Goal: Task Accomplishment & Management: Manage account settings

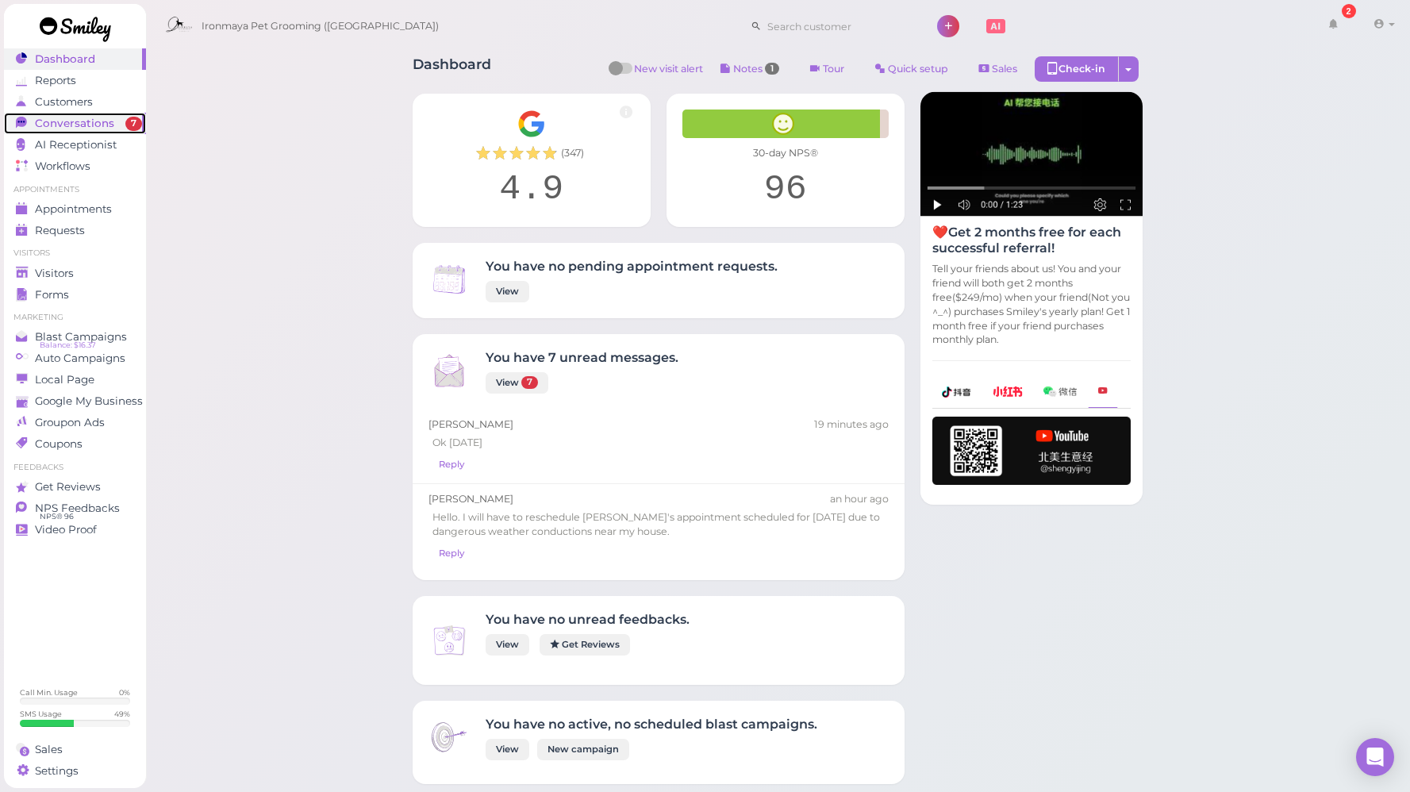
click at [100, 117] on span "Conversations" at bounding box center [74, 123] width 79 height 13
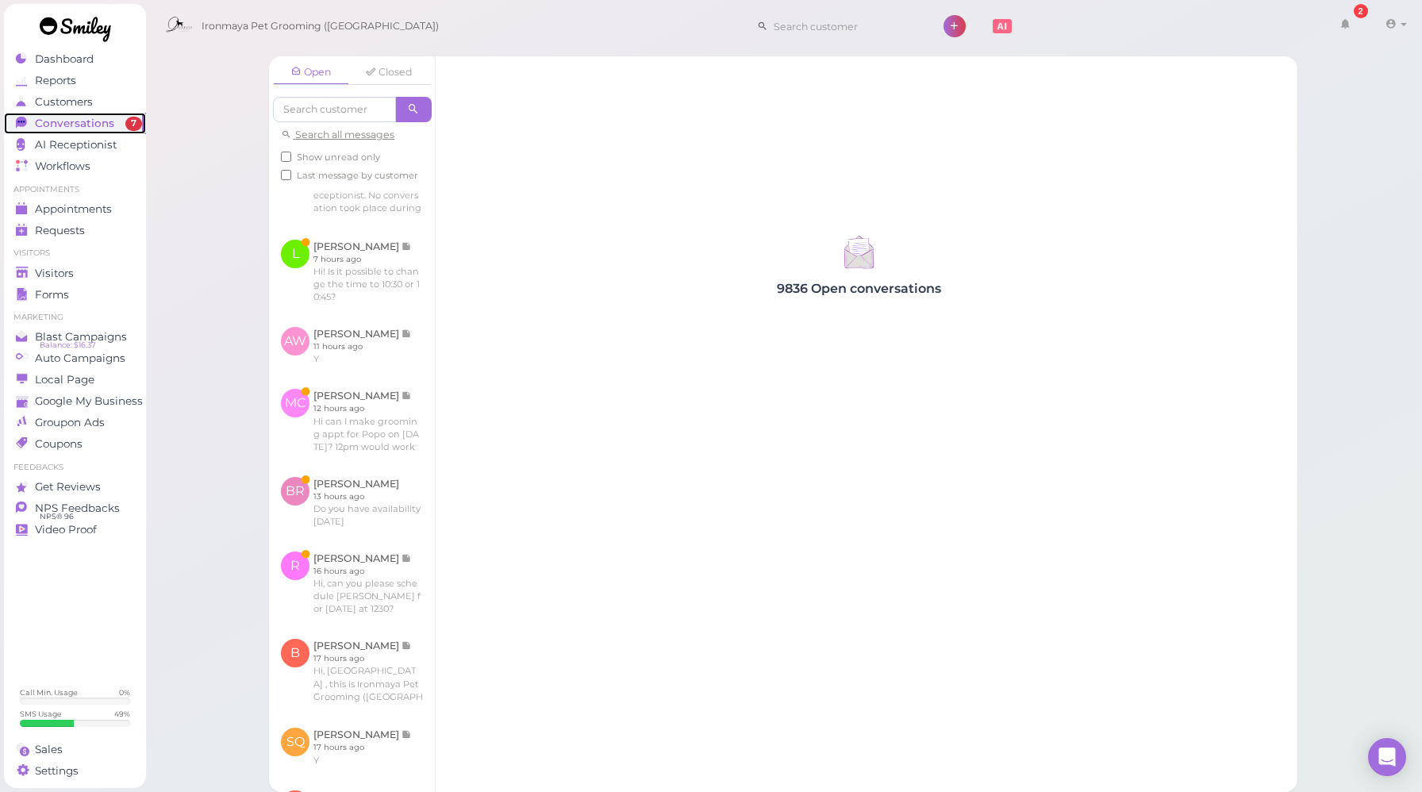
scroll to position [505, 0]
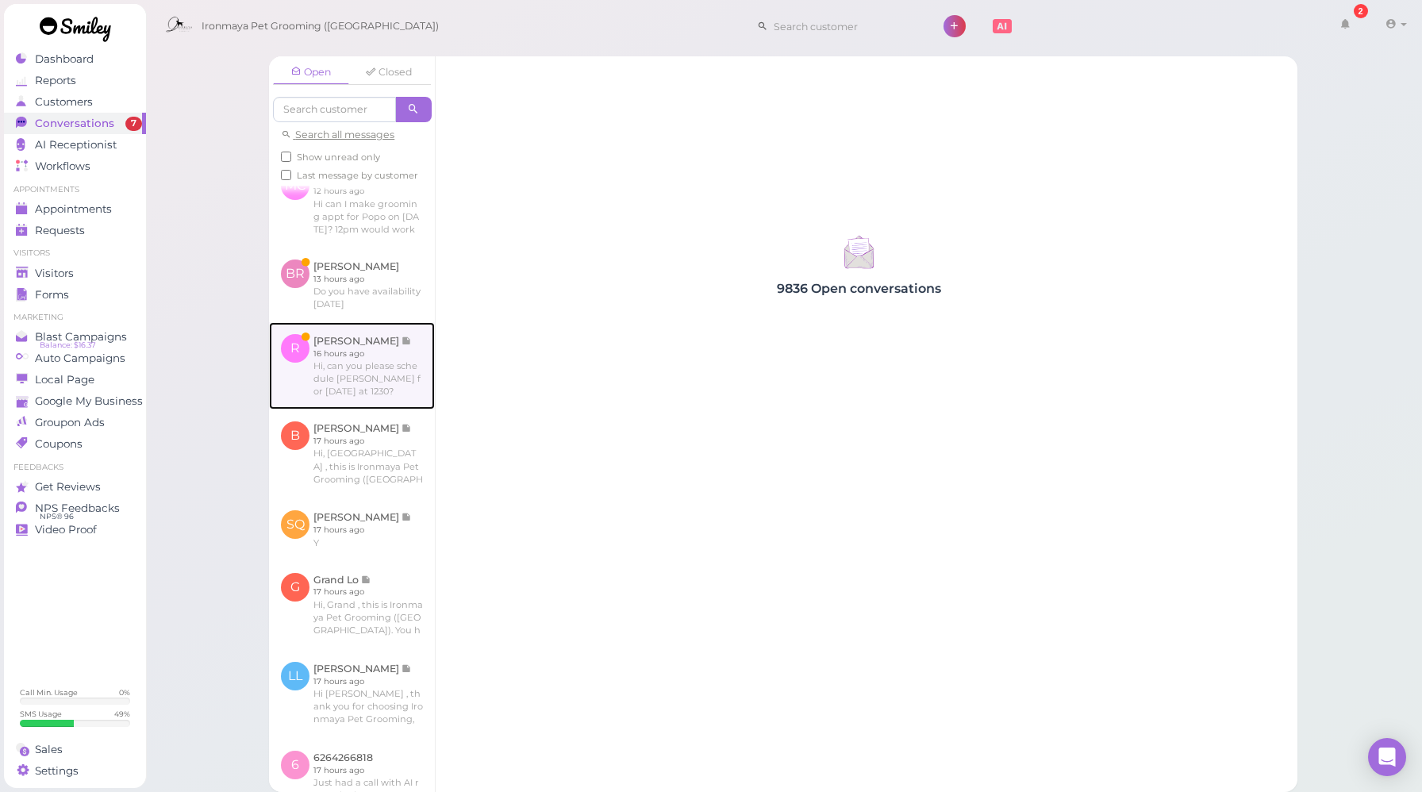
click at [333, 407] on link at bounding box center [352, 365] width 166 height 87
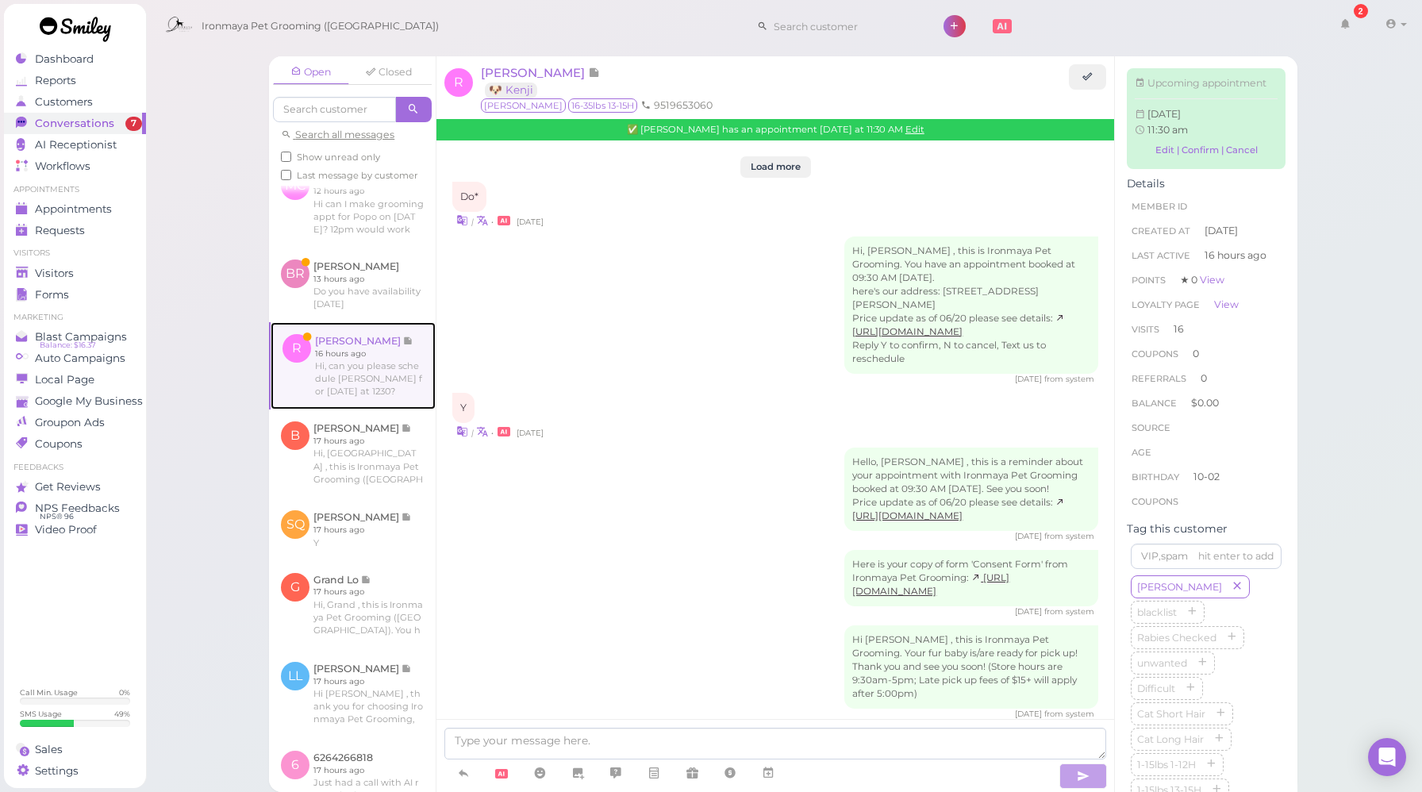
scroll to position [1985, 0]
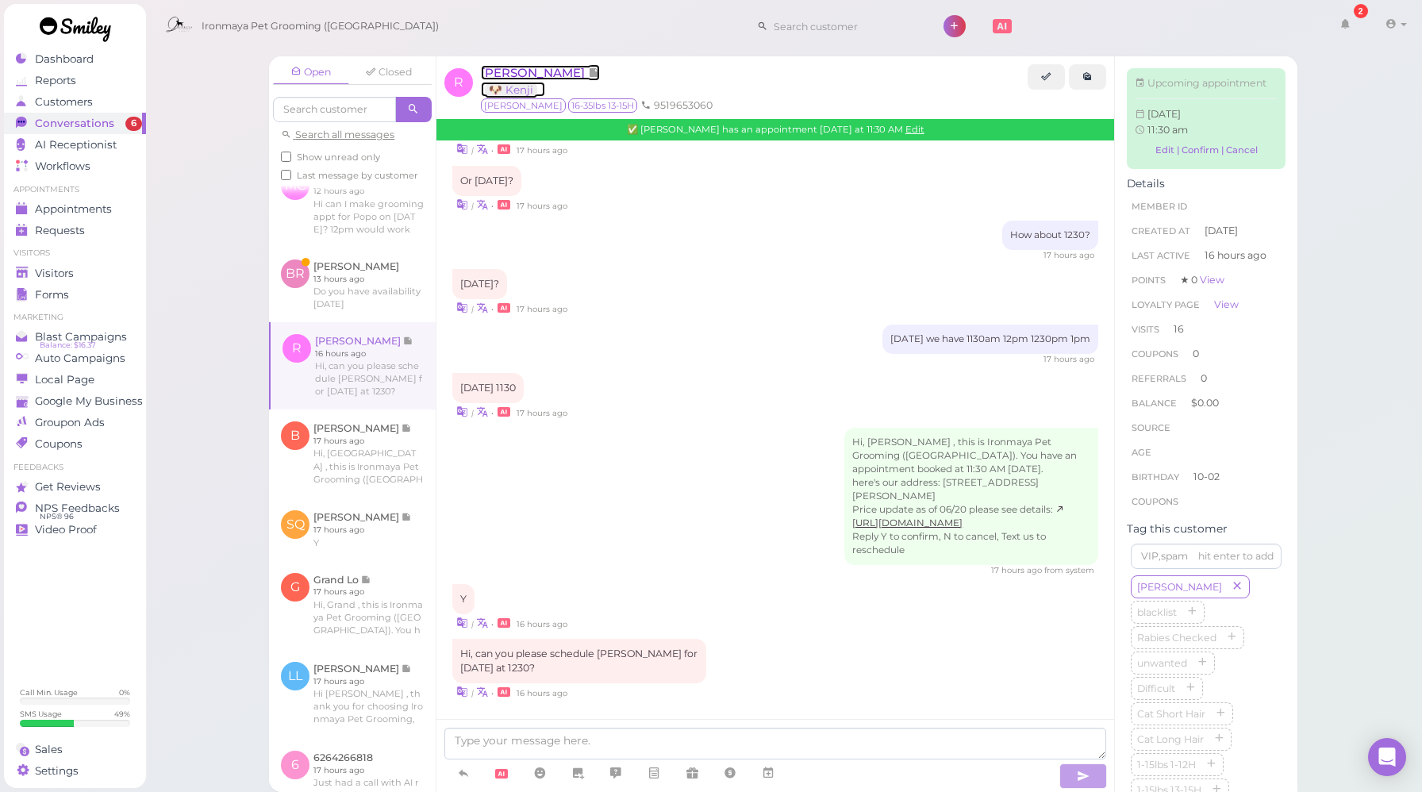
click at [559, 67] on span "[PERSON_NAME]" at bounding box center [534, 72] width 107 height 15
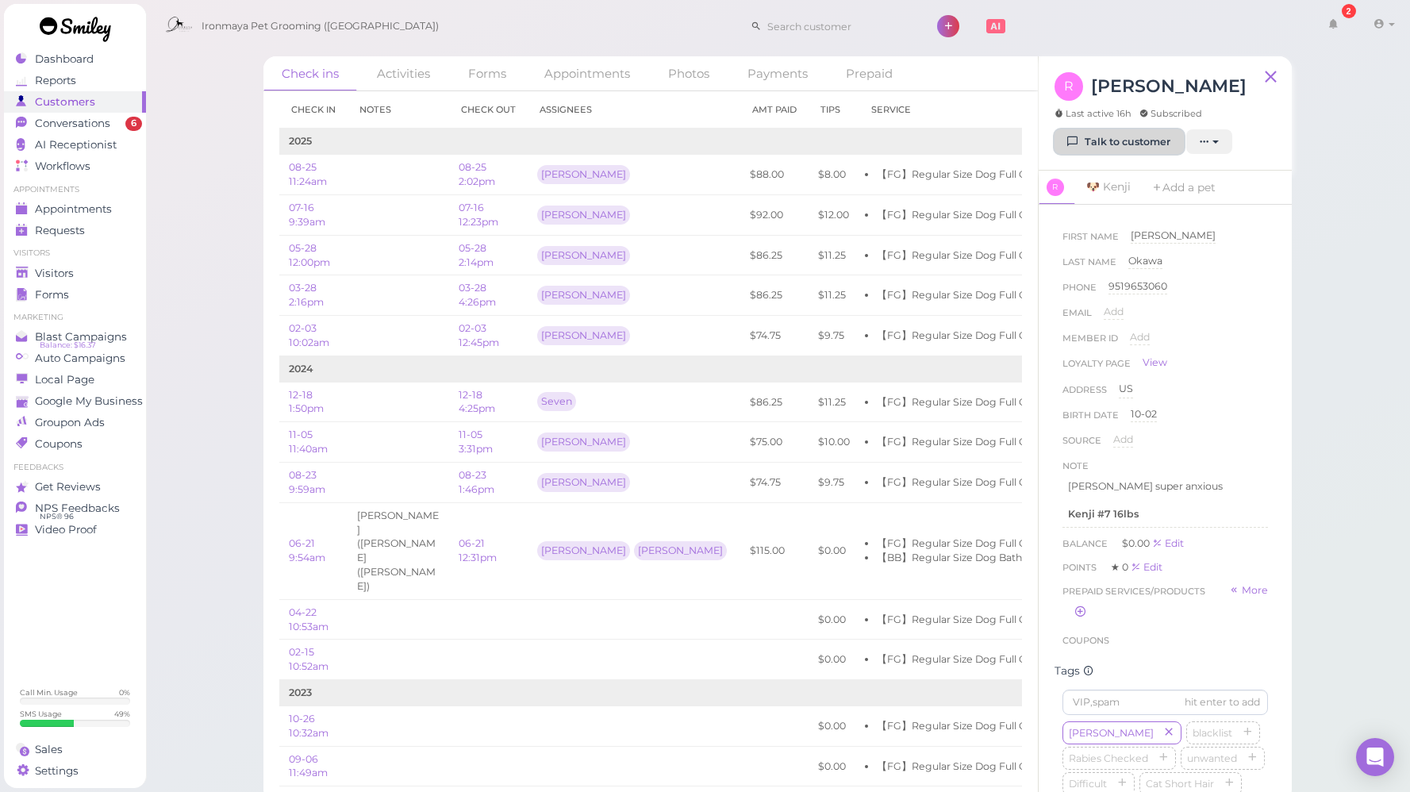
click at [1091, 141] on link "Talk to customer" at bounding box center [1119, 141] width 129 height 25
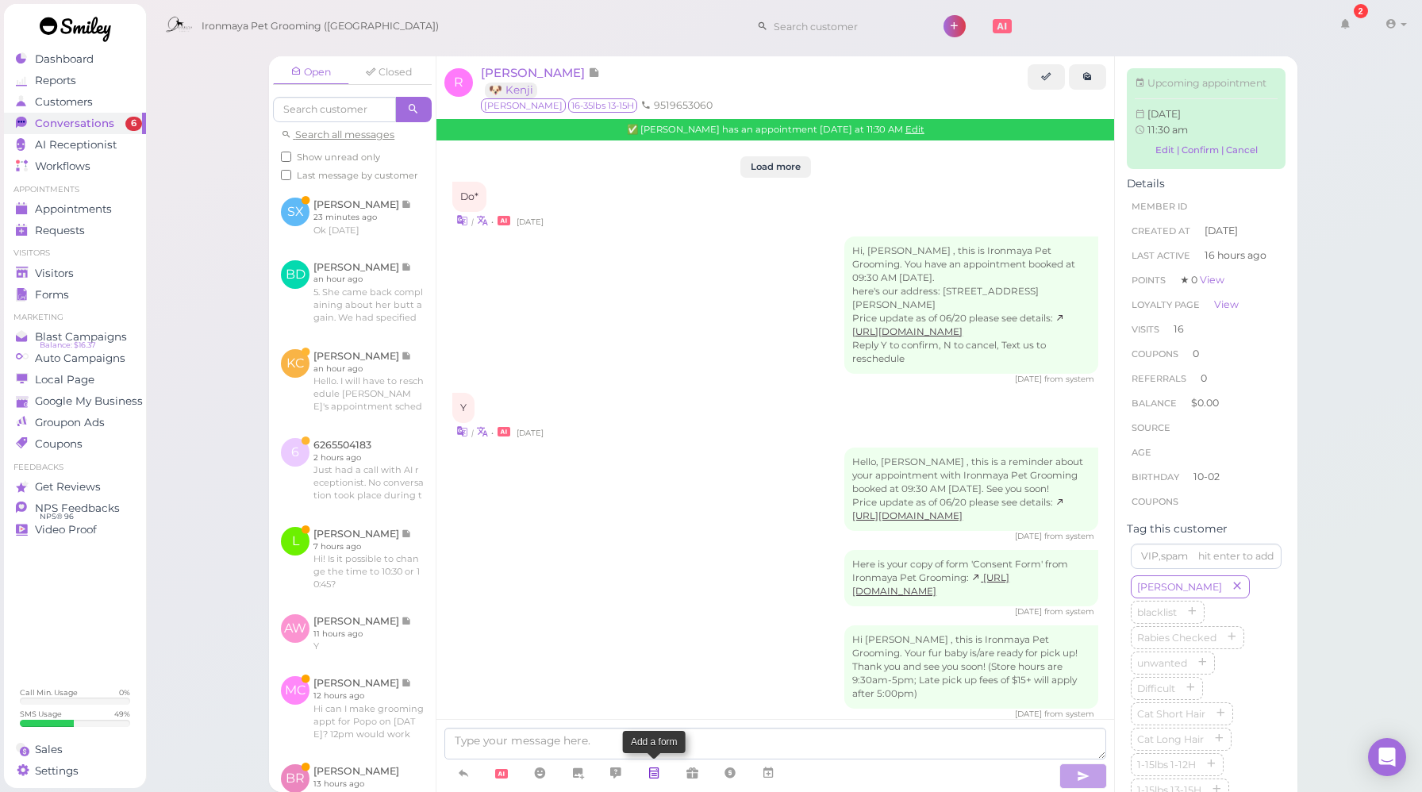
scroll to position [1985, 0]
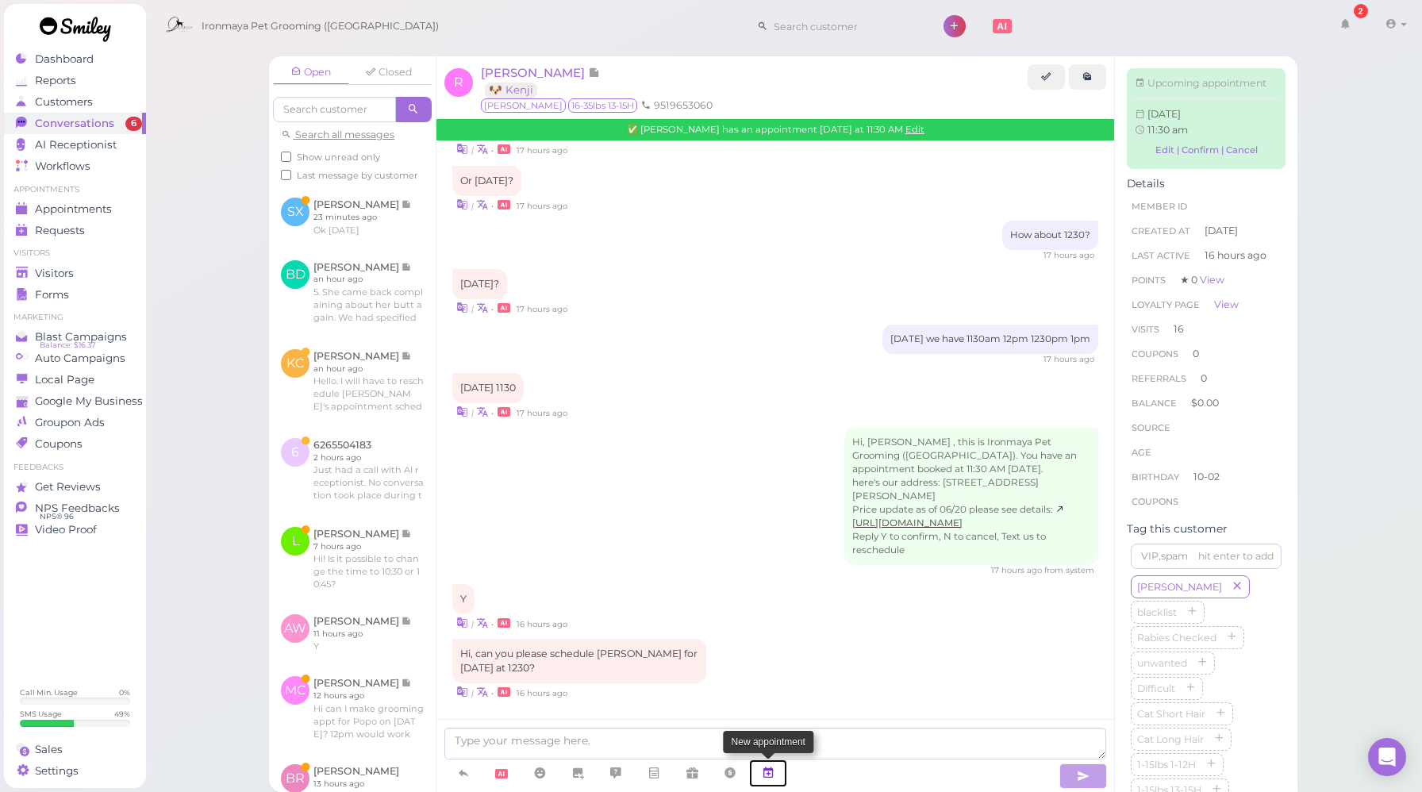
click at [781, 770] on link at bounding box center [768, 773] width 38 height 28
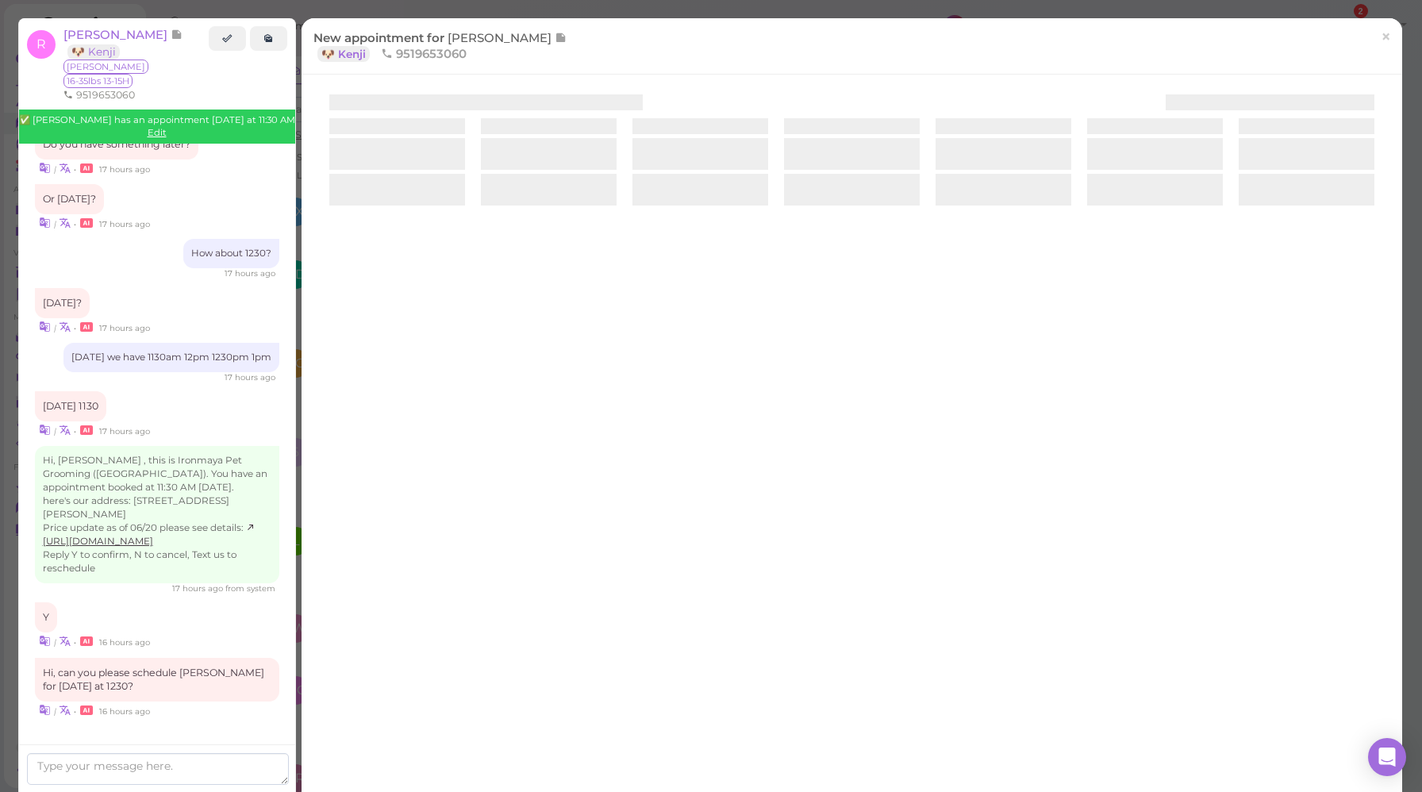
scroll to position [2063, 0]
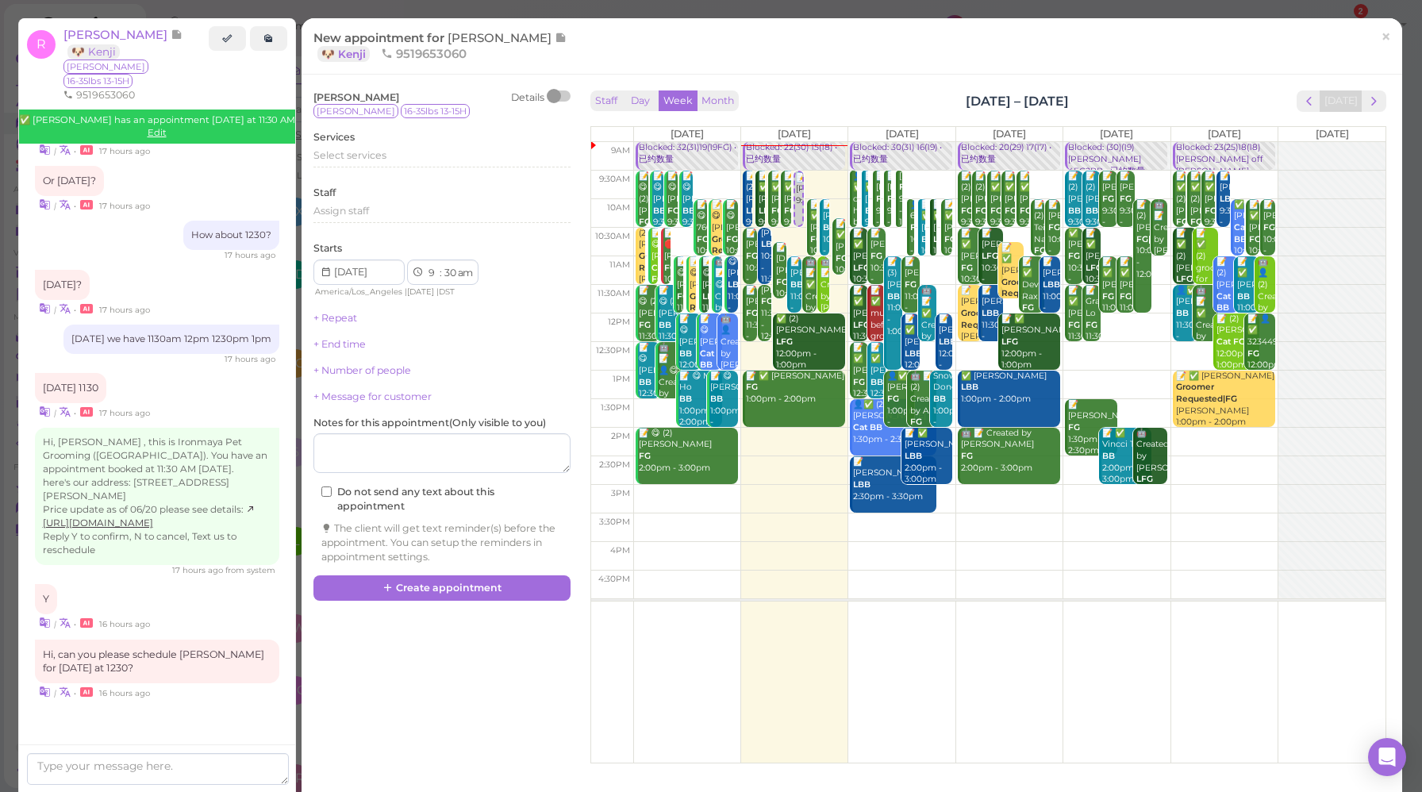
click at [1094, 347] on td at bounding box center [1009, 356] width 752 height 29
type input "[DATE]"
select select "12"
select select "pm"
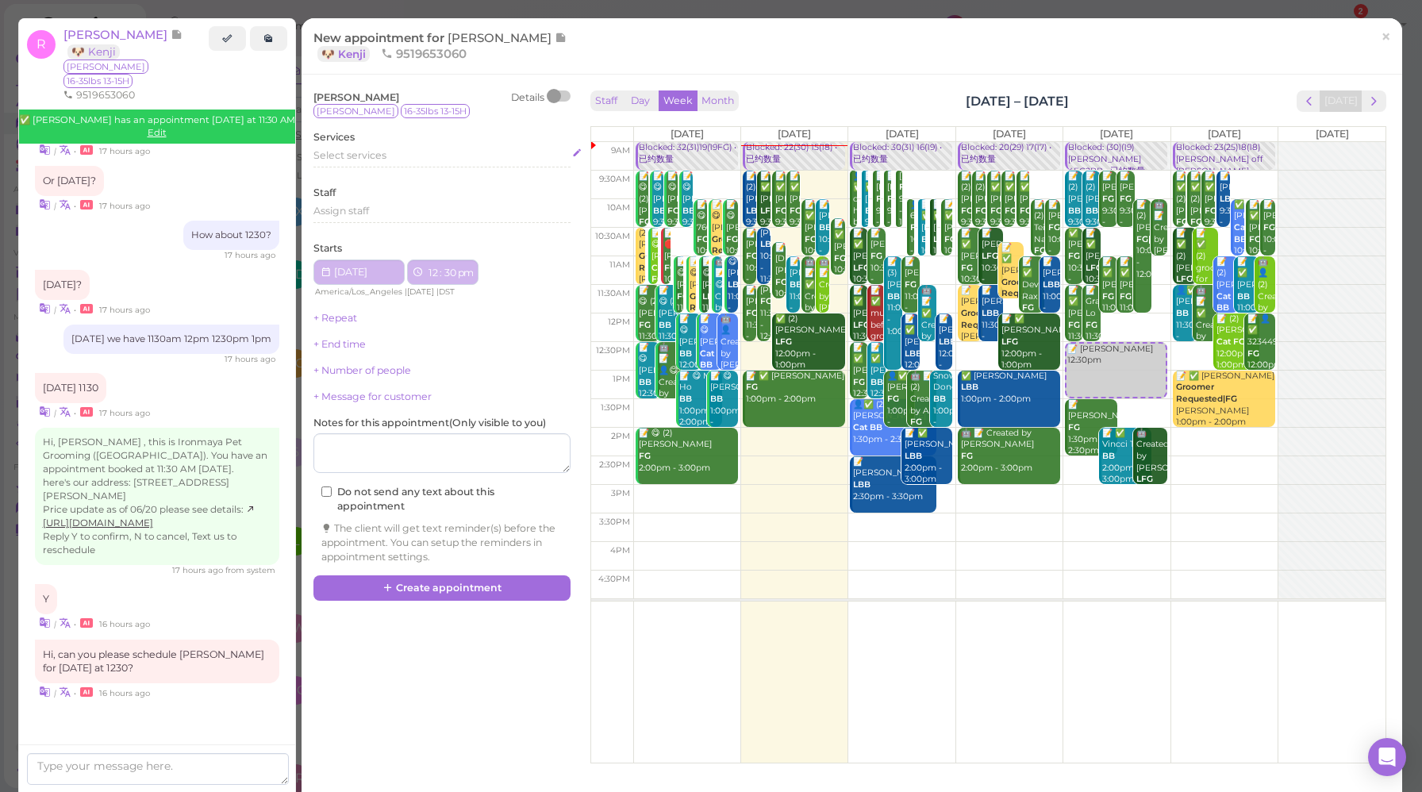
click at [364, 160] on span "Select services" at bounding box center [349, 155] width 73 height 12
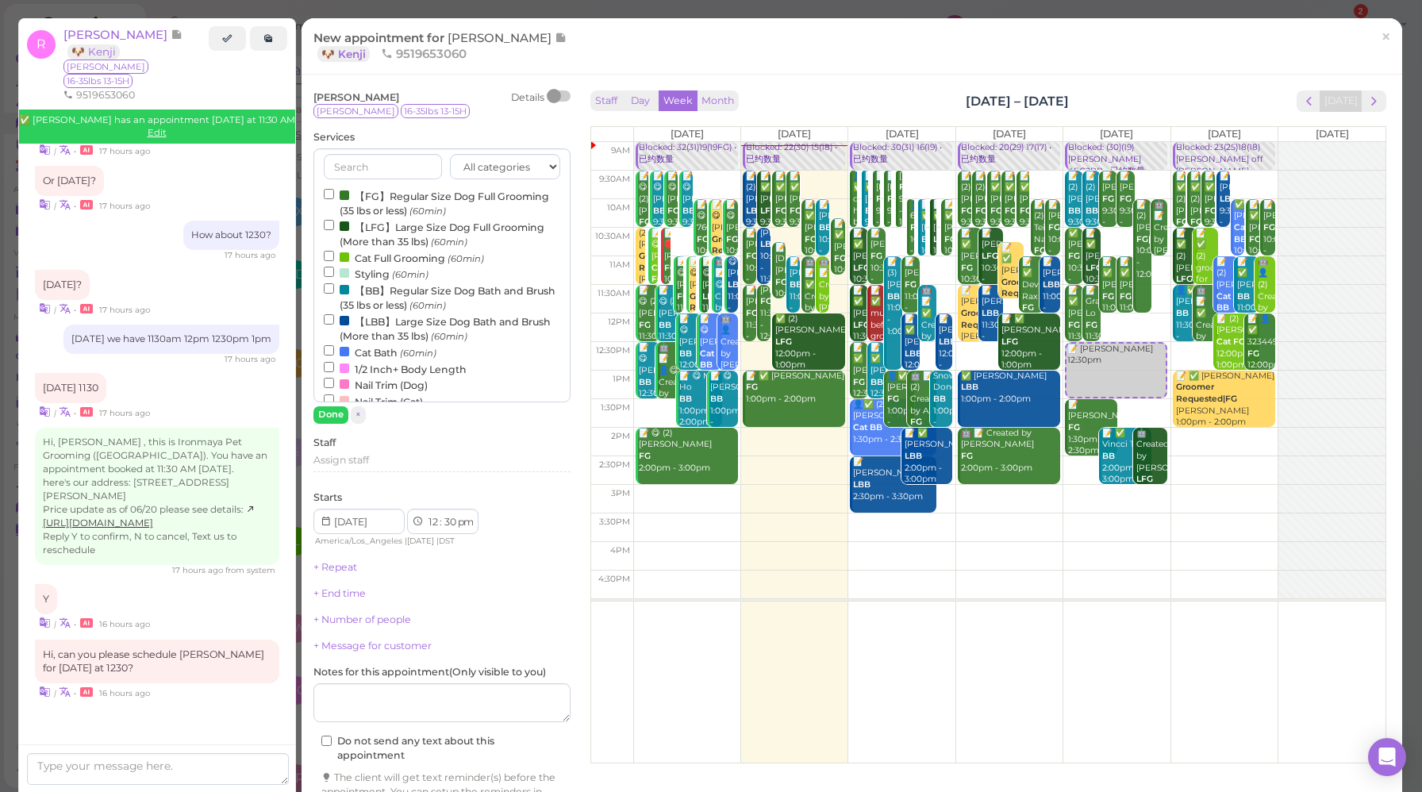
click at [421, 195] on label "【FG】Regular Size Dog Full Grooming (35 lbs or less) (60min)" at bounding box center [442, 202] width 236 height 31
click at [334, 195] on input "【FG】Regular Size Dog Full Grooming (35 lbs or less) (60min)" at bounding box center [329, 194] width 10 height 10
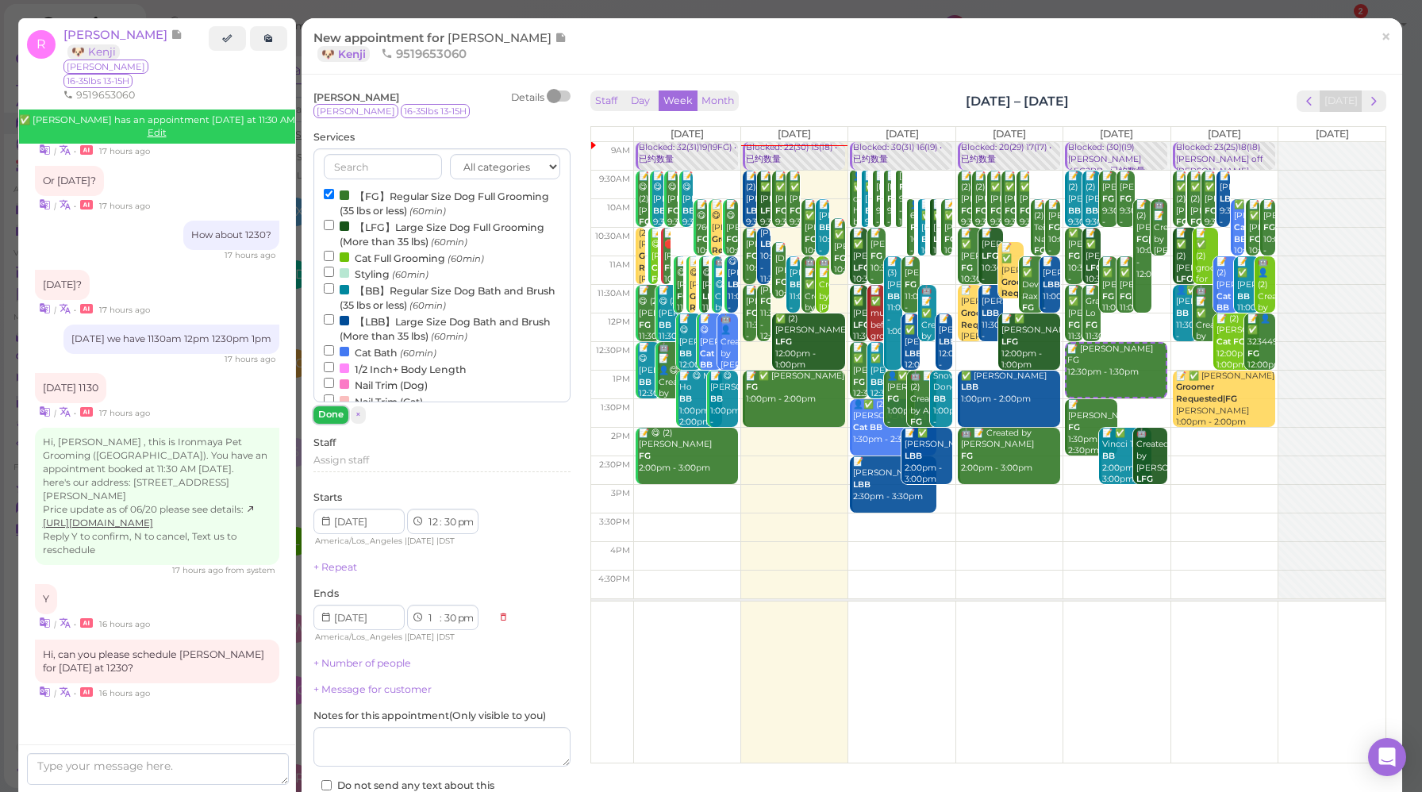
click at [324, 417] on button "Done" at bounding box center [330, 414] width 35 height 17
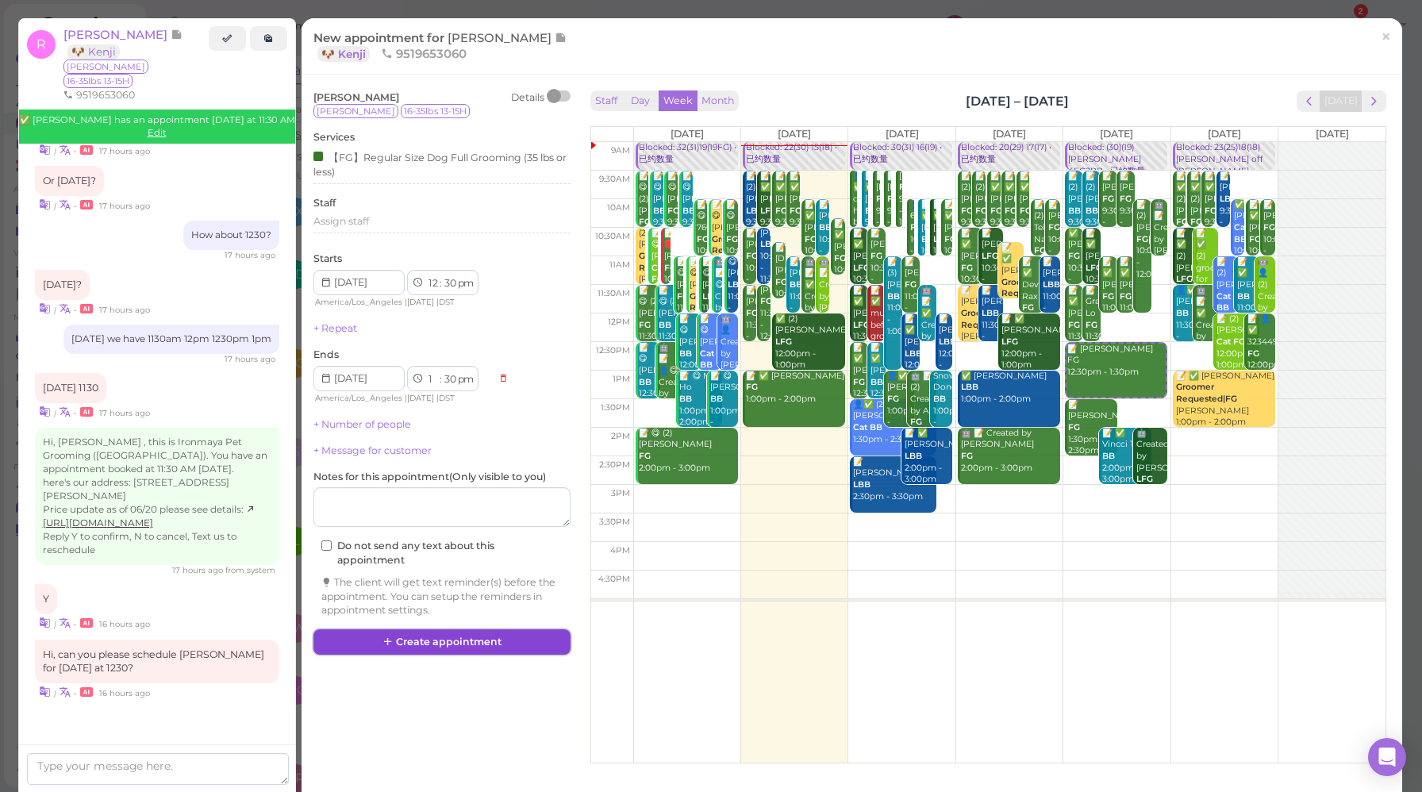
click at [471, 638] on button "Create appointment" at bounding box center [441, 641] width 257 height 25
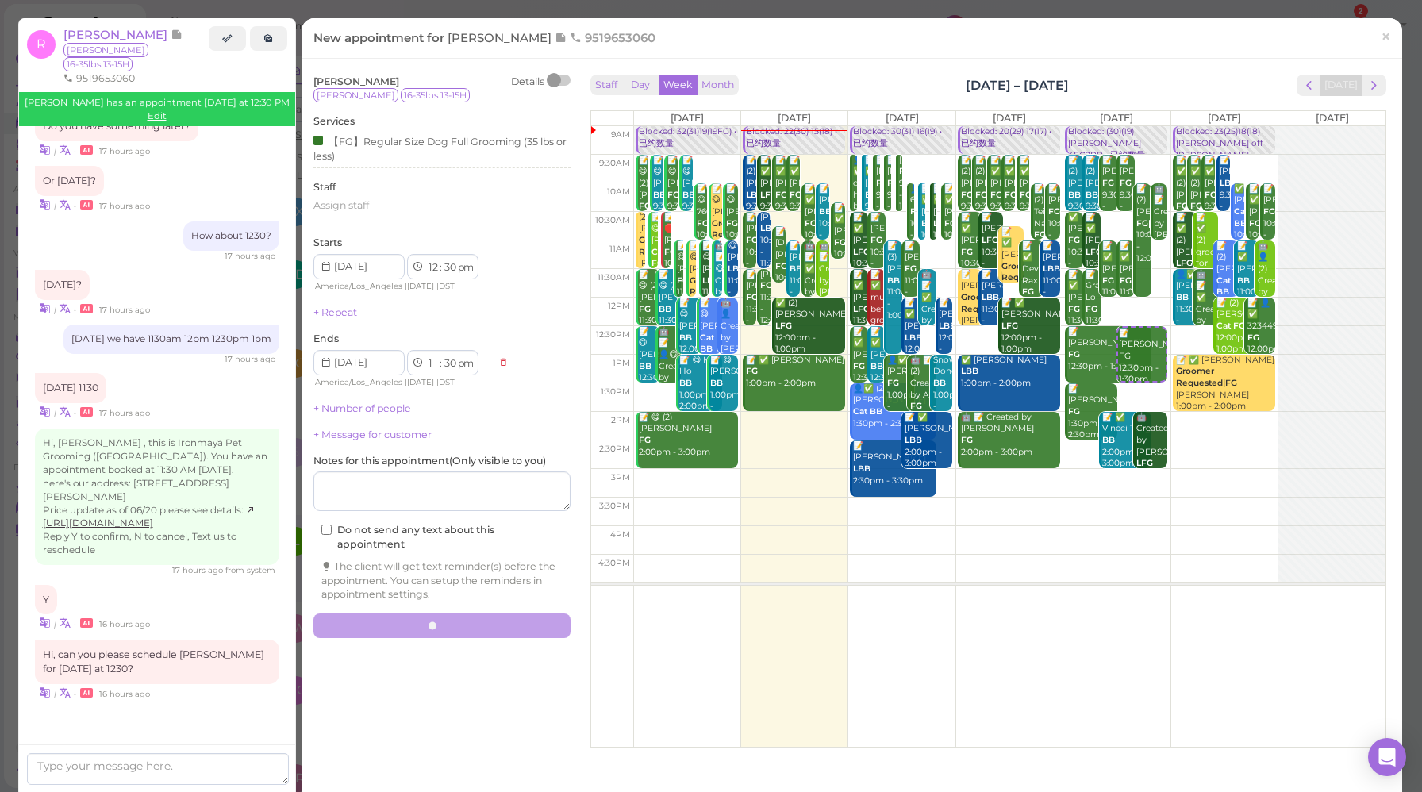
scroll to position [2131, 0]
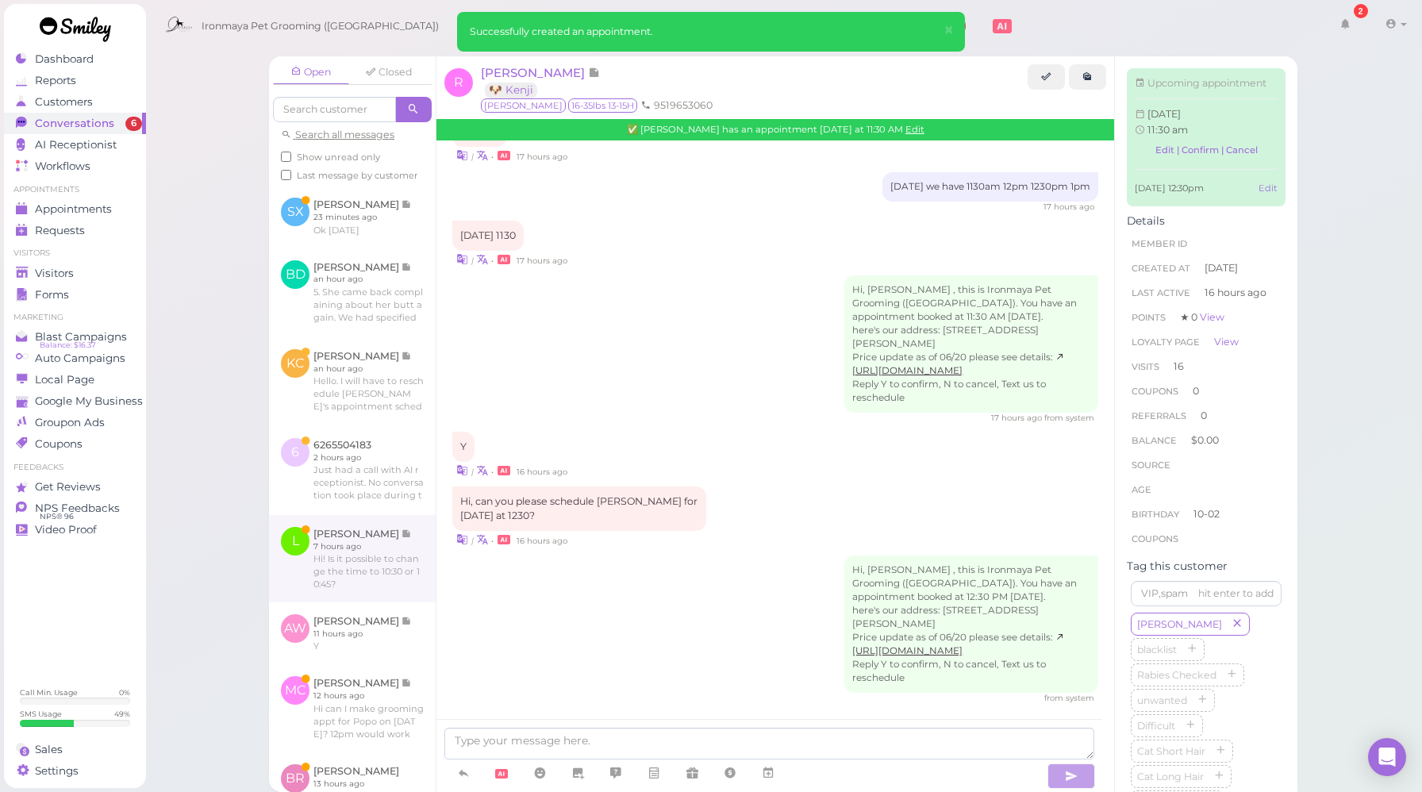
scroll to position [519, 0]
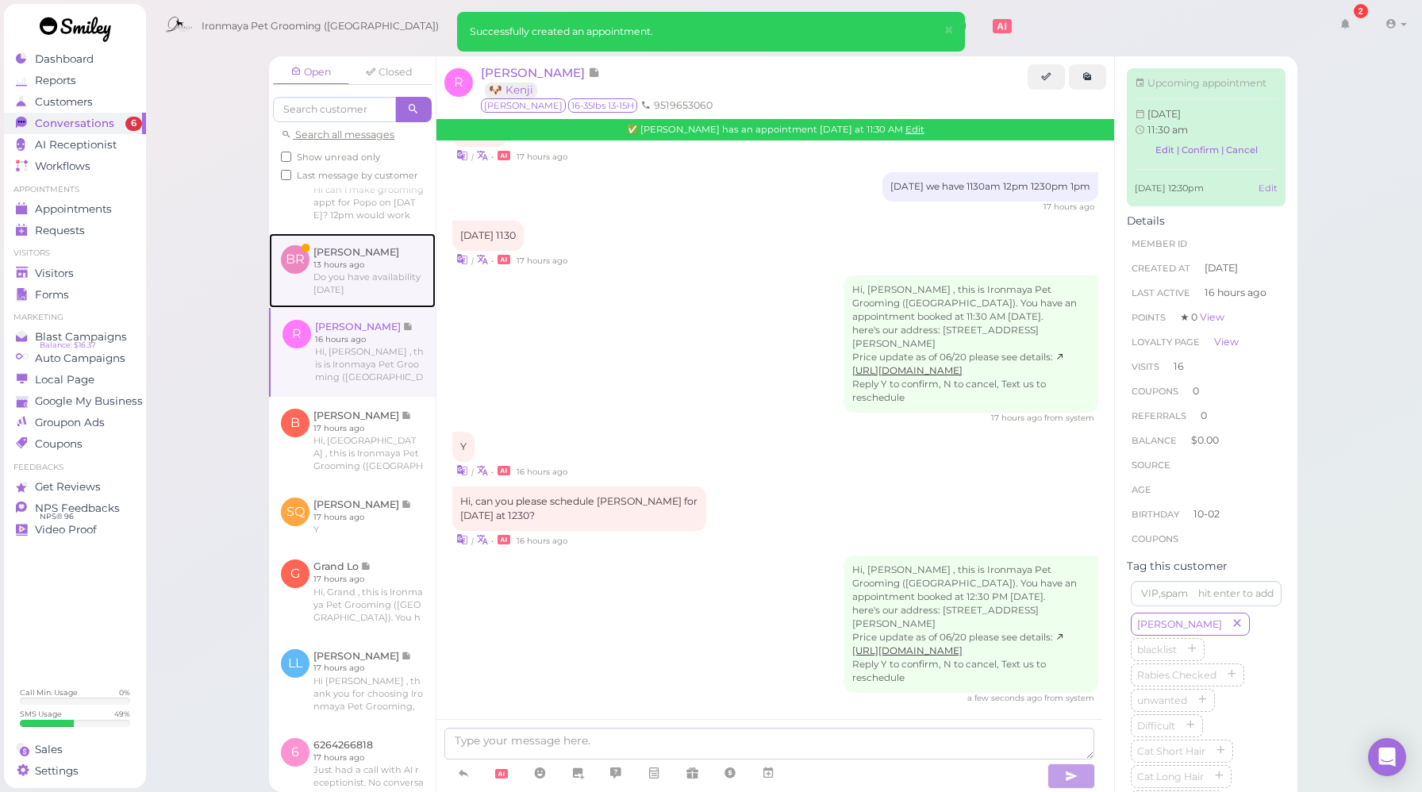
click at [390, 308] on link at bounding box center [352, 270] width 167 height 75
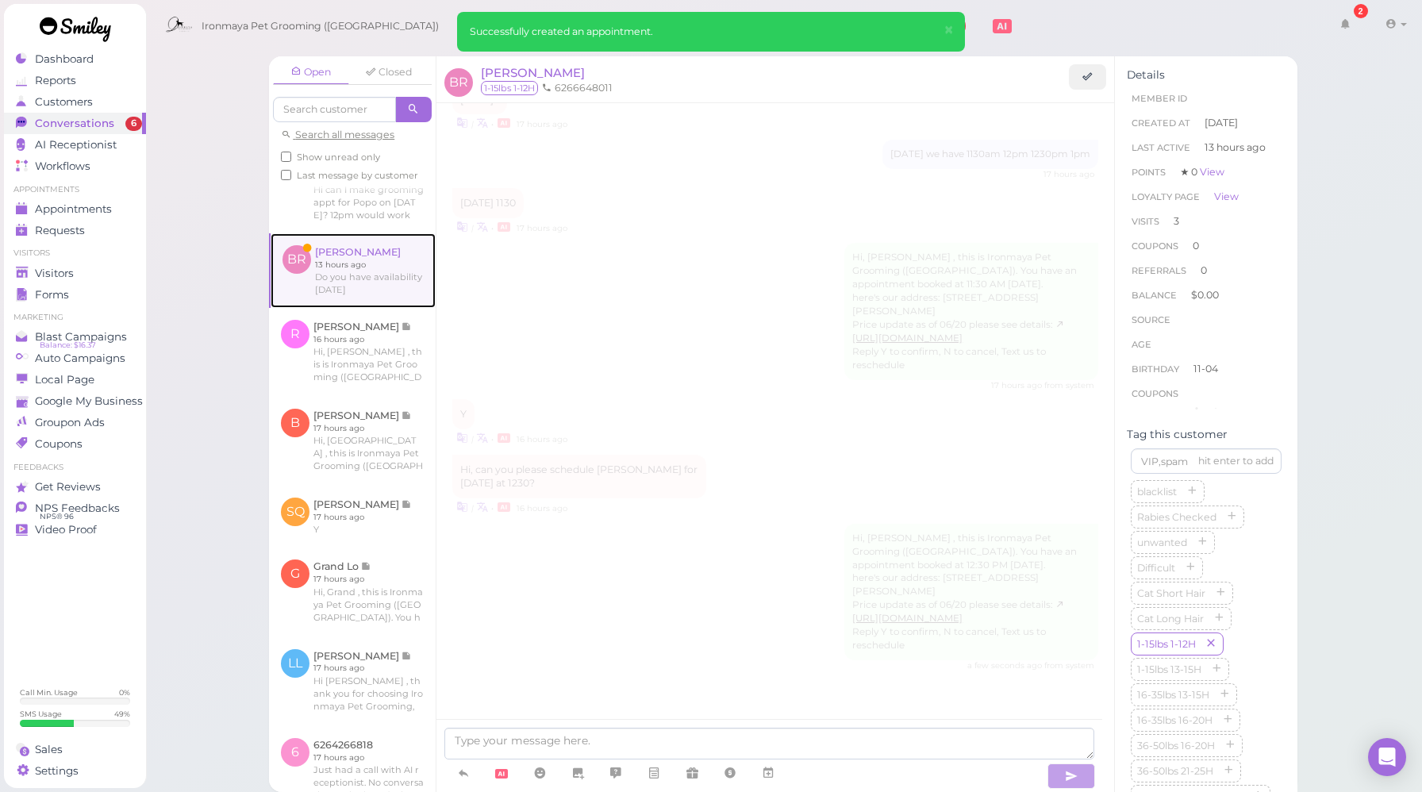
scroll to position [1782, 0]
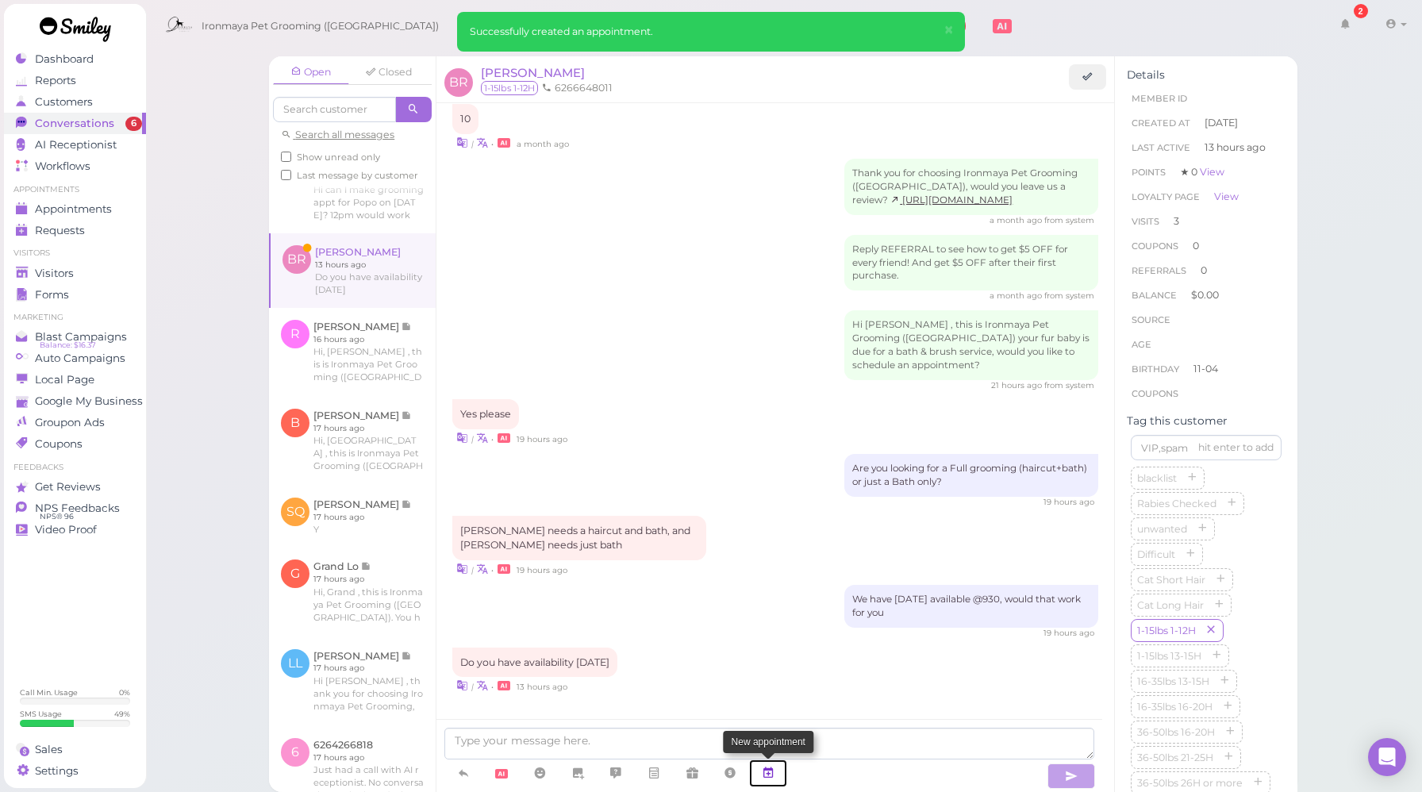
click at [777, 770] on link at bounding box center [768, 773] width 38 height 28
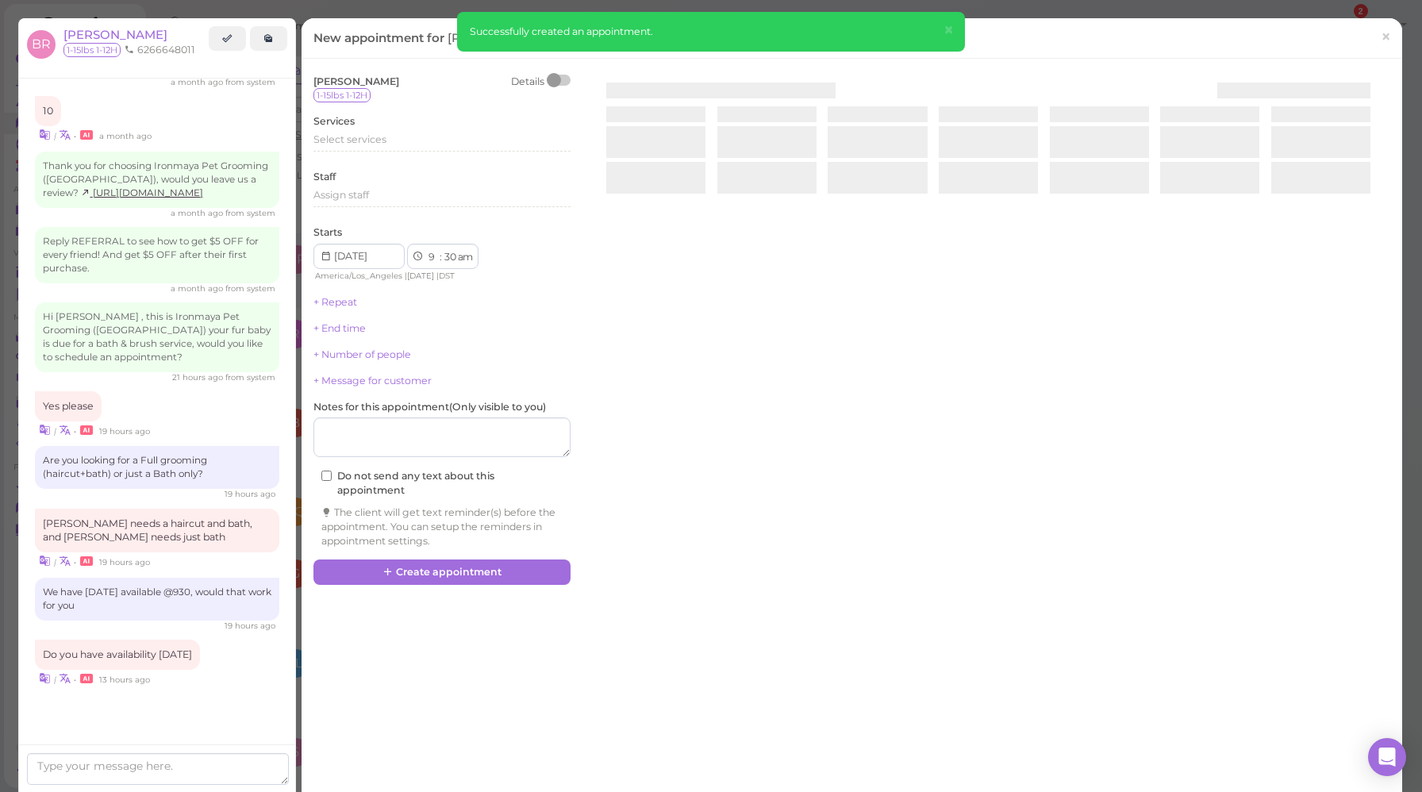
scroll to position [1812, 0]
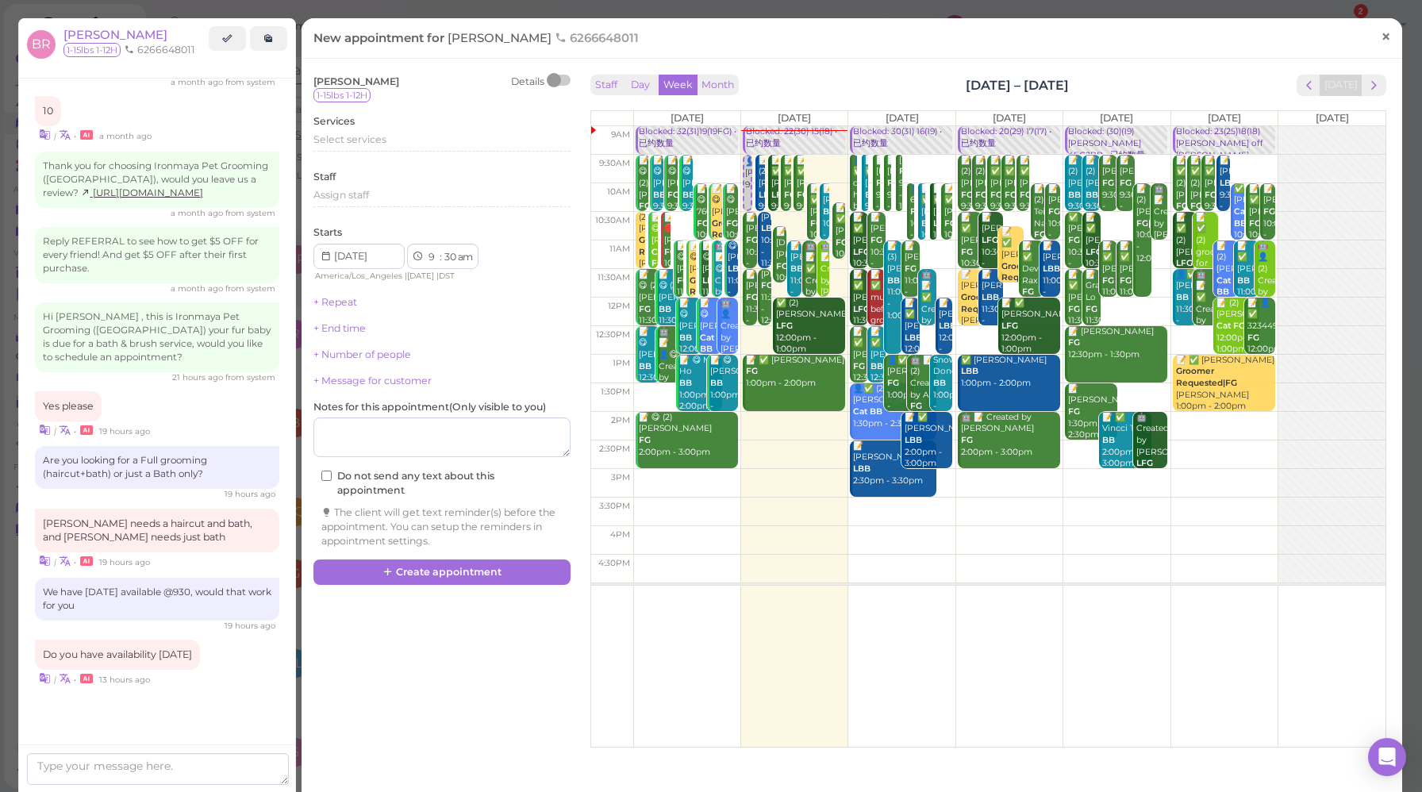
click at [1381, 32] on span "×" at bounding box center [1386, 36] width 10 height 22
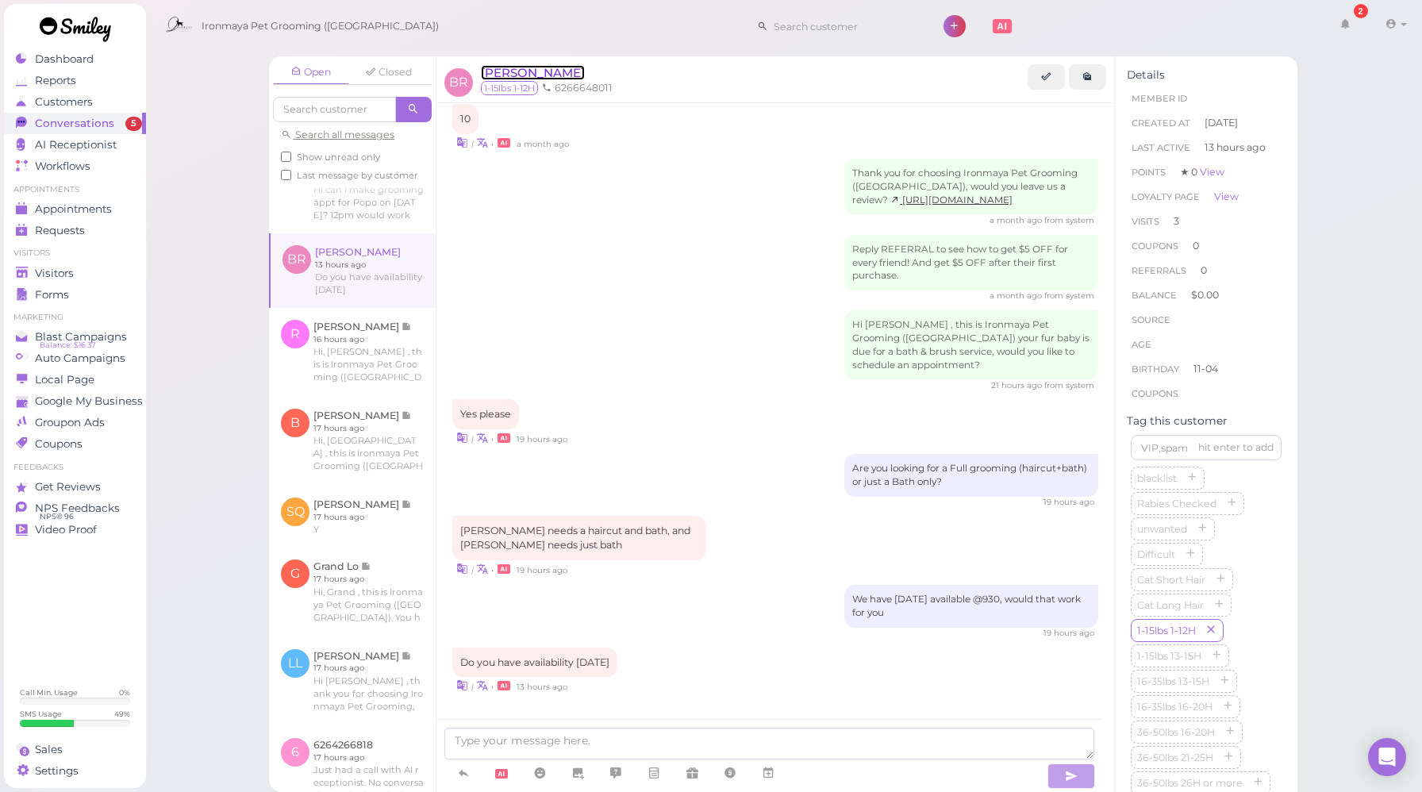
click at [518, 72] on span "[PERSON_NAME]" at bounding box center [533, 72] width 104 height 15
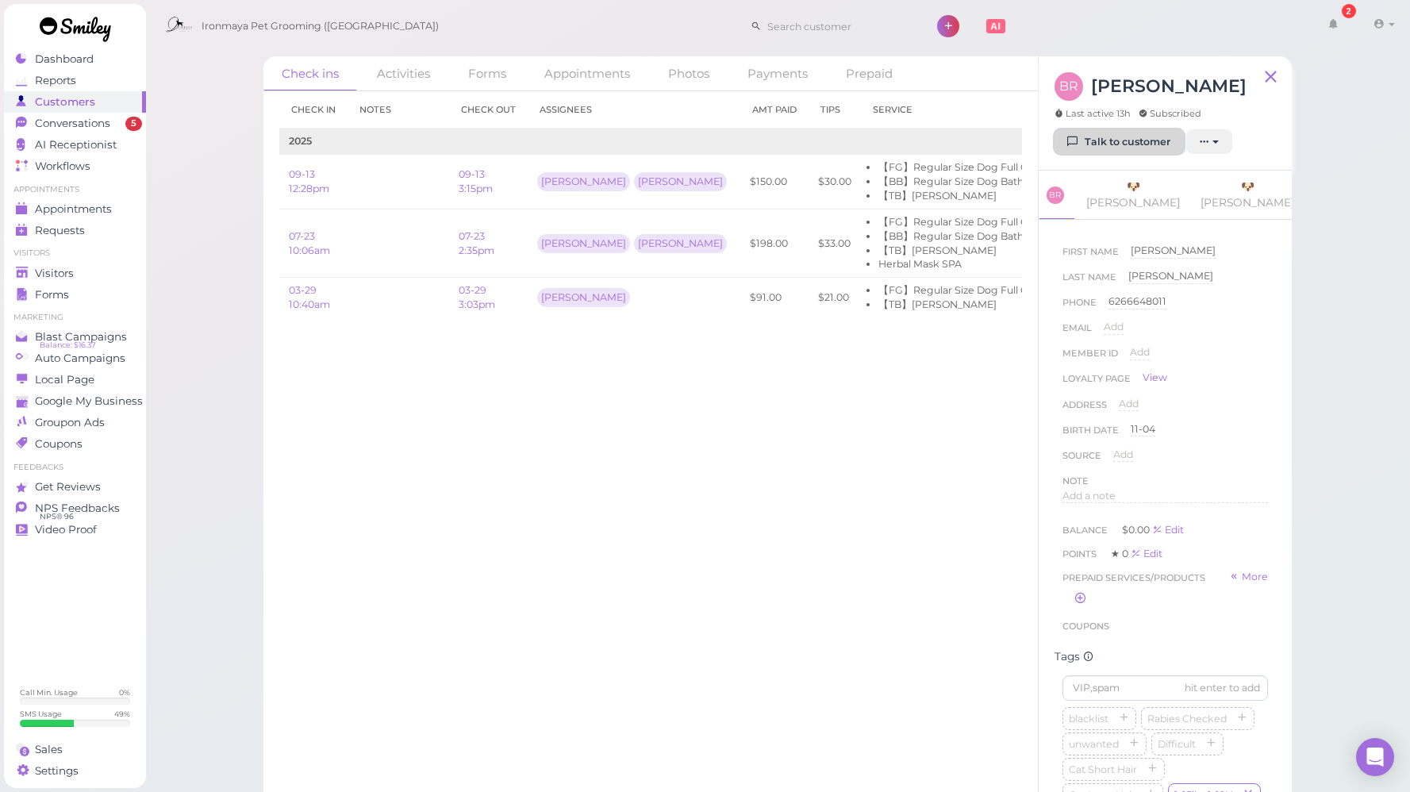
click at [1102, 144] on link "Talk to customer" at bounding box center [1119, 141] width 129 height 25
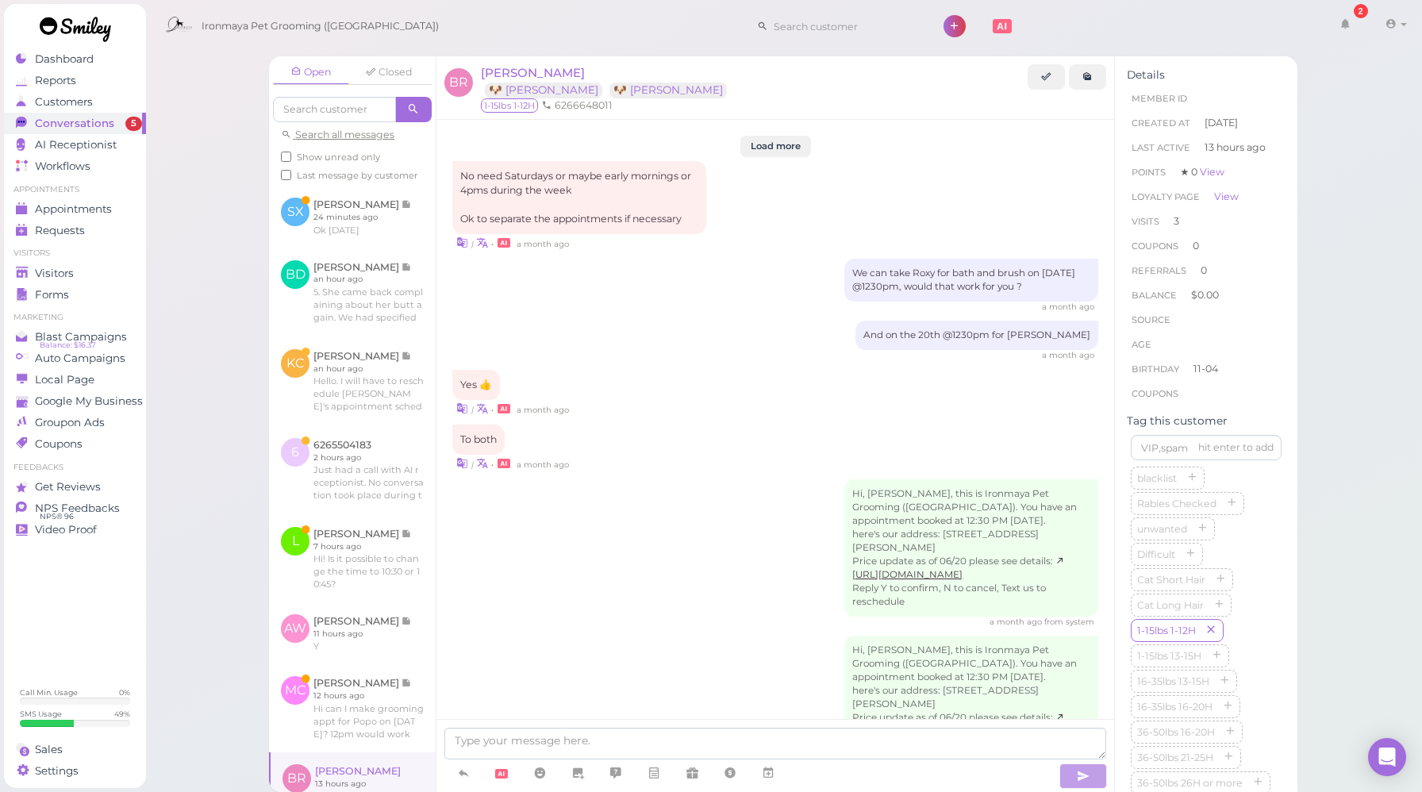
scroll to position [1782, 0]
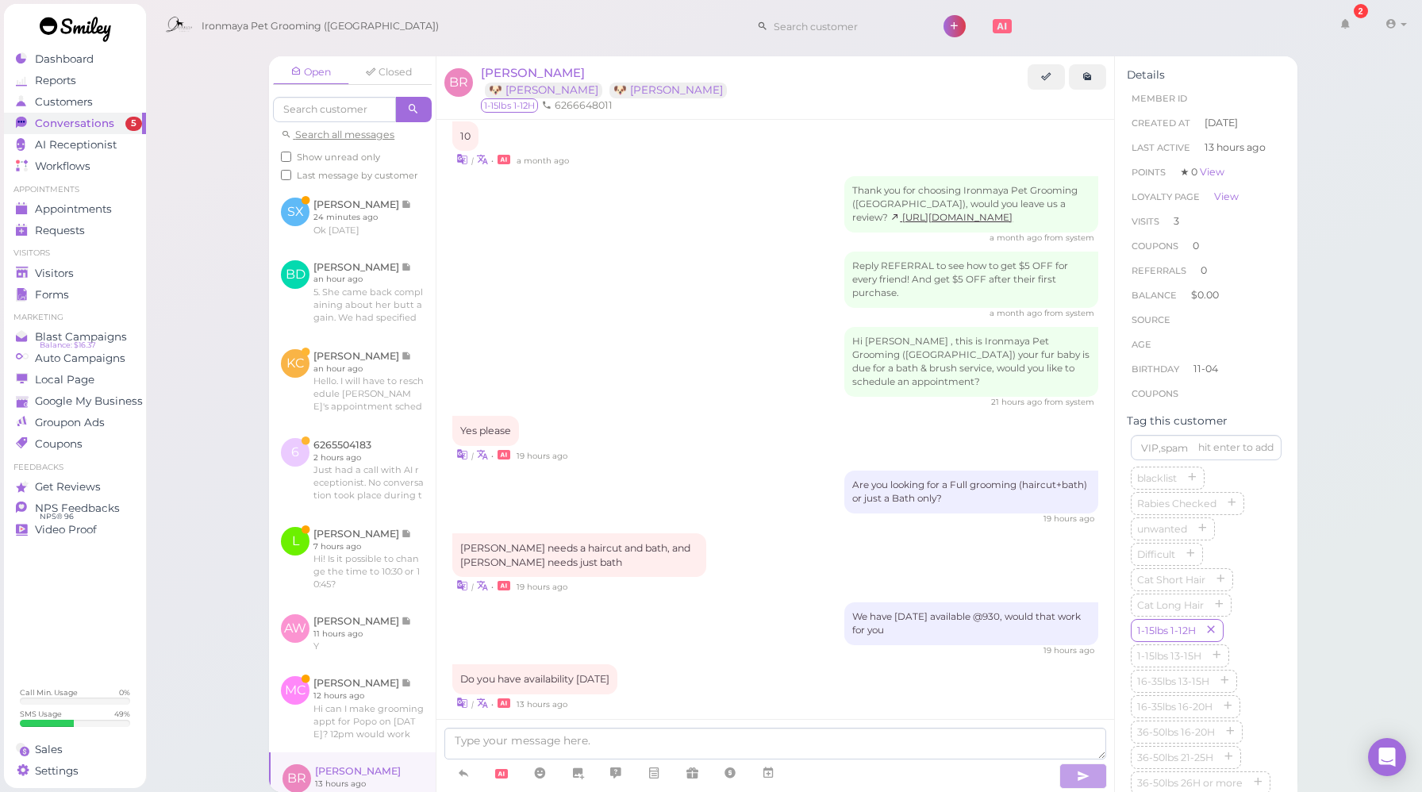
click at [685, 602] on div "We have [DATE] available @930, would that work for you 19 hours ago" at bounding box center [775, 629] width 646 height 54
click at [772, 763] on link at bounding box center [768, 773] width 38 height 28
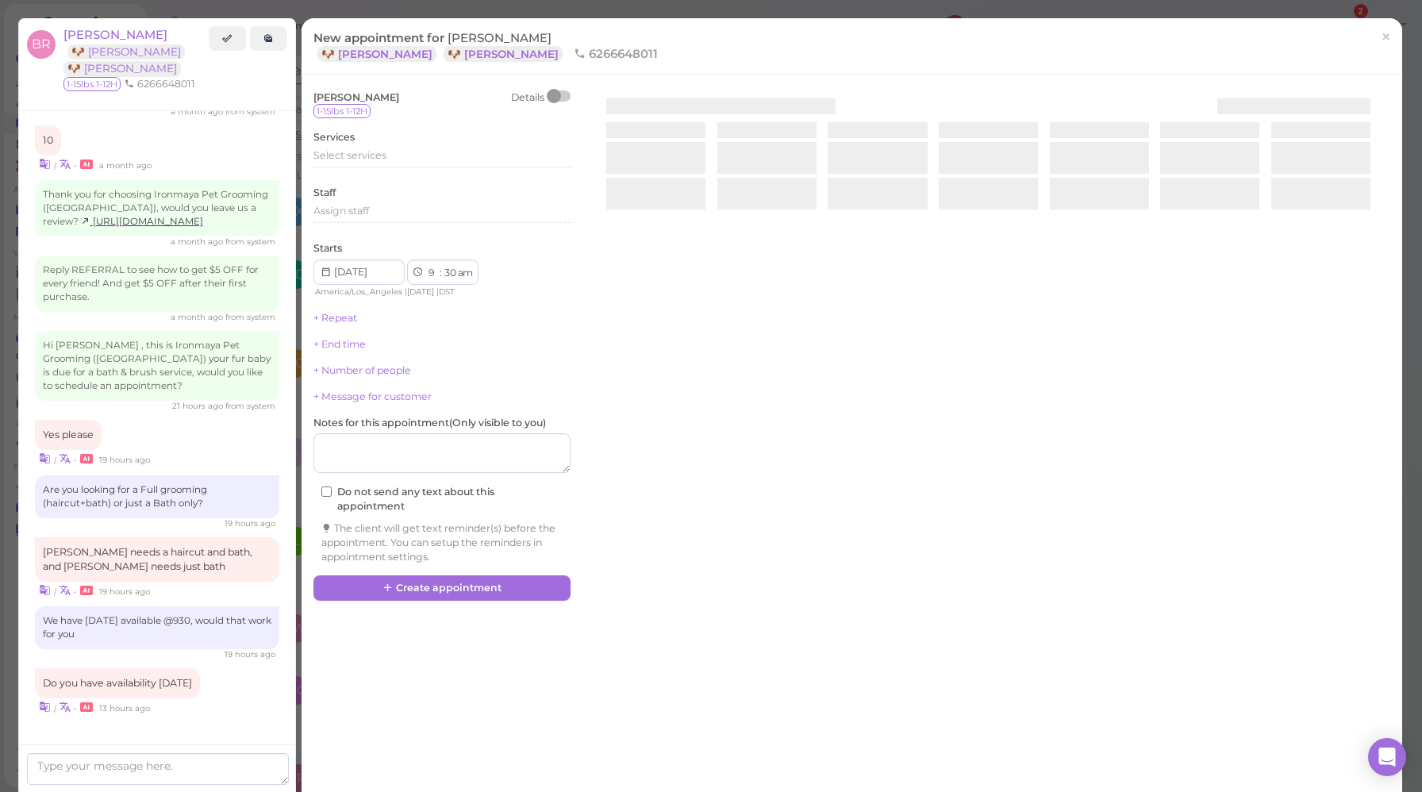
scroll to position [1812, 0]
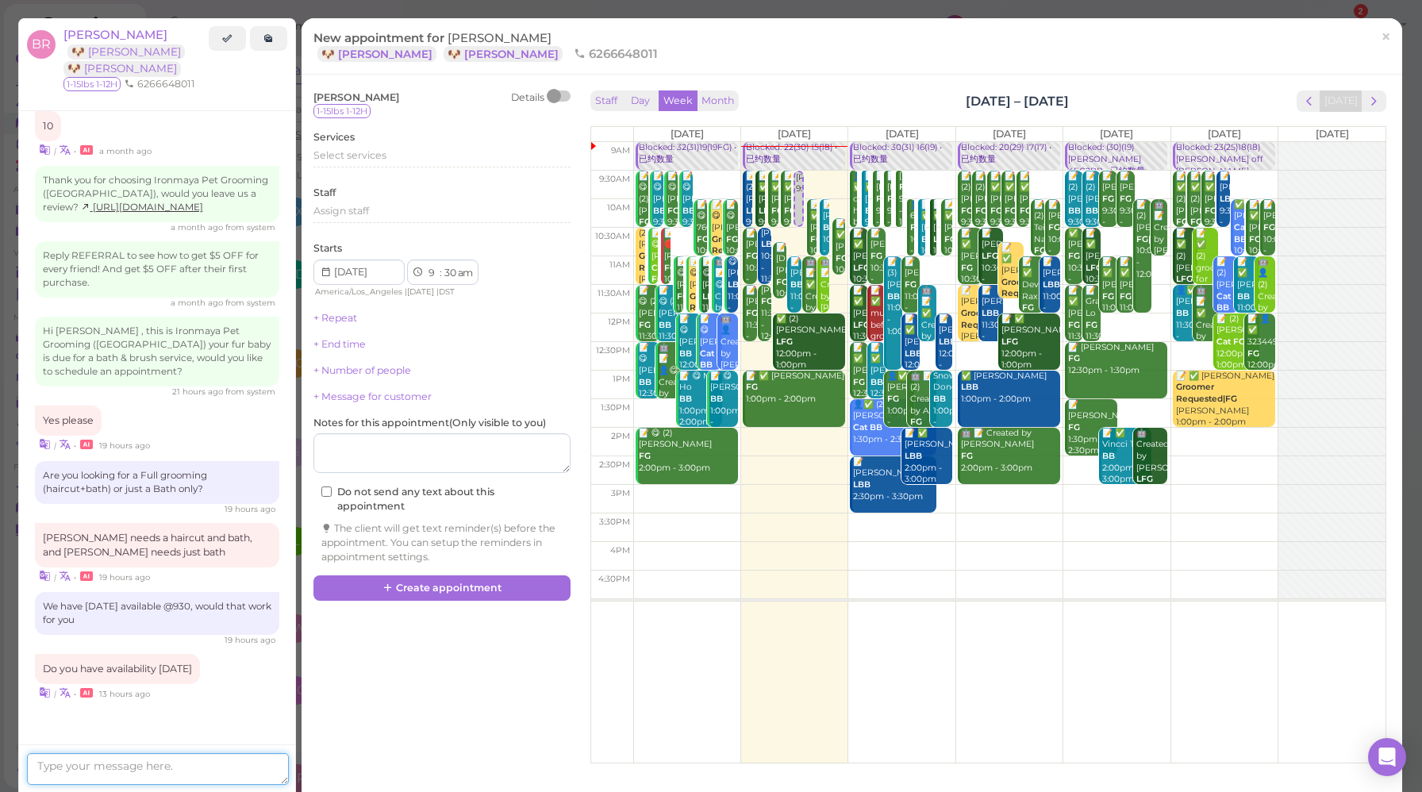
click at [240, 774] on textarea at bounding box center [158, 769] width 262 height 32
type textarea "How ahout 10:30am [DATE]"
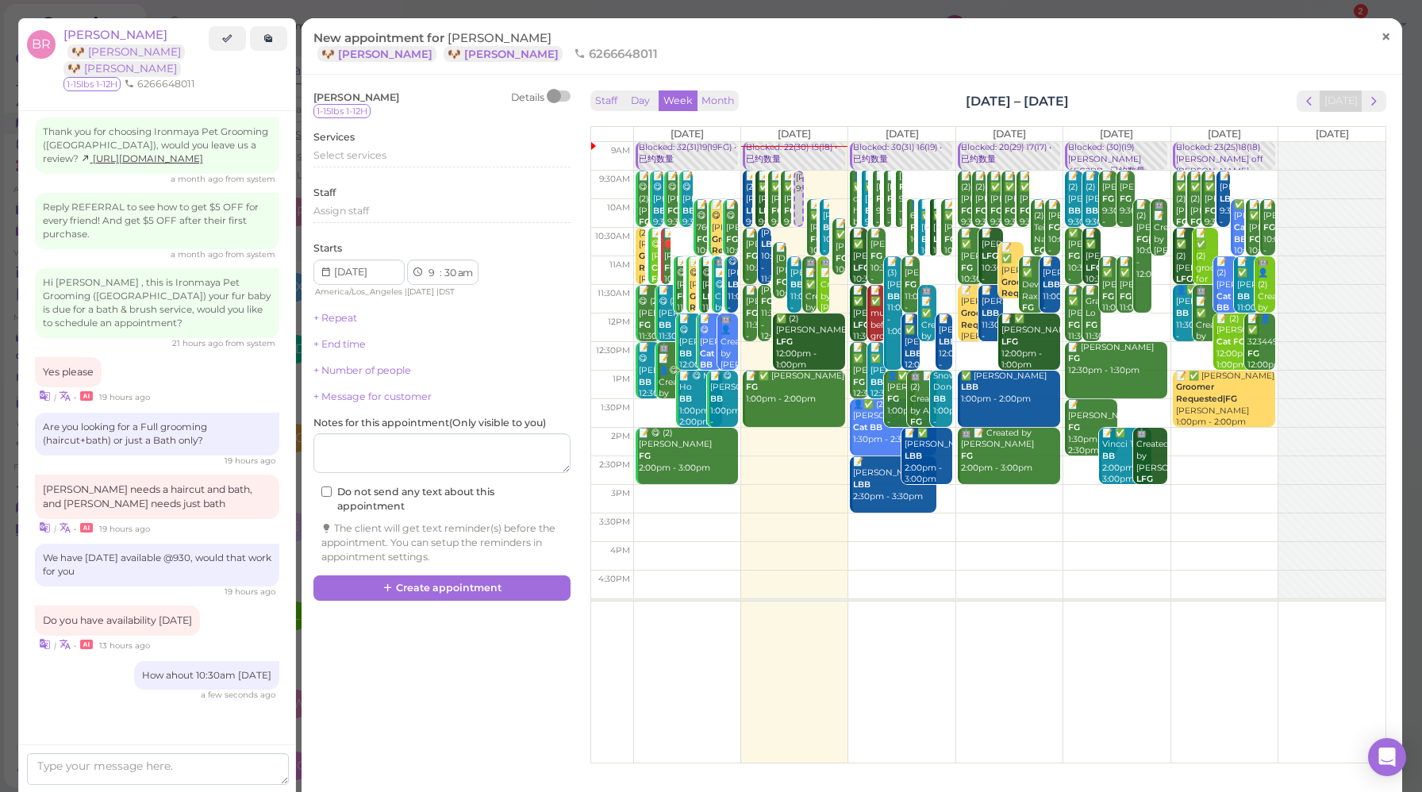
click at [1381, 33] on span "×" at bounding box center [1386, 36] width 10 height 22
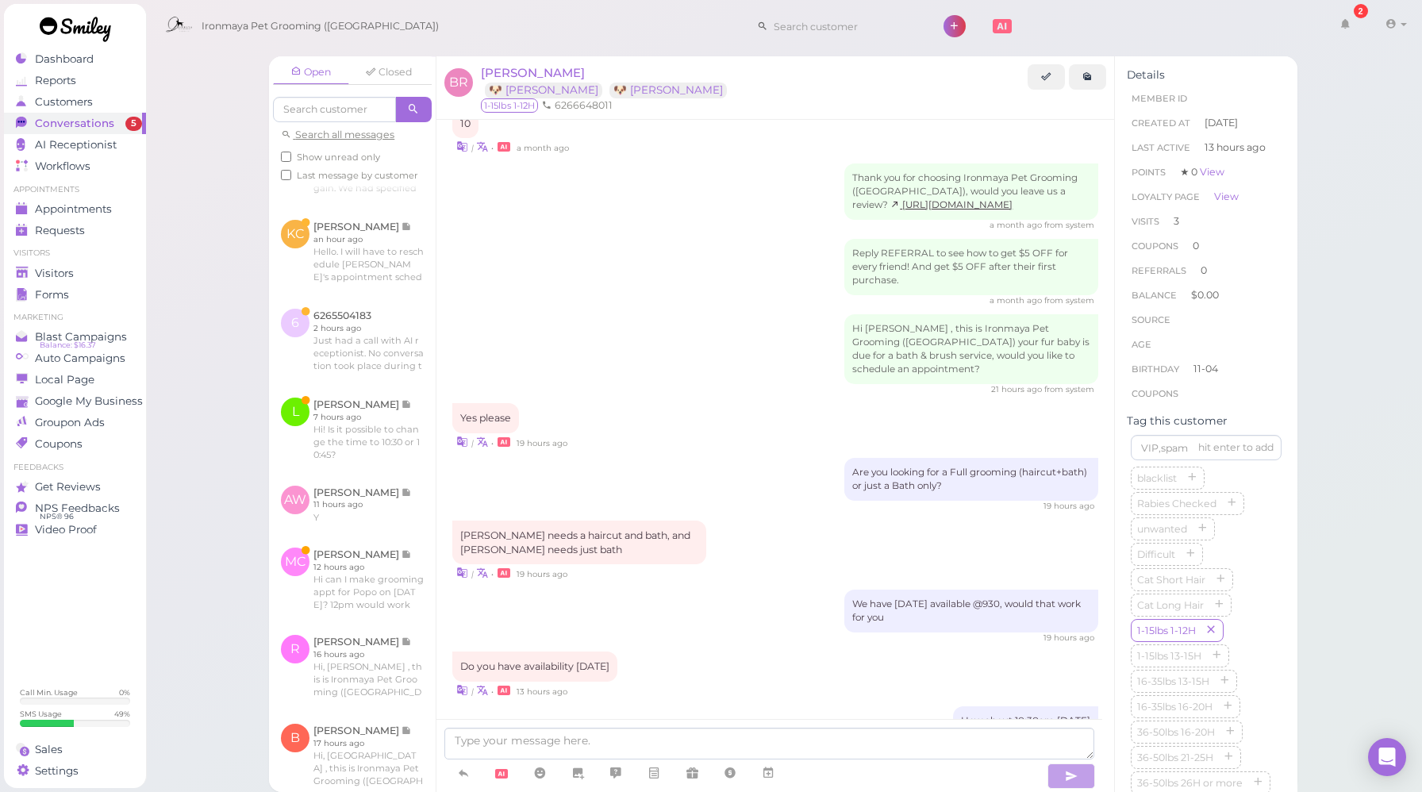
scroll to position [1831, 0]
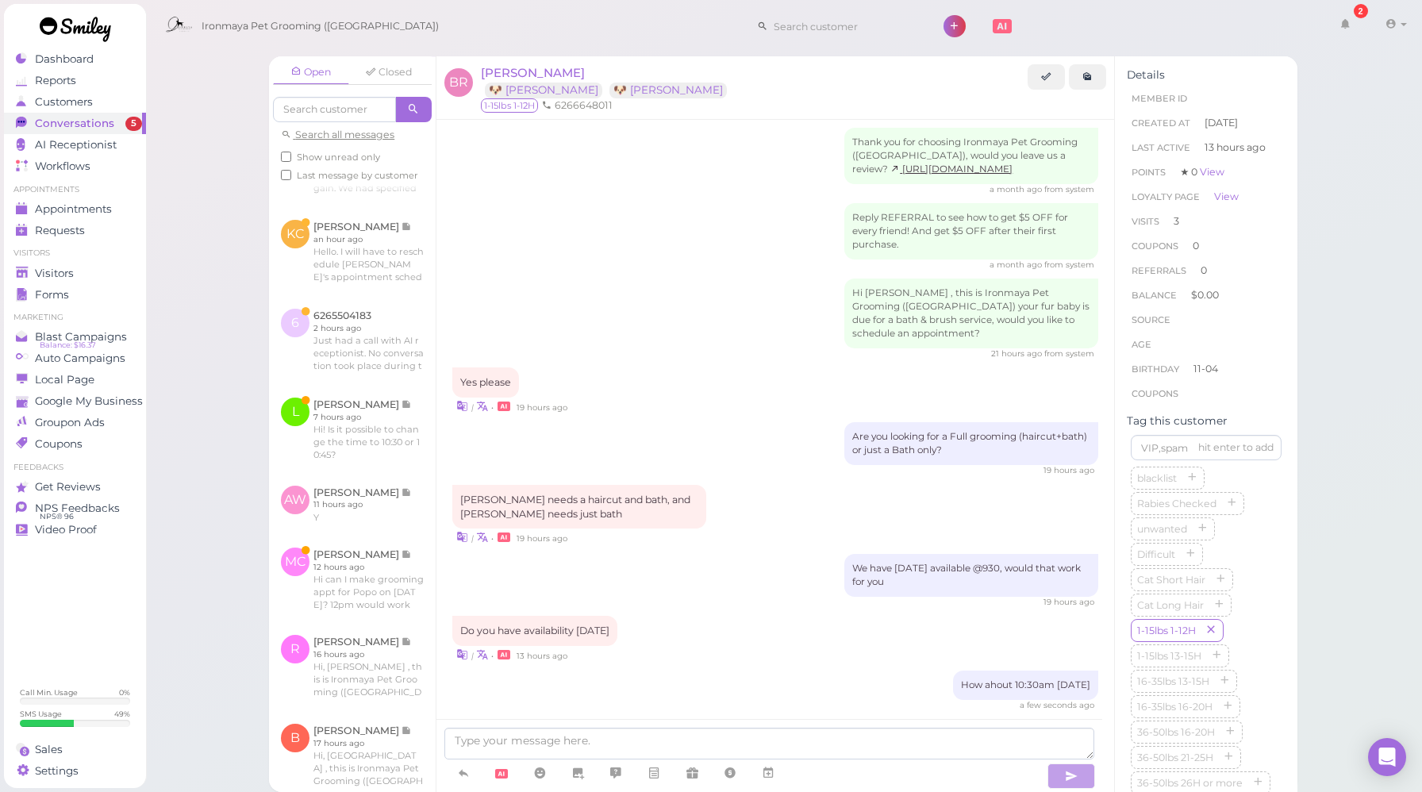
click at [732, 597] on div "19 hours ago" at bounding box center [775, 602] width 646 height 11
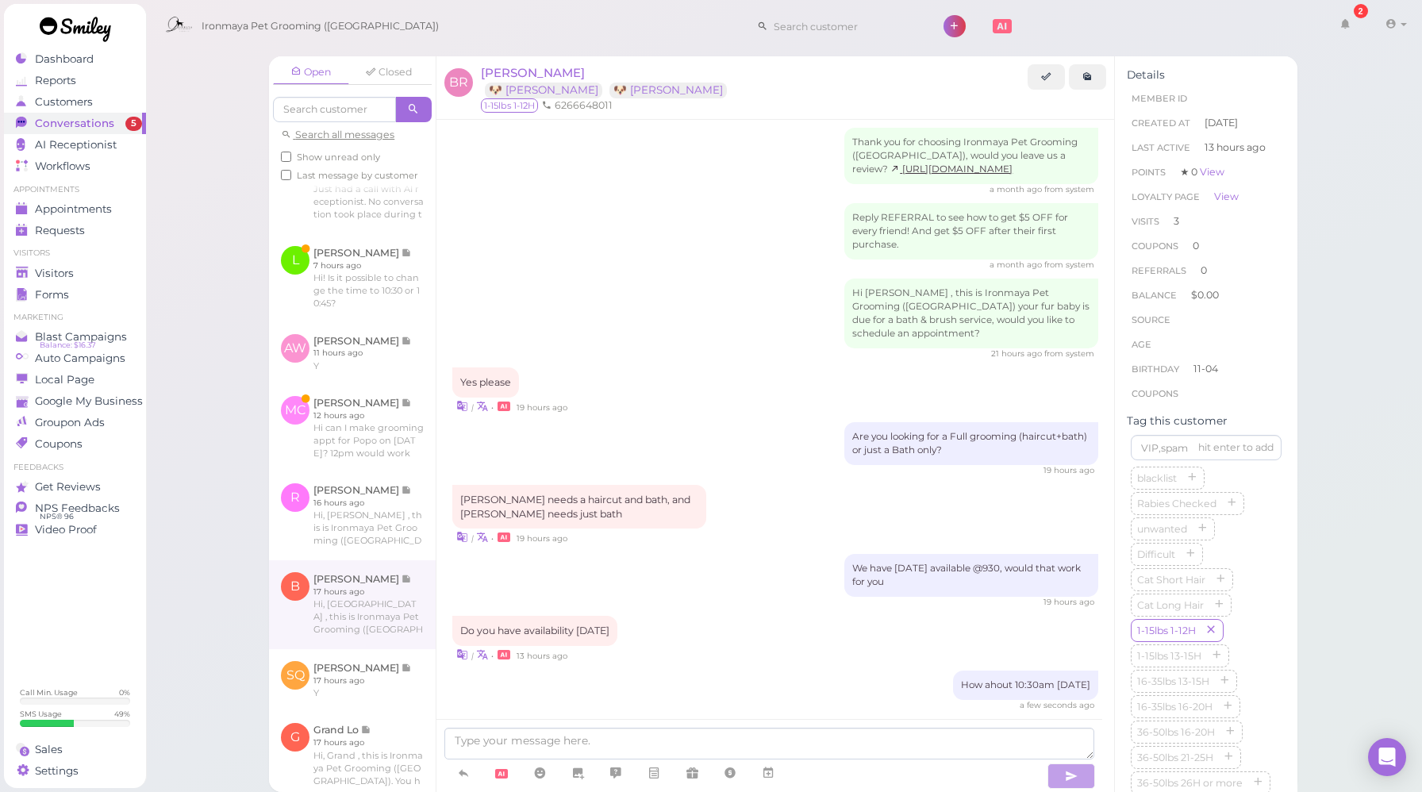
scroll to position [361, 0]
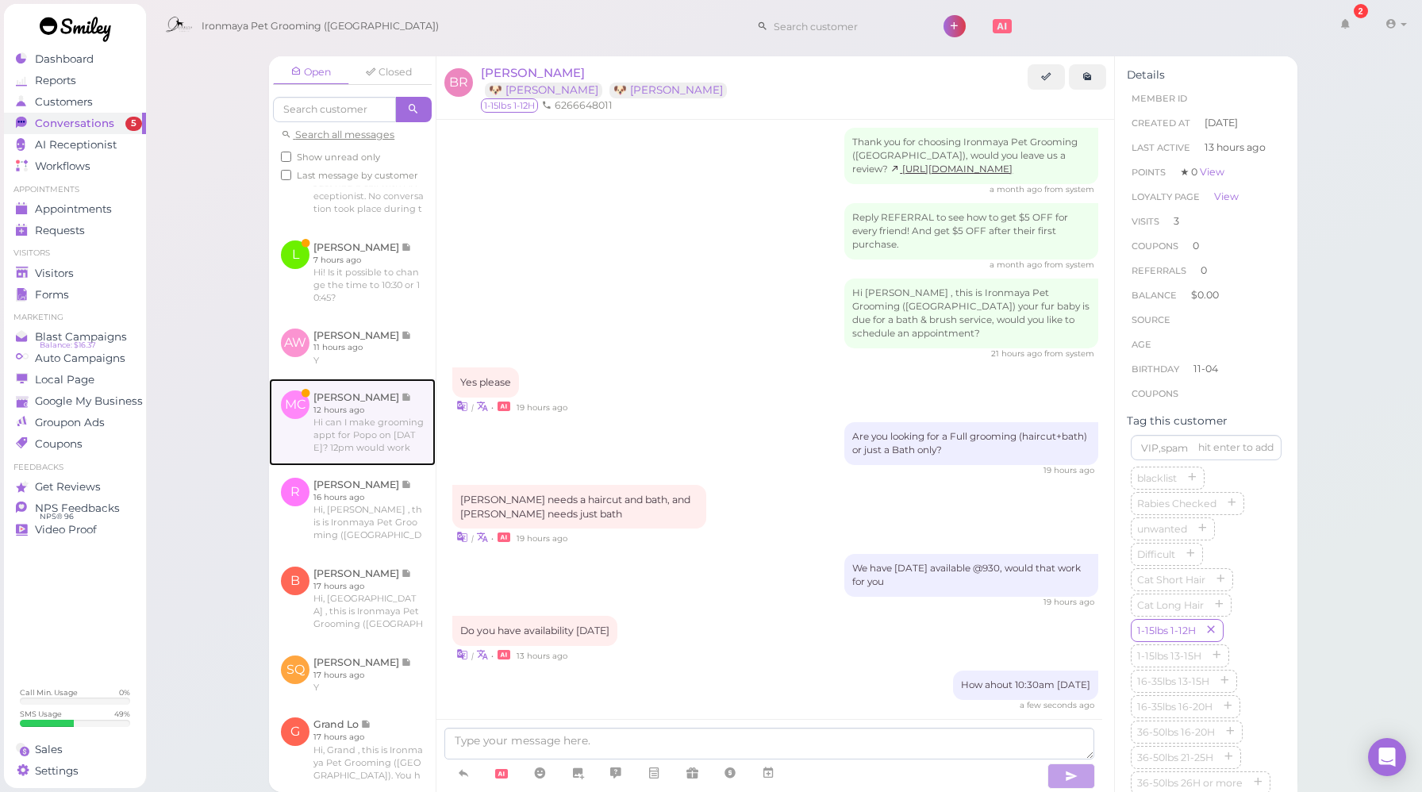
click at [339, 409] on link at bounding box center [352, 422] width 167 height 87
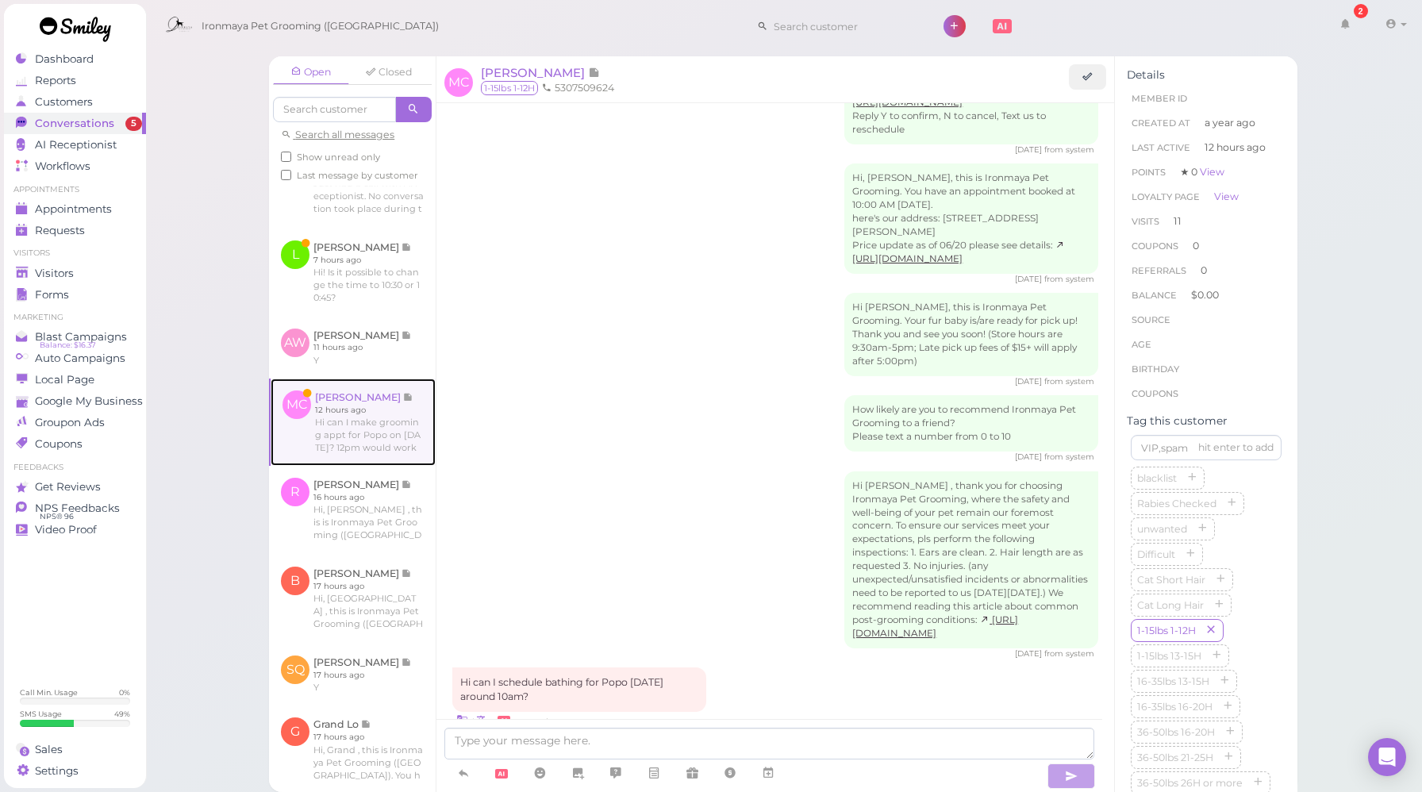
scroll to position [2621, 0]
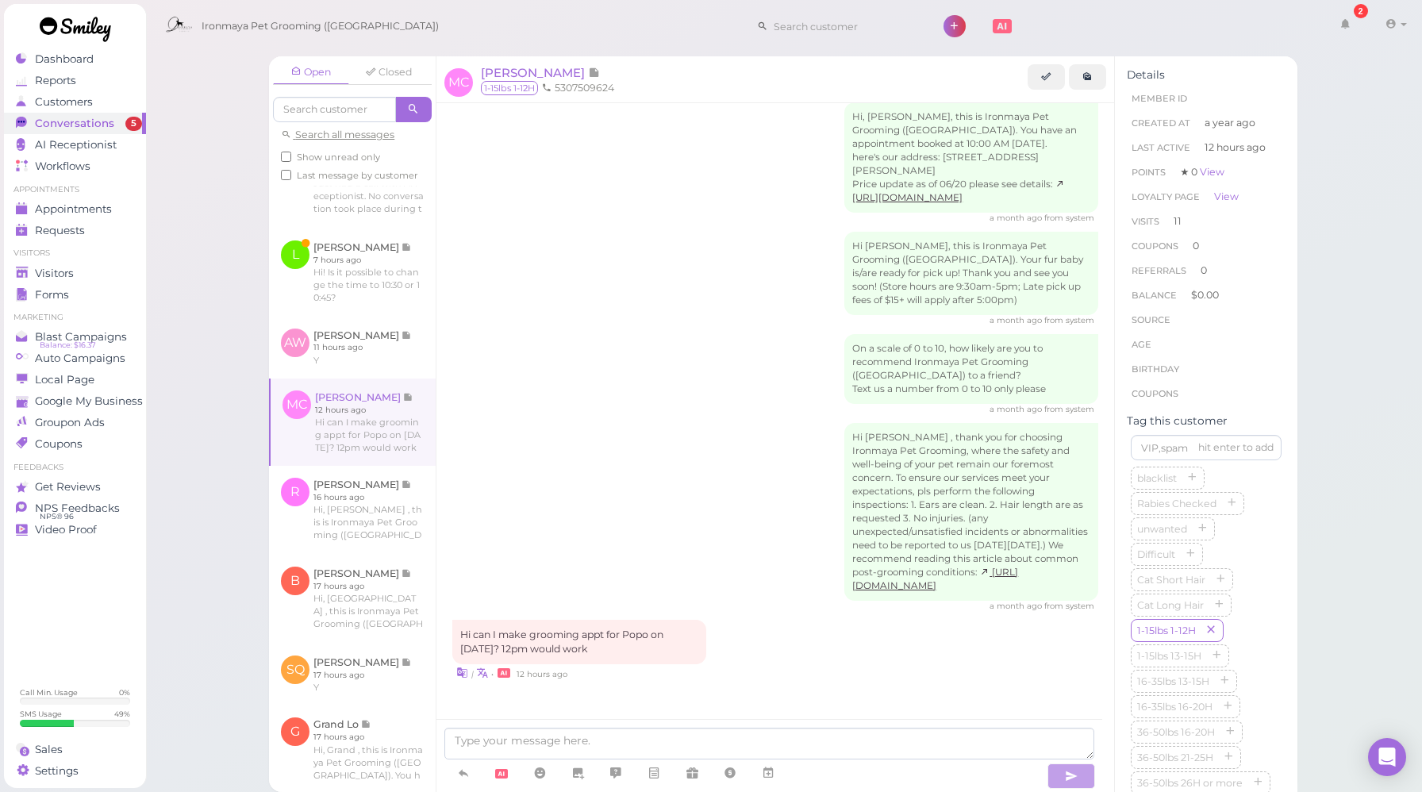
click at [592, 498] on div "Hi [PERSON_NAME] , thank you for choosing Ironmaya Pet Grooming, where the safe…" at bounding box center [775, 517] width 646 height 189
click at [540, 75] on span "[PERSON_NAME]" at bounding box center [534, 72] width 107 height 15
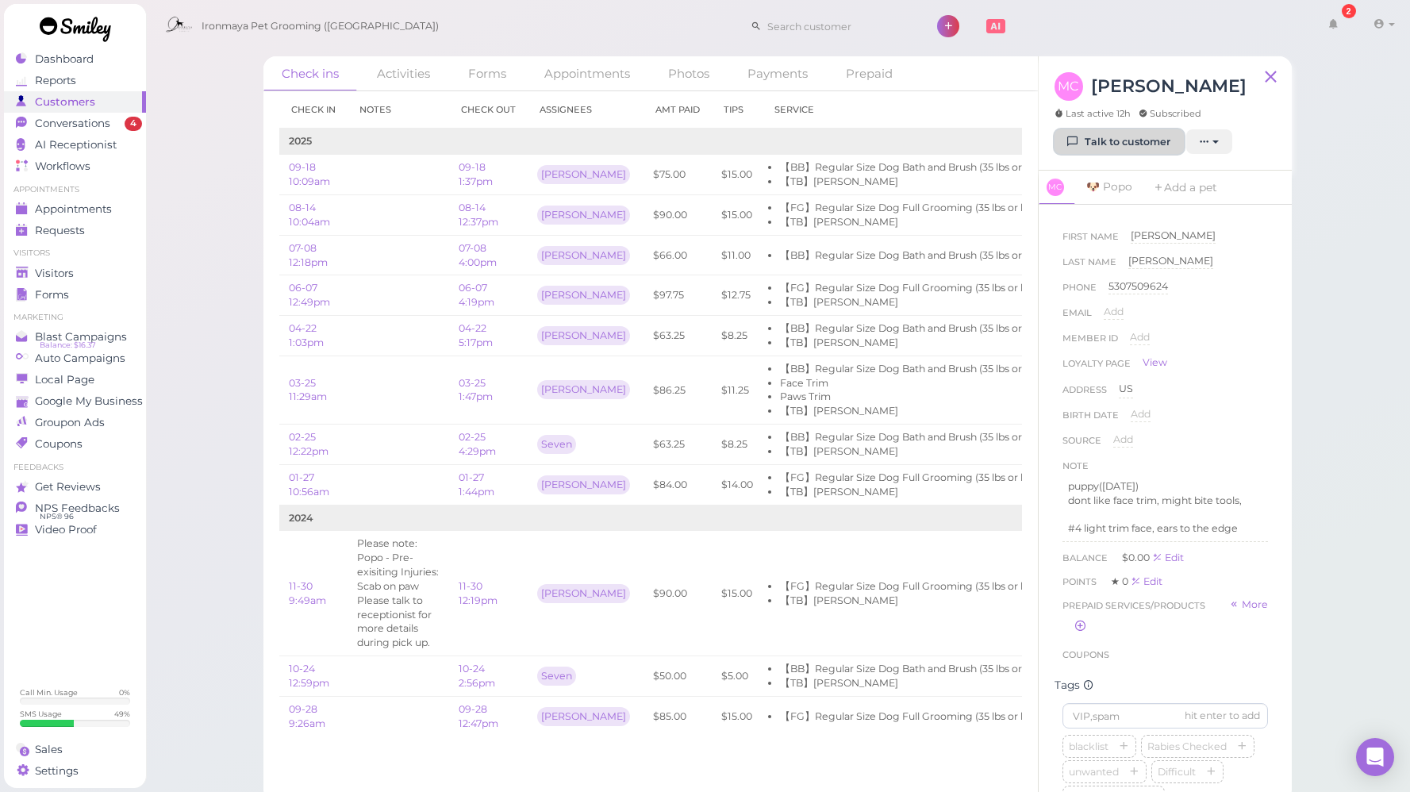
click at [1097, 142] on link "Talk to customer" at bounding box center [1119, 141] width 129 height 25
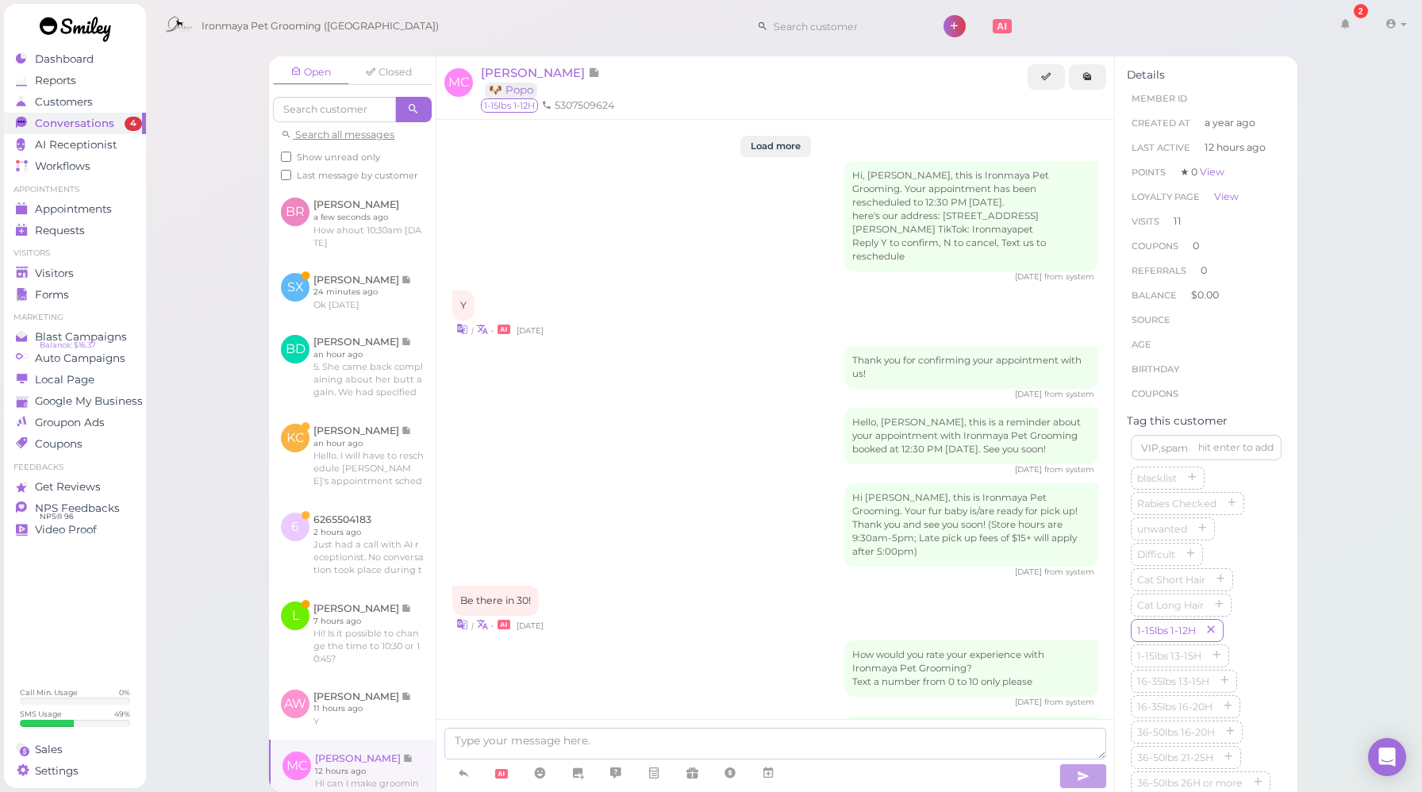
scroll to position [2621, 0]
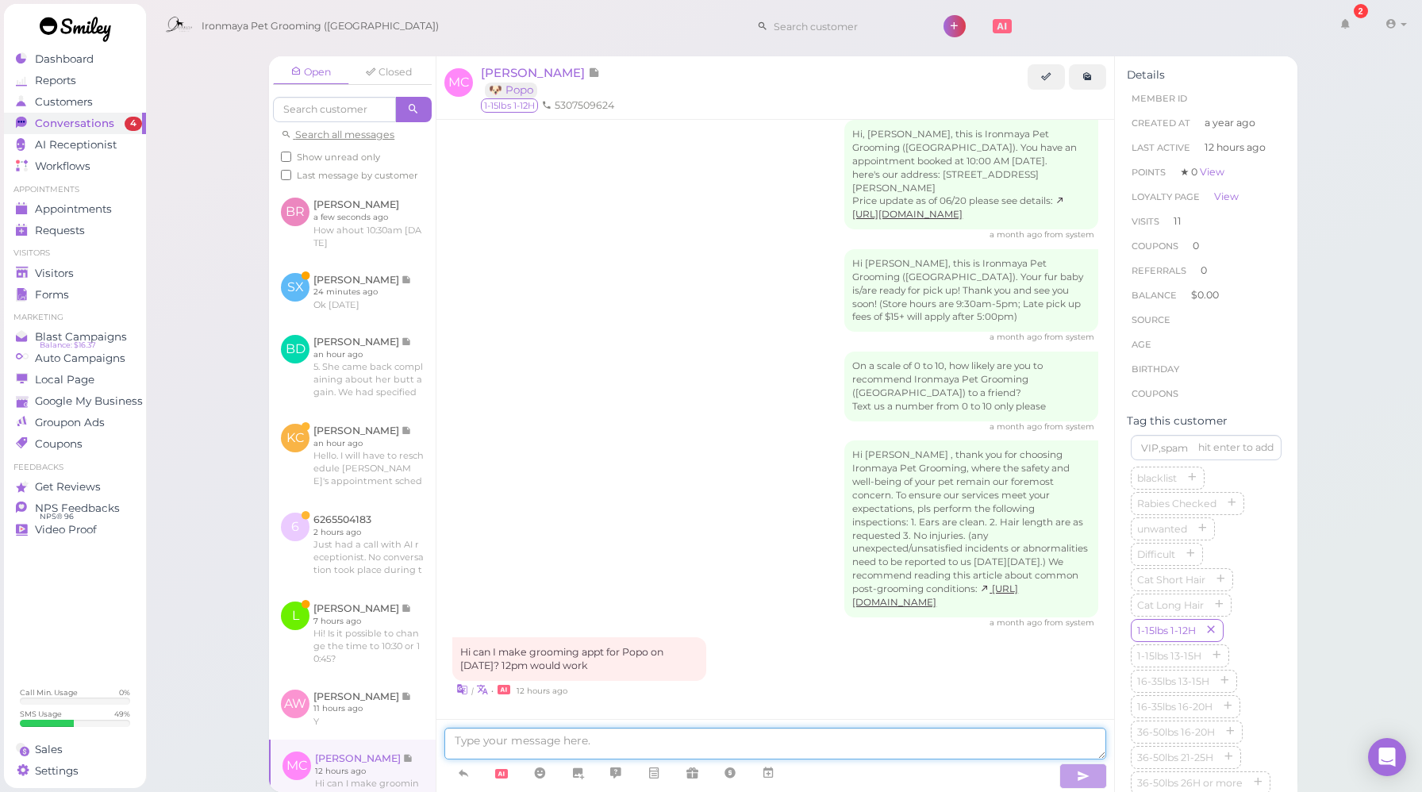
click at [550, 744] on textarea at bounding box center [775, 744] width 662 height 32
type textarea "For full grooming or just a bath and brush?"
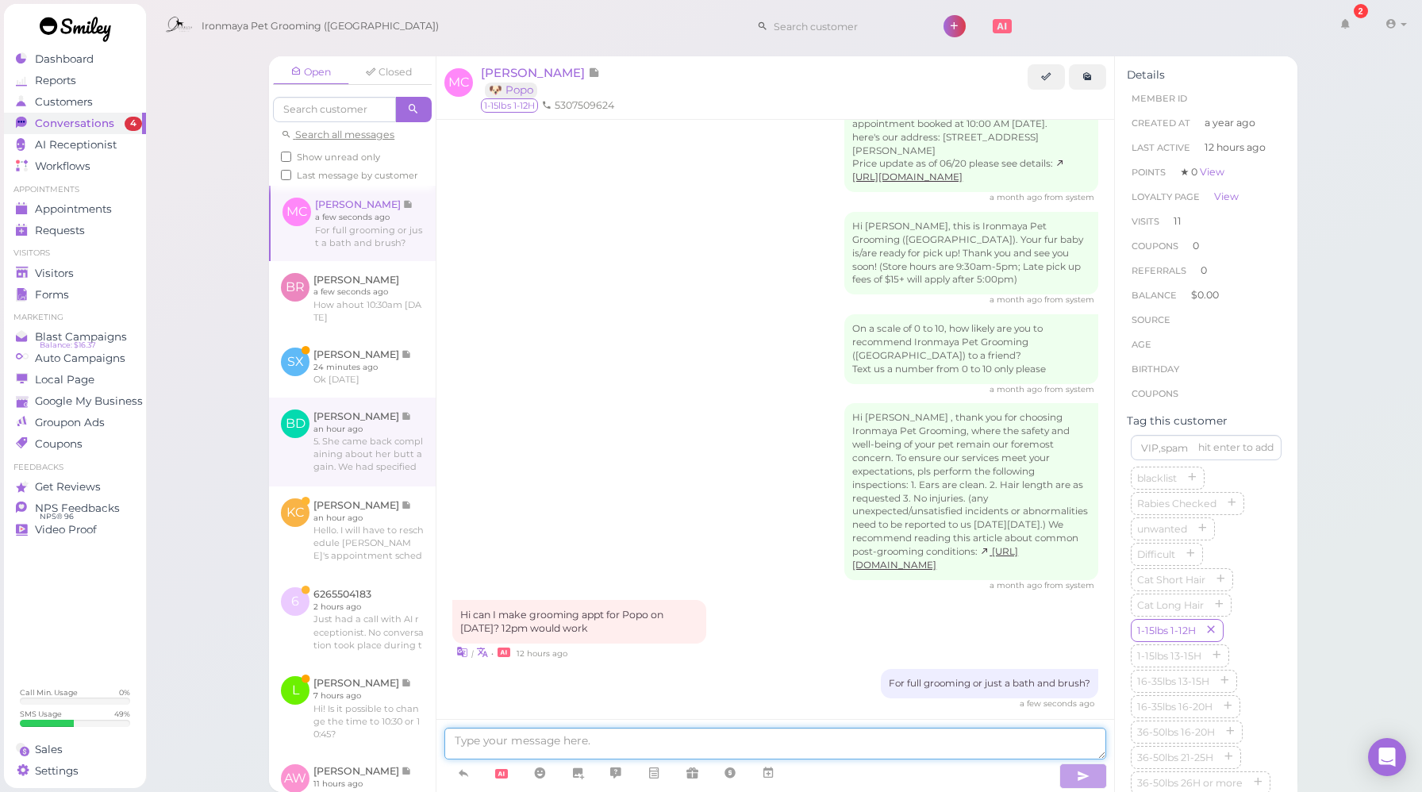
scroll to position [2670, 0]
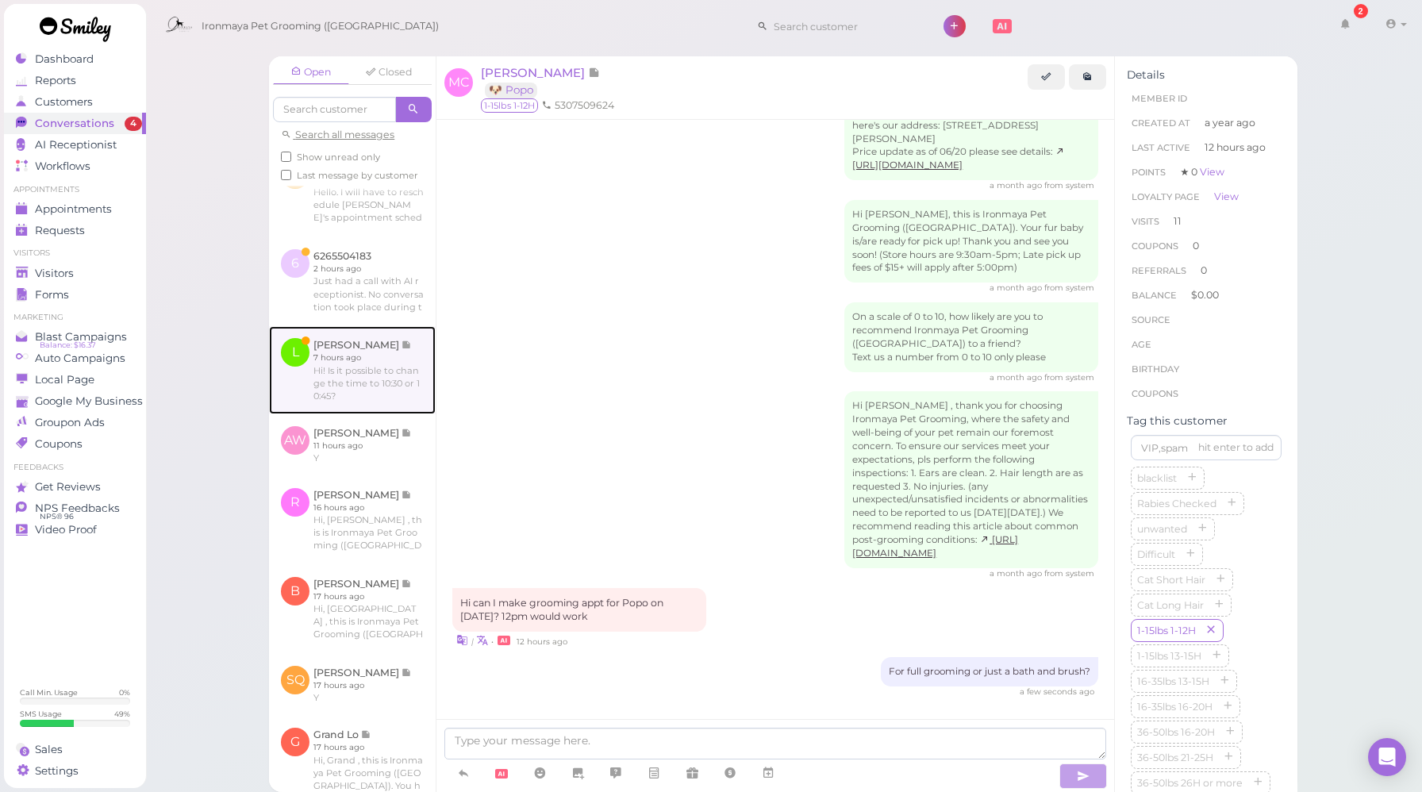
click at [325, 402] on link at bounding box center [352, 369] width 167 height 87
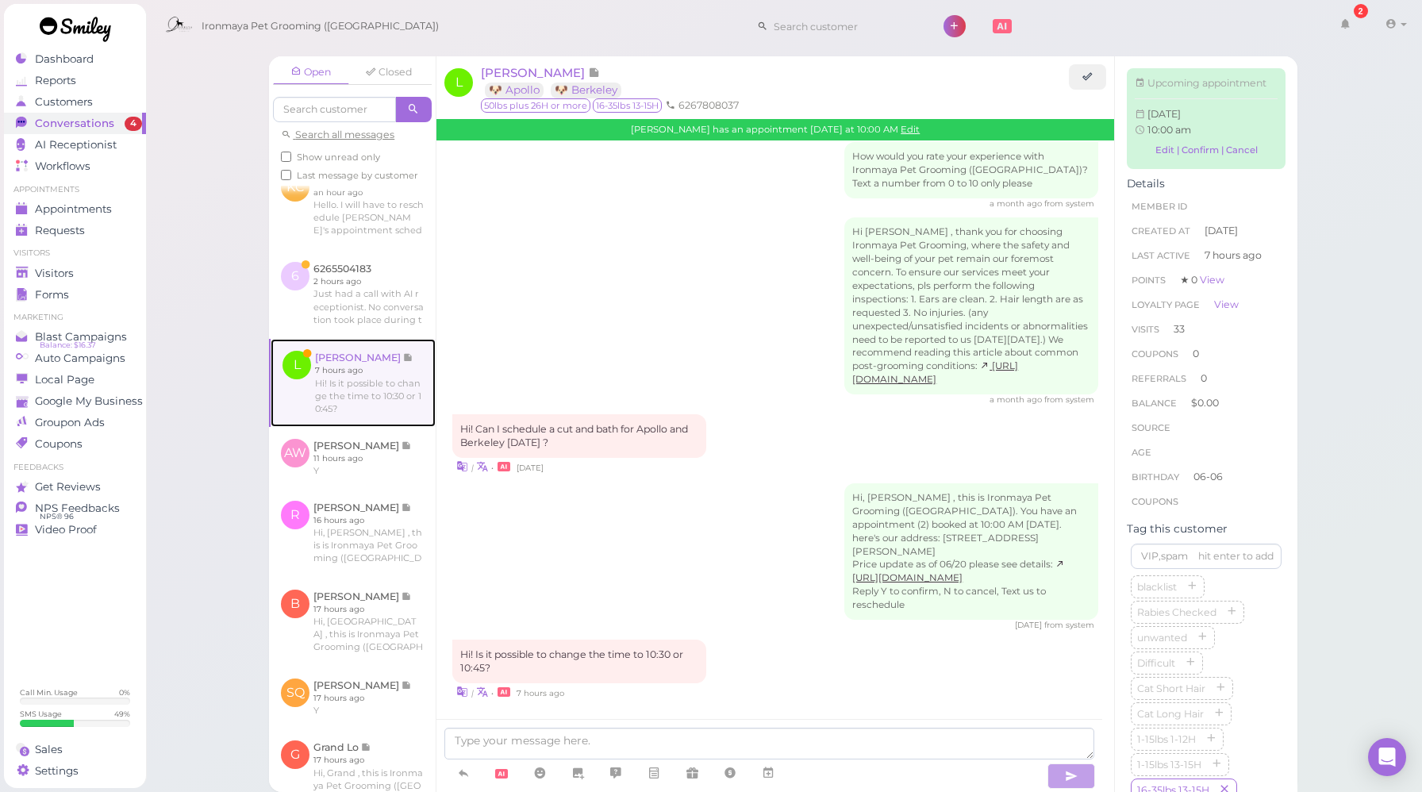
scroll to position [2368, 0]
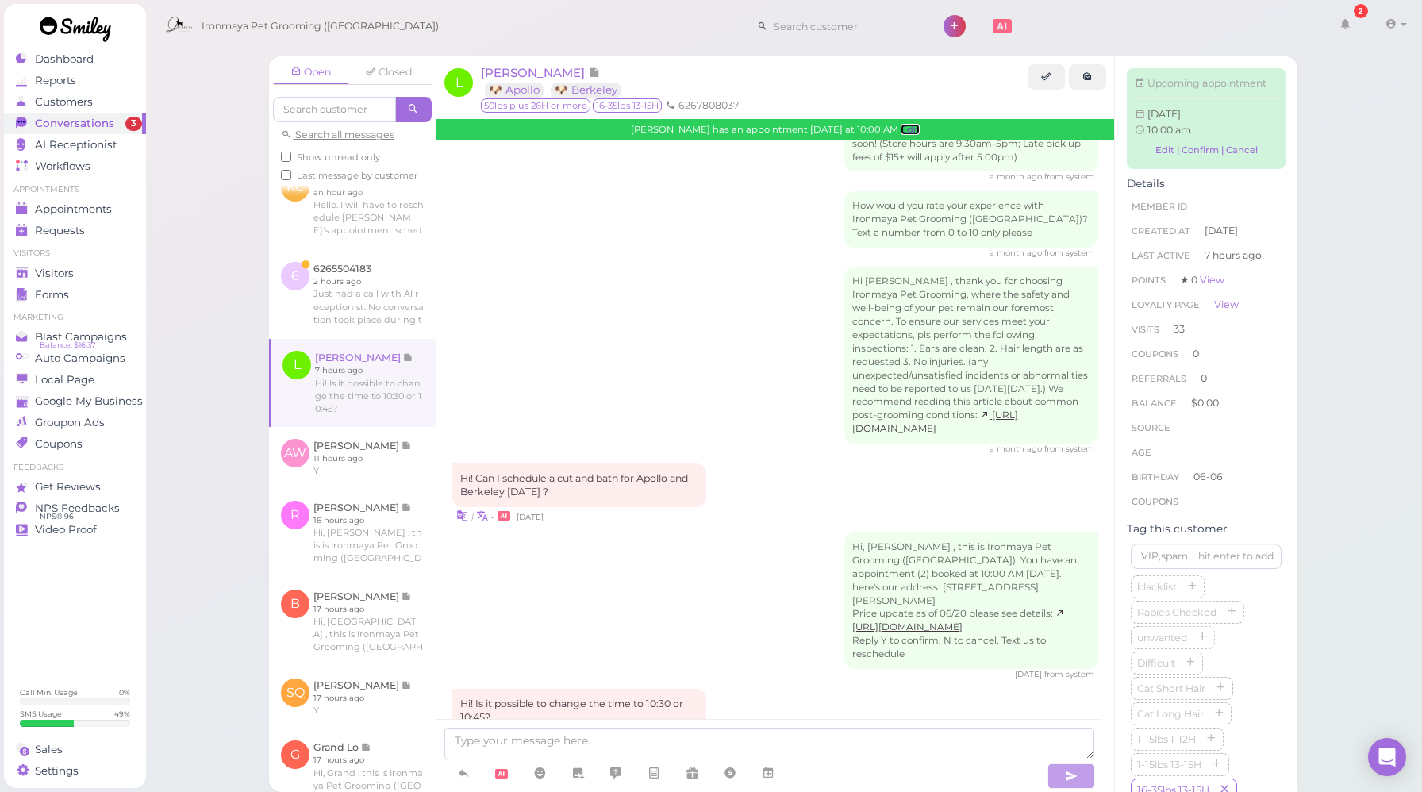
click at [901, 132] on link "Edit" at bounding box center [910, 129] width 19 height 11
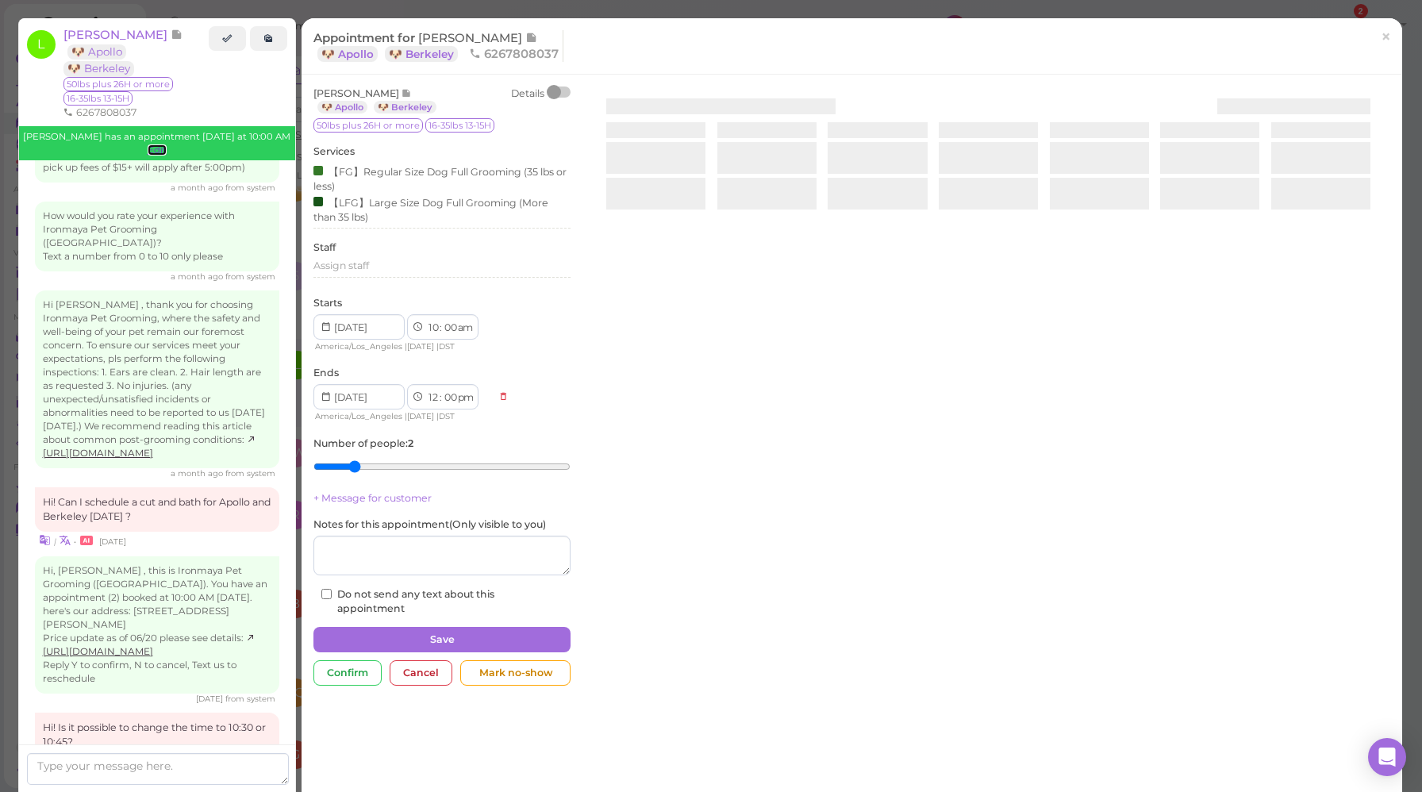
scroll to position [2477, 0]
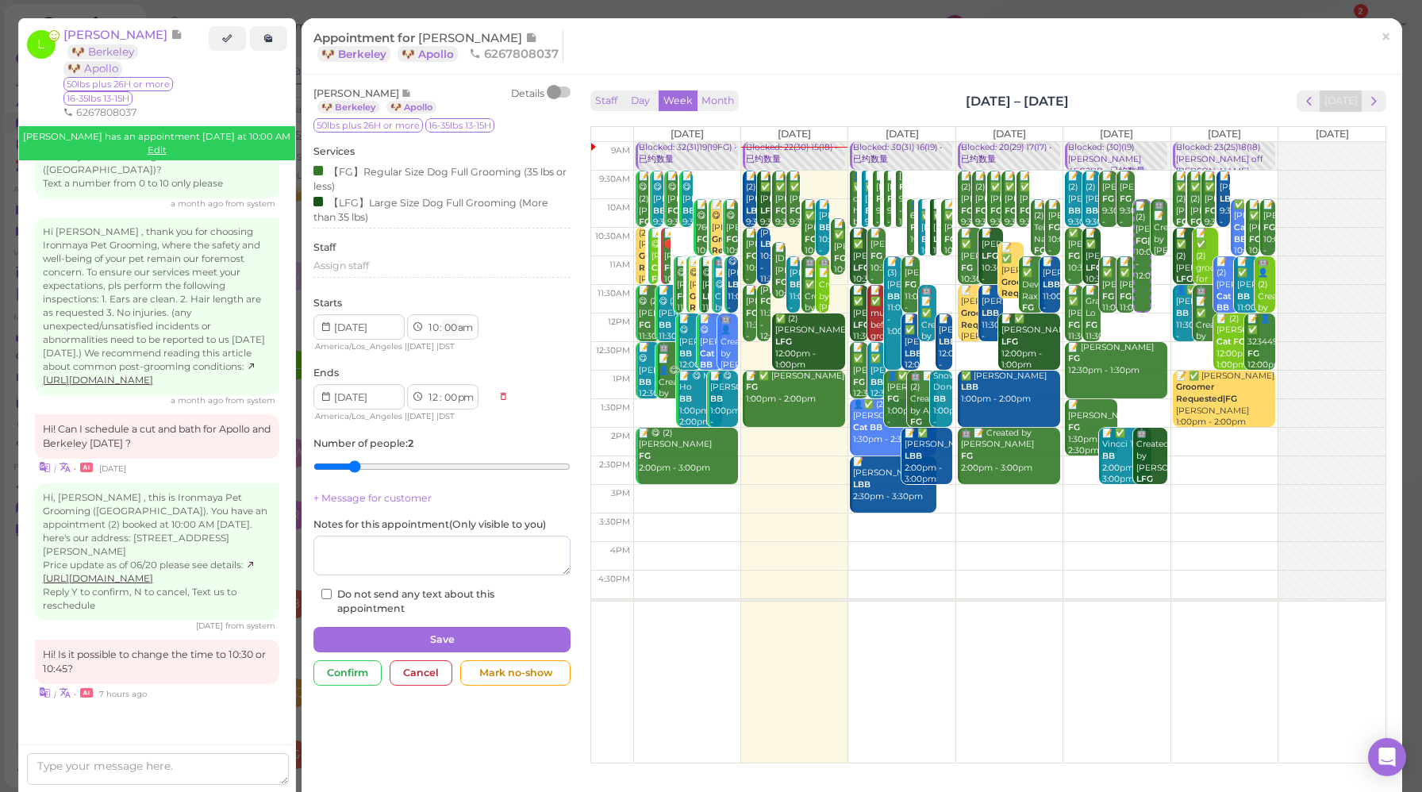
click at [450, 331] on select "00 05 10 15 20 25 30 35 40 45 50 55" at bounding box center [450, 328] width 16 height 17
select select "30"
click at [442, 321] on select "00 05 10 15 20 25 30 35 40 45 50 55" at bounding box center [450, 328] width 16 height 17
select select "30"
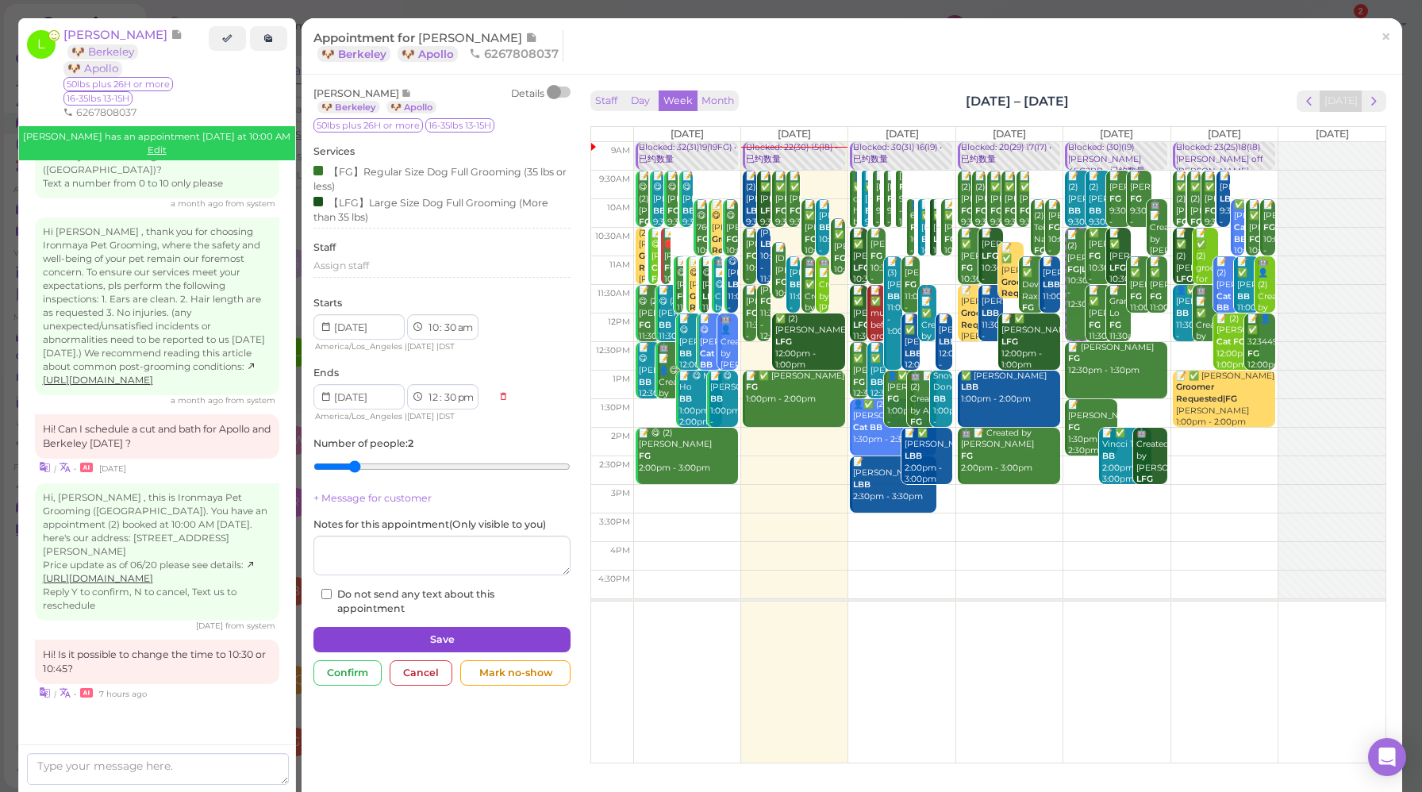
scroll to position [312, 0]
click at [434, 398] on select "1 2 3 4 5 6 7 8 9 10 11 12" at bounding box center [432, 398] width 13 height 17
select select "11"
click at [426, 391] on select "1 2 3 4 5 6 7 8 9 10 11 12" at bounding box center [432, 398] width 13 height 17
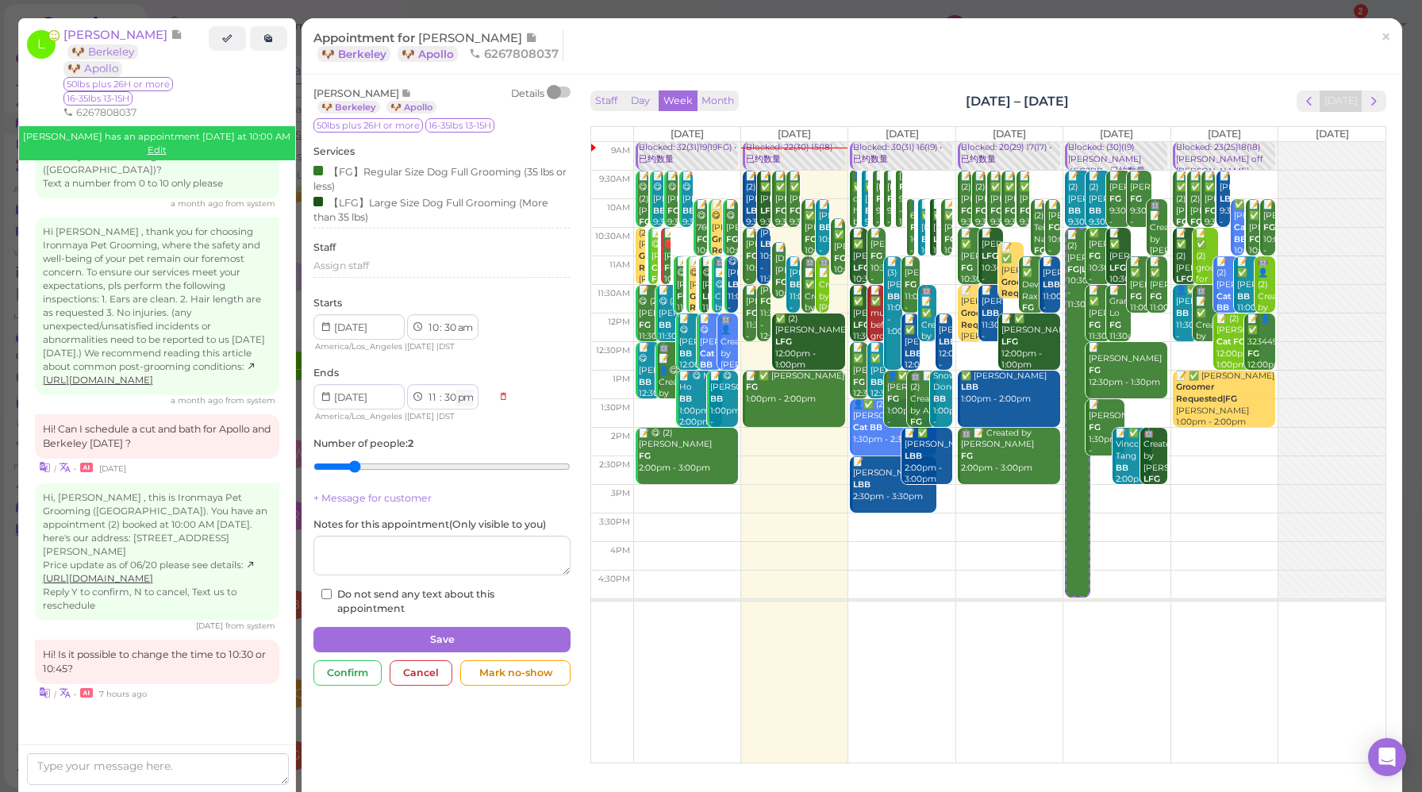
click at [471, 402] on select "am pm" at bounding box center [464, 398] width 18 height 17
select select "am"
click at [456, 391] on select "am pm" at bounding box center [464, 398] width 18 height 17
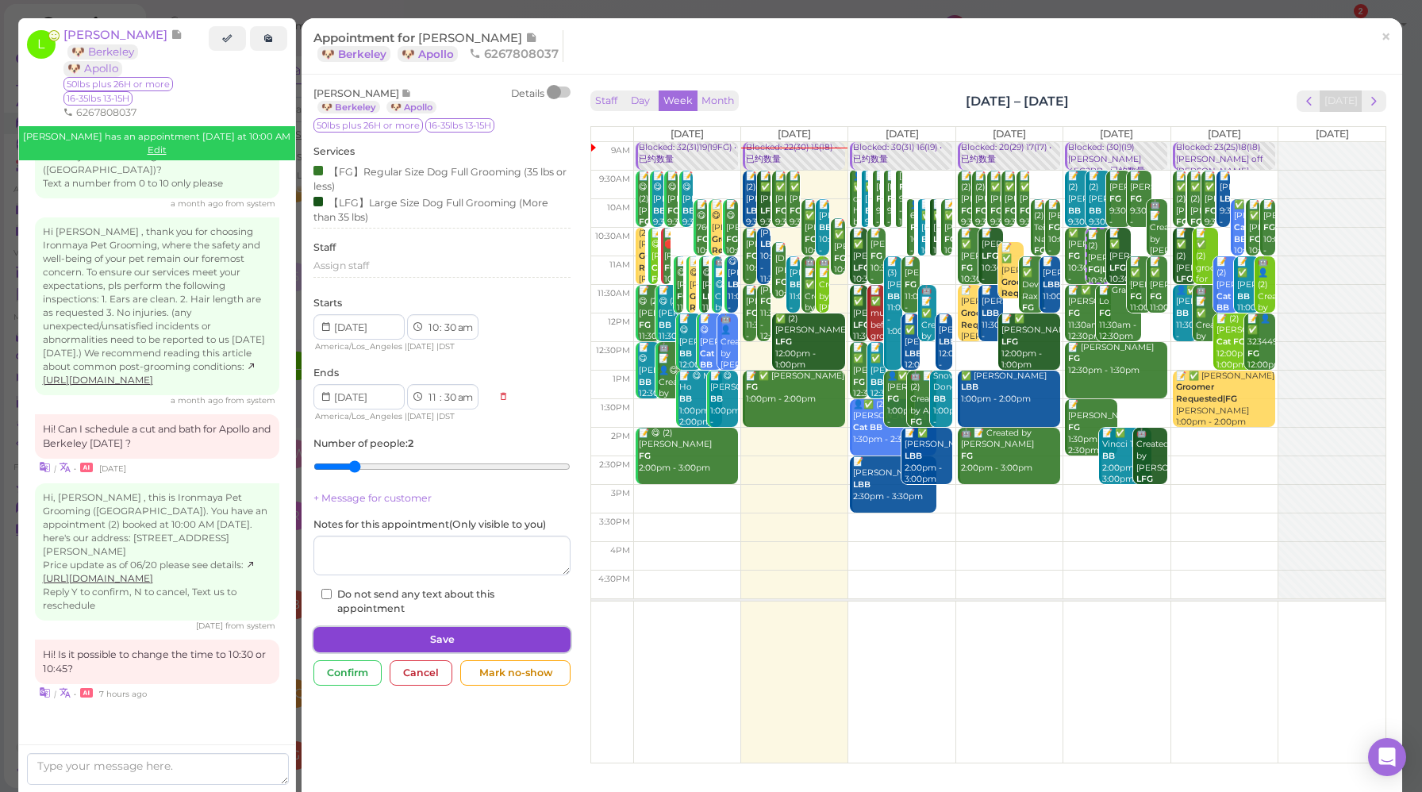
click at [477, 636] on button "Save" at bounding box center [441, 639] width 257 height 25
select select "12"
select select "pm"
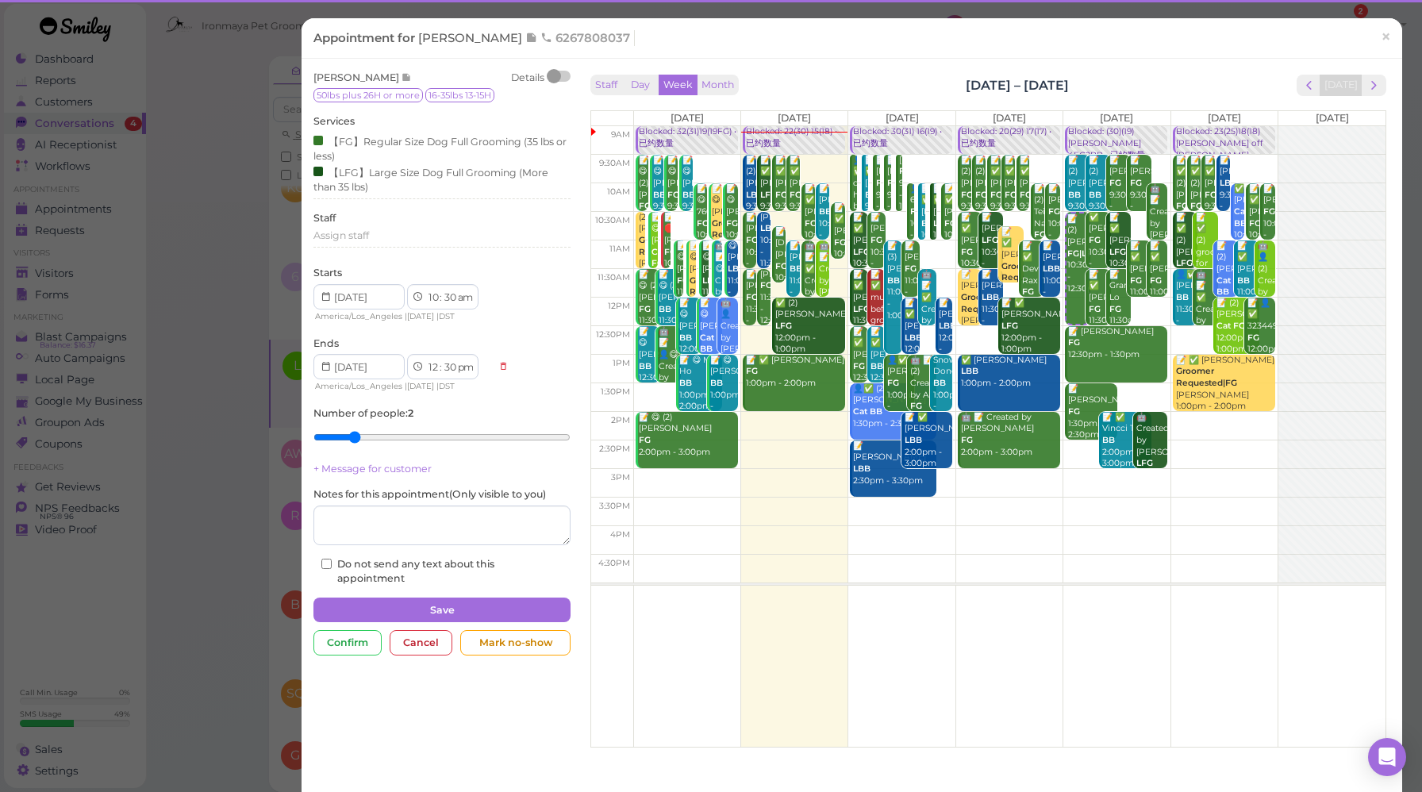
scroll to position [2359, 0]
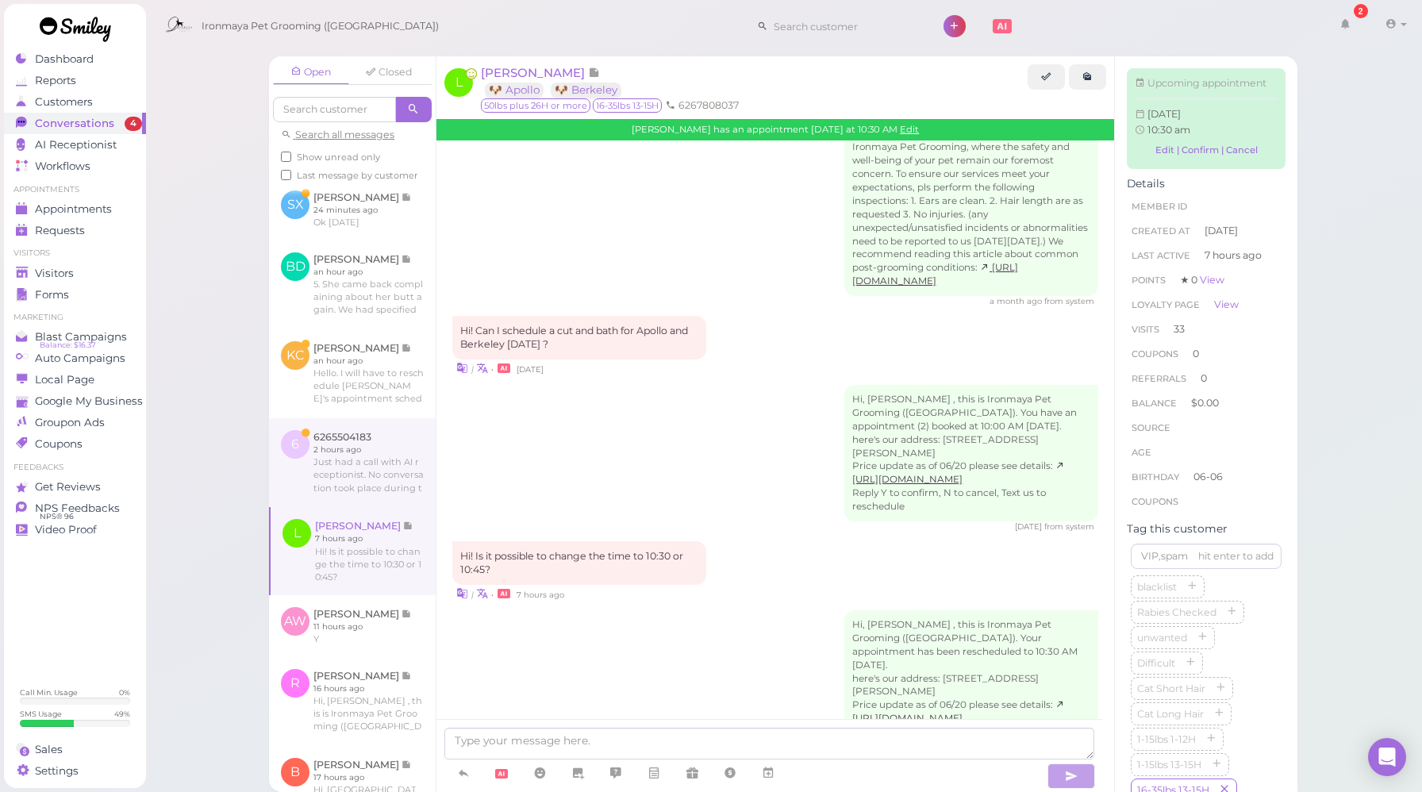
scroll to position [144, 0]
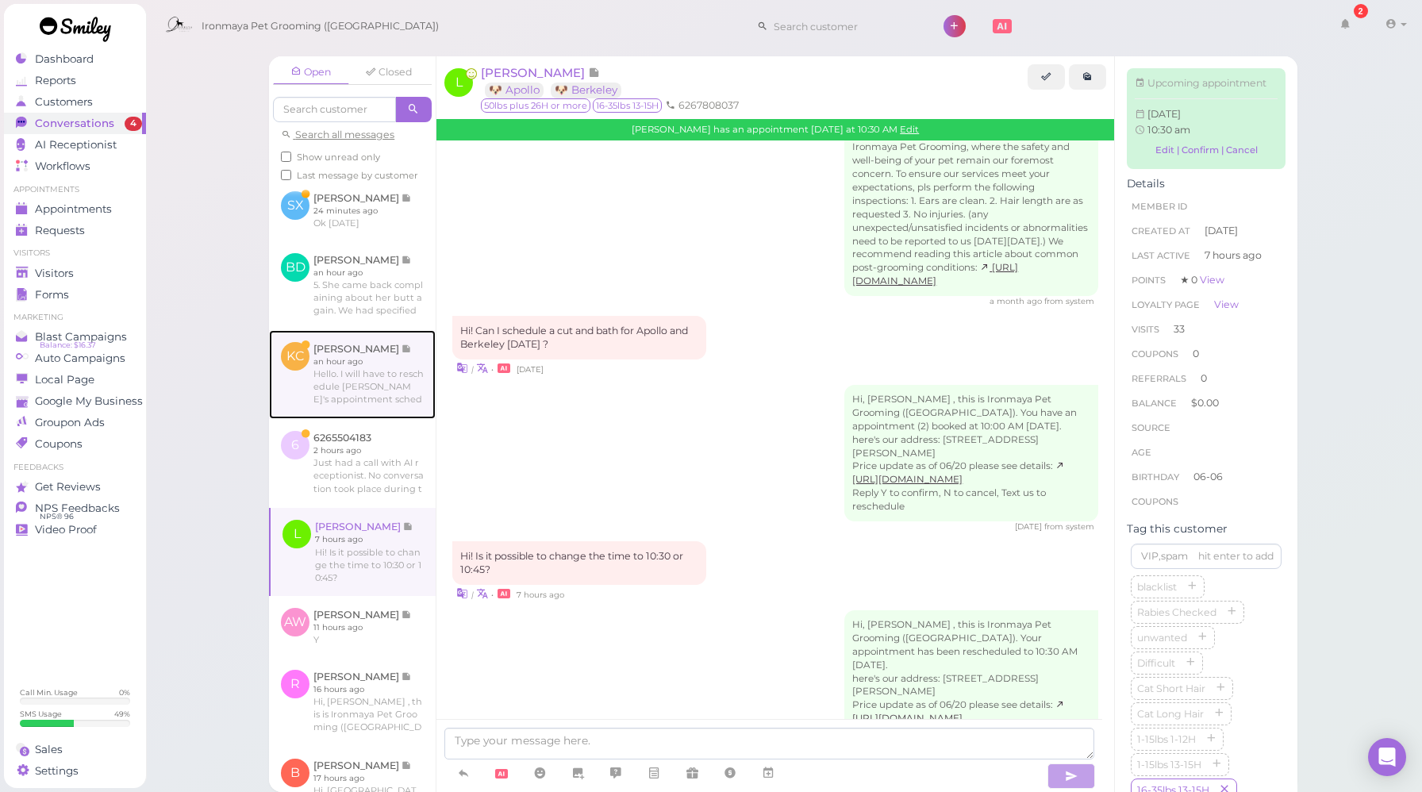
click at [363, 419] on link at bounding box center [352, 374] width 167 height 89
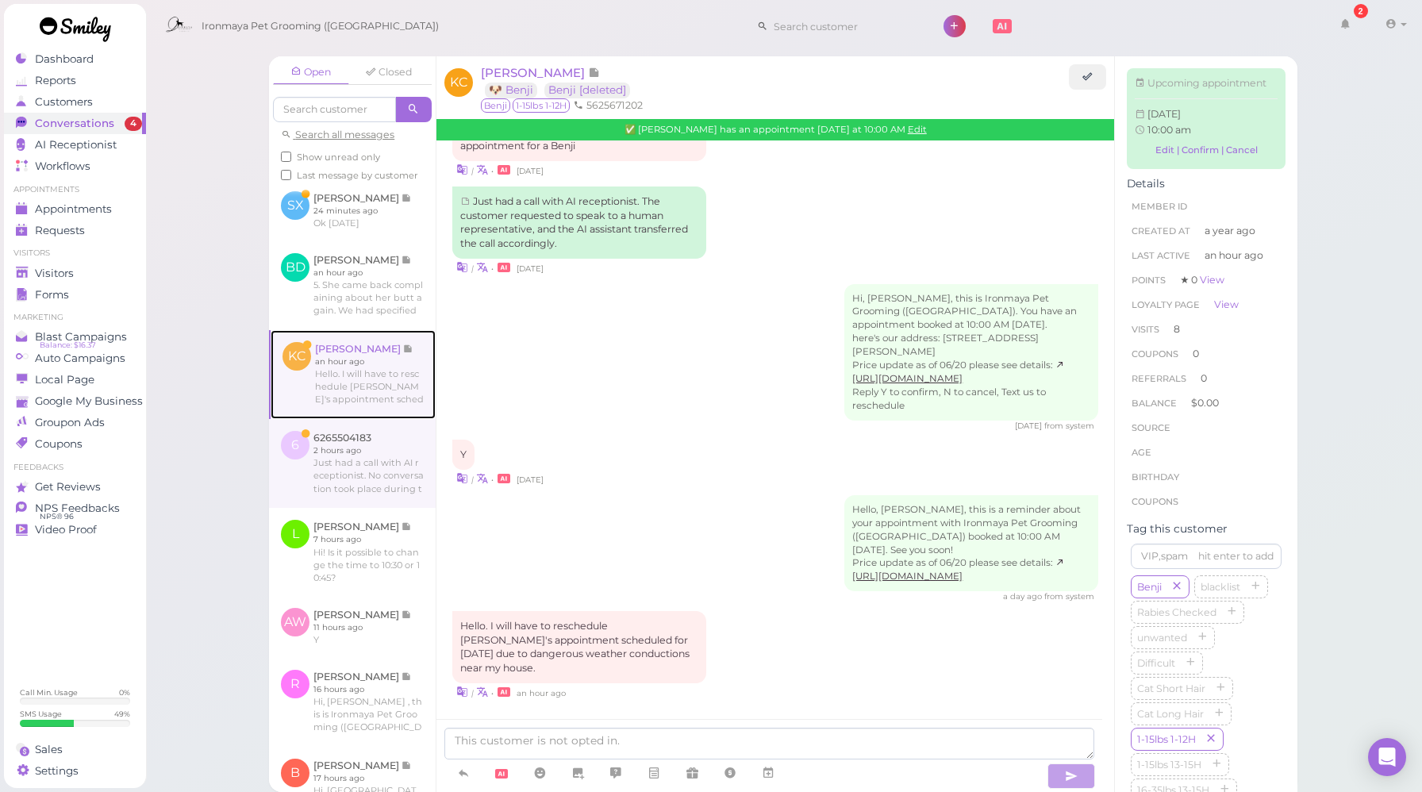
scroll to position [2267, 0]
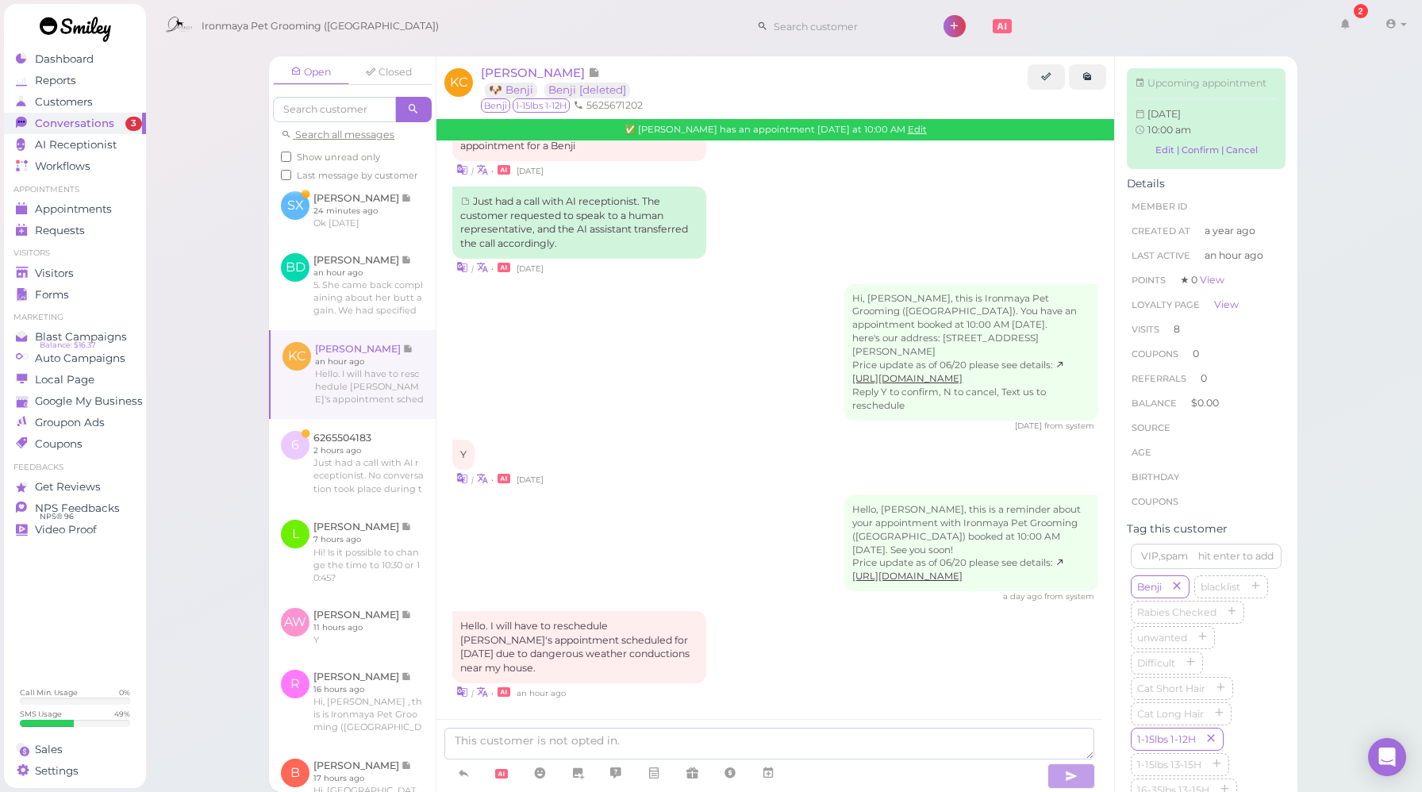
click at [591, 551] on div "Hello, [PERSON_NAME], this is a reminder about your appointment with Ironmaya P…" at bounding box center [775, 549] width 646 height 108
click at [700, 744] on textarea at bounding box center [769, 744] width 650 height 32
click at [908, 125] on link "Edit" at bounding box center [917, 129] width 19 height 11
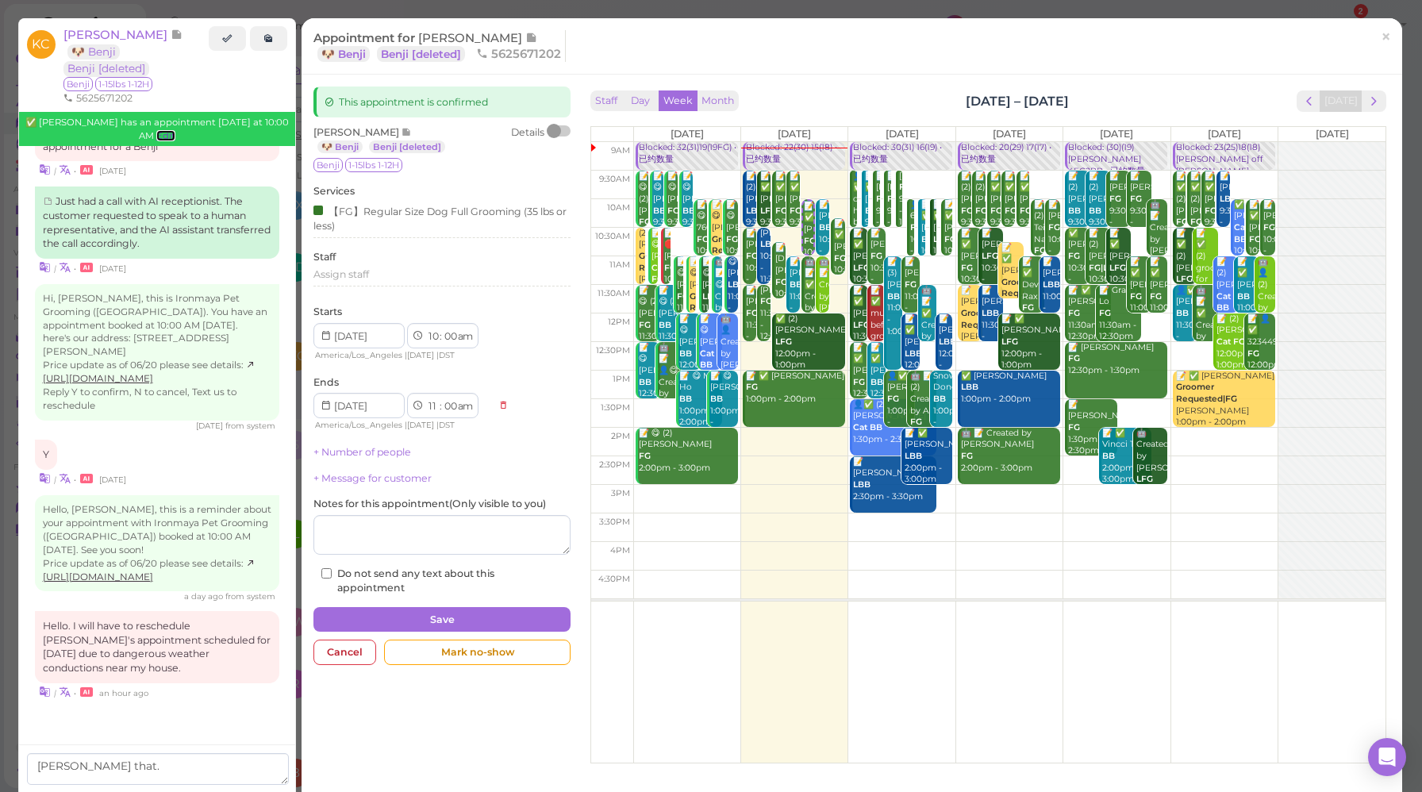
scroll to position [2389, 0]
click at [1381, 41] on span "×" at bounding box center [1386, 36] width 10 height 22
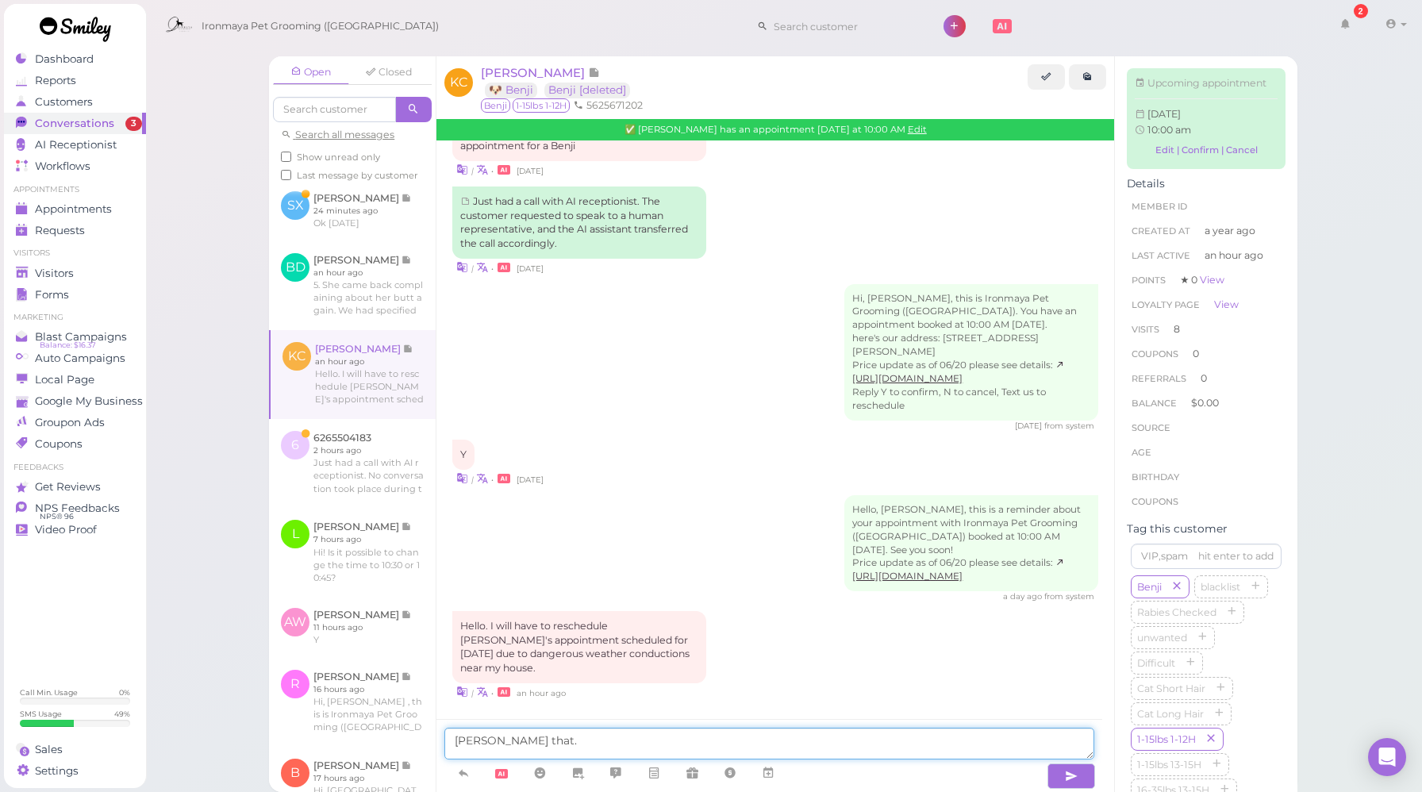
click at [591, 736] on textarea "[PERSON_NAME] that." at bounding box center [769, 744] width 650 height 32
type textarea "[PERSON_NAME] that. We are available from [GEOGRAPHIC_DATA] to [DATE]"
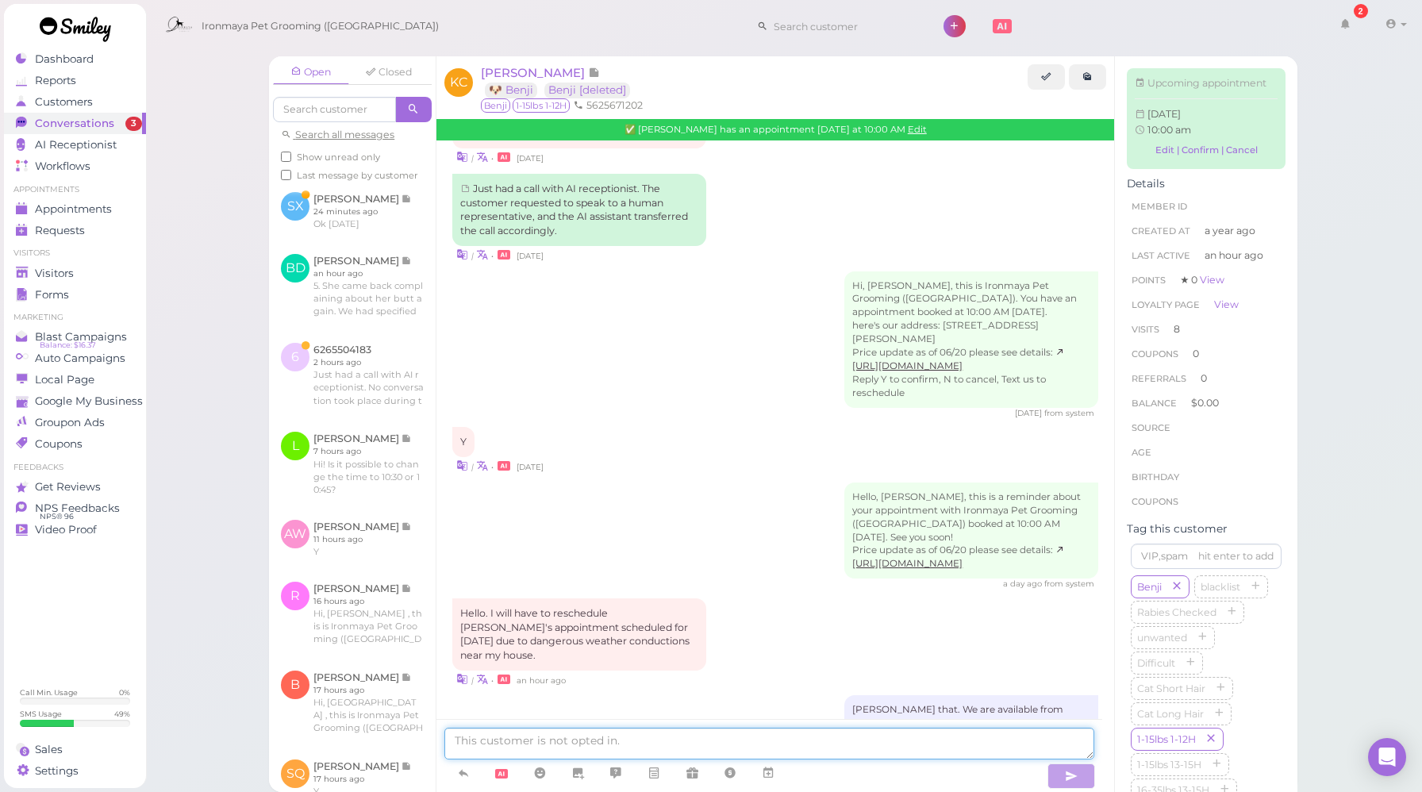
scroll to position [2318, 0]
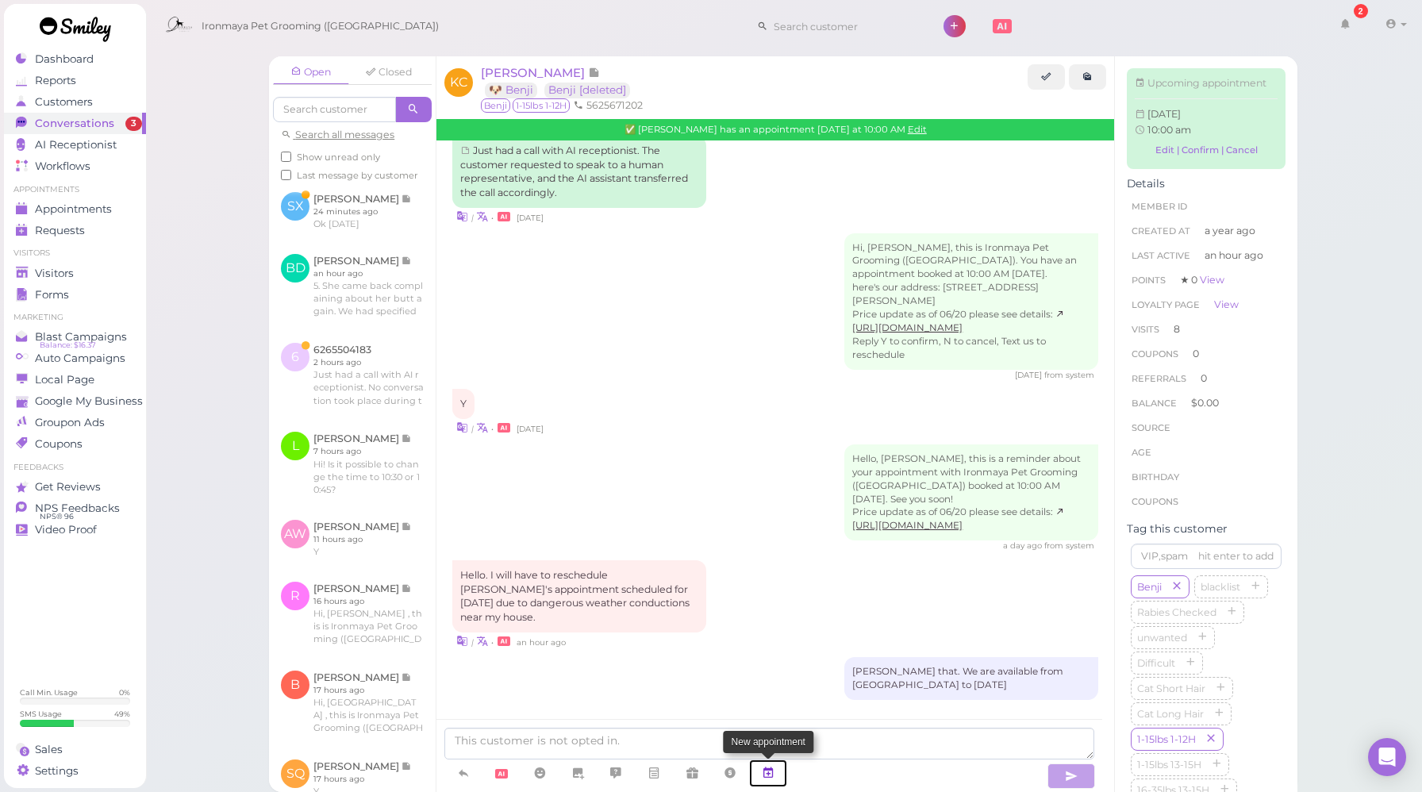
click at [770, 773] on icon at bounding box center [768, 773] width 13 height 16
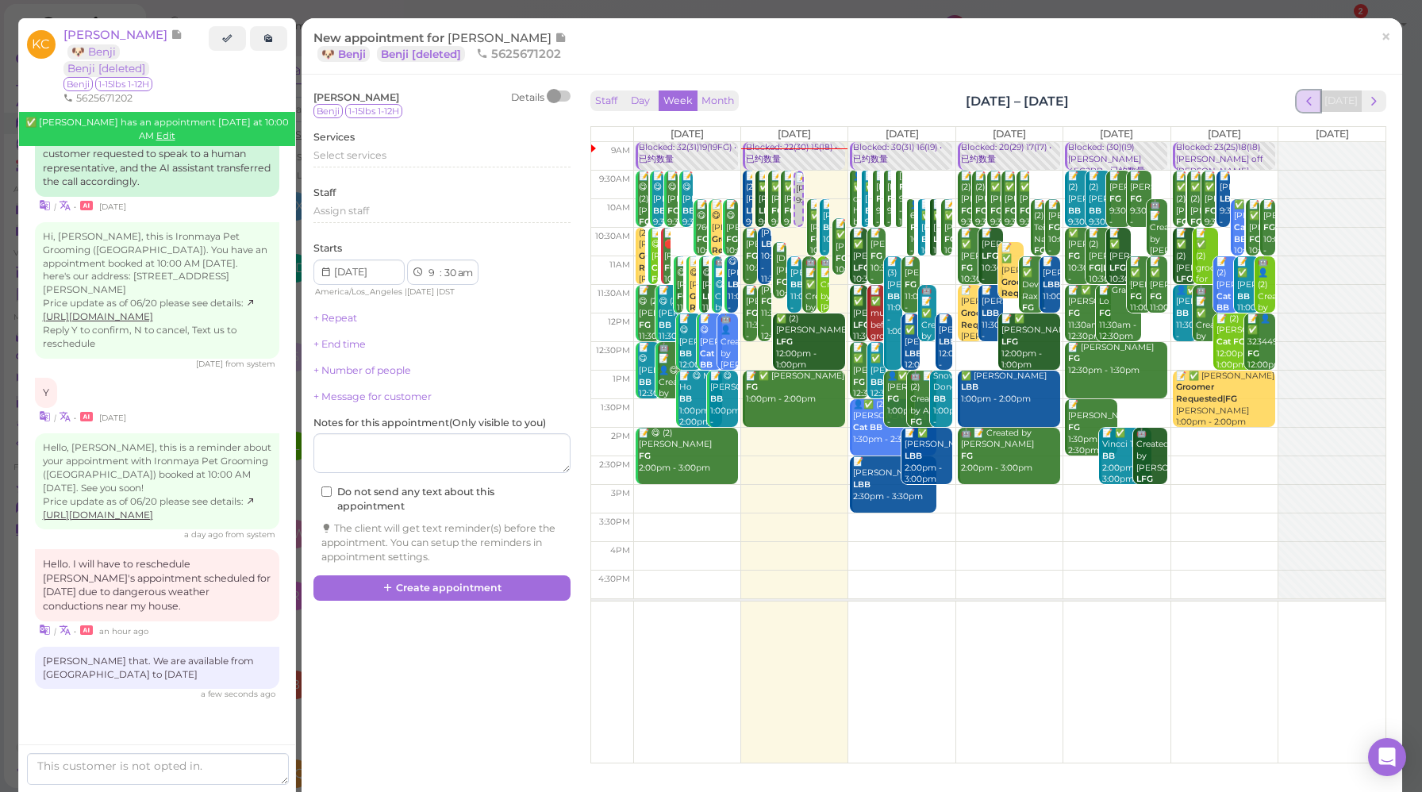
click at [1301, 108] on span "prev" at bounding box center [1308, 101] width 15 height 15
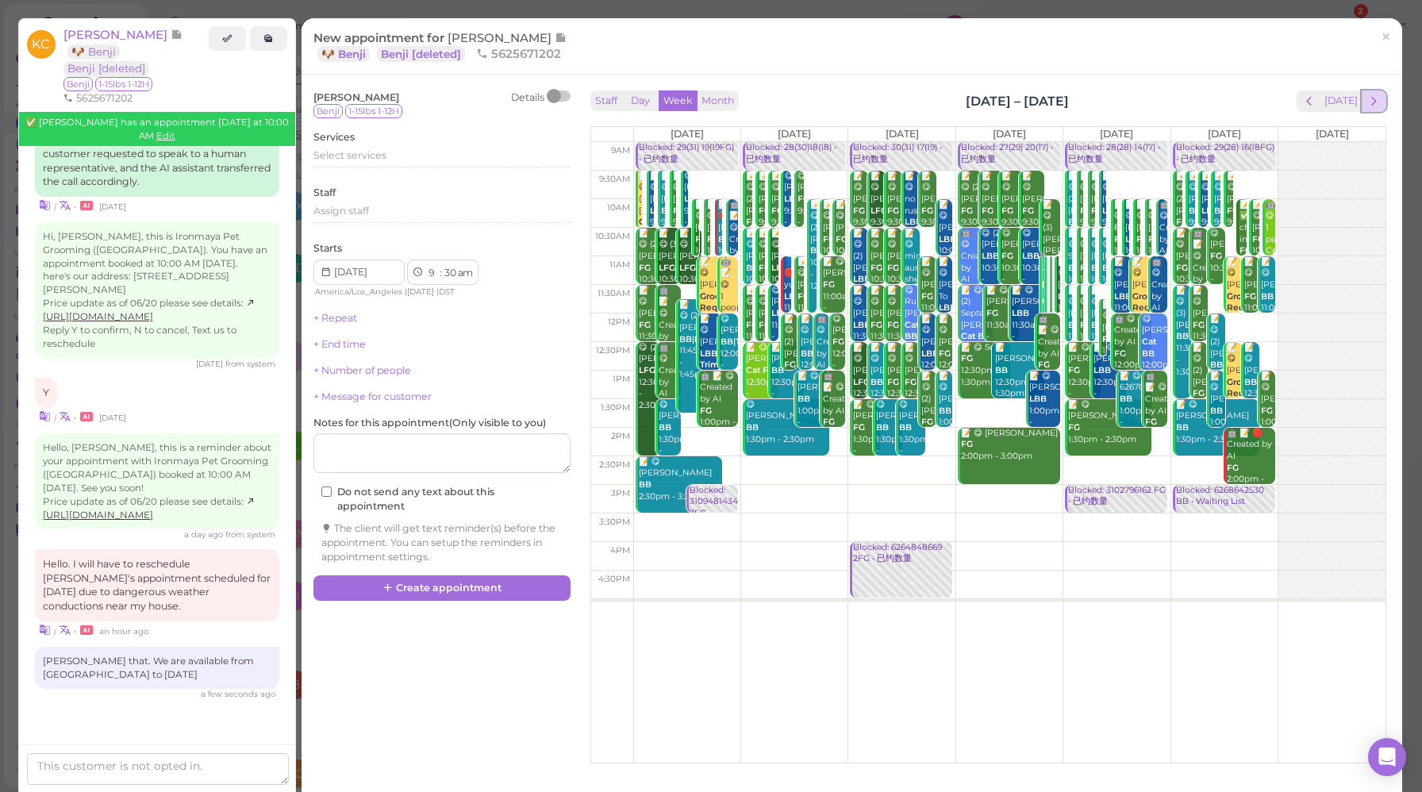
click at [1366, 106] on span "next" at bounding box center [1373, 101] width 15 height 15
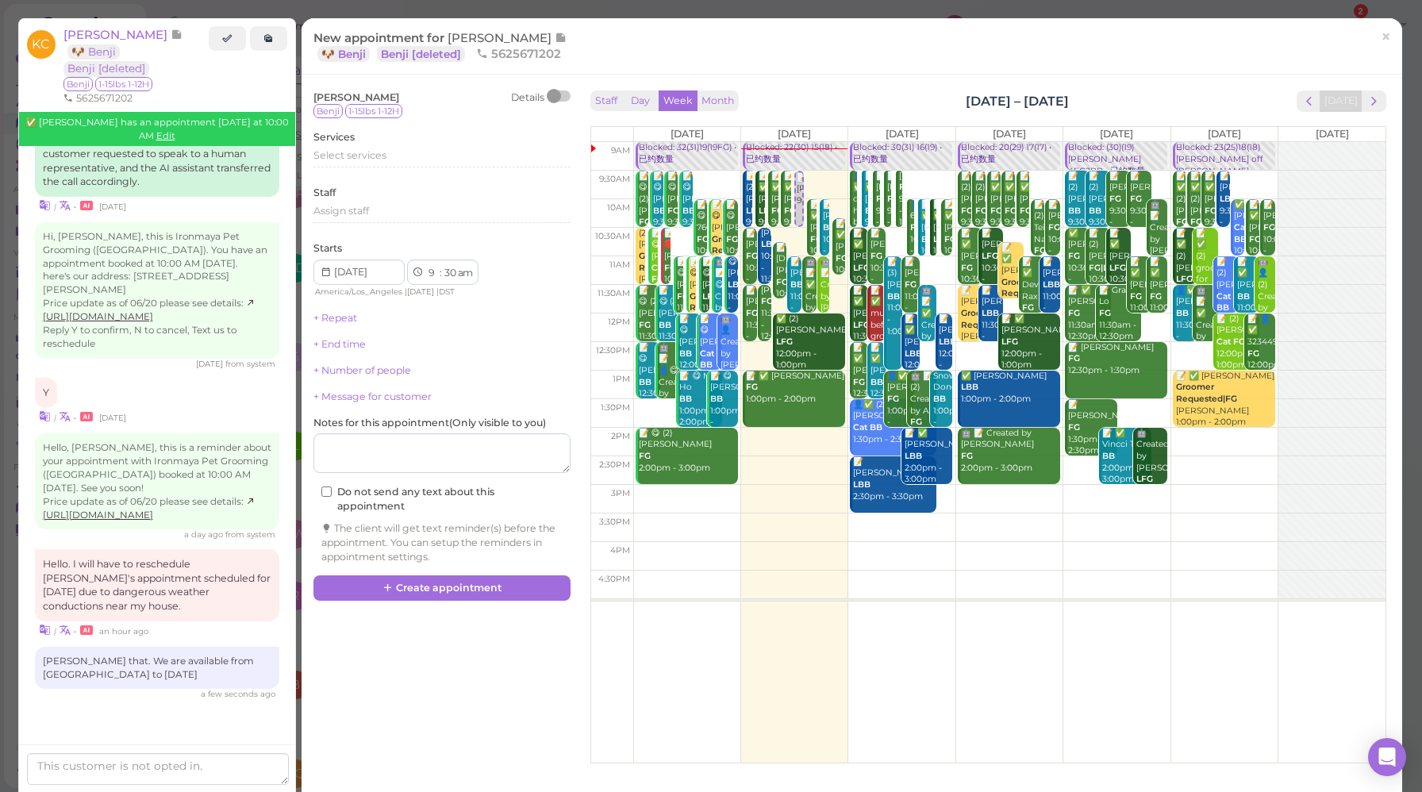
scroll to position [294, 0]
click at [1381, 43] on span "×" at bounding box center [1386, 36] width 10 height 22
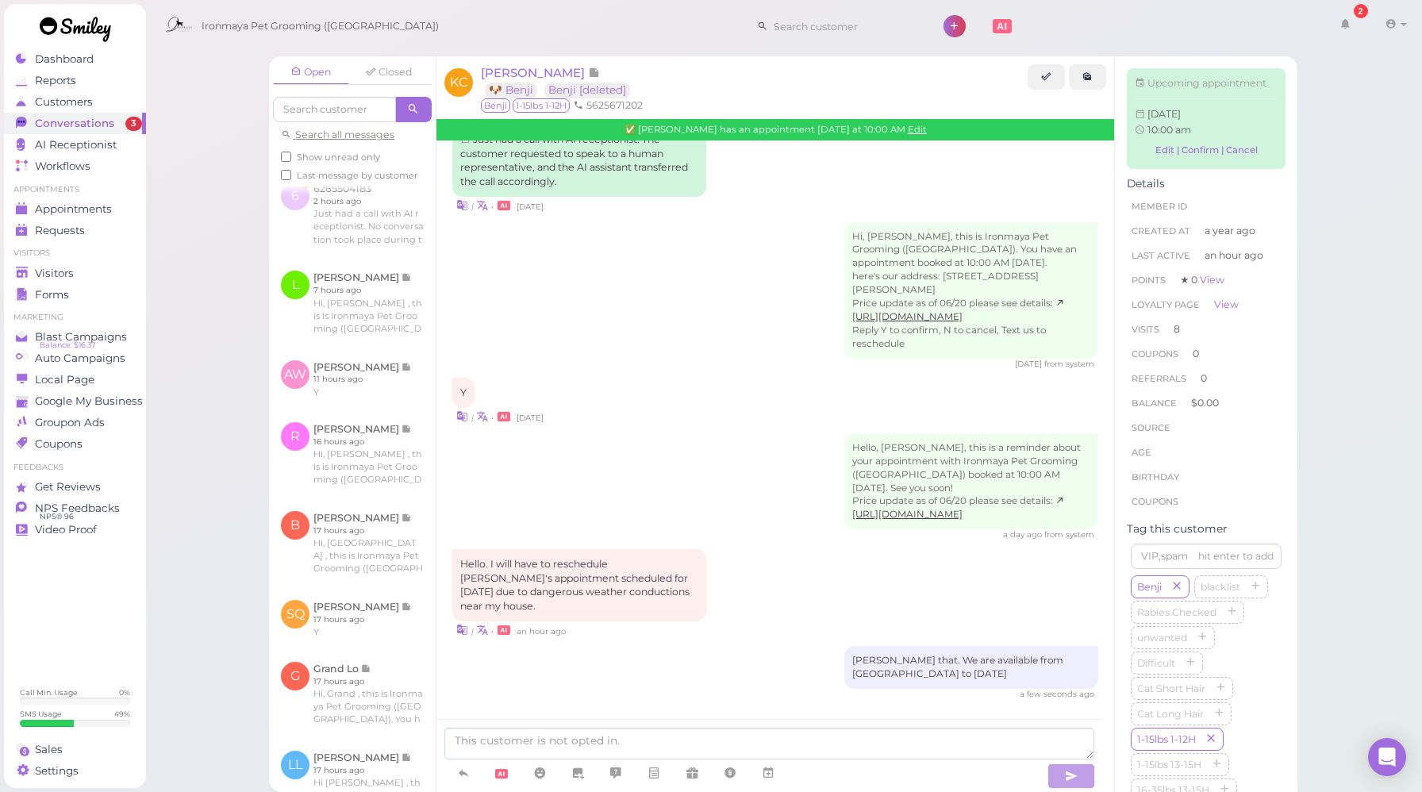
scroll to position [121, 0]
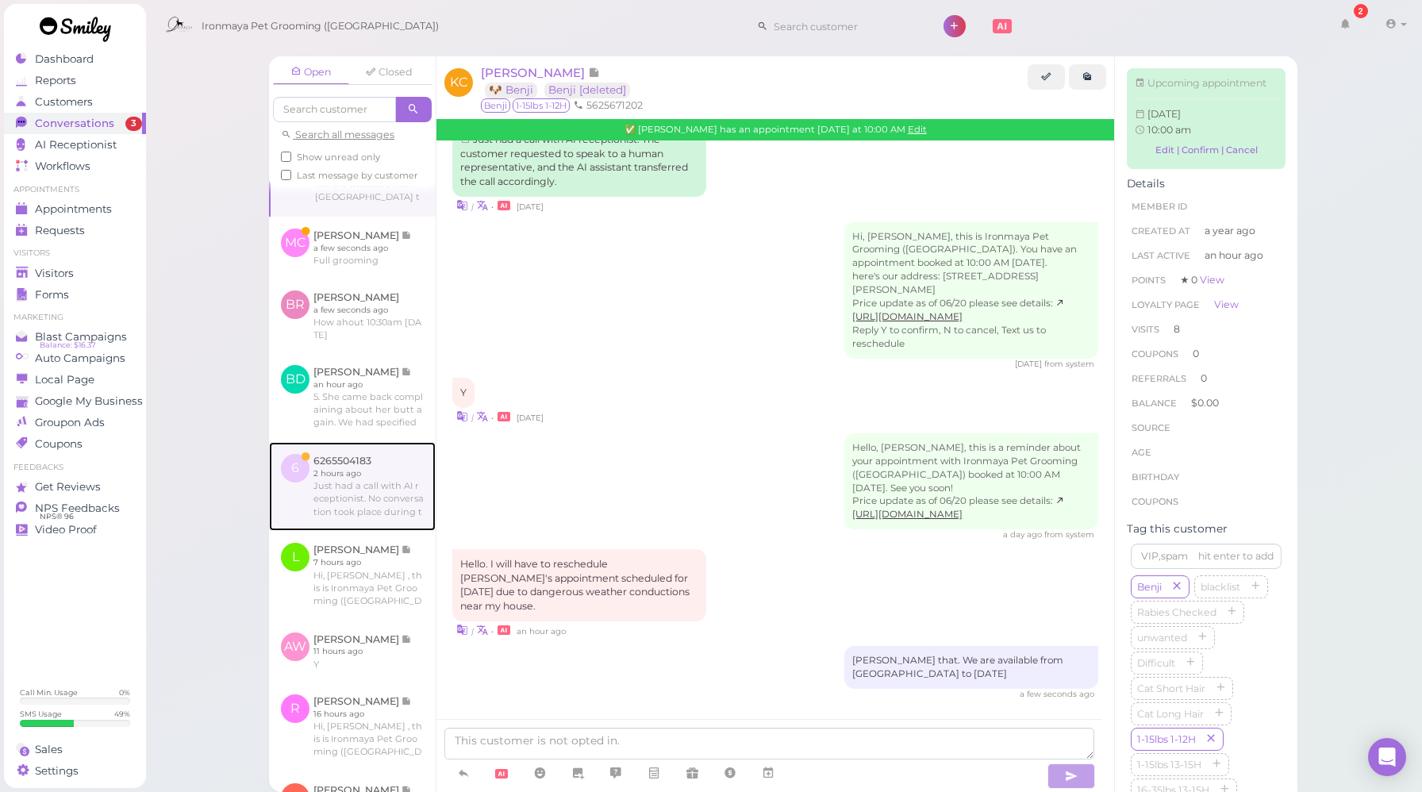
click at [379, 521] on link at bounding box center [352, 486] width 167 height 89
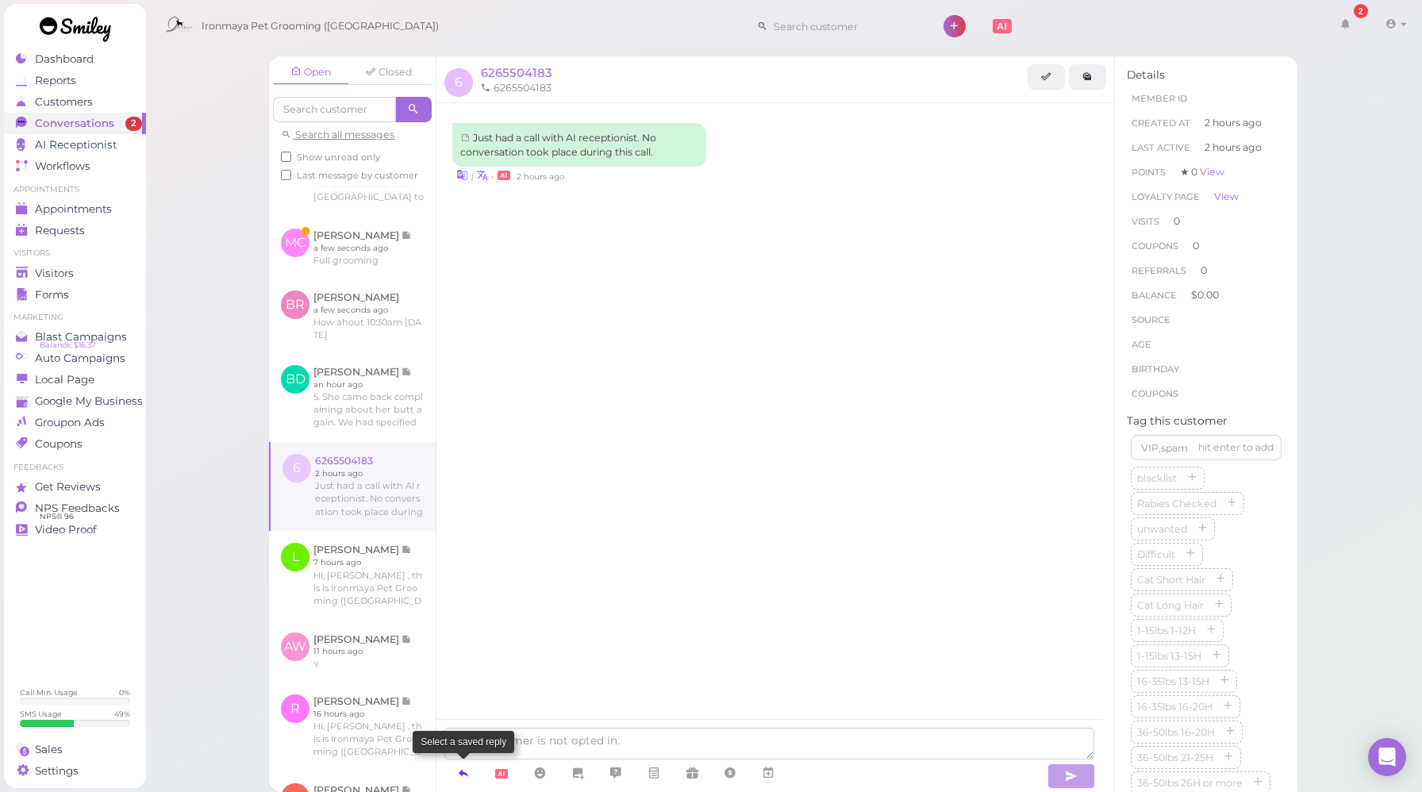
click at [467, 779] on icon at bounding box center [463, 773] width 13 height 16
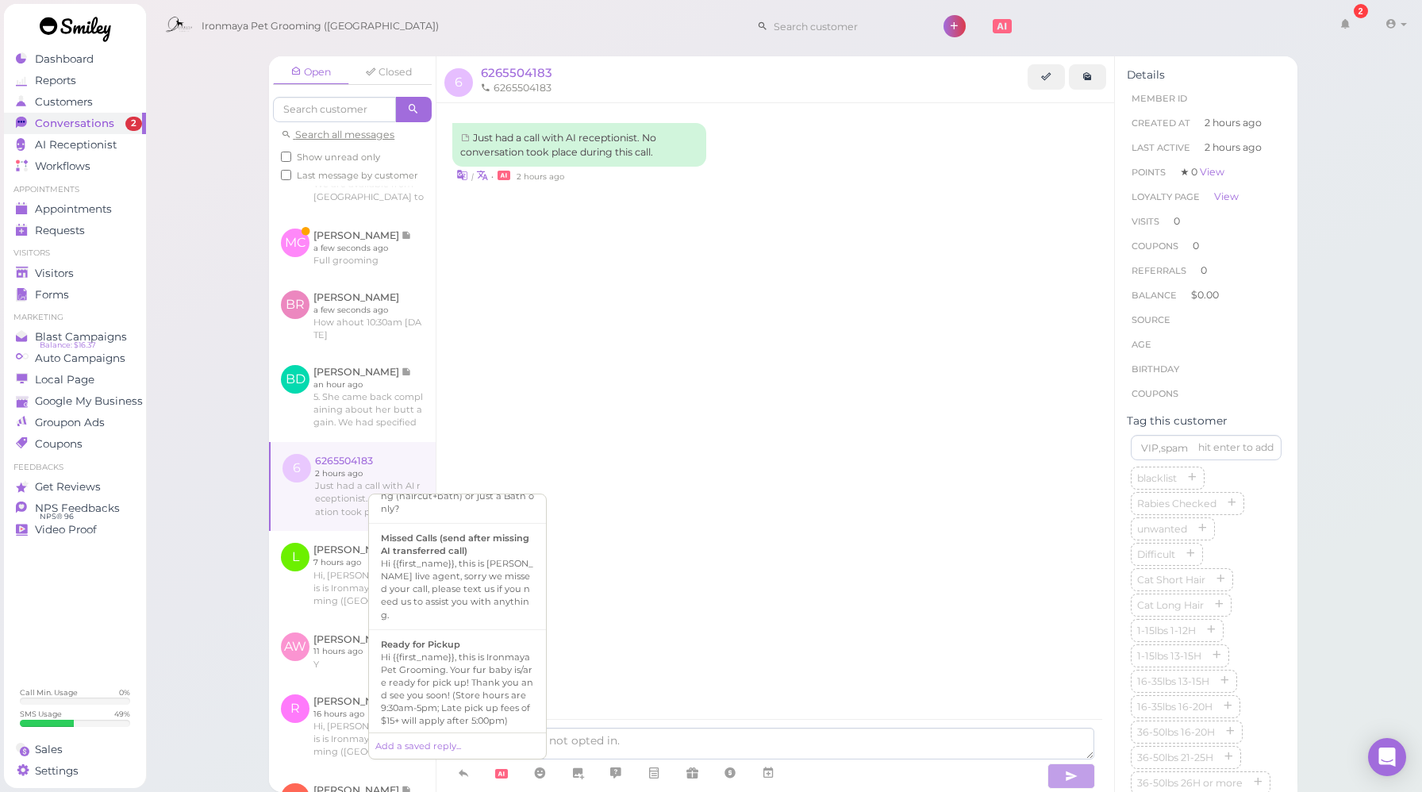
scroll to position [551, 0]
click at [468, 615] on div "Hi {{first_name}}, this is [PERSON_NAME] live agent, sorry we missed your call,…" at bounding box center [457, 582] width 153 height 63
type textarea "Hi {{first_name}}, this is [PERSON_NAME] live agent, sorry we missed your call,…"
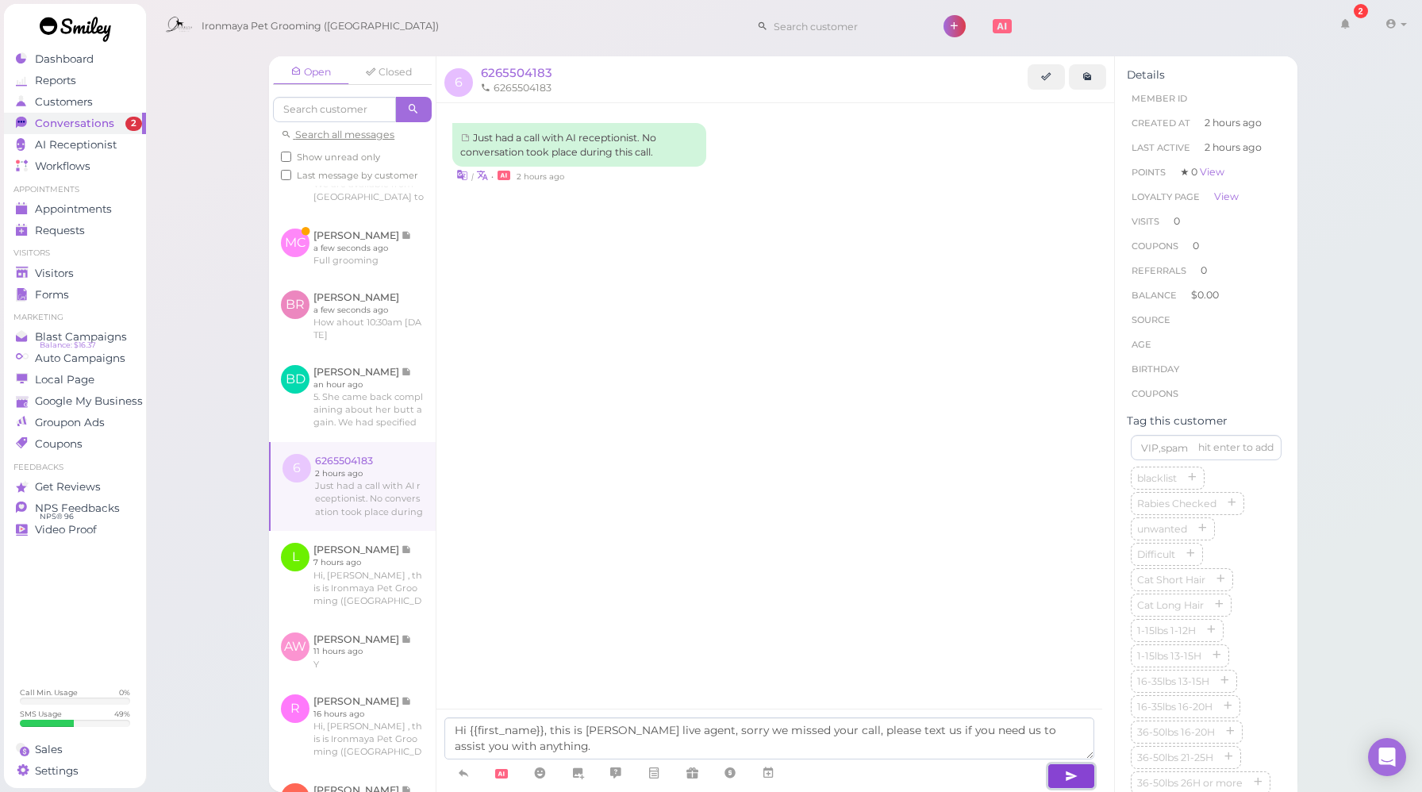
click at [1060, 780] on button "button" at bounding box center [1071, 775] width 48 height 25
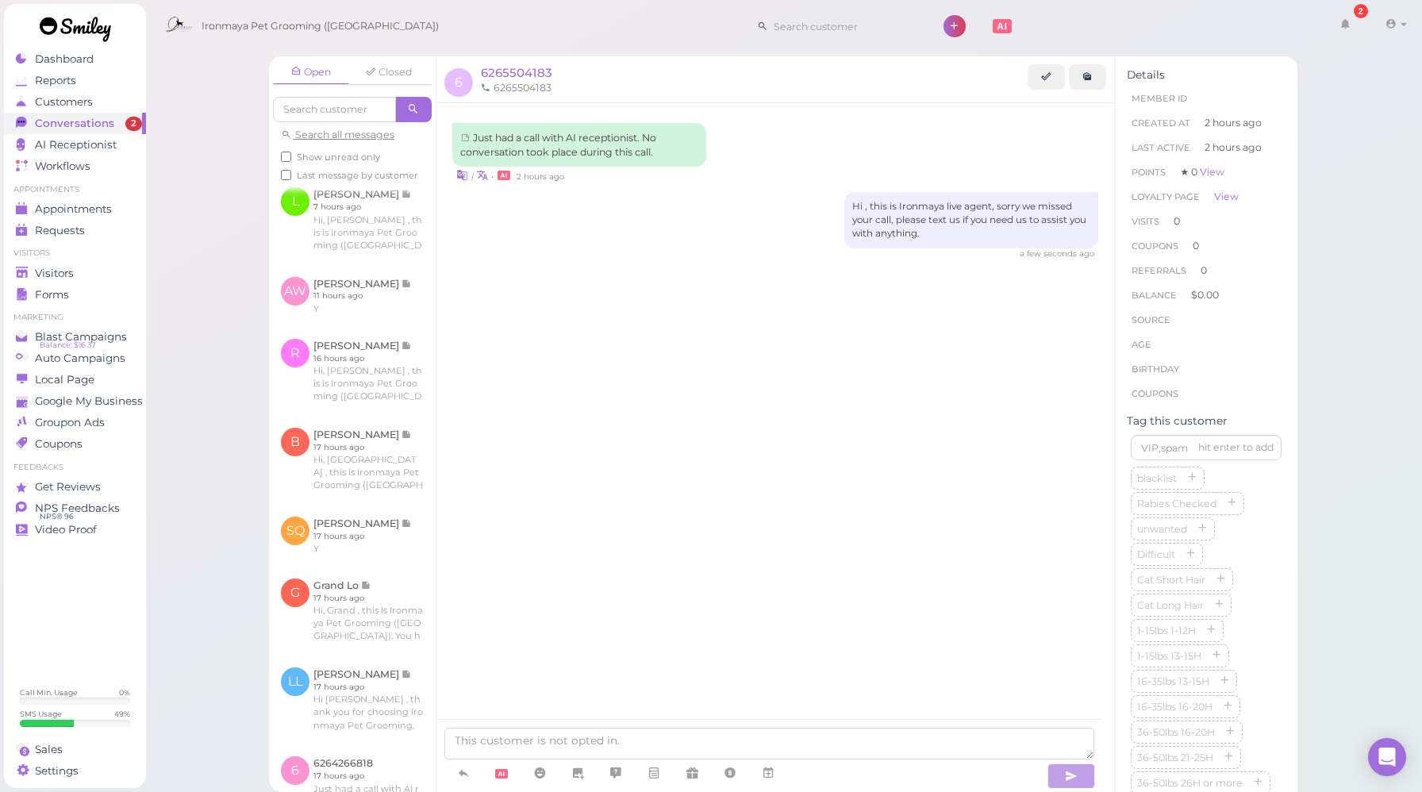
scroll to position [0, 0]
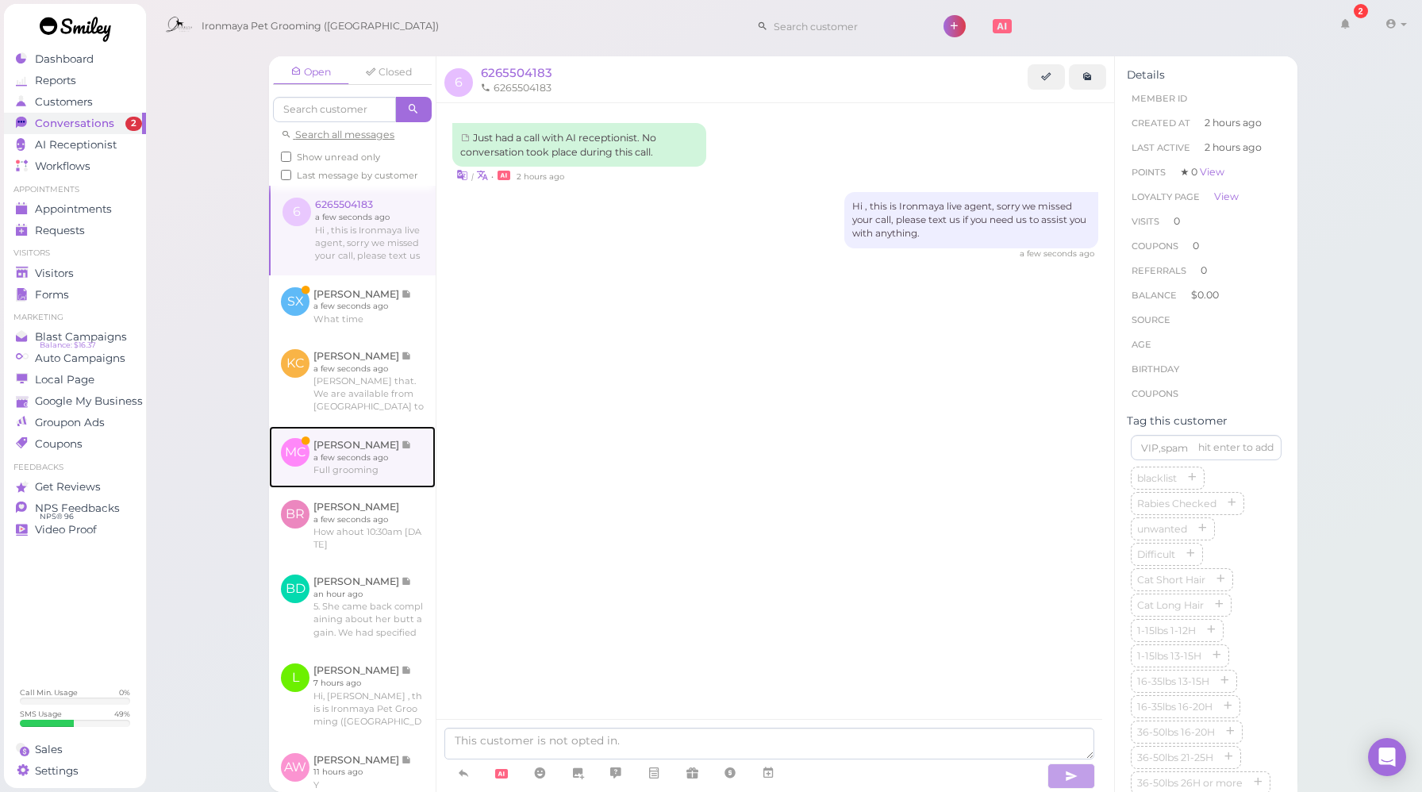
click at [373, 483] on link at bounding box center [352, 457] width 167 height 62
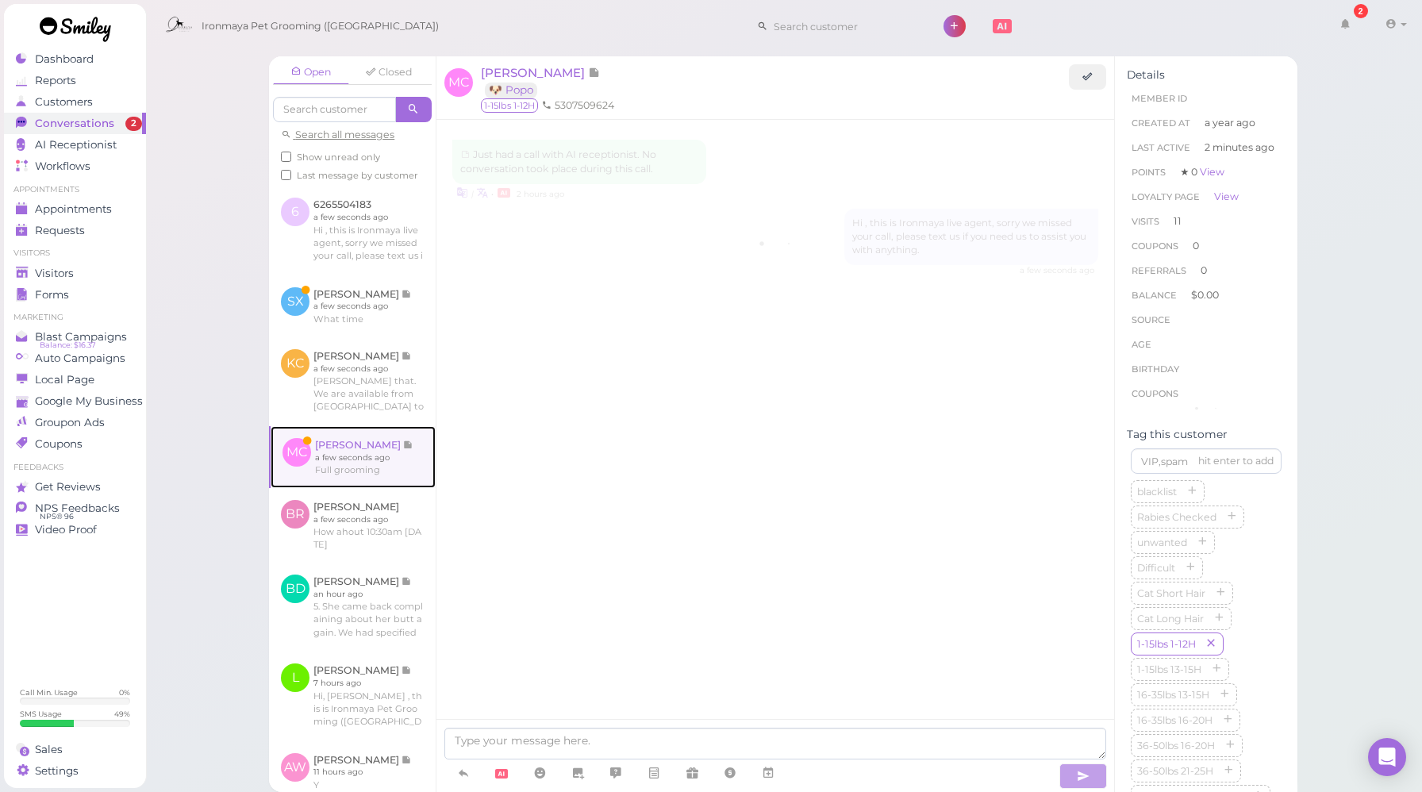
scroll to position [2541, 0]
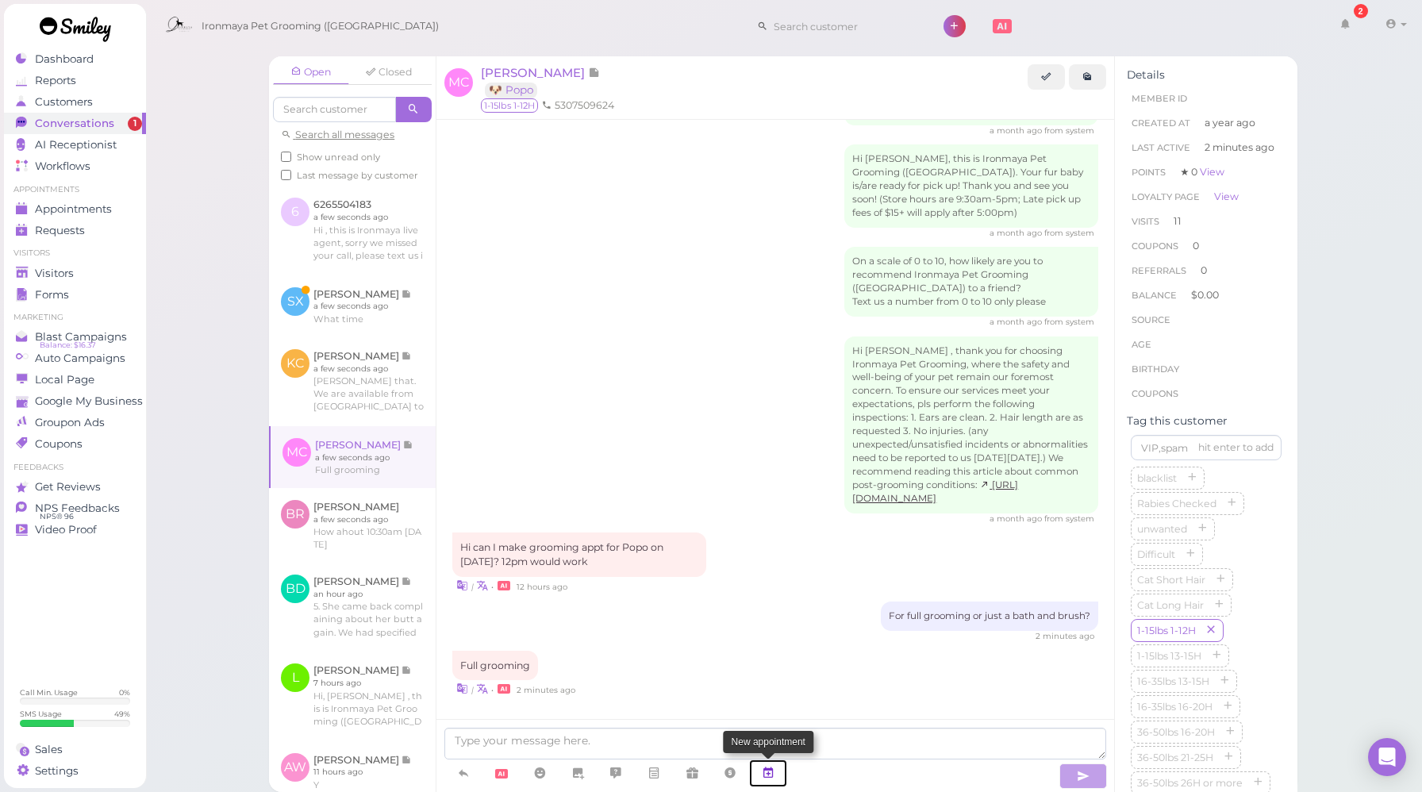
click at [771, 773] on icon at bounding box center [768, 773] width 13 height 16
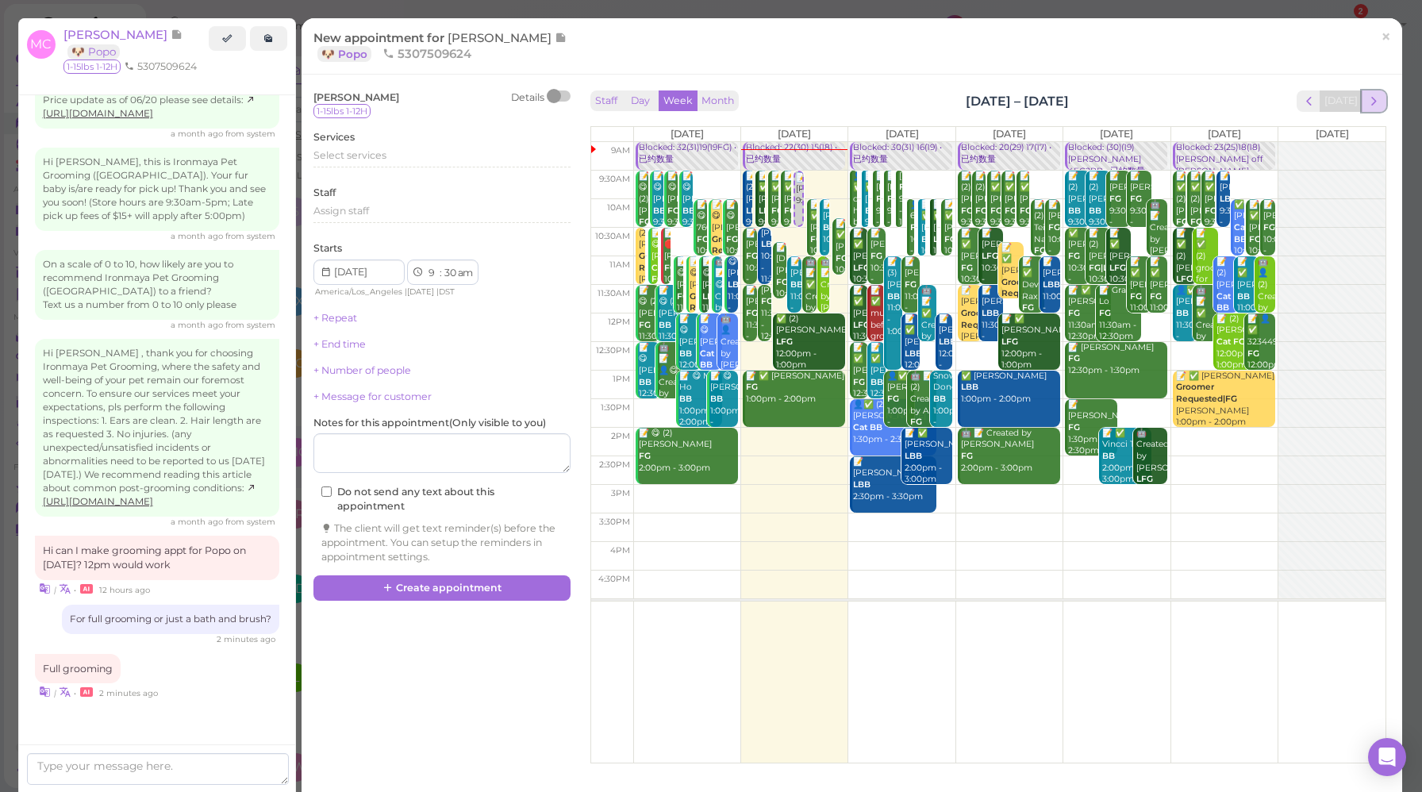
click at [1366, 106] on span "next" at bounding box center [1373, 101] width 15 height 15
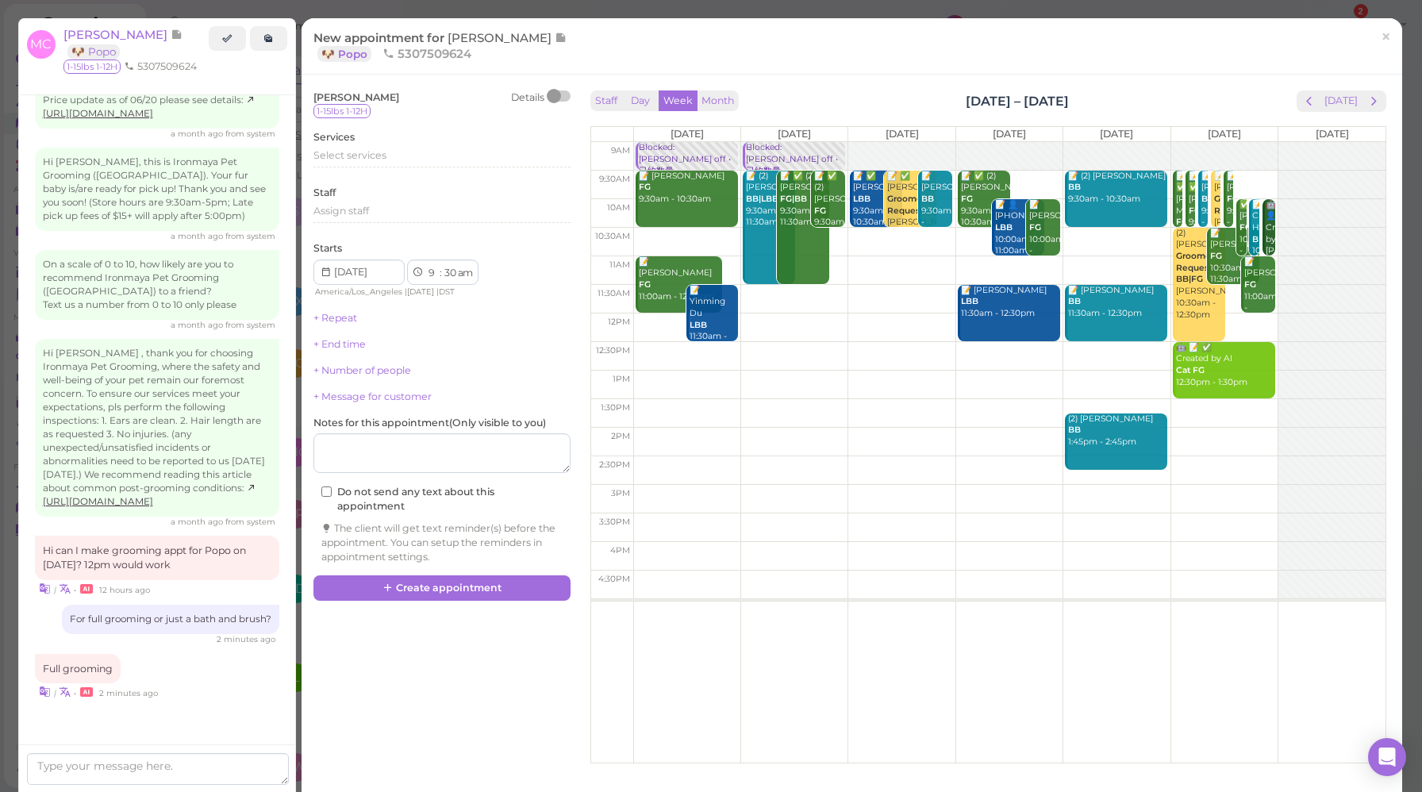
click at [766, 318] on td at bounding box center [1009, 327] width 752 height 29
type input "[DATE]"
select select "12"
select select "00"
select select "pm"
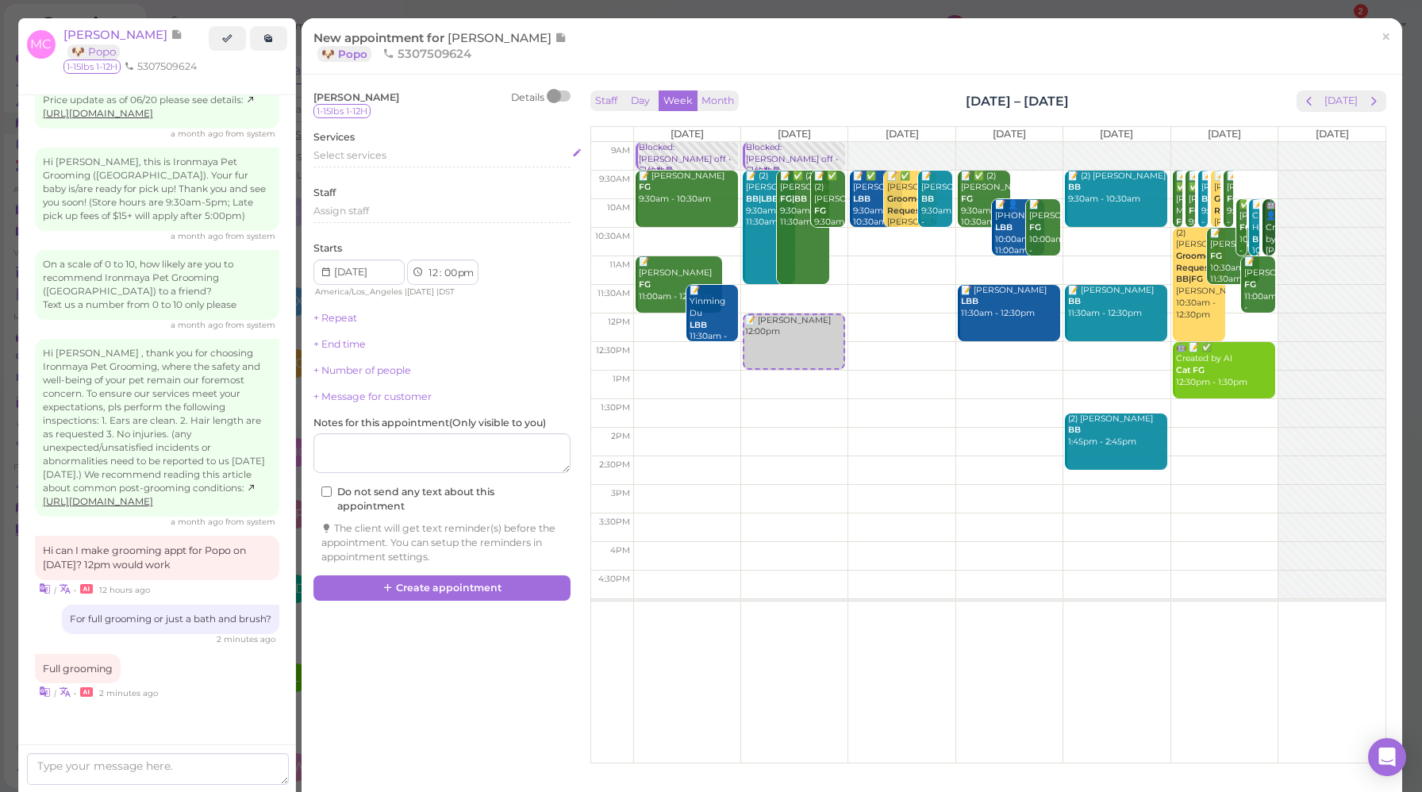
click at [395, 156] on div "Select services" at bounding box center [441, 155] width 257 height 14
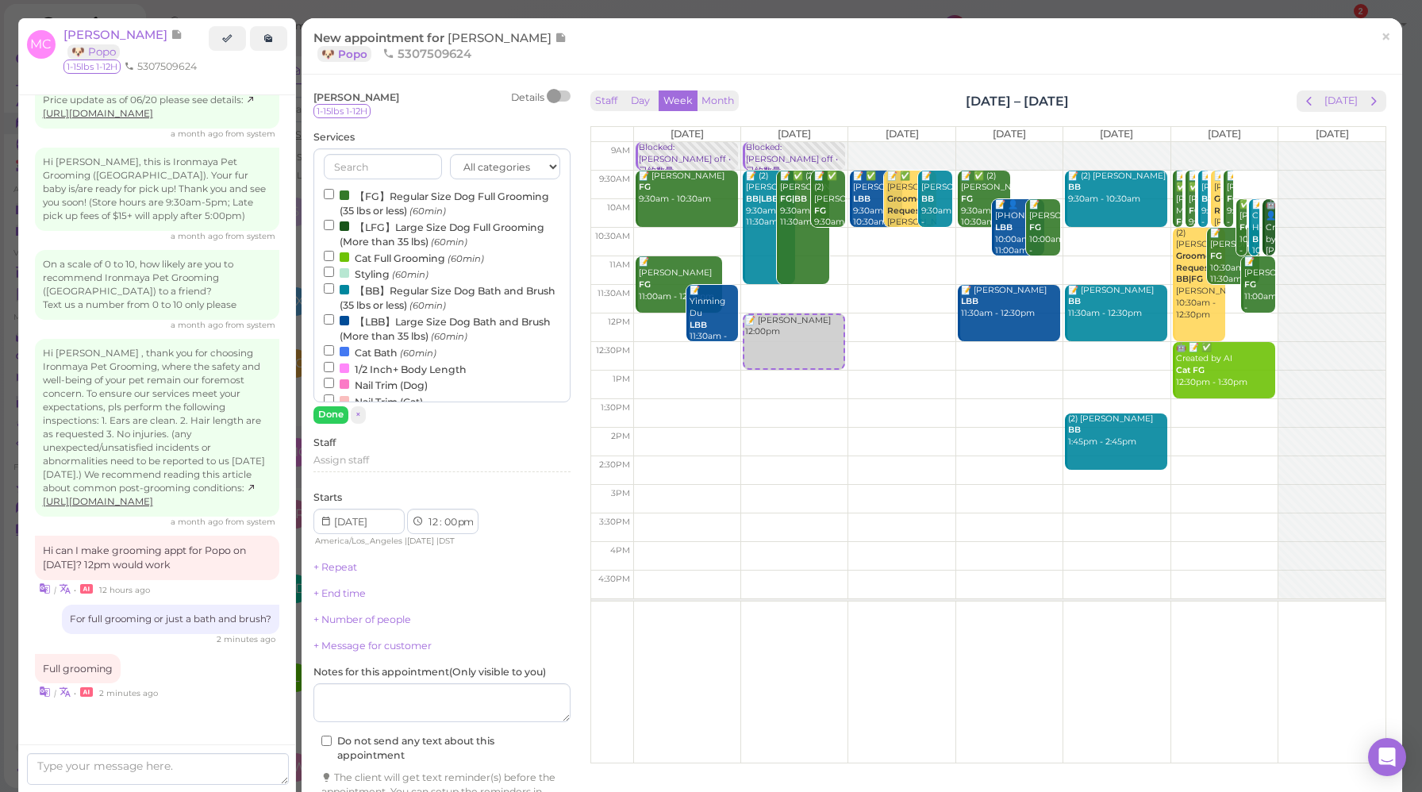
click at [405, 198] on label "【FG】Regular Size Dog Full Grooming (35 lbs or less) (60min)" at bounding box center [442, 202] width 236 height 31
click at [334, 198] on input "【FG】Regular Size Dog Full Grooming (35 lbs or less) (60min)" at bounding box center [329, 194] width 10 height 10
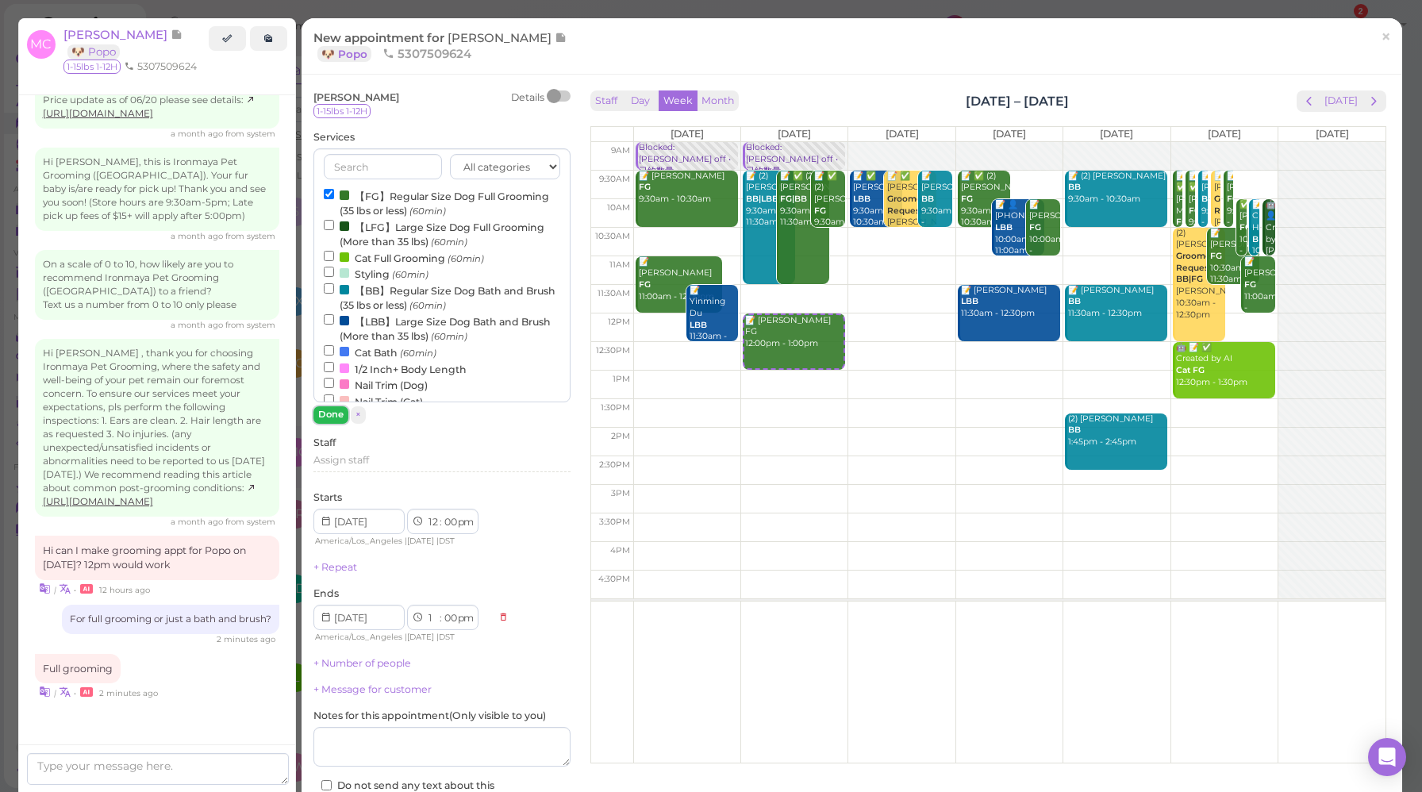
click at [332, 417] on button "Done" at bounding box center [330, 414] width 35 height 17
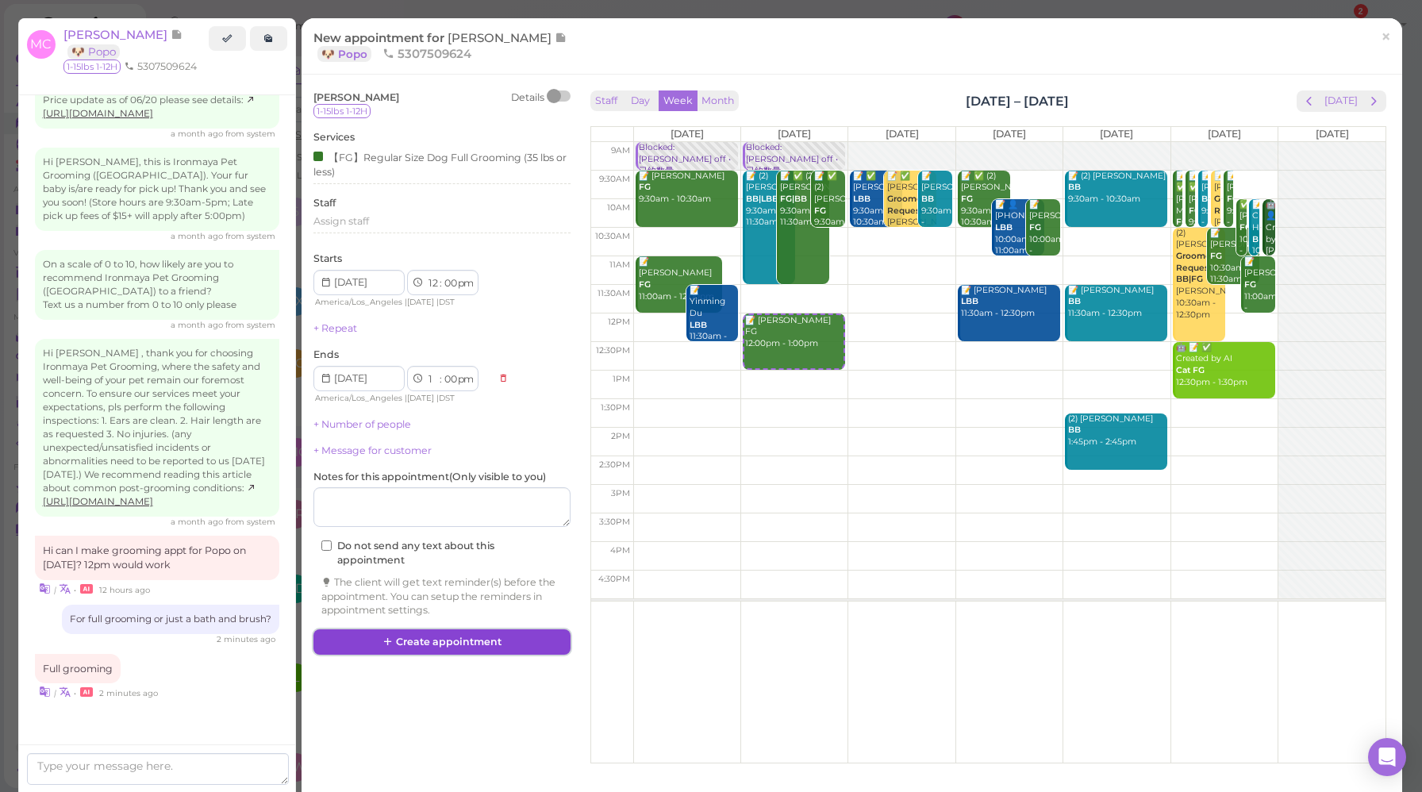
click at [520, 646] on button "Create appointment" at bounding box center [441, 641] width 257 height 25
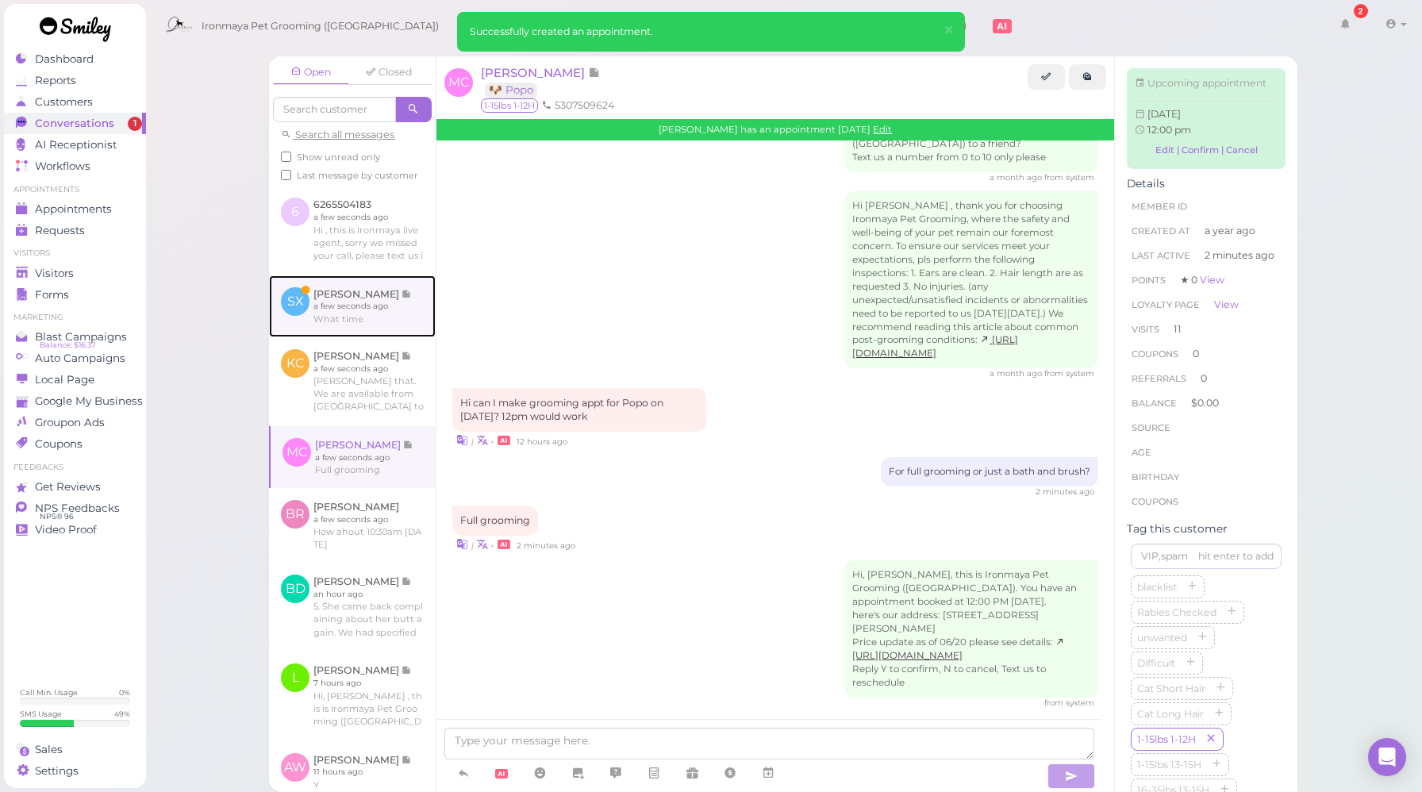
click at [381, 337] on link at bounding box center [352, 306] width 167 height 62
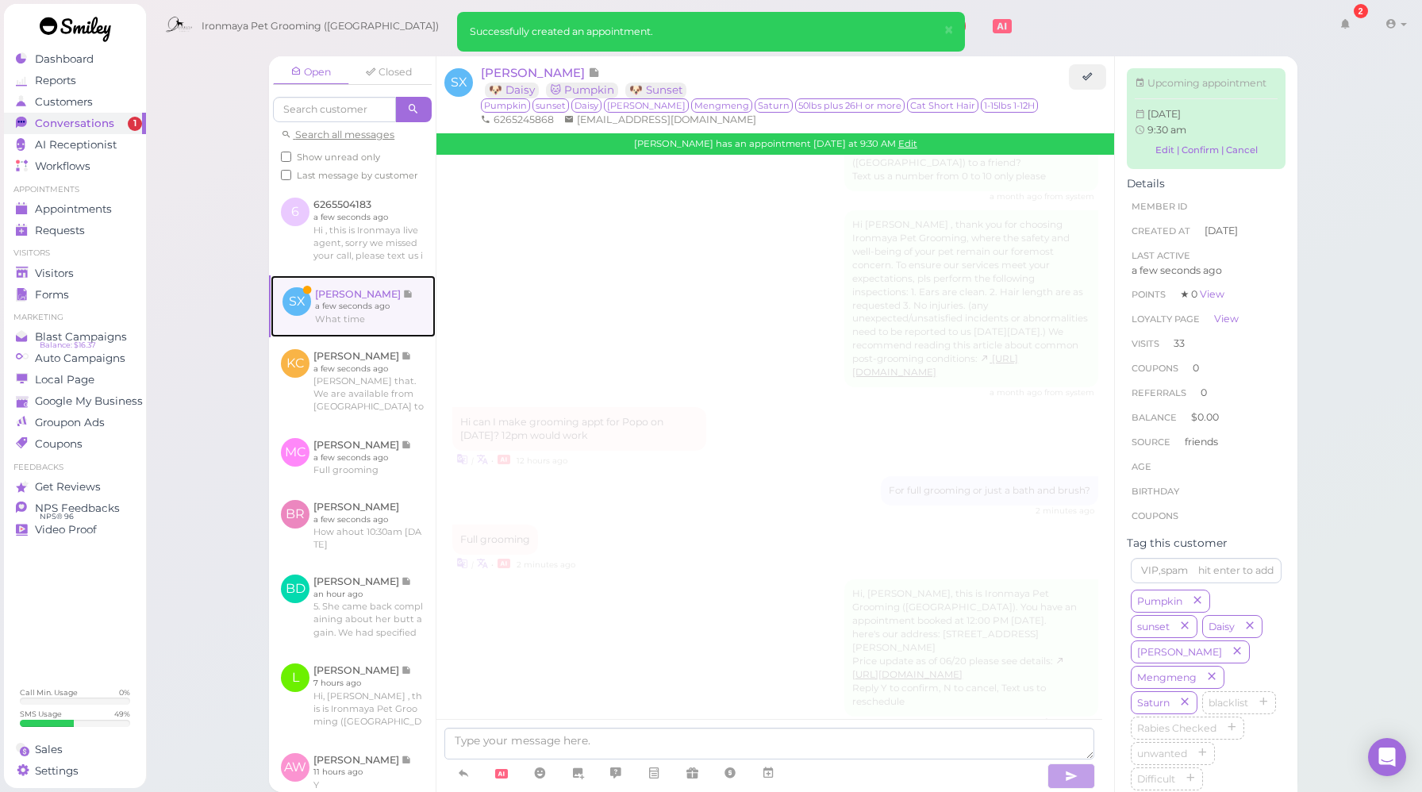
scroll to position [2116, 0]
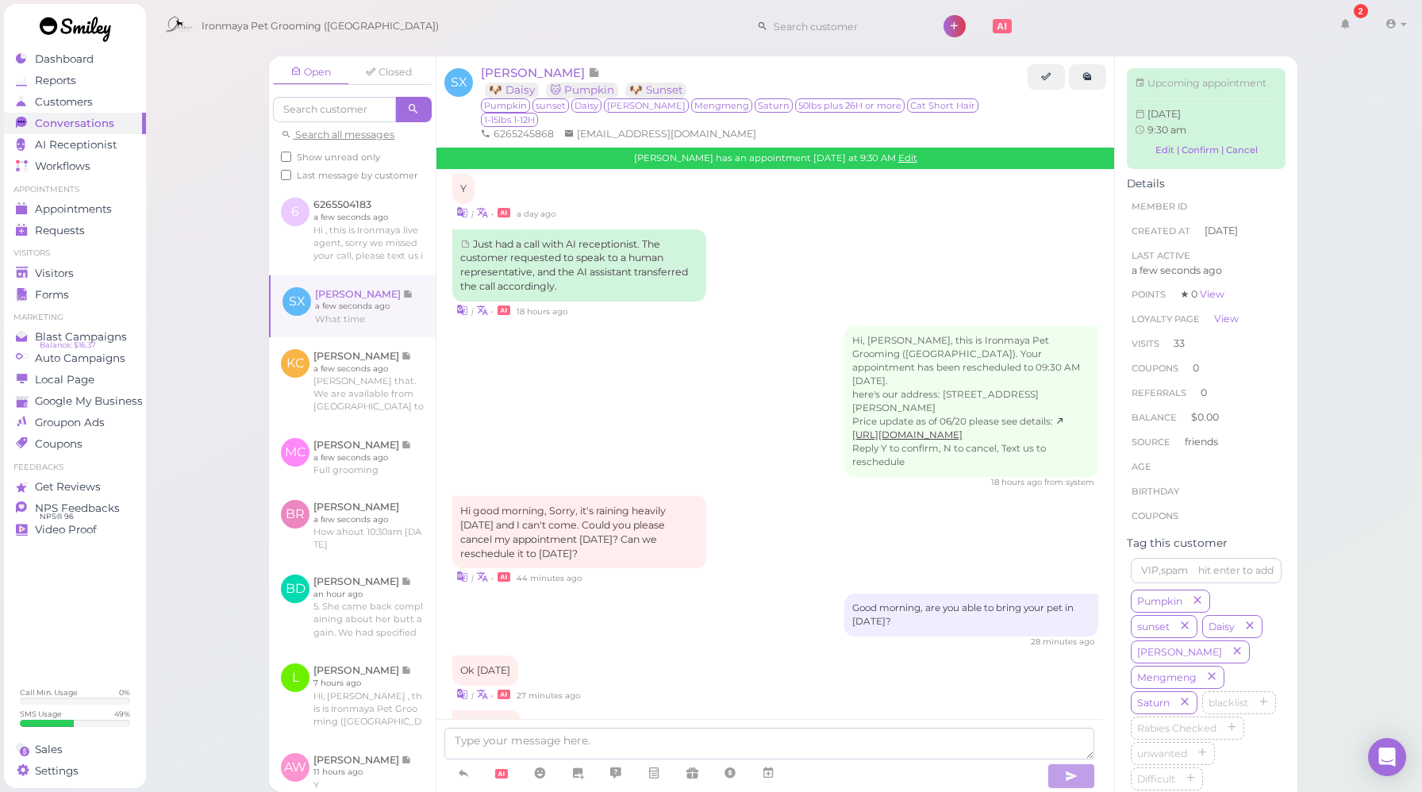
click at [631, 655] on div "Ok [DATE] | • 27 minutes ago" at bounding box center [775, 678] width 646 height 47
click at [898, 152] on link "Edit" at bounding box center [907, 157] width 19 height 11
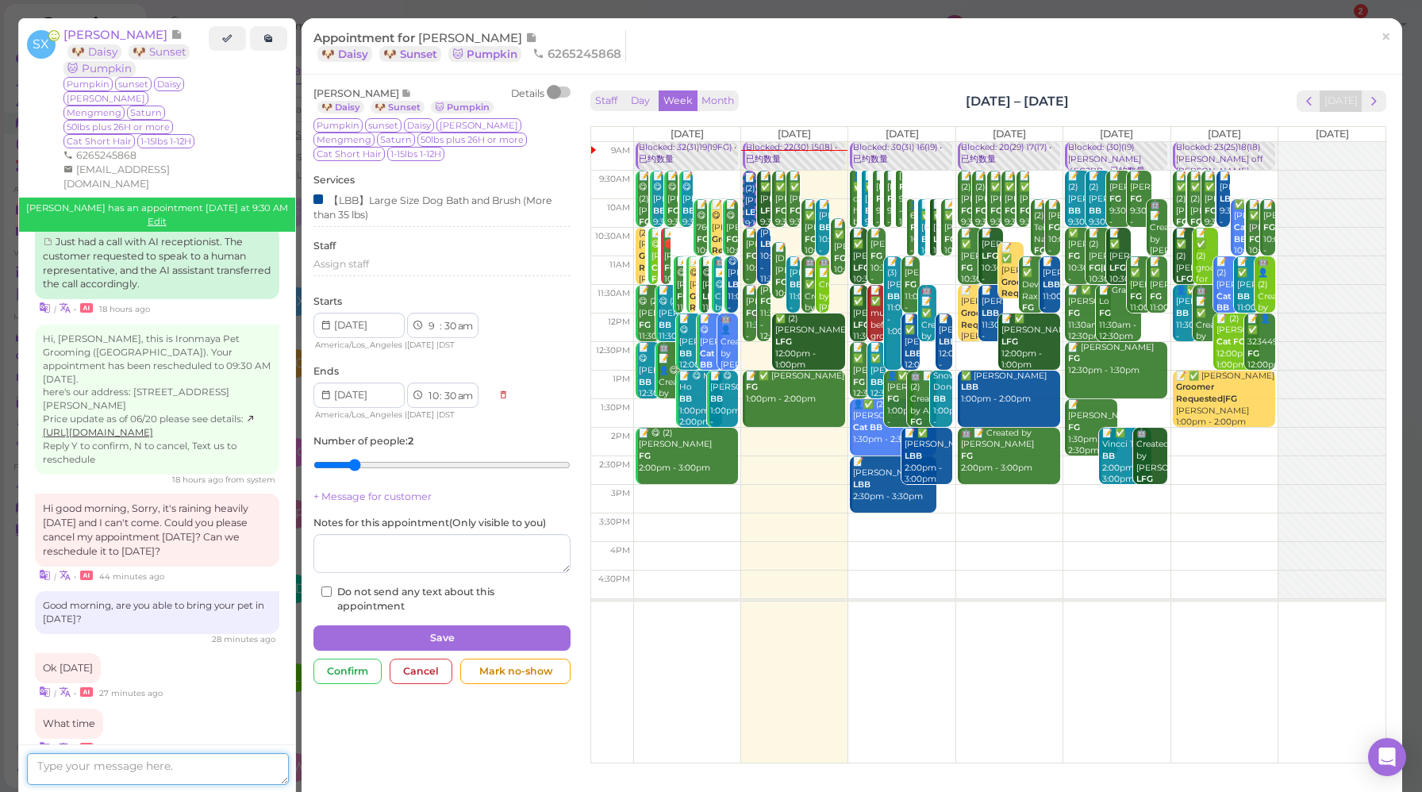
click at [178, 770] on textarea at bounding box center [158, 769] width 262 height 32
type textarea "How about 10:30am"
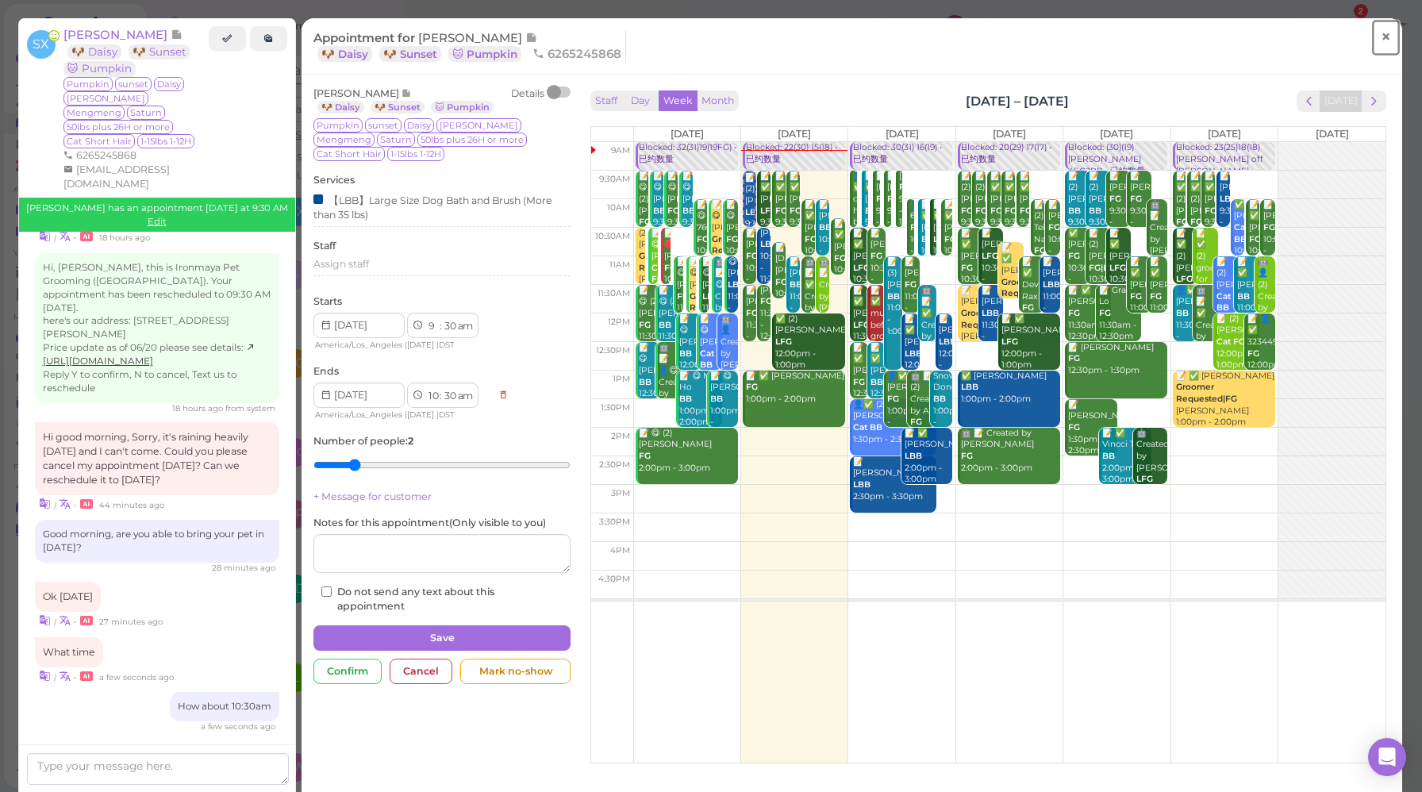
click at [1381, 35] on span "×" at bounding box center [1386, 36] width 10 height 22
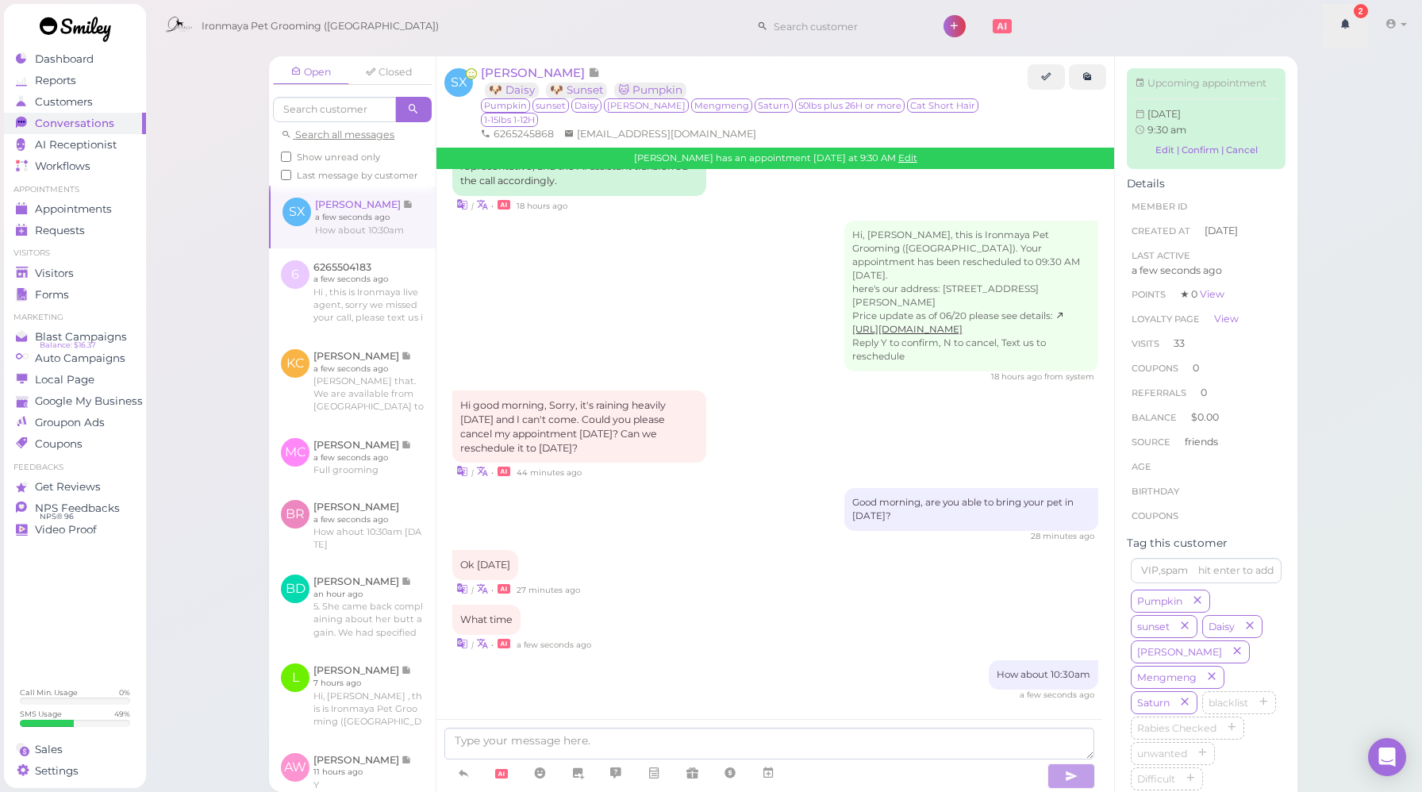
scroll to position [2165, 0]
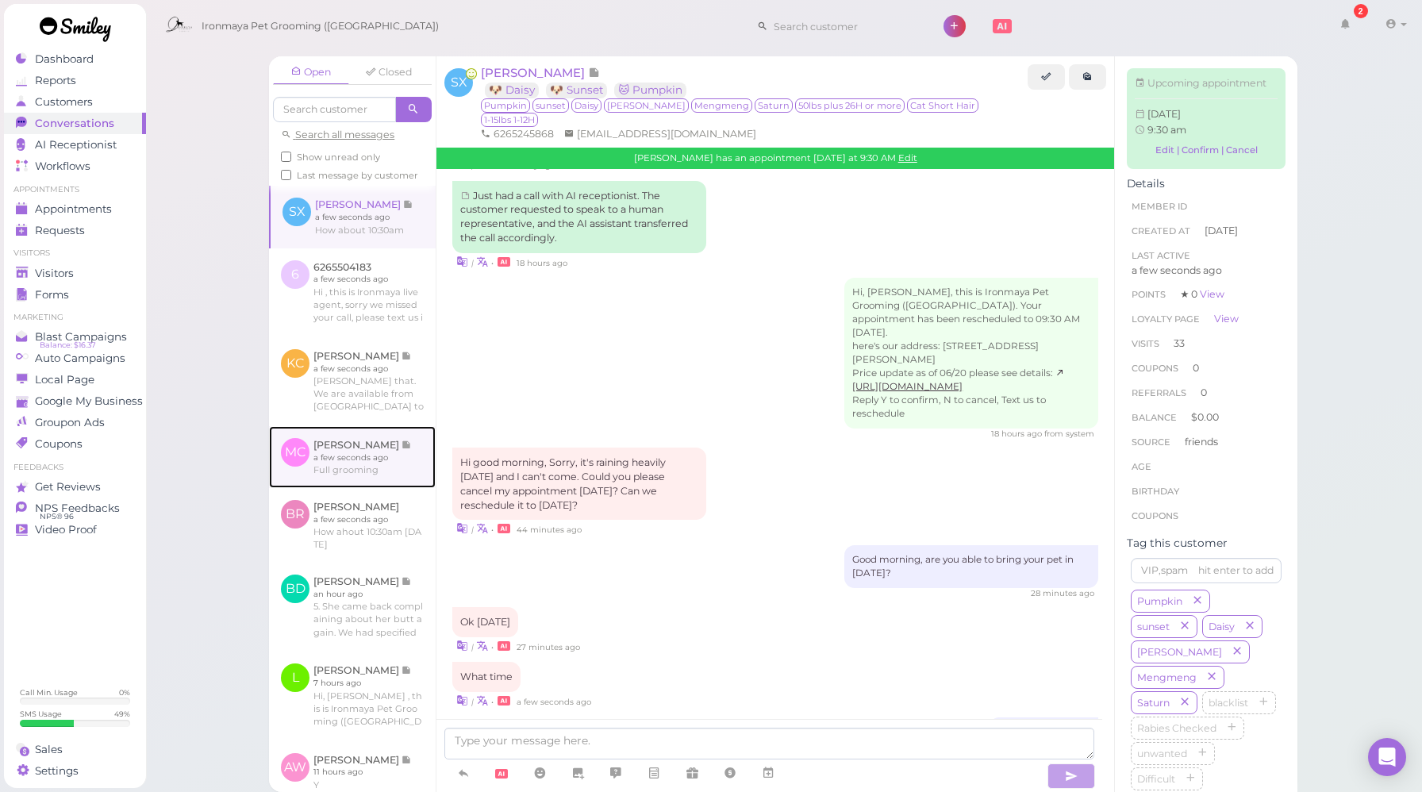
click at [394, 472] on link at bounding box center [352, 457] width 167 height 62
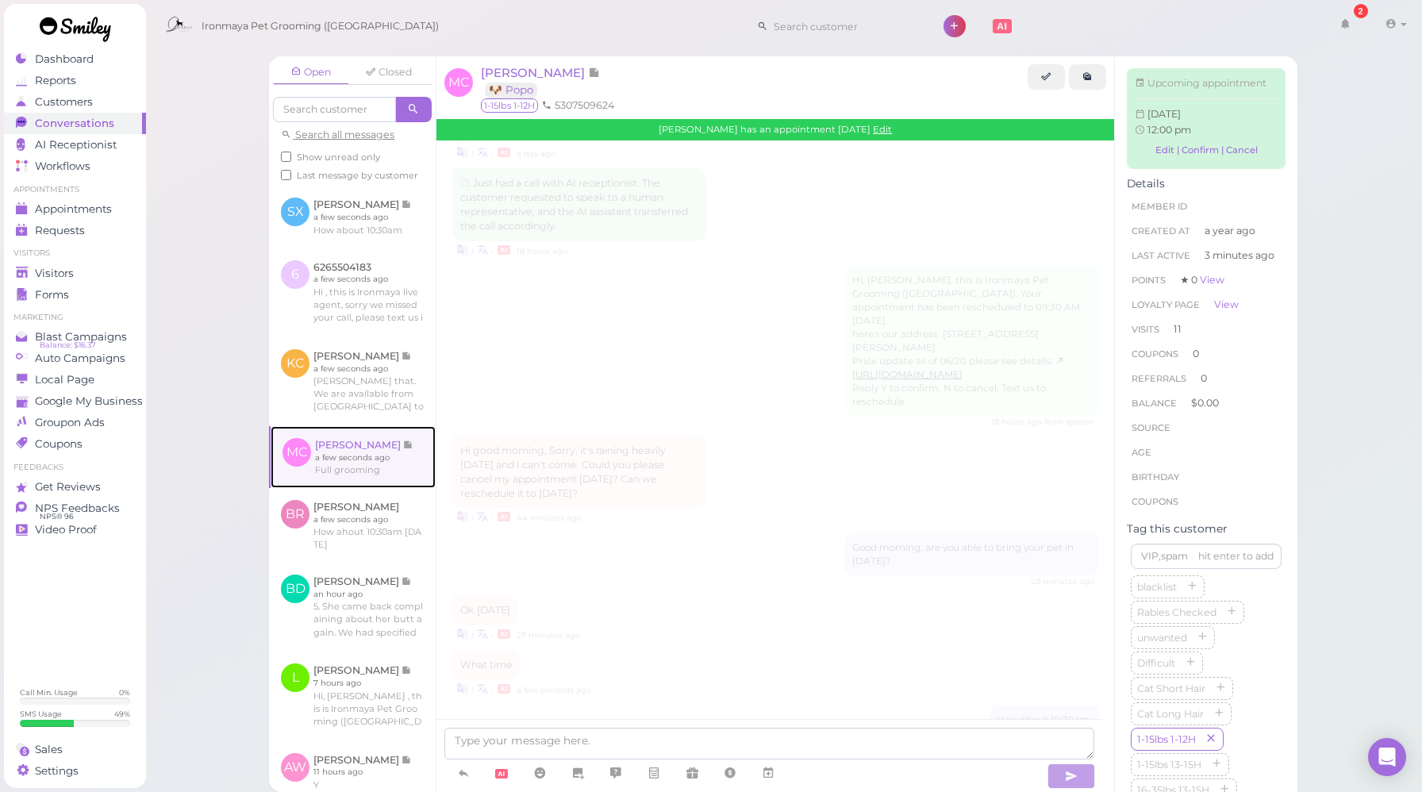
scroll to position [2644, 0]
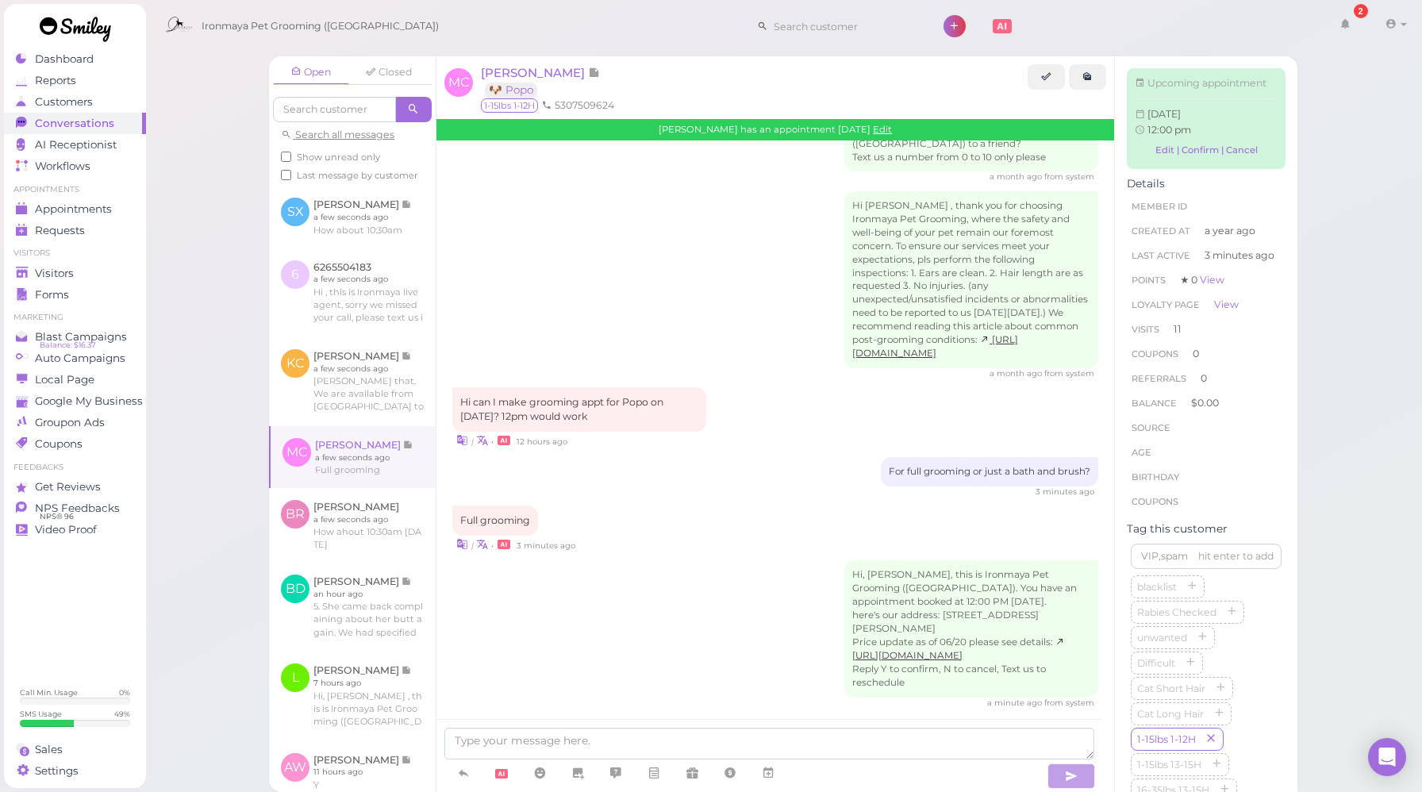
click at [783, 524] on div "Full grooming | • 3 minutes ago" at bounding box center [775, 528] width 646 height 47
click at [83, 208] on span "Appointments" at bounding box center [74, 208] width 79 height 13
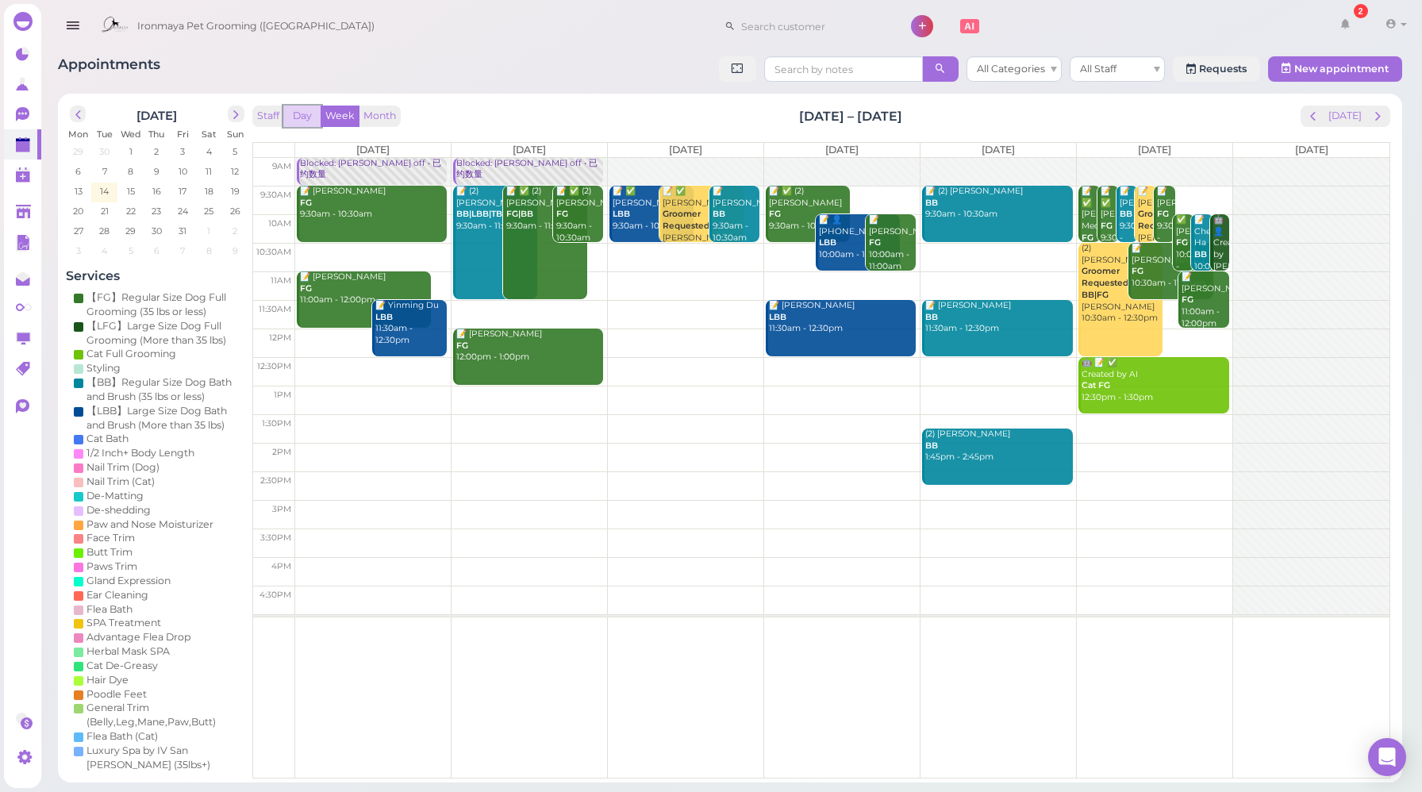
click at [298, 121] on button "Day" at bounding box center [302, 116] width 38 height 21
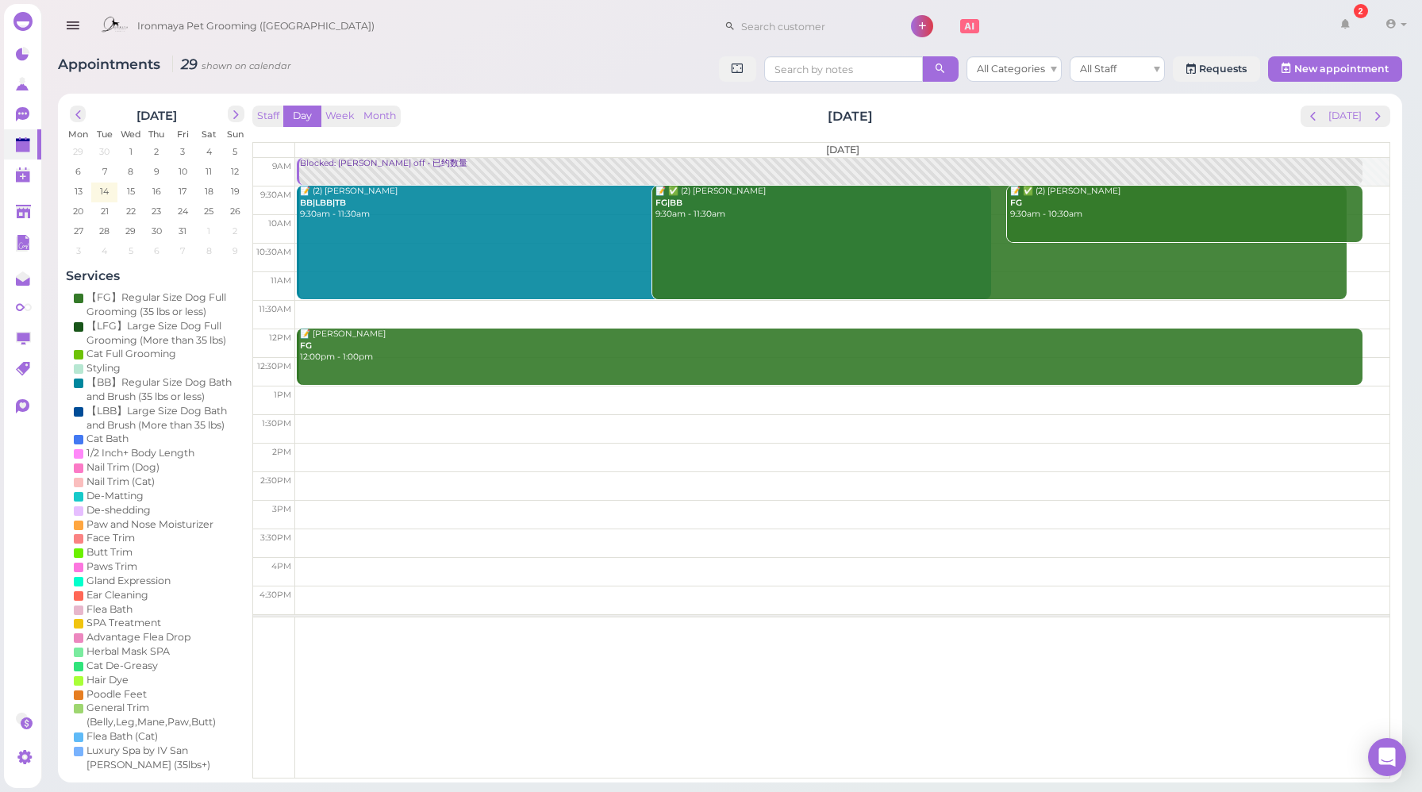
click at [1342, 128] on div "Staff Day Week Month [DATE] [DATE] [DATE] 9am 9:30am 10am 10:30am 11am 11:30am …" at bounding box center [821, 442] width 1138 height 673
click at [1346, 121] on button "[DATE]" at bounding box center [1345, 116] width 43 height 21
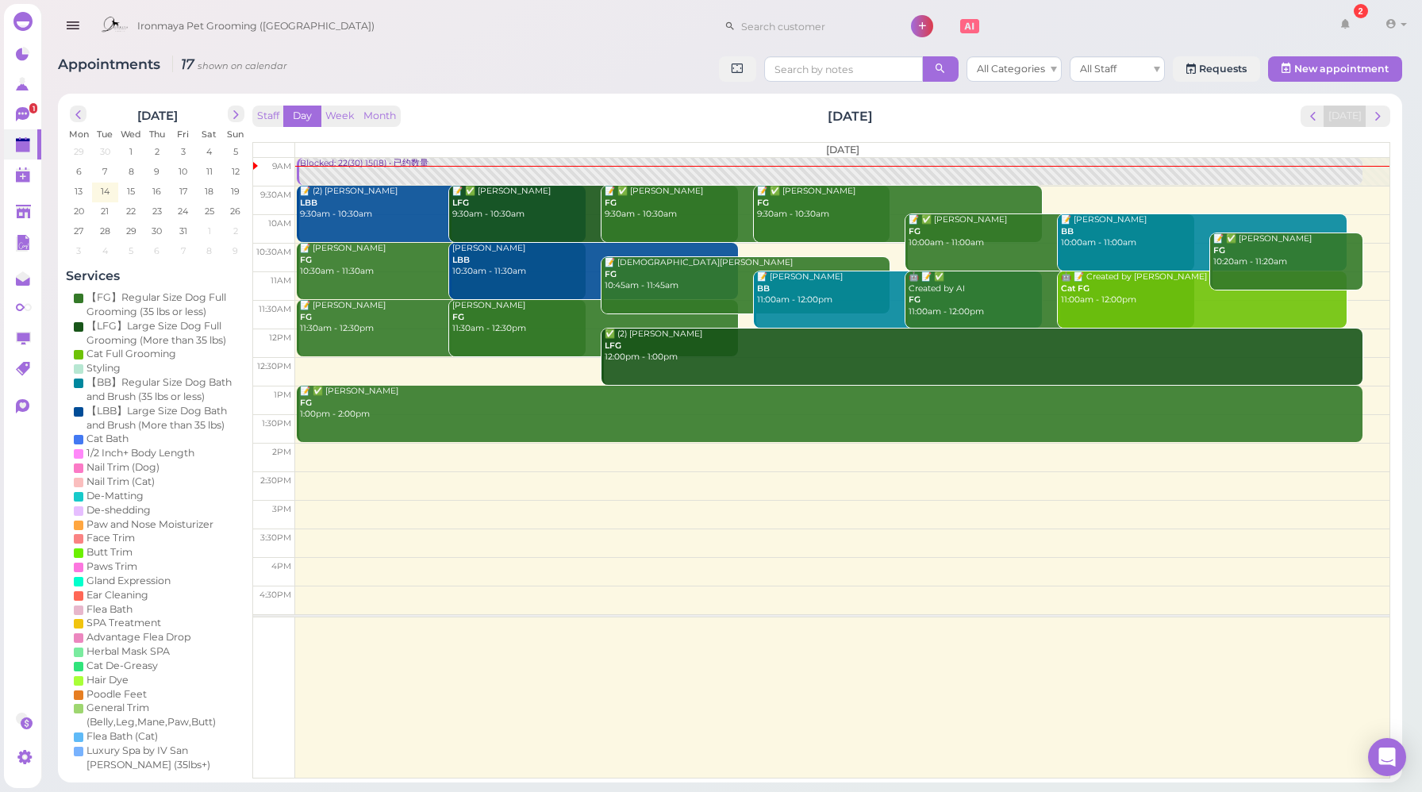
click at [357, 171] on link "Blocked: 22(30) 15(18) • 已约数量" at bounding box center [829, 172] width 1065 height 28
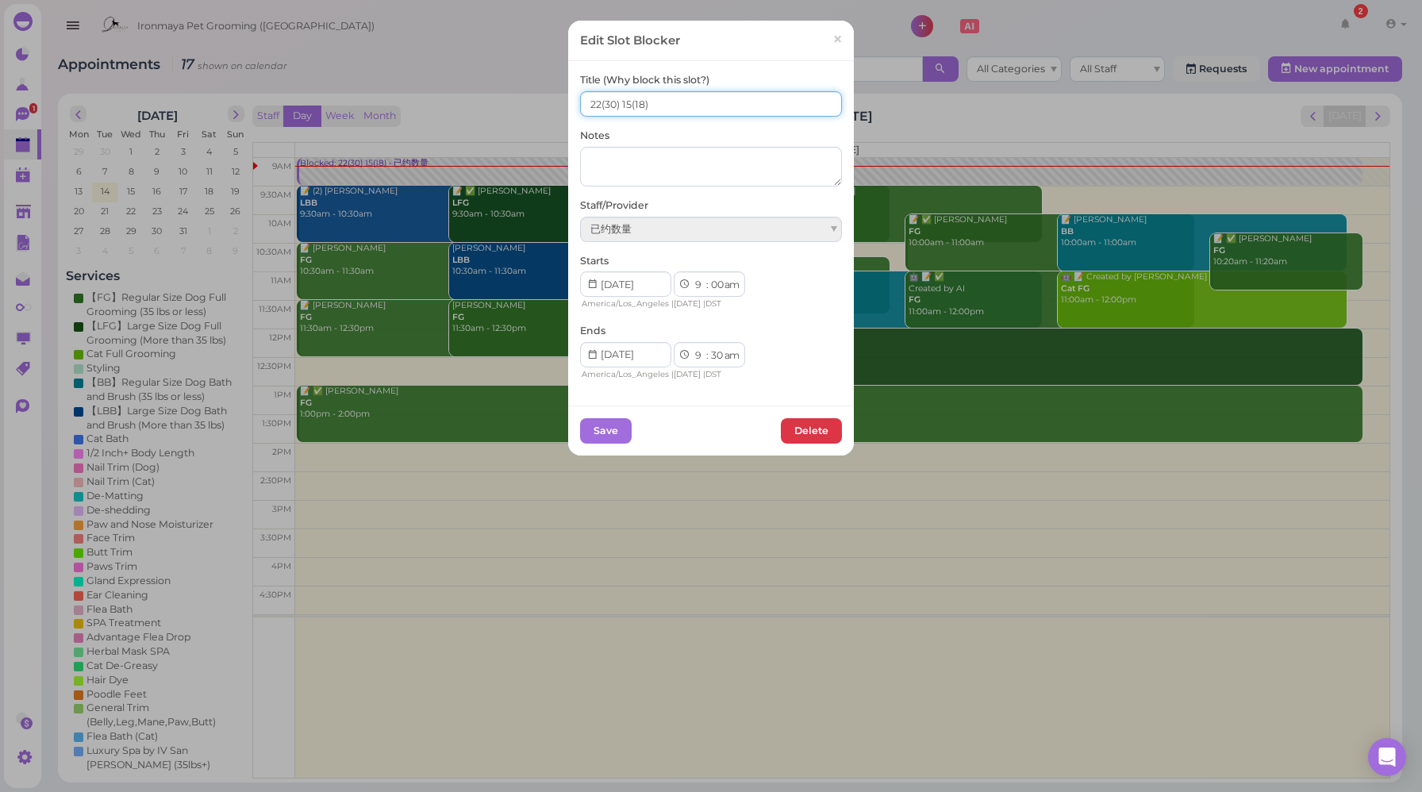
drag, startPoint x: 596, startPoint y: 101, endPoint x: 554, endPoint y: 104, distance: 42.2
click at [554, 104] on div "Edit Slot Blocker × Title (Why block this slot?) 22(30) 15(18) Notes Staff/Prov…" at bounding box center [711, 396] width 1422 height 792
type input "19(30) 15(18)"
click at [604, 428] on button "Save" at bounding box center [606, 430] width 52 height 25
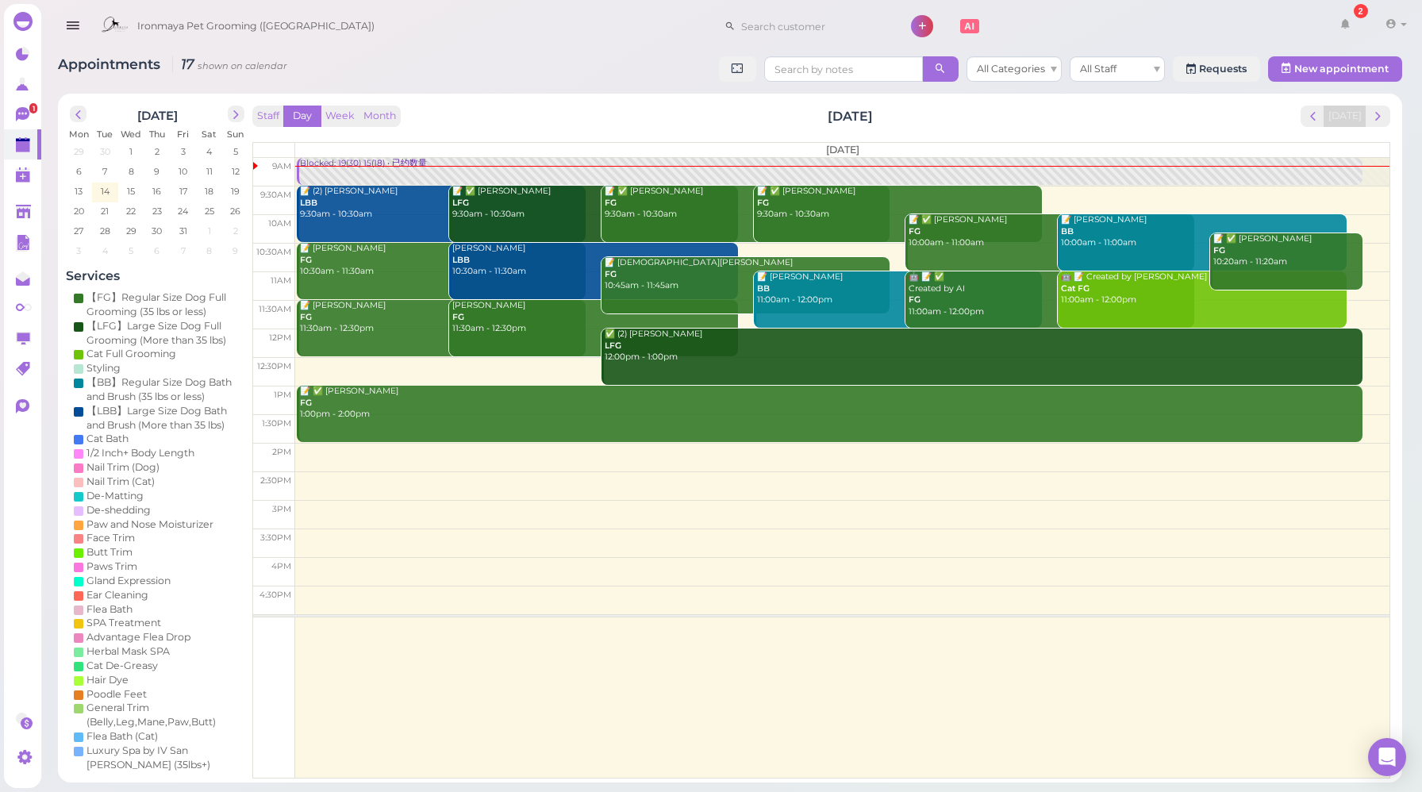
click at [445, 117] on div "Staff Day Week Month [DATE] [DATE]" at bounding box center [821, 116] width 1138 height 21
click at [325, 175] on link "Blocked: 19(30) 15(18) • 已约数量" at bounding box center [829, 172] width 1065 height 28
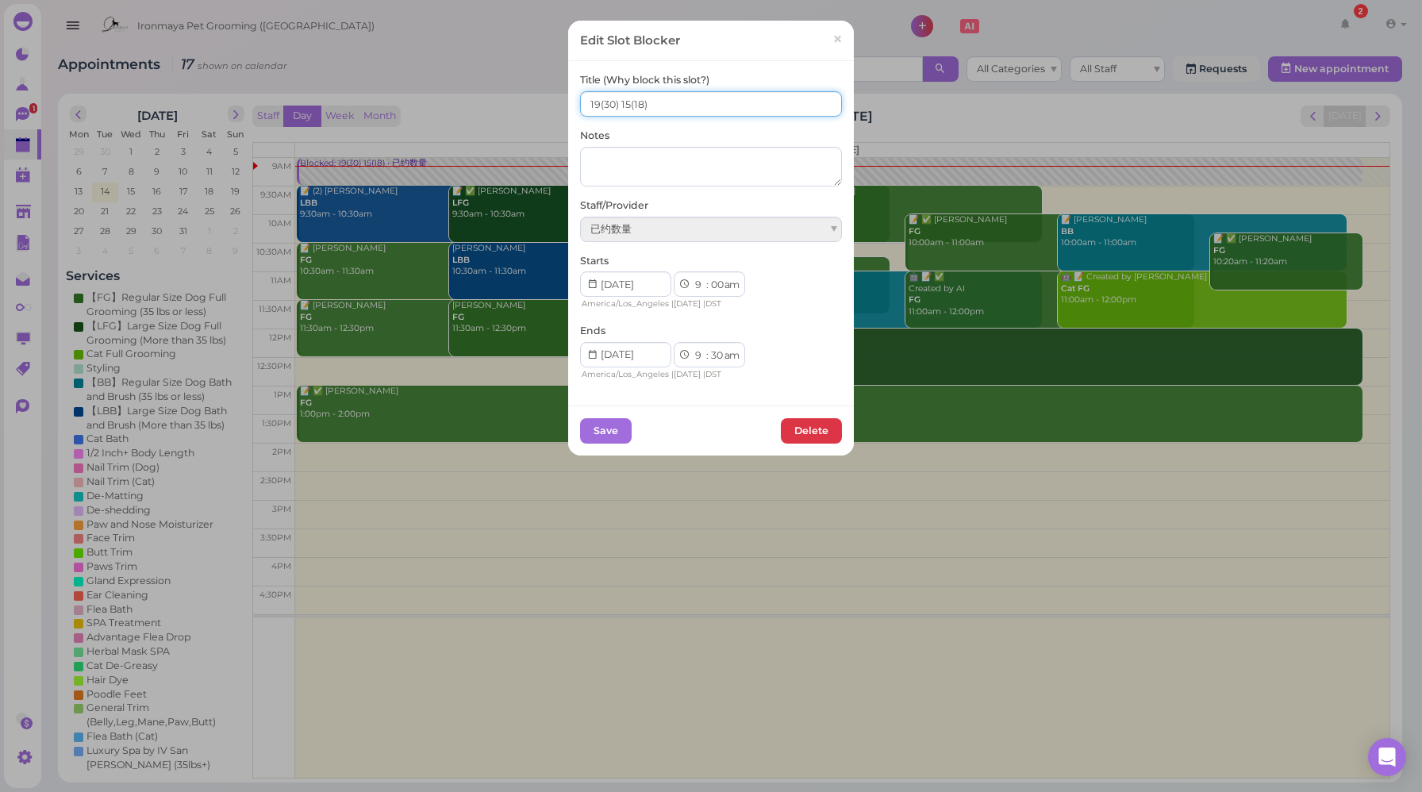
click at [623, 104] on input "19(30) 15(18)" at bounding box center [711, 103] width 262 height 25
type input "19(30) 14(18)"
click at [608, 432] on button "Save" at bounding box center [606, 430] width 52 height 25
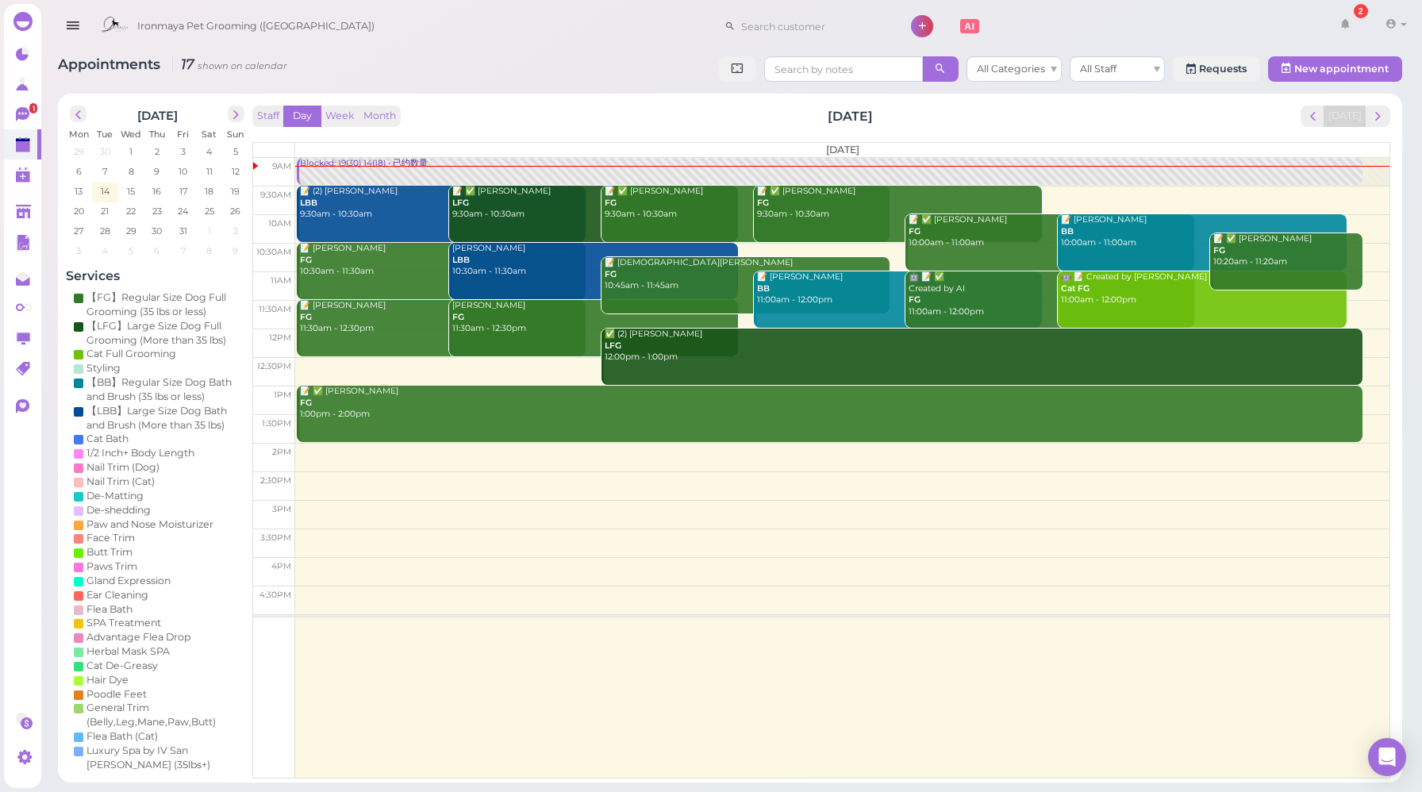
click at [555, 114] on div "Staff Day Week Month [DATE] [DATE]" at bounding box center [821, 116] width 1138 height 21
click at [1378, 116] on span "next" at bounding box center [1377, 116] width 15 height 15
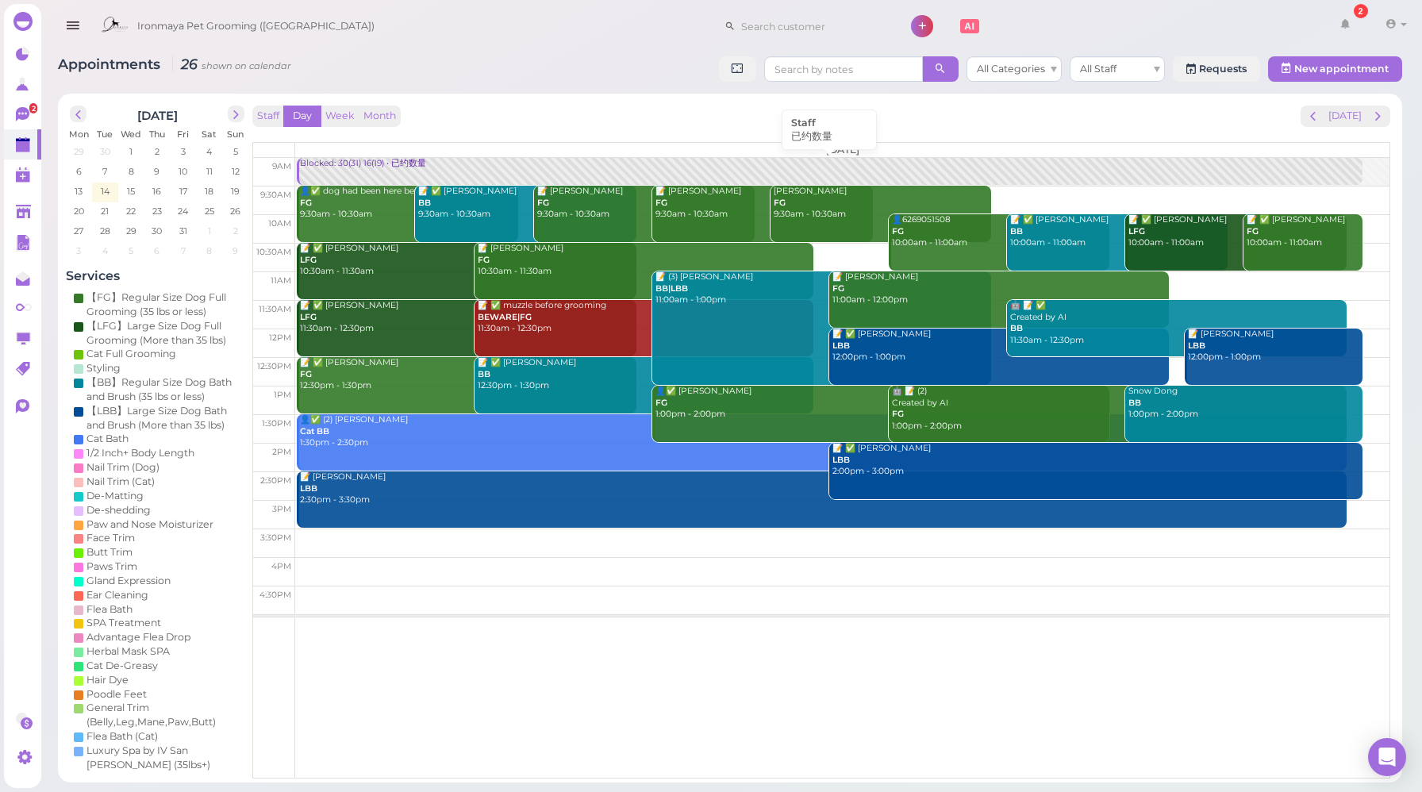
click at [393, 168] on div "Blocked: 30(31) 16(19) • 已约数量" at bounding box center [830, 164] width 1063 height 12
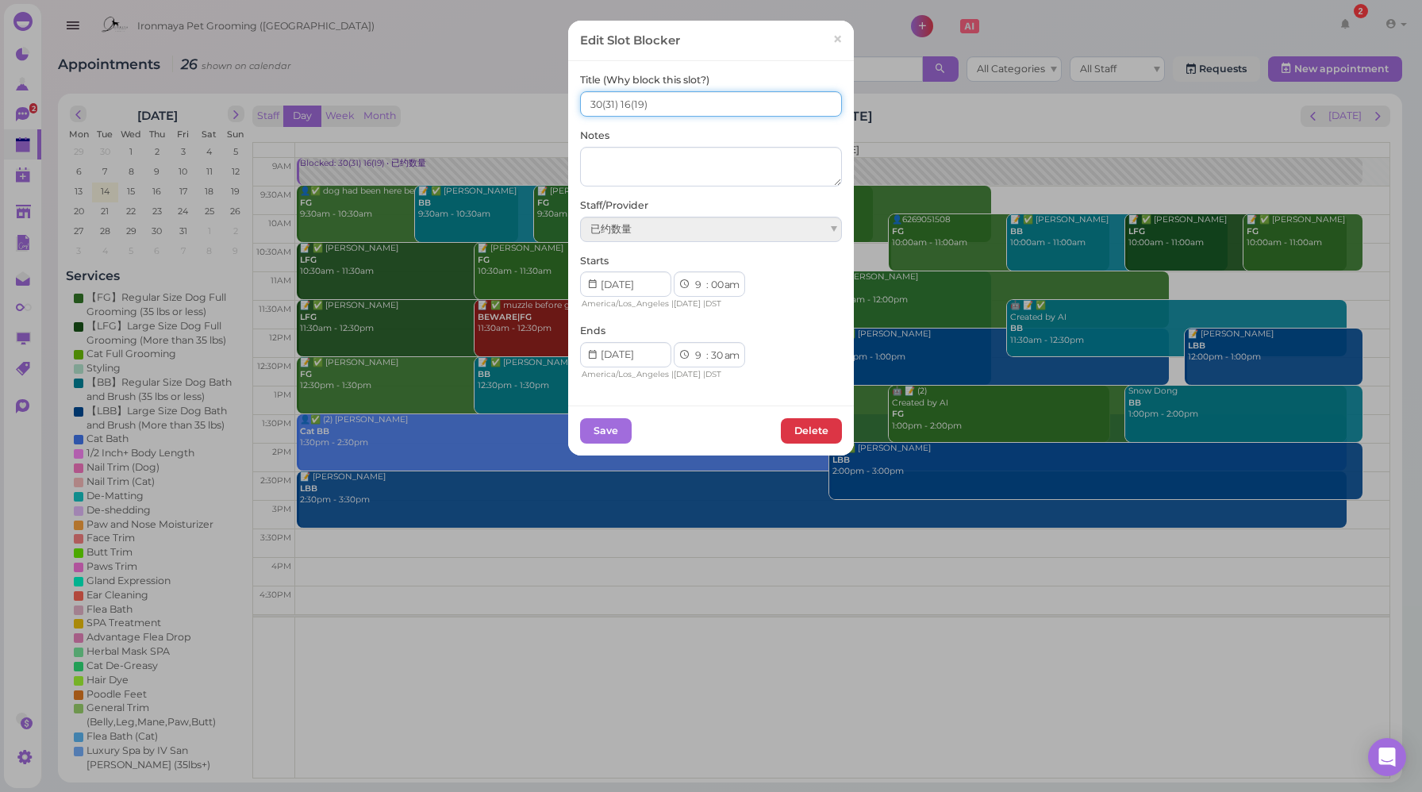
click at [623, 99] on input "30(31) 16(19)" at bounding box center [711, 103] width 262 height 25
type input "30(31) 17(19)"
click at [600, 427] on button "Save" at bounding box center [606, 430] width 52 height 25
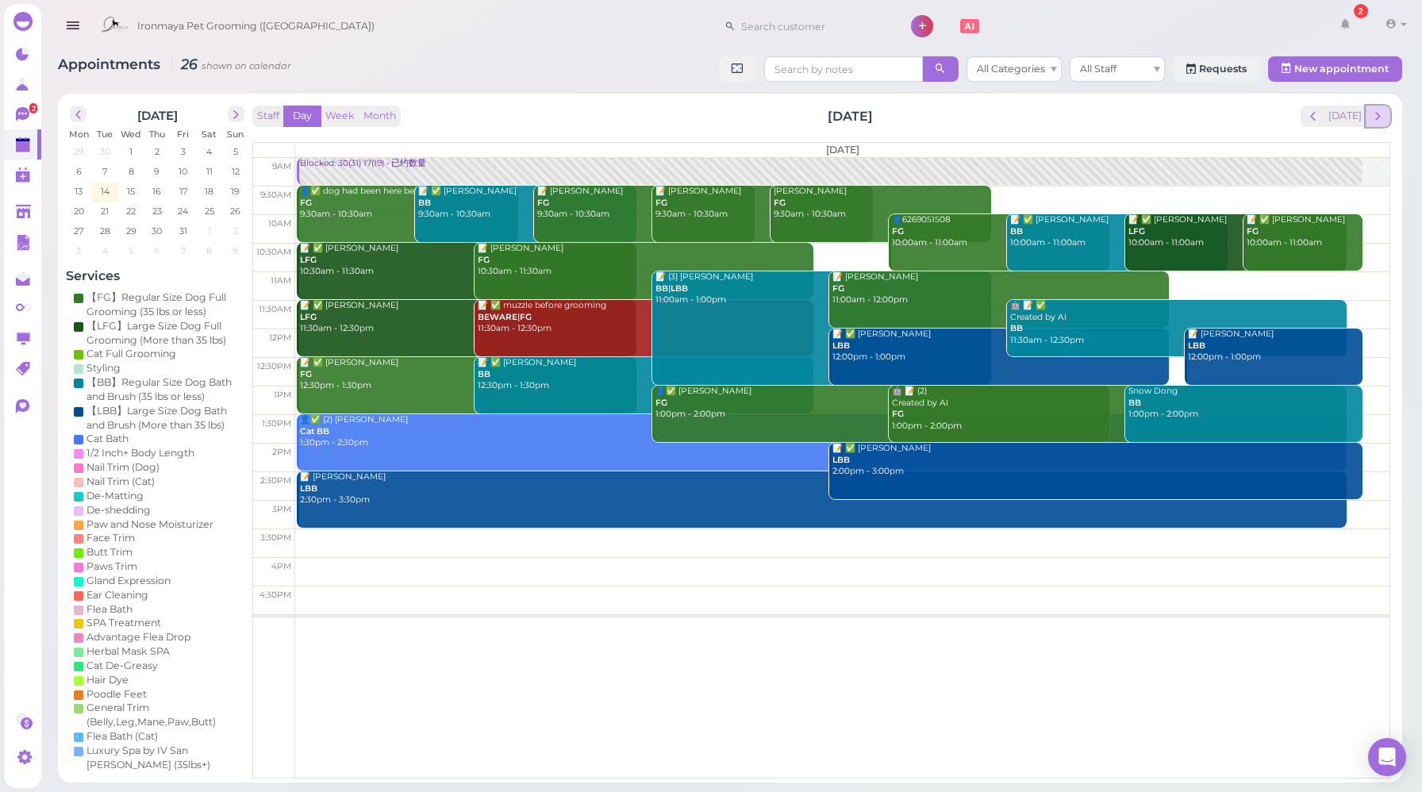
click at [1380, 121] on span "next" at bounding box center [1377, 116] width 15 height 15
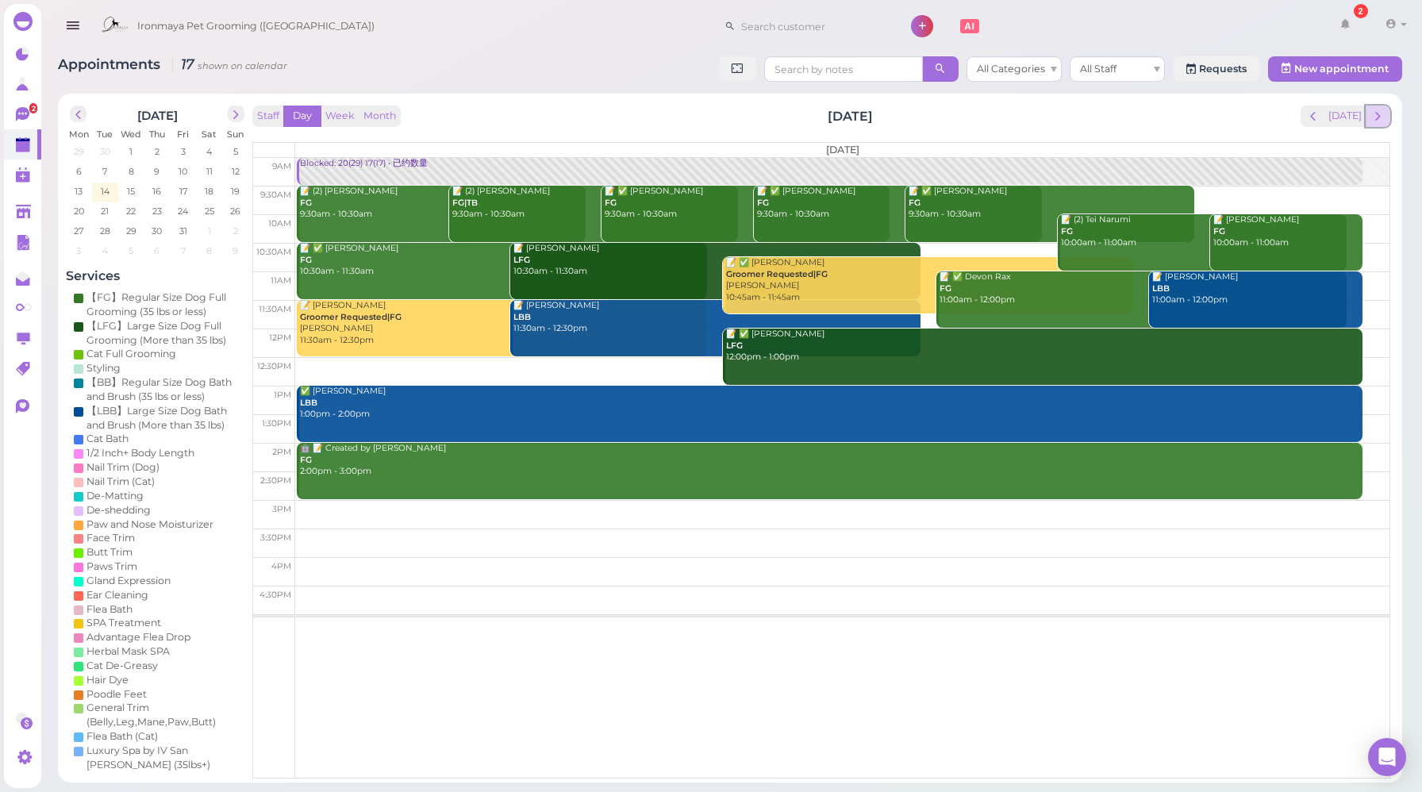
click at [1377, 120] on span "next" at bounding box center [1377, 116] width 15 height 15
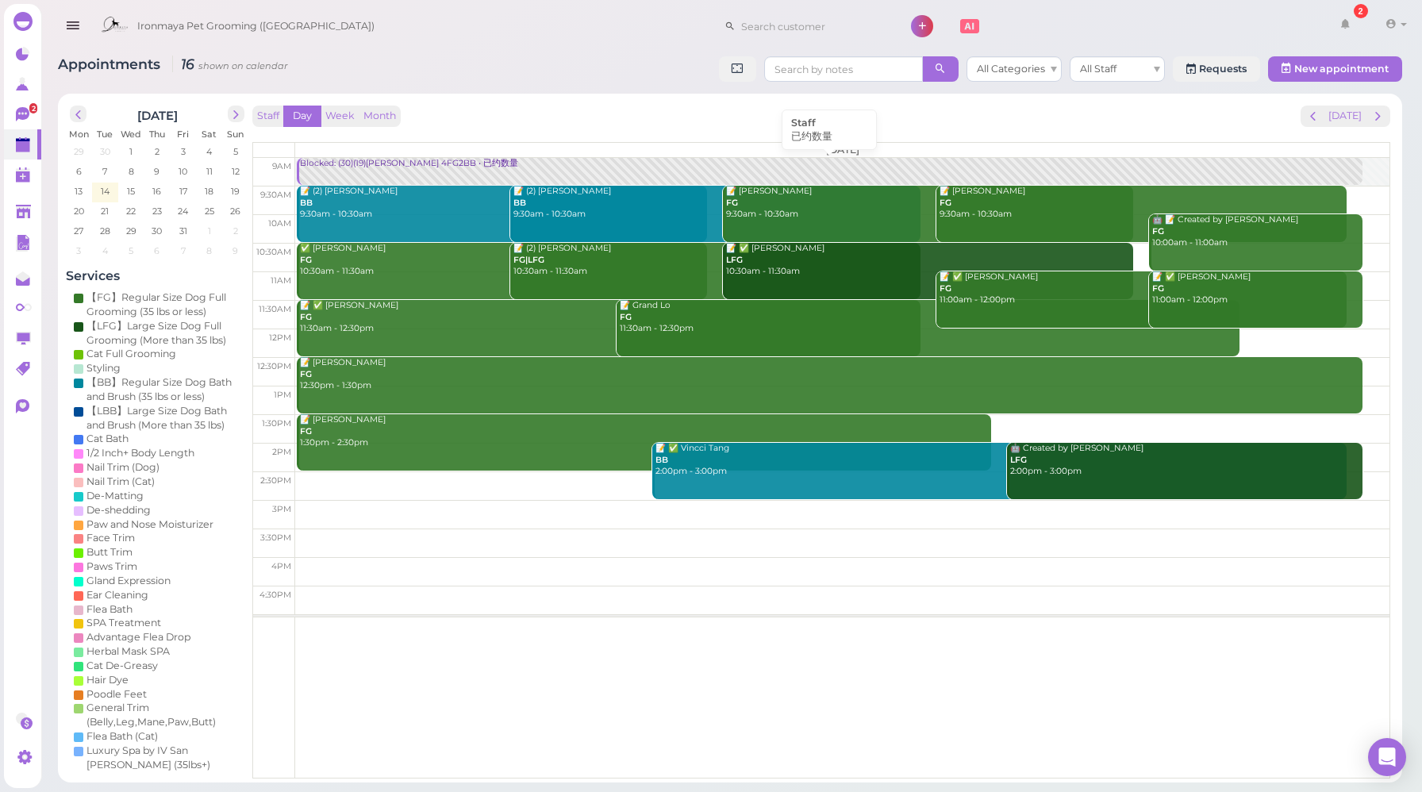
click at [371, 166] on div "Blocked: (30)(19)[PERSON_NAME] 4FG2BB • 已约数量" at bounding box center [830, 164] width 1063 height 12
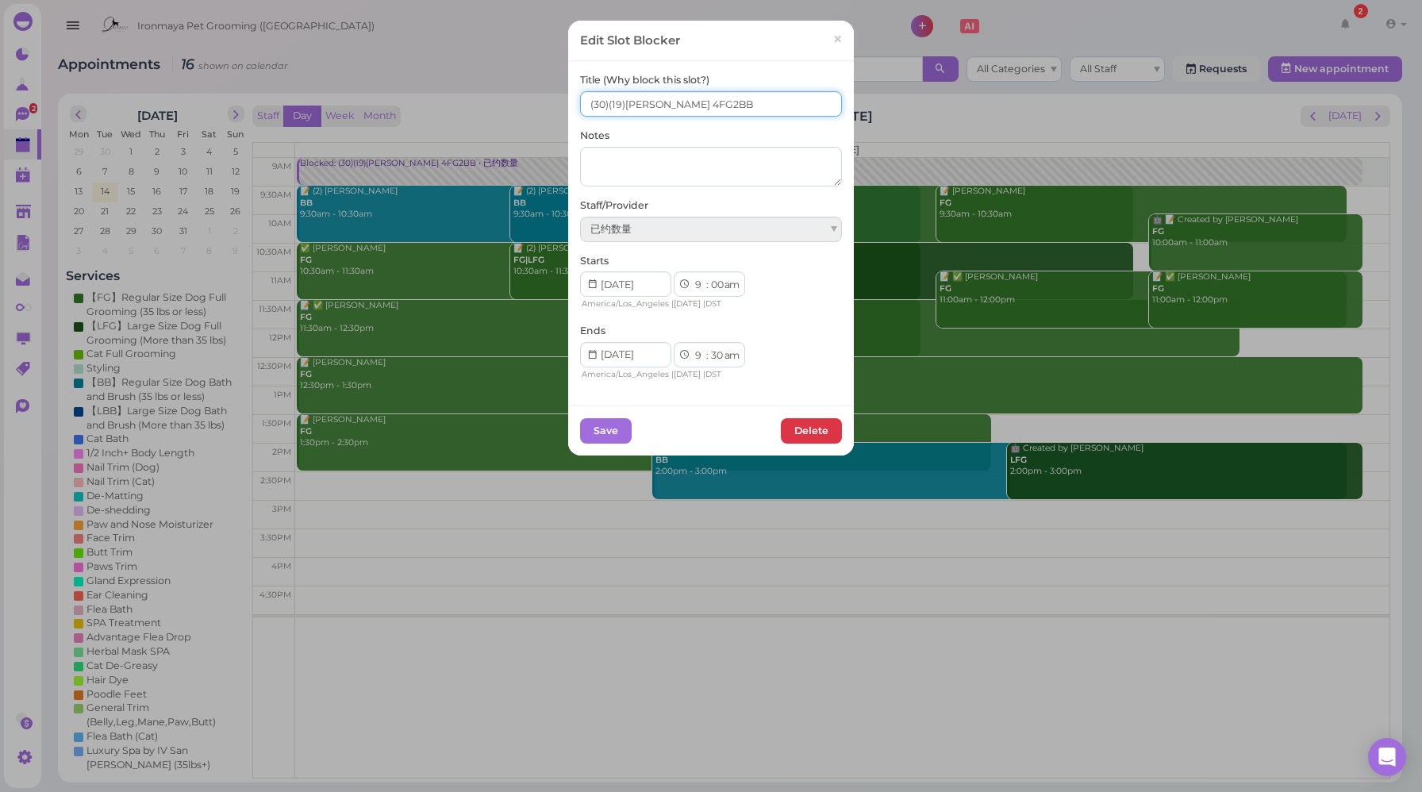
click at [583, 103] on input "(30)(19)[PERSON_NAME] 4FG2BB" at bounding box center [711, 103] width 262 height 25
click at [613, 104] on input "19(30)(19)[PERSON_NAME] 4FG2BB" at bounding box center [711, 103] width 262 height 25
type input "19(30) (19)[PERSON_NAME] 4FG2BB"
click at [602, 436] on button "Save" at bounding box center [606, 430] width 52 height 25
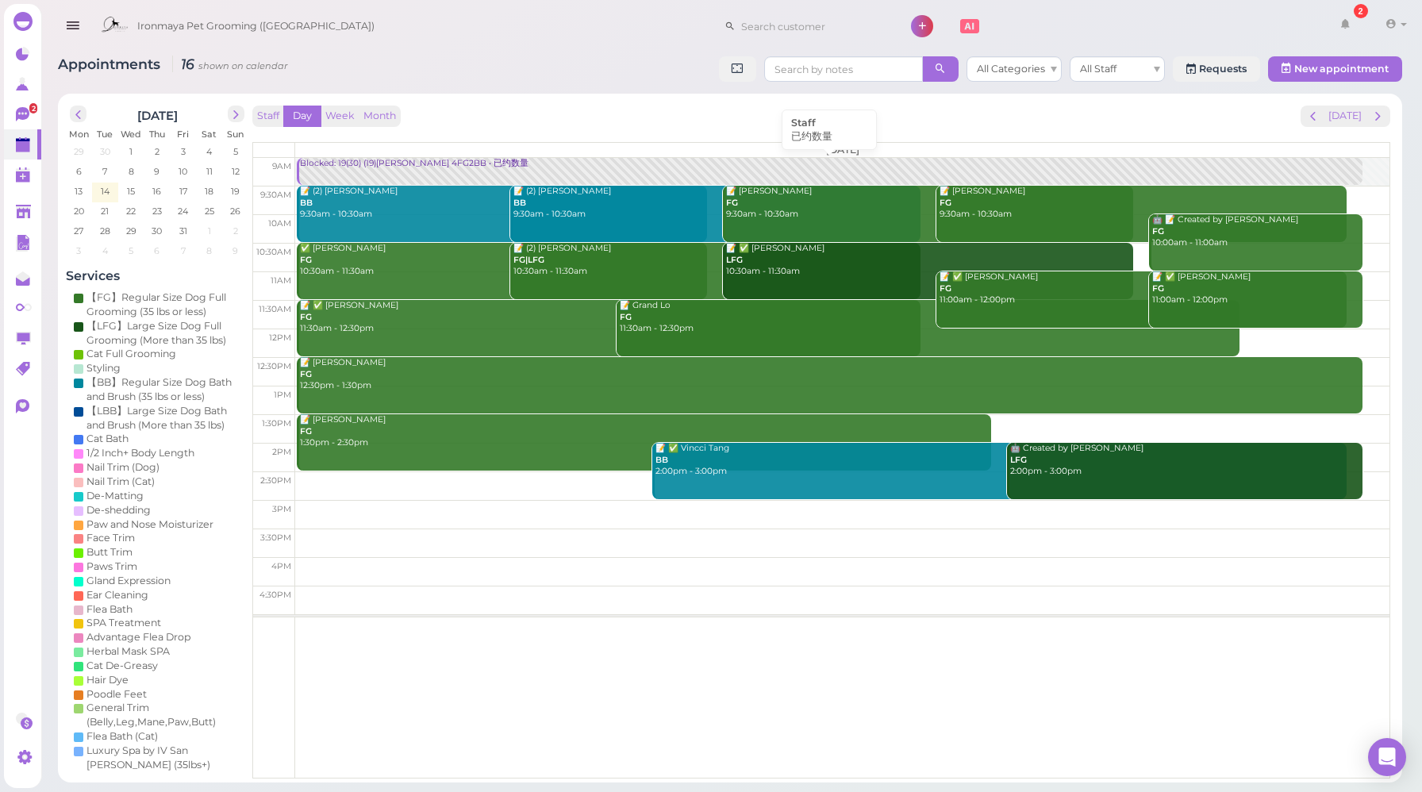
click at [399, 171] on link "Blocked: 19(30) (19)[PERSON_NAME] 4FG2BB • 已约数量" at bounding box center [829, 172] width 1065 height 28
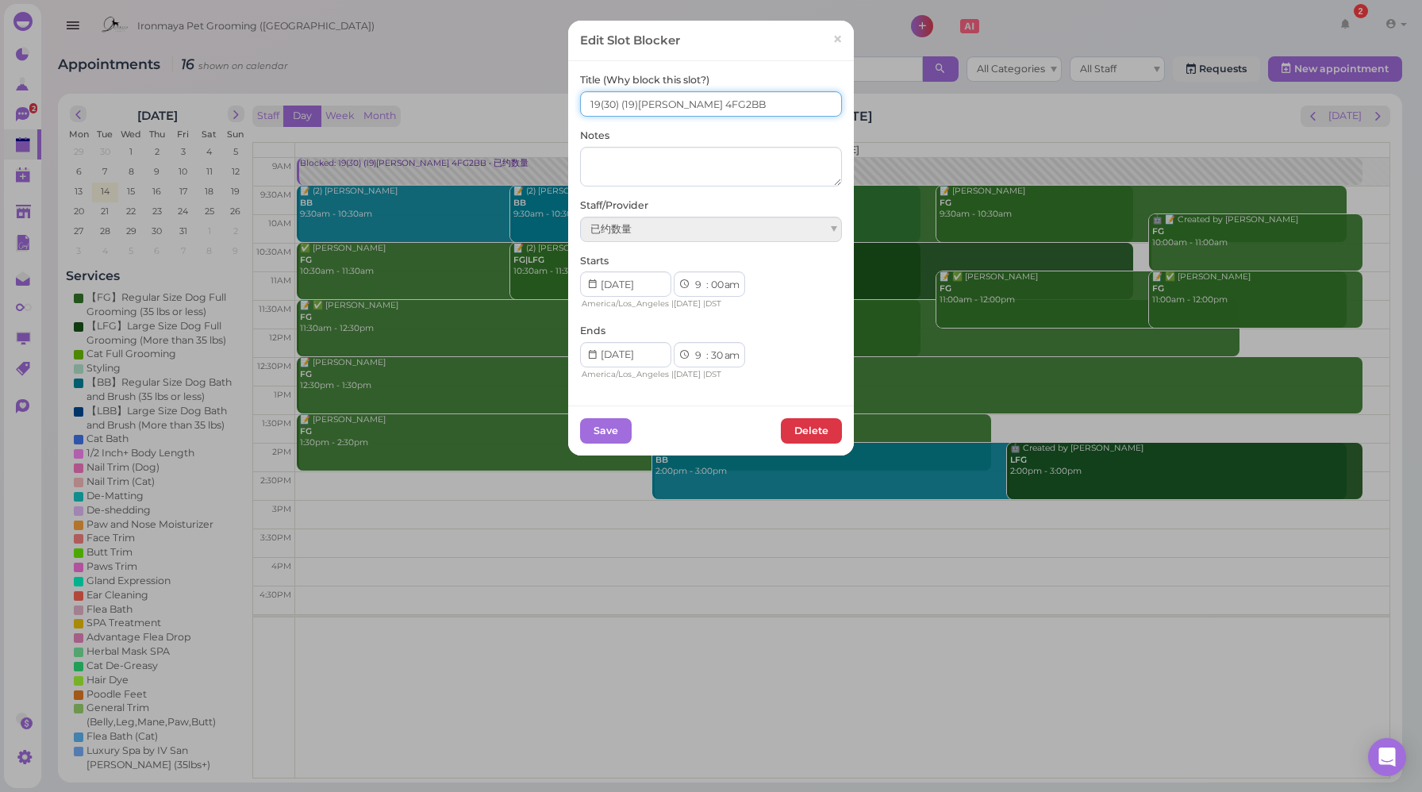
click at [616, 104] on input "19(30) (19)[PERSON_NAME] 4FG2BB" at bounding box center [711, 103] width 262 height 25
type input "19(30) 14(19)[PERSON_NAME] 4FG2BB"
click at [617, 439] on button "Save" at bounding box center [606, 430] width 52 height 25
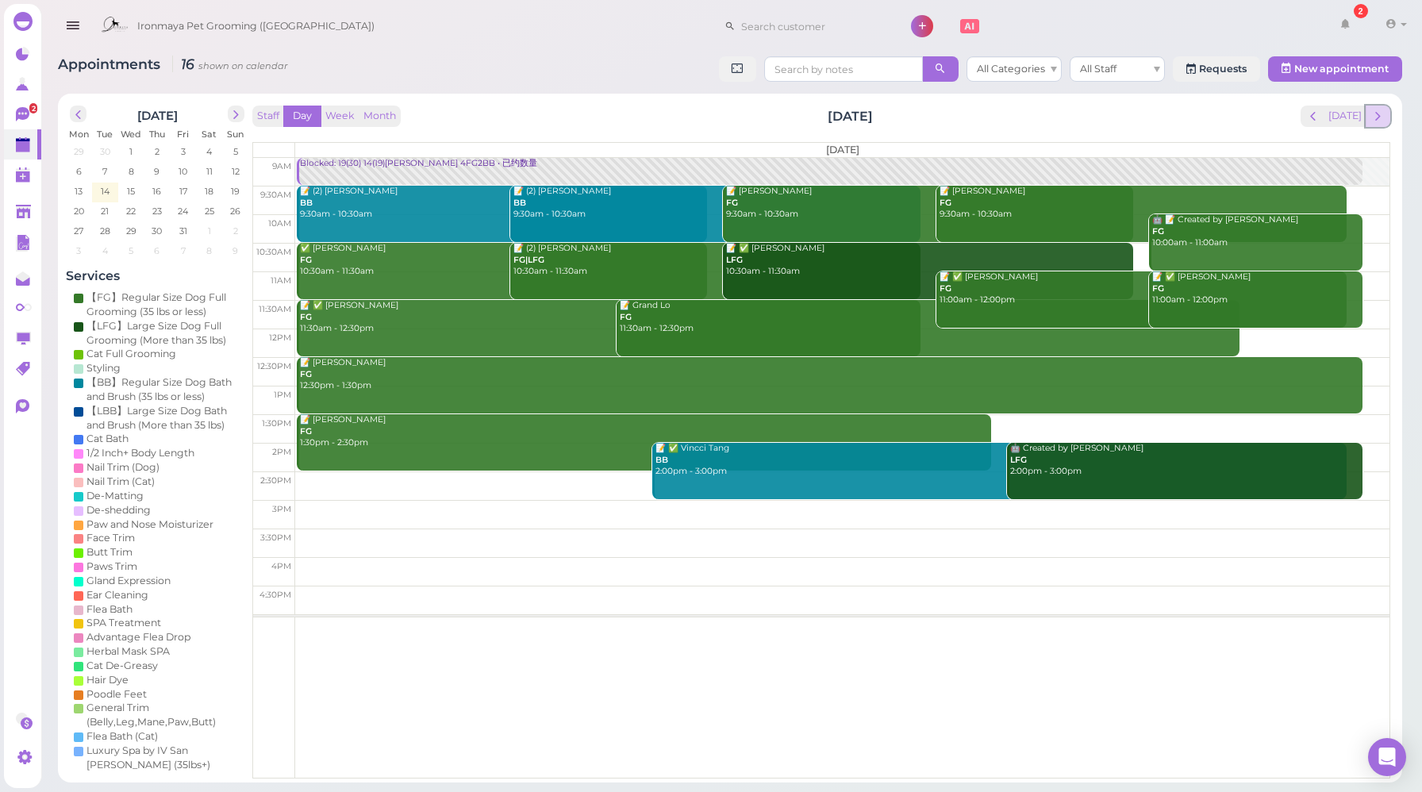
click at [1375, 121] on span "next" at bounding box center [1377, 116] width 15 height 15
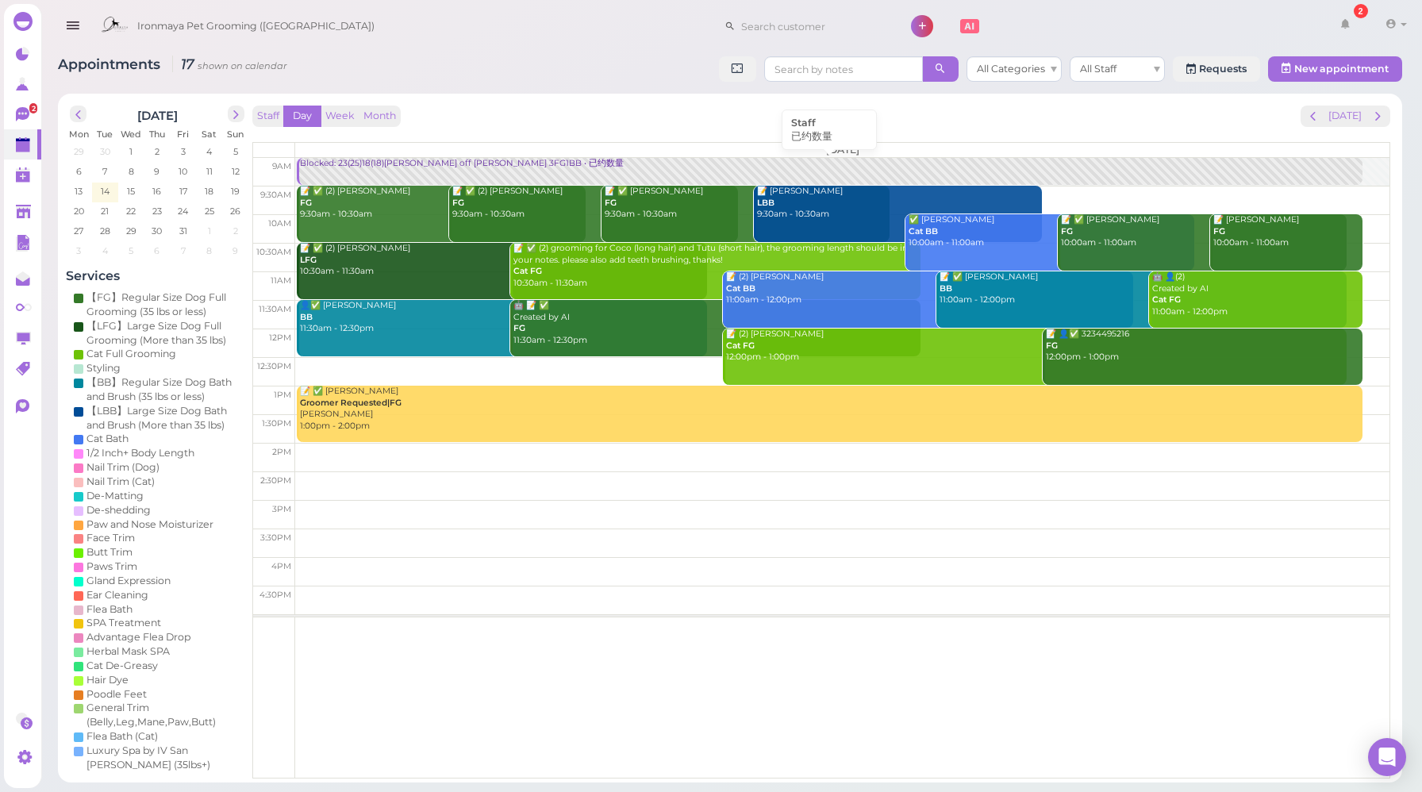
click at [364, 163] on div "Blocked: 23(25)18(18)[PERSON_NAME] off [PERSON_NAME] 3FG1BB • 已约数量" at bounding box center [830, 164] width 1063 height 12
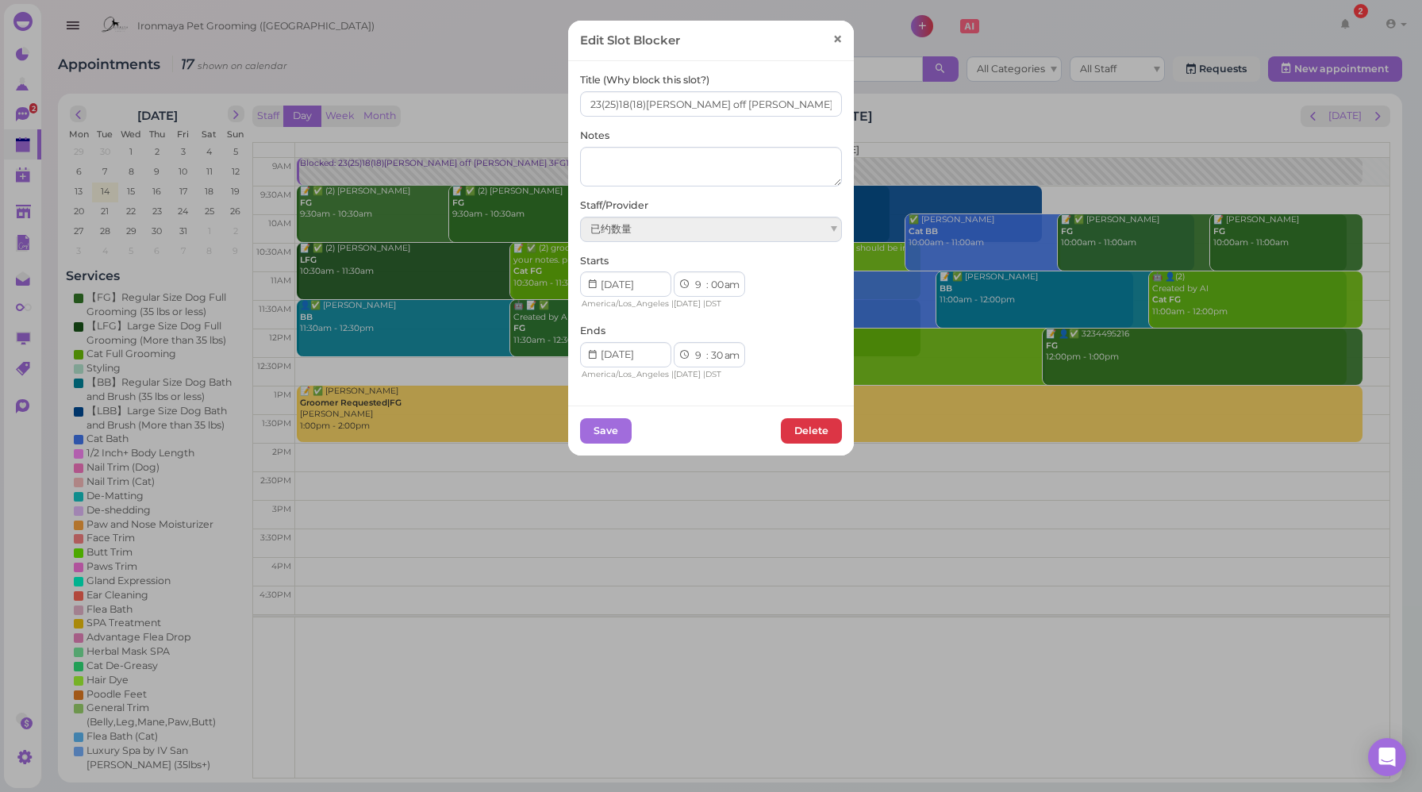
click at [832, 39] on span "×" at bounding box center [837, 40] width 10 height 22
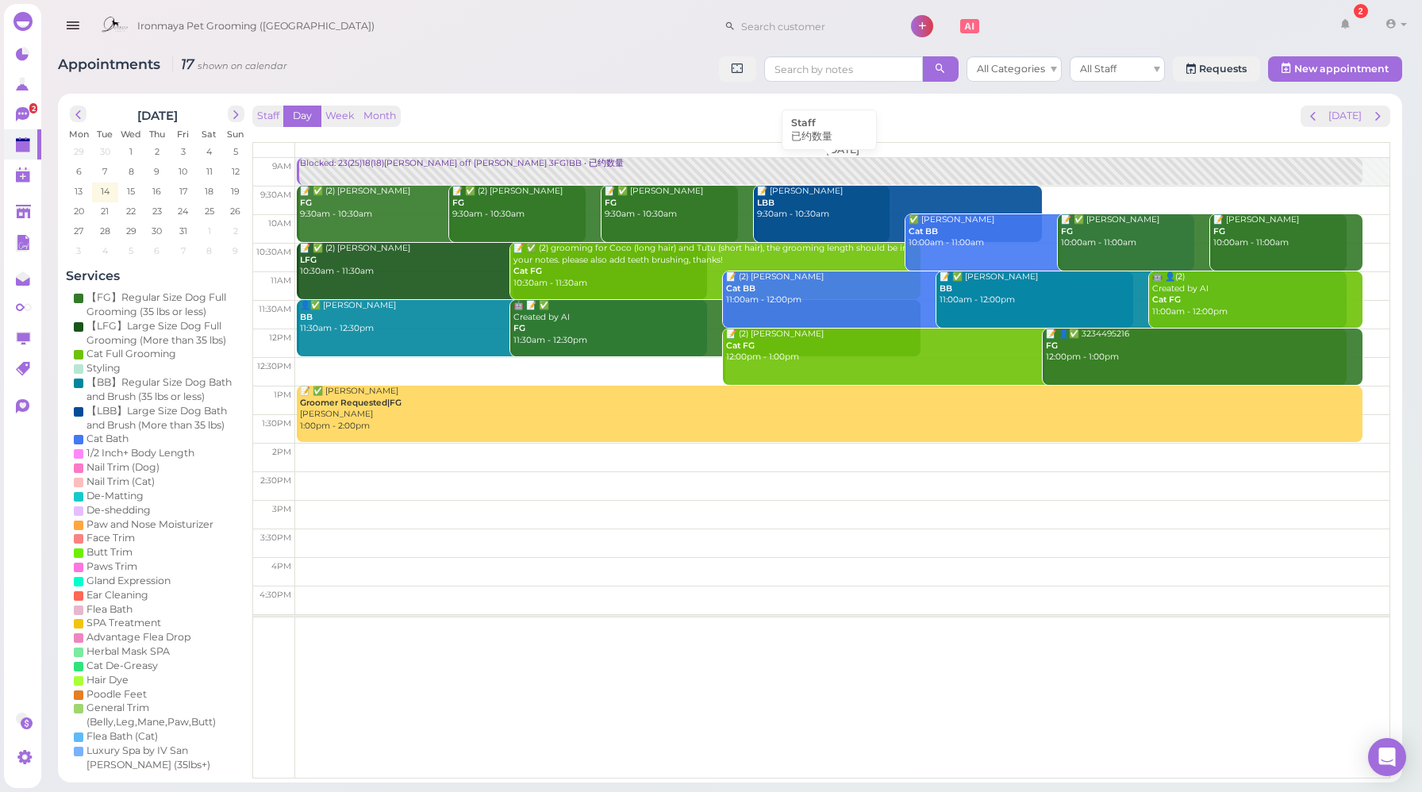
click at [369, 165] on div "Blocked: 23(25)18(18)[PERSON_NAME] off [PERSON_NAME] 3FG1BB • 已约数量" at bounding box center [830, 164] width 1063 height 12
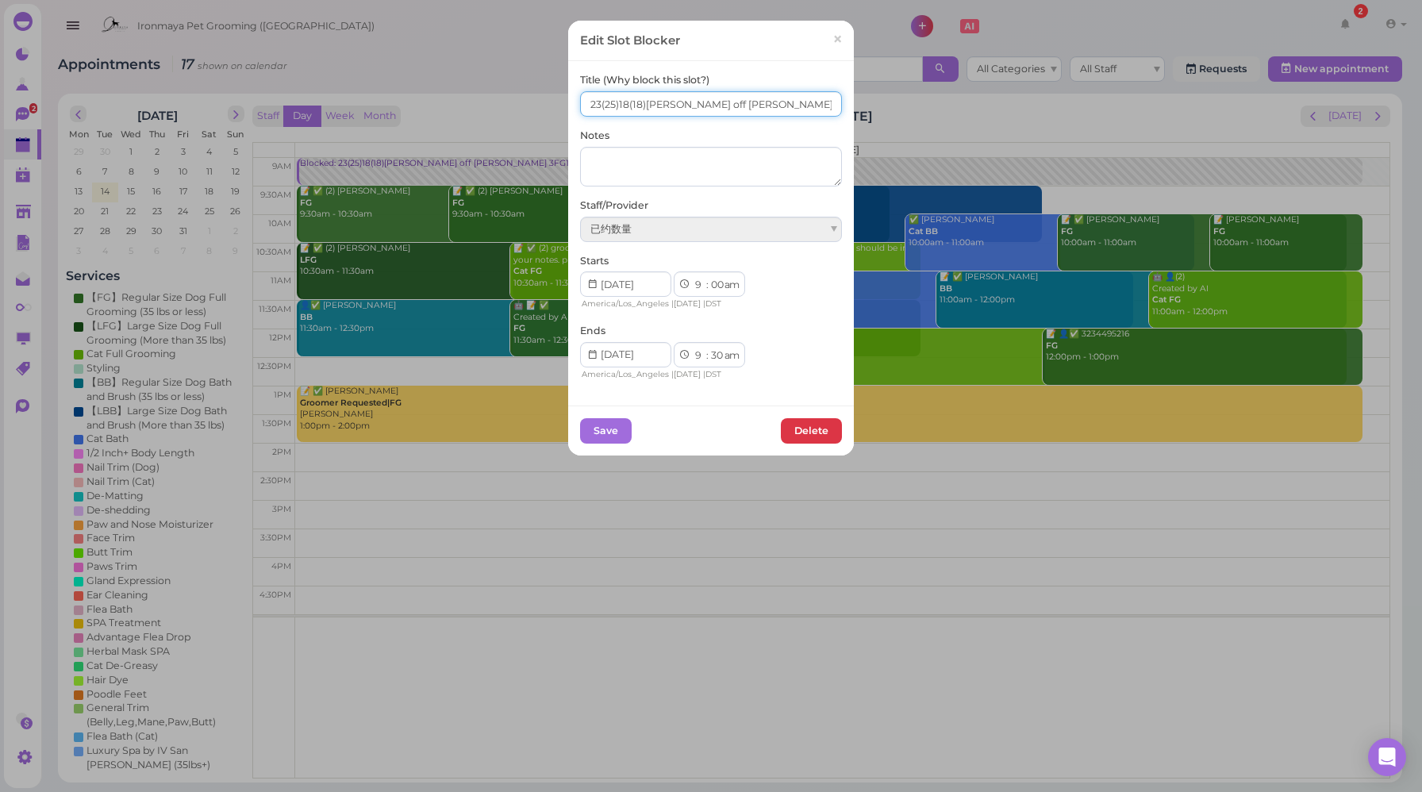
click at [622, 102] on input "23(25)18(18)[PERSON_NAME] off [PERSON_NAME] 3FG1BB" at bounding box center [711, 103] width 262 height 25
click at [611, 105] on input "23(25)18(18)[PERSON_NAME] off [PERSON_NAME] 3FG1BB" at bounding box center [711, 103] width 262 height 25
click at [614, 103] on input "23(25)18(18)[PERSON_NAME] off [PERSON_NAME] 3FG1BB" at bounding box center [711, 103] width 262 height 25
click at [625, 102] on input "23(25) 18(18)[PERSON_NAME] off [PERSON_NAME] 3FG1BB" at bounding box center [711, 103] width 262 height 25
type input "23(25) 17(18)[PERSON_NAME] off [PERSON_NAME] 3FG1BB"
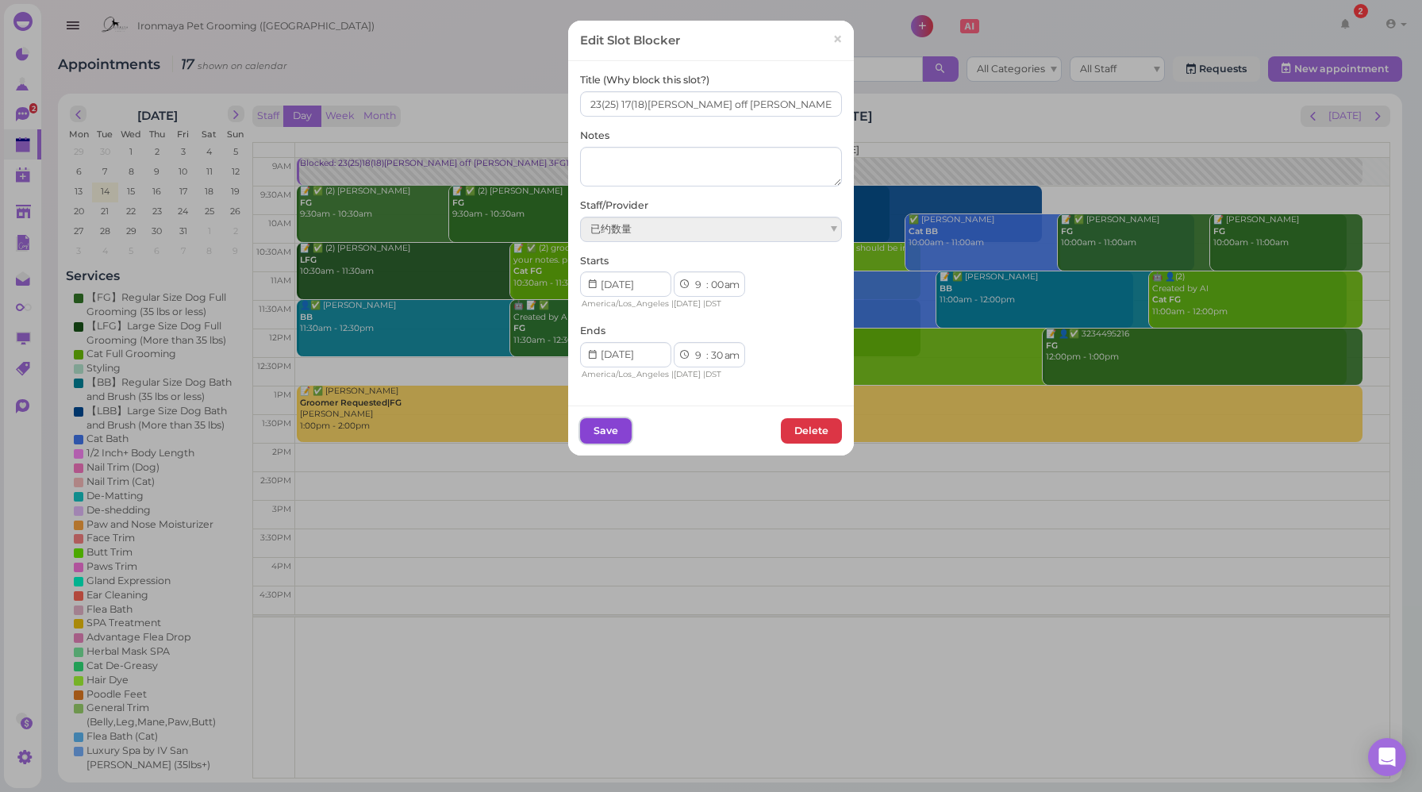
click at [595, 425] on button "Save" at bounding box center [606, 430] width 52 height 25
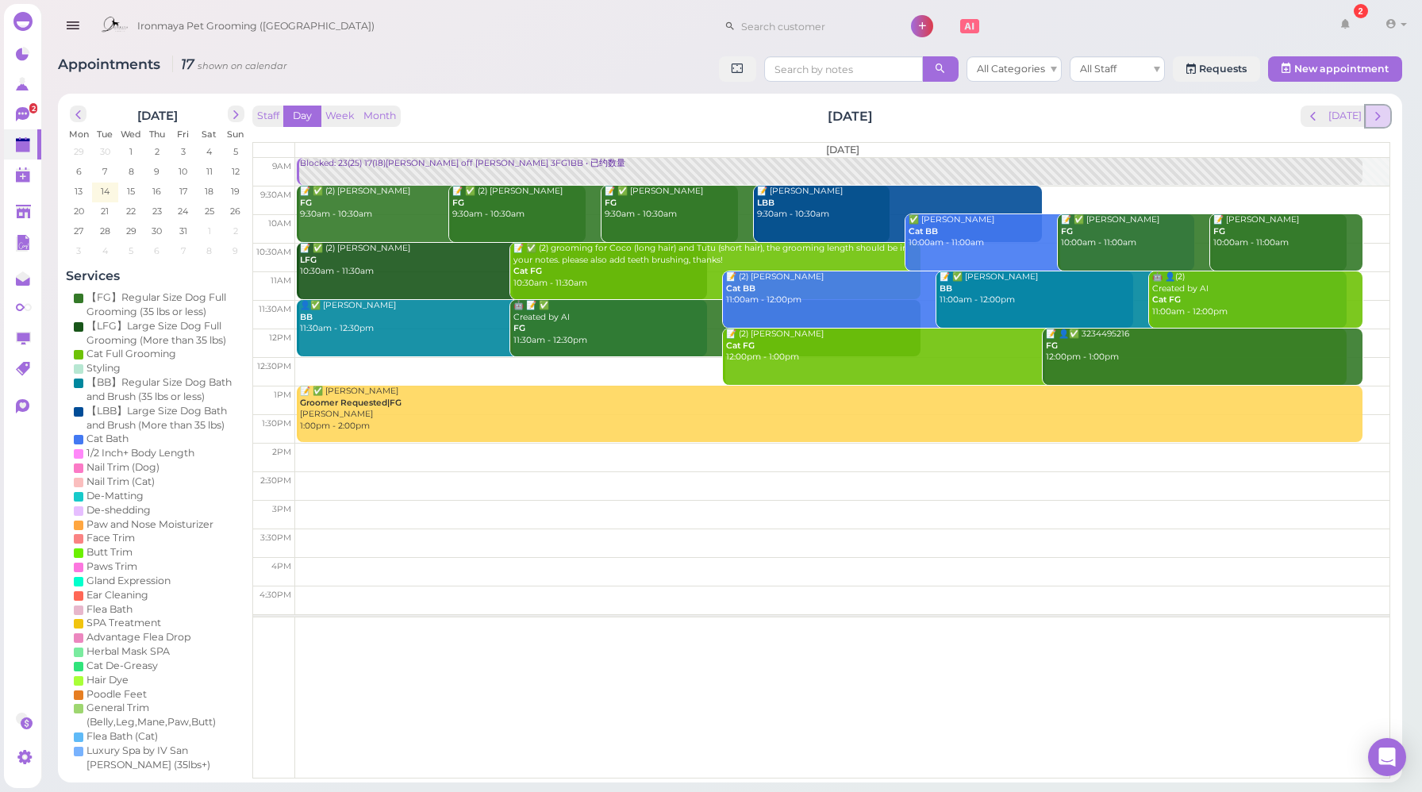
click at [1379, 116] on span "next" at bounding box center [1377, 116] width 15 height 15
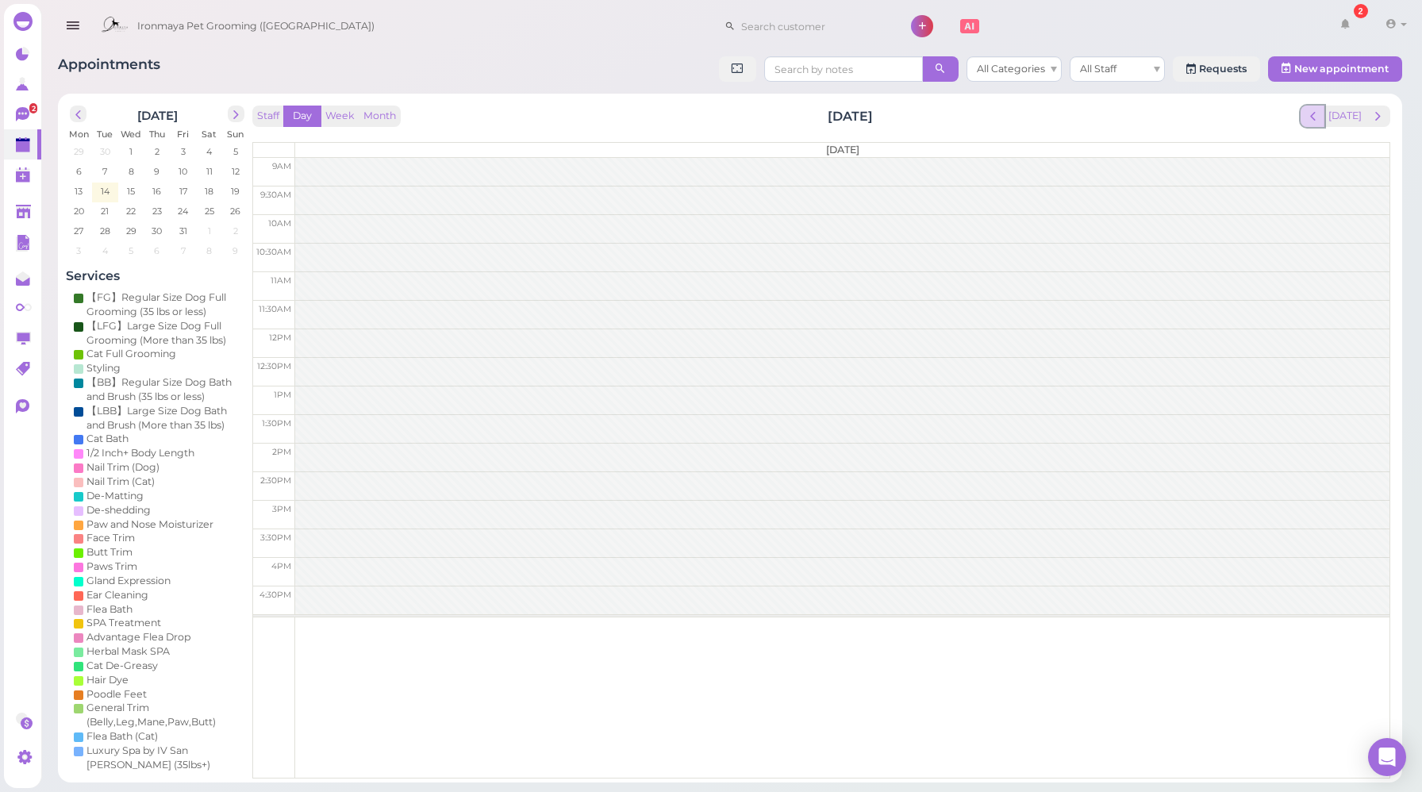
click at [1315, 117] on span "prev" at bounding box center [1312, 116] width 15 height 15
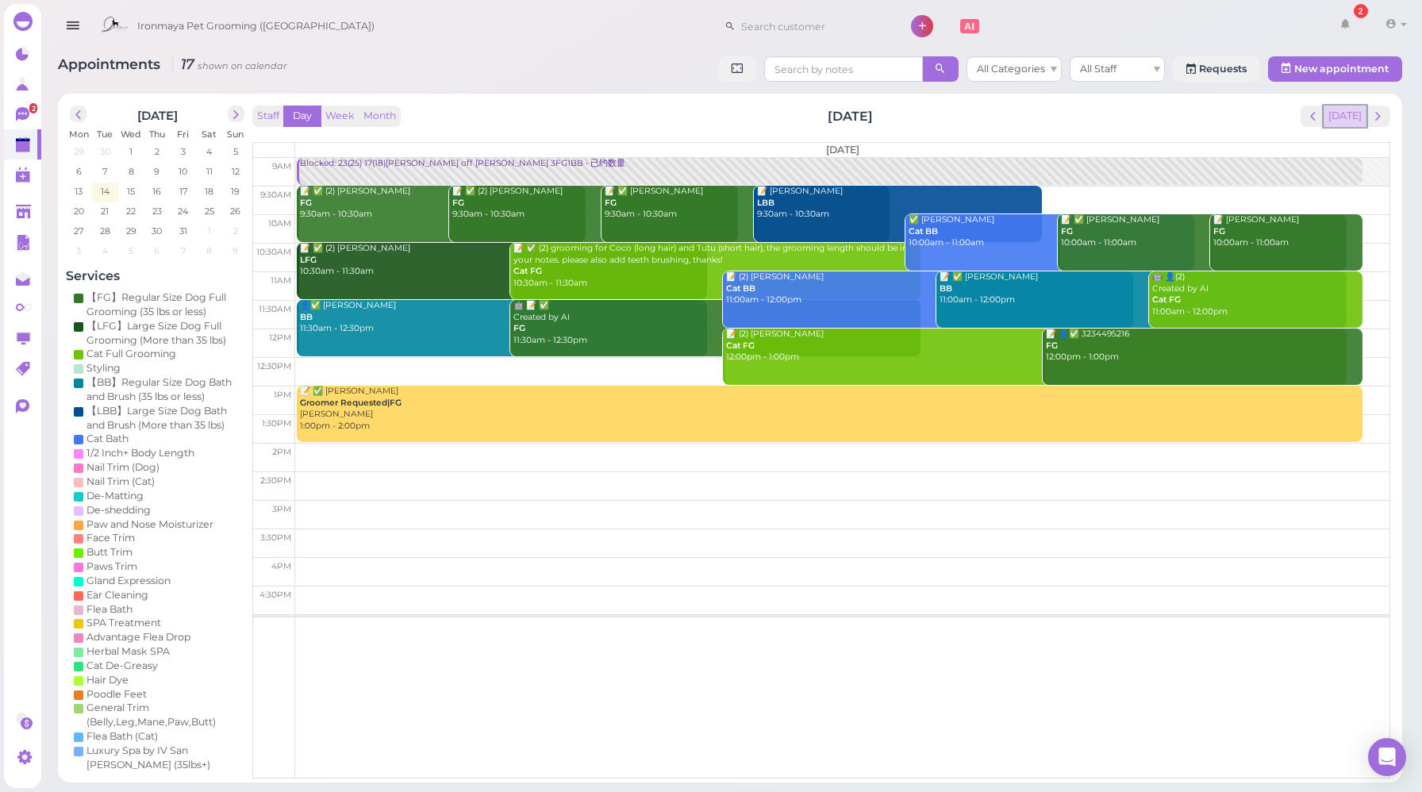
click at [1345, 118] on button "[DATE]" at bounding box center [1345, 116] width 43 height 21
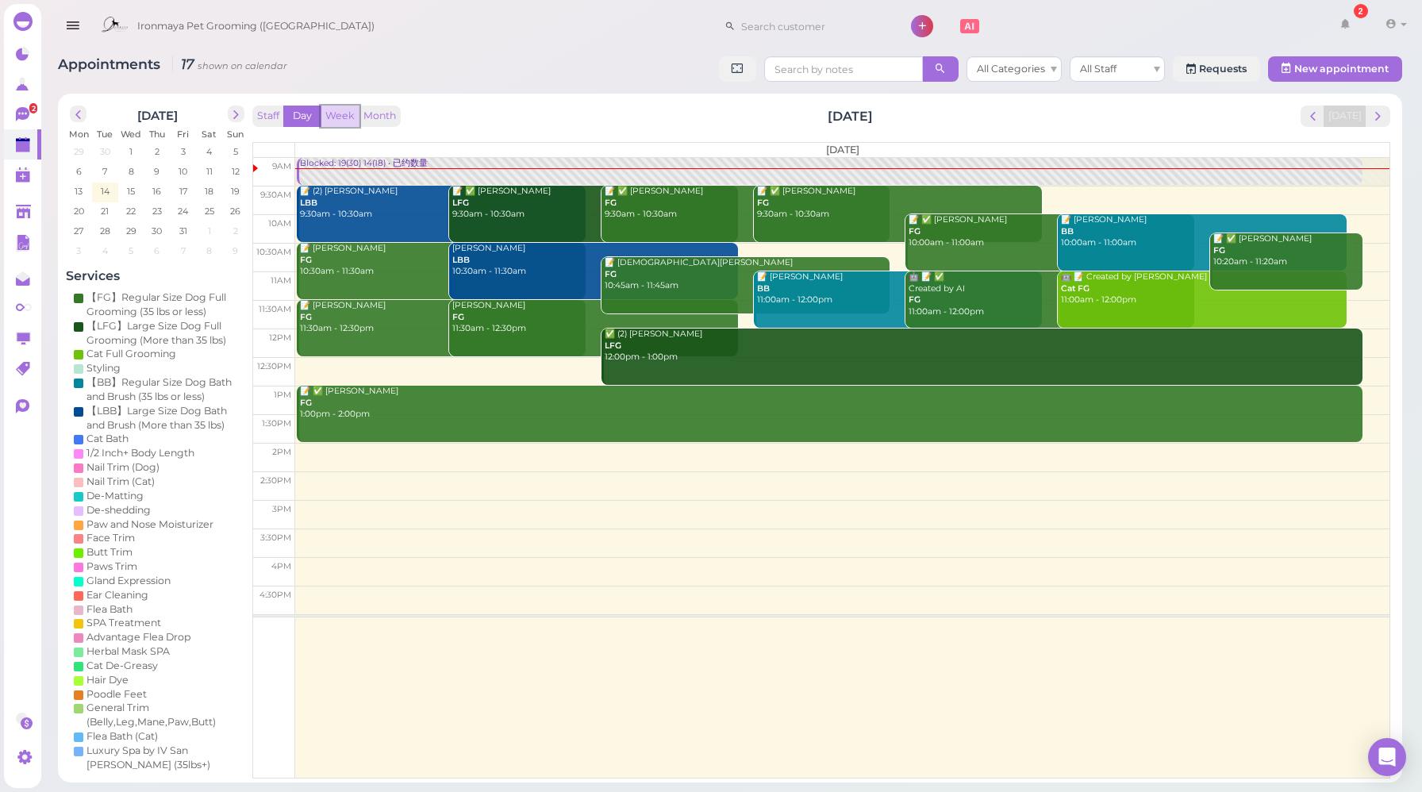
click at [340, 120] on button "Week" at bounding box center [340, 116] width 39 height 21
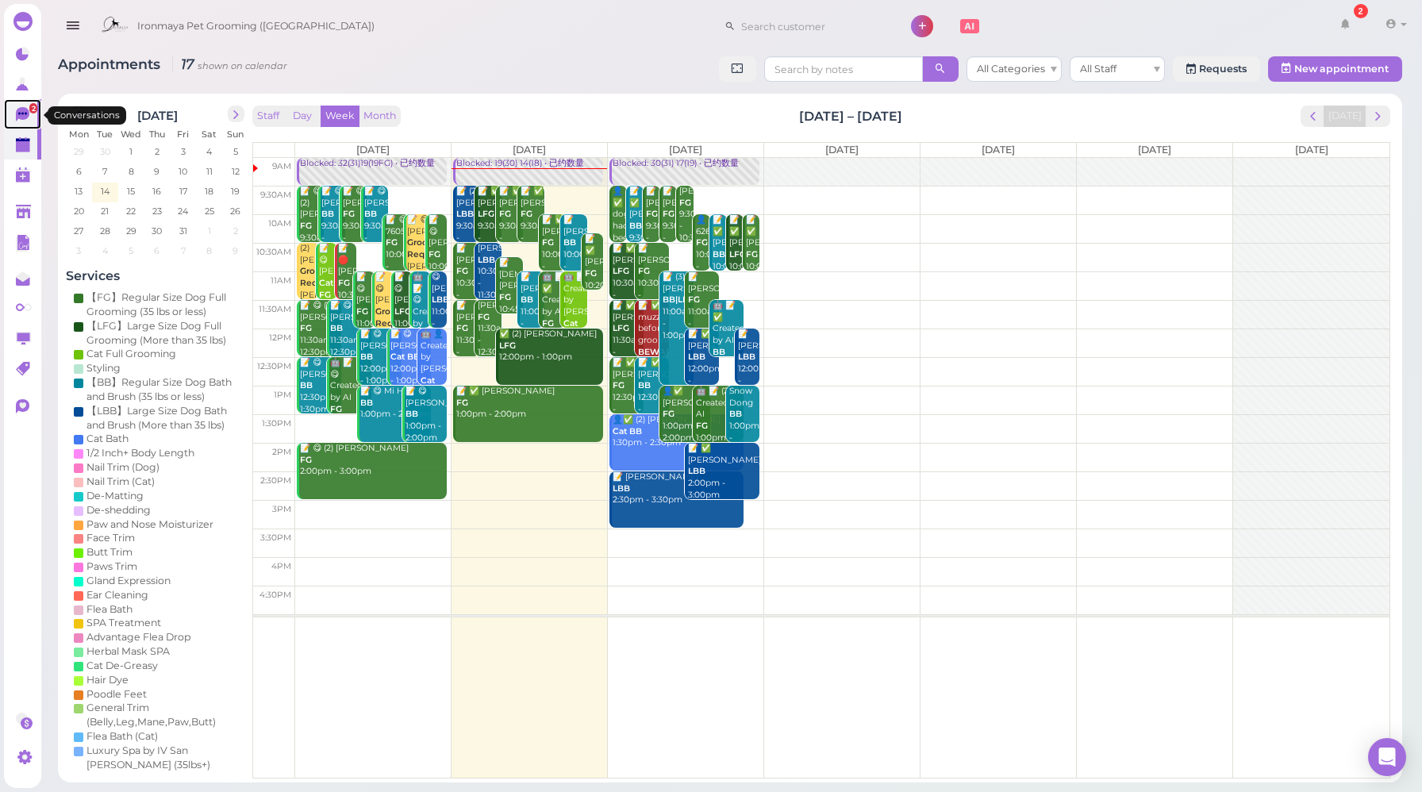
click at [27, 110] on icon at bounding box center [22, 114] width 13 height 14
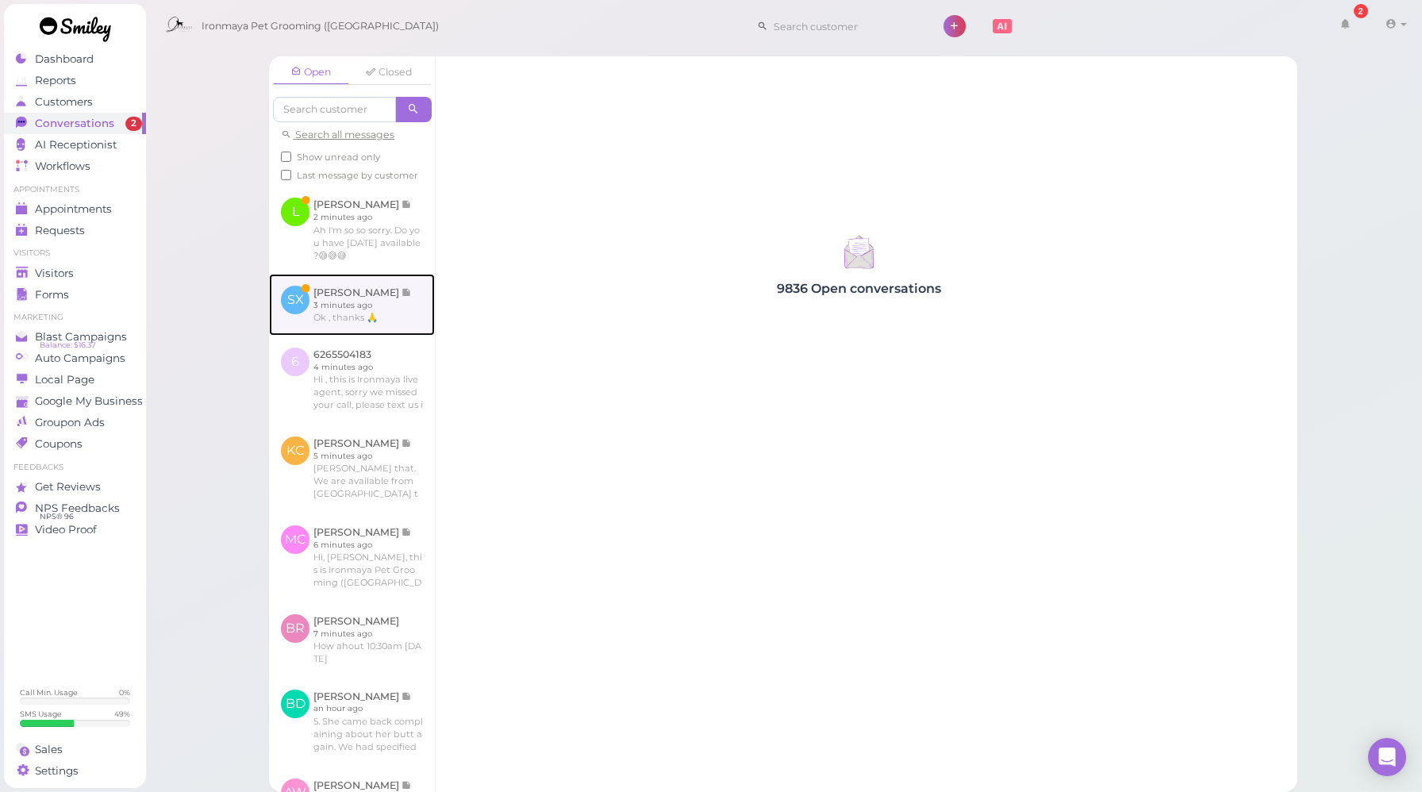
click at [385, 336] on link at bounding box center [352, 305] width 166 height 62
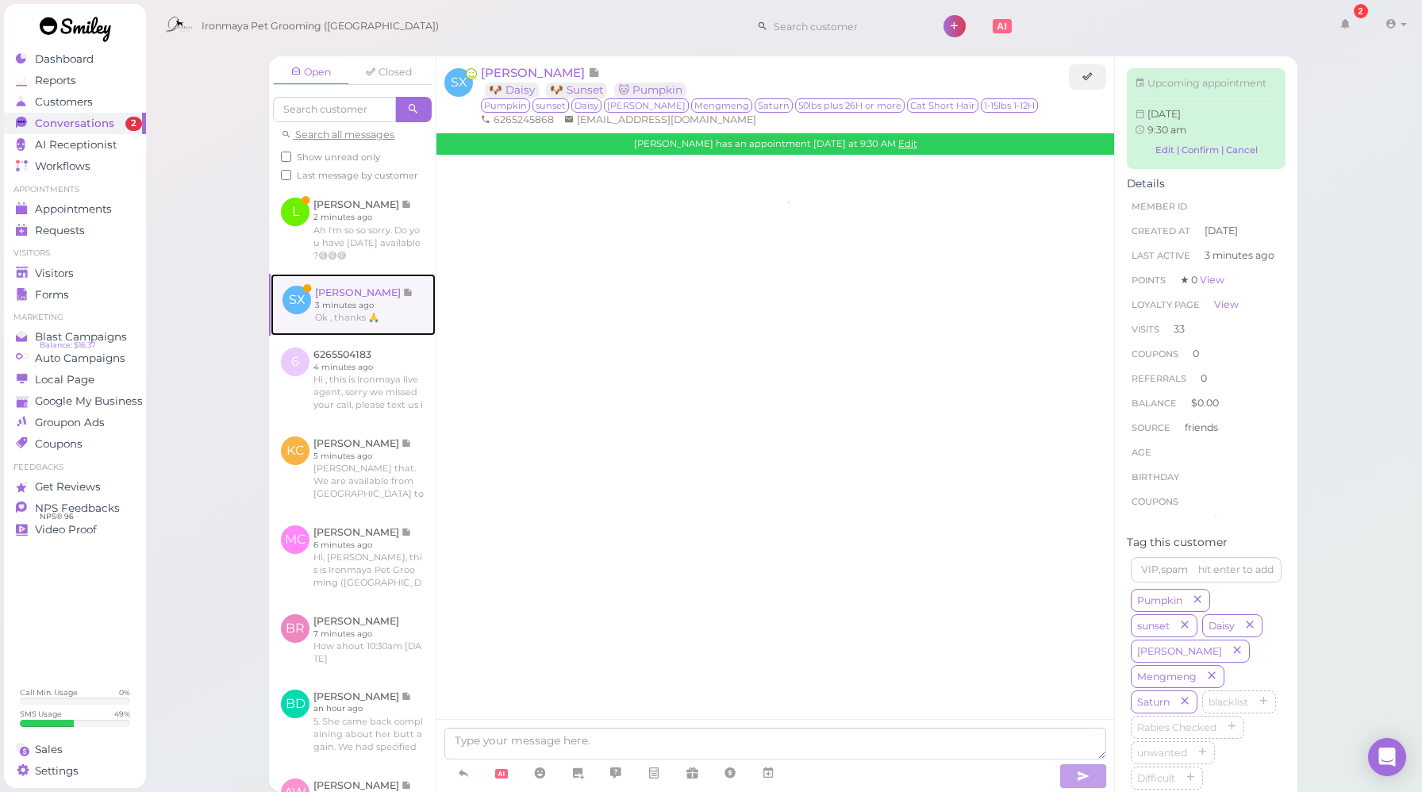
scroll to position [2103, 0]
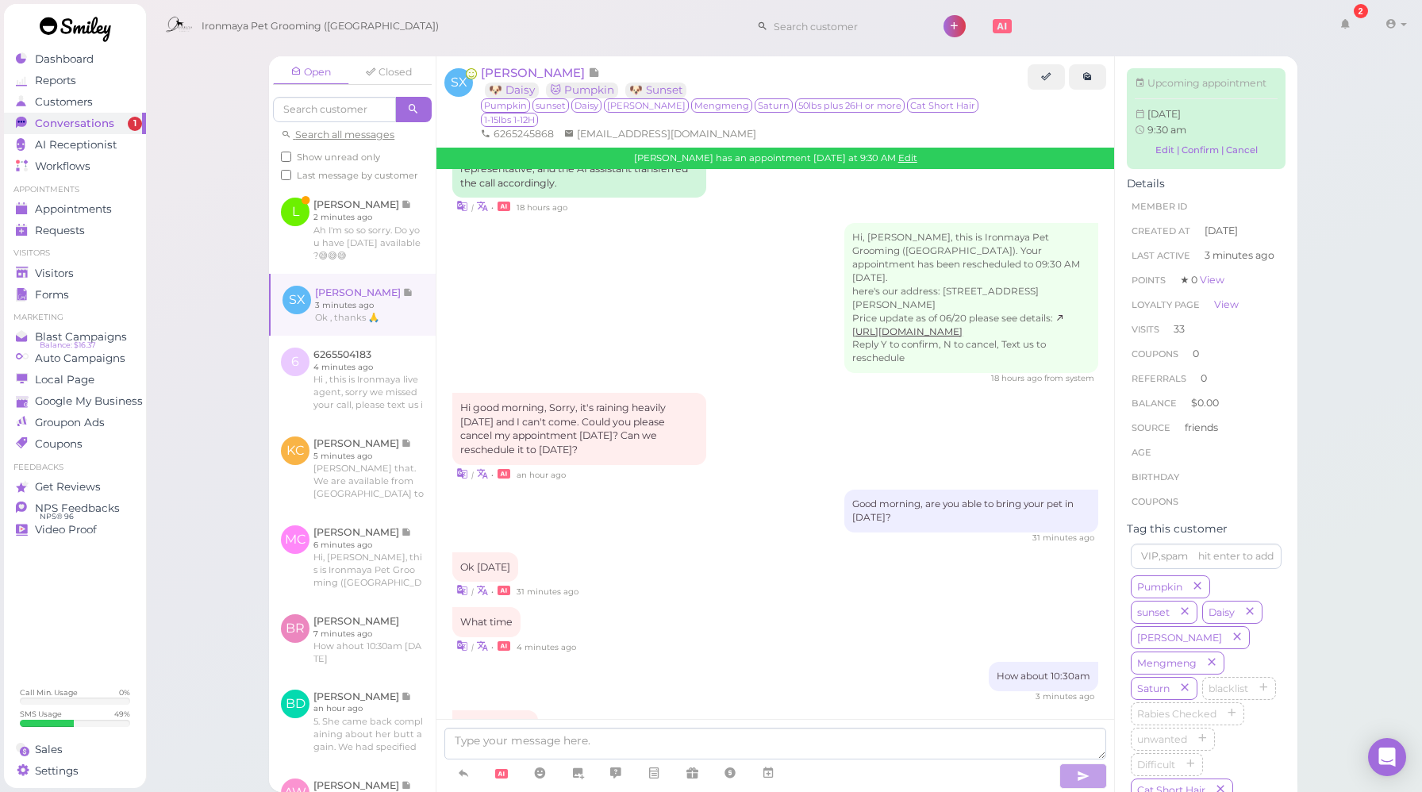
click at [737, 637] on div "| • 4 minutes ago" at bounding box center [775, 645] width 646 height 17
click at [898, 152] on link "Edit" at bounding box center [907, 157] width 19 height 11
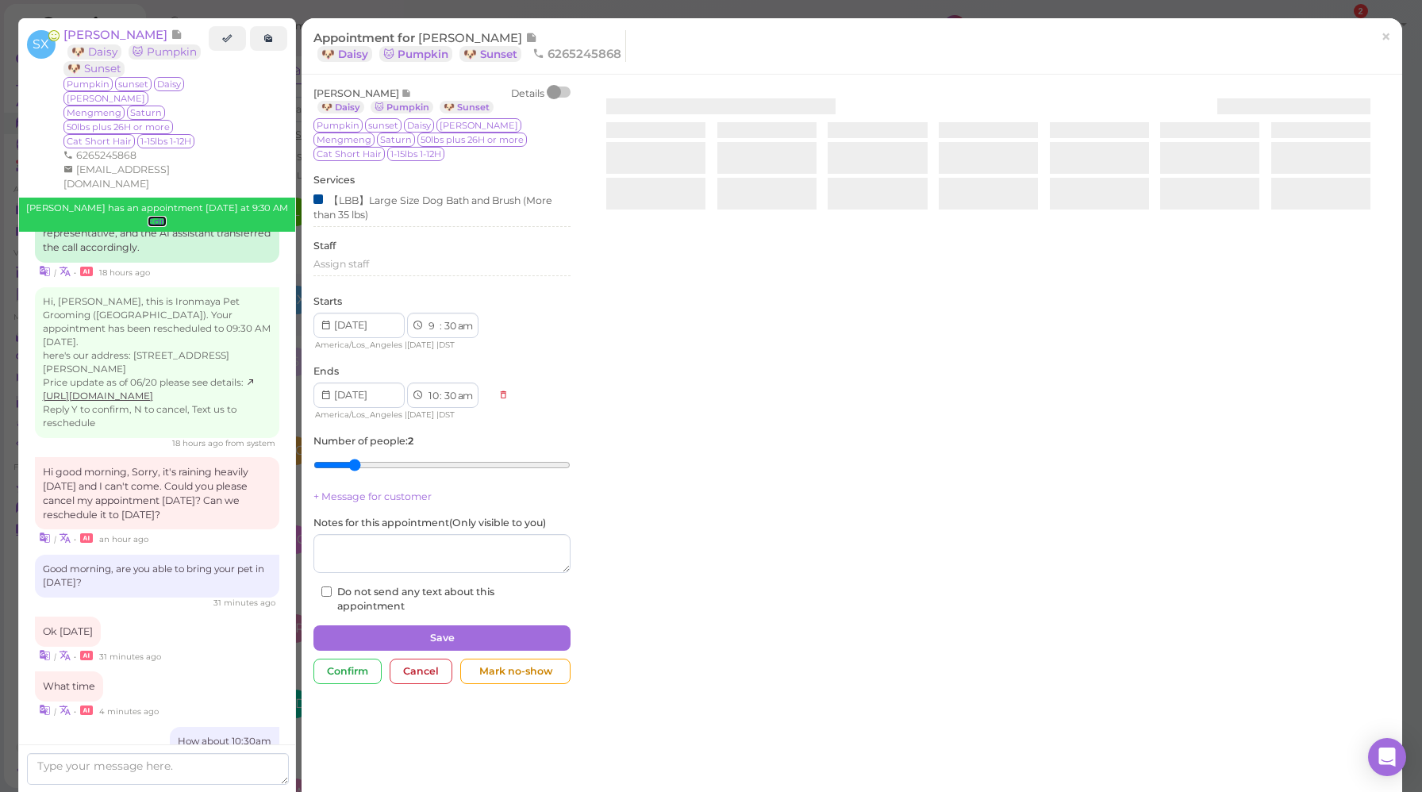
scroll to position [2170, 0]
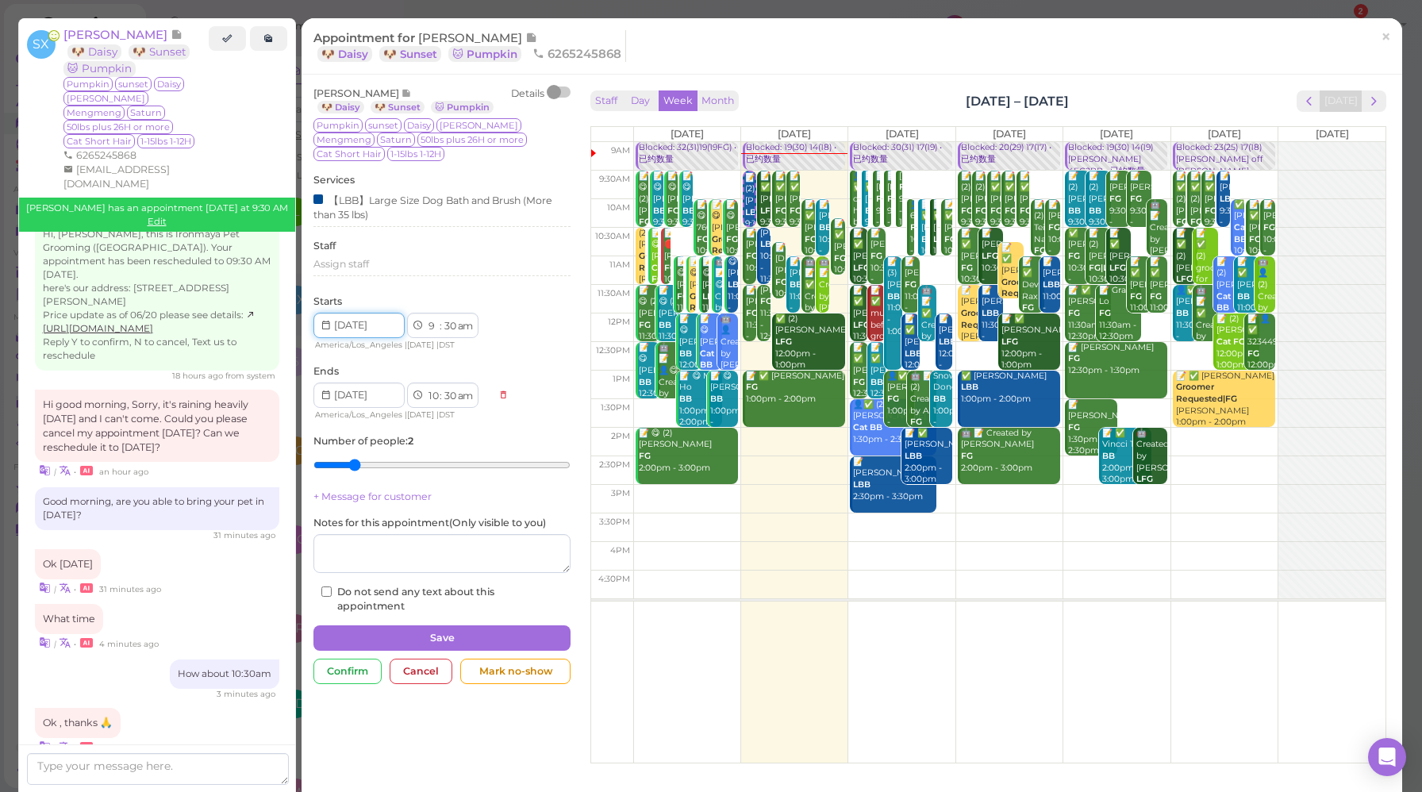
click at [383, 313] on input at bounding box center [358, 325] width 91 height 25
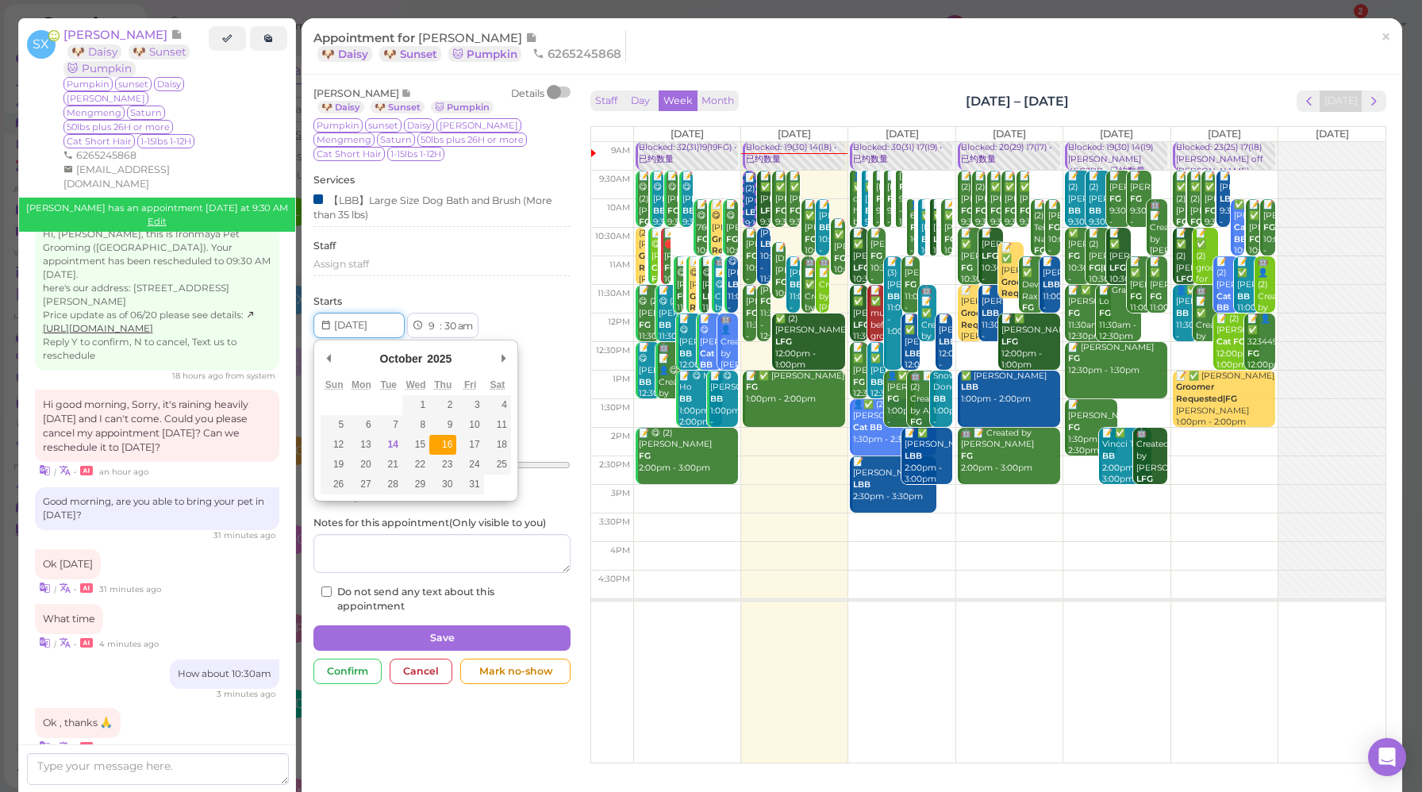
type input "[DATE]"
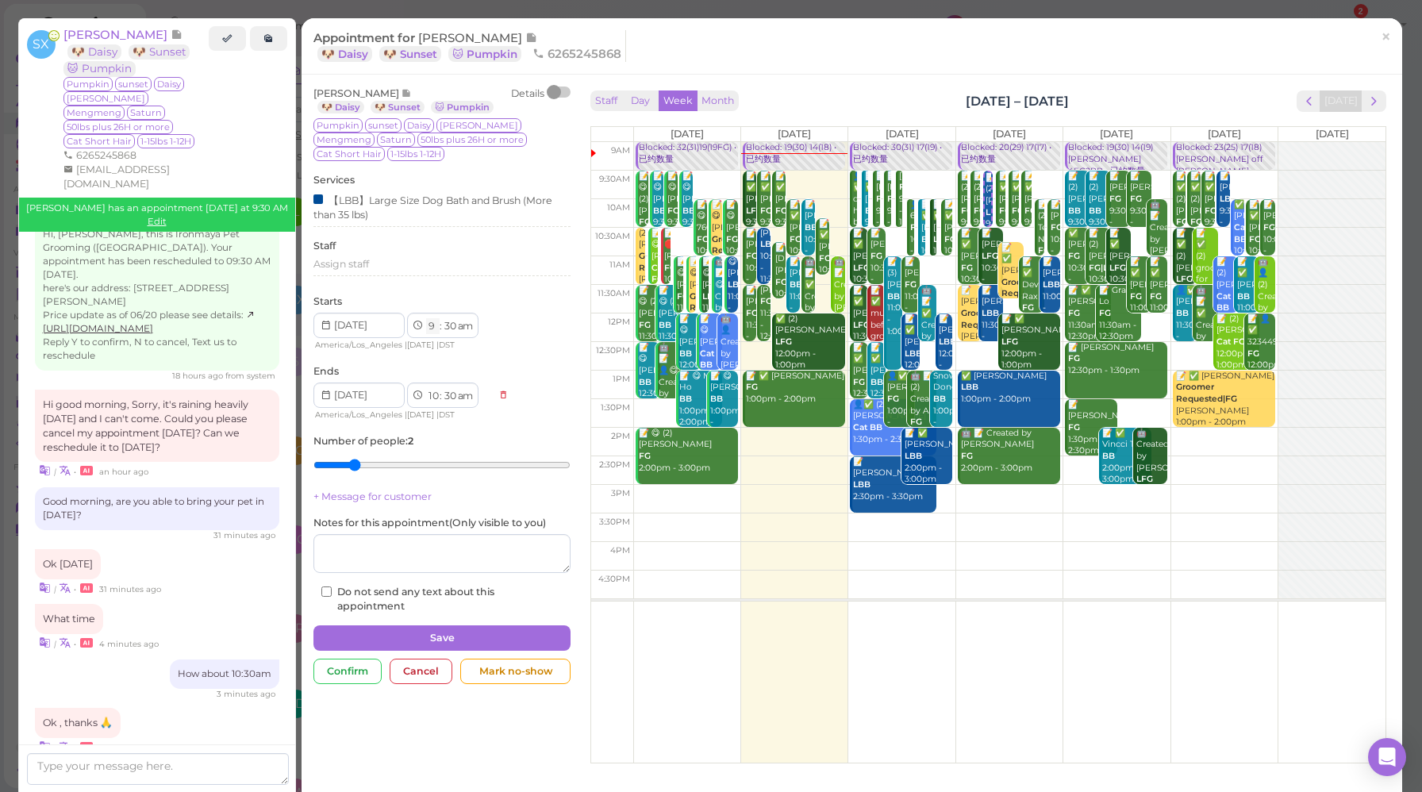
click at [429, 318] on select "1 2 3 4 5 6 7 8 9 10 11 12" at bounding box center [432, 326] width 13 height 17
select select "10"
click at [426, 318] on select "1 2 3 4 5 6 7 8 9 10 11 12" at bounding box center [432, 326] width 13 height 17
select select "11"
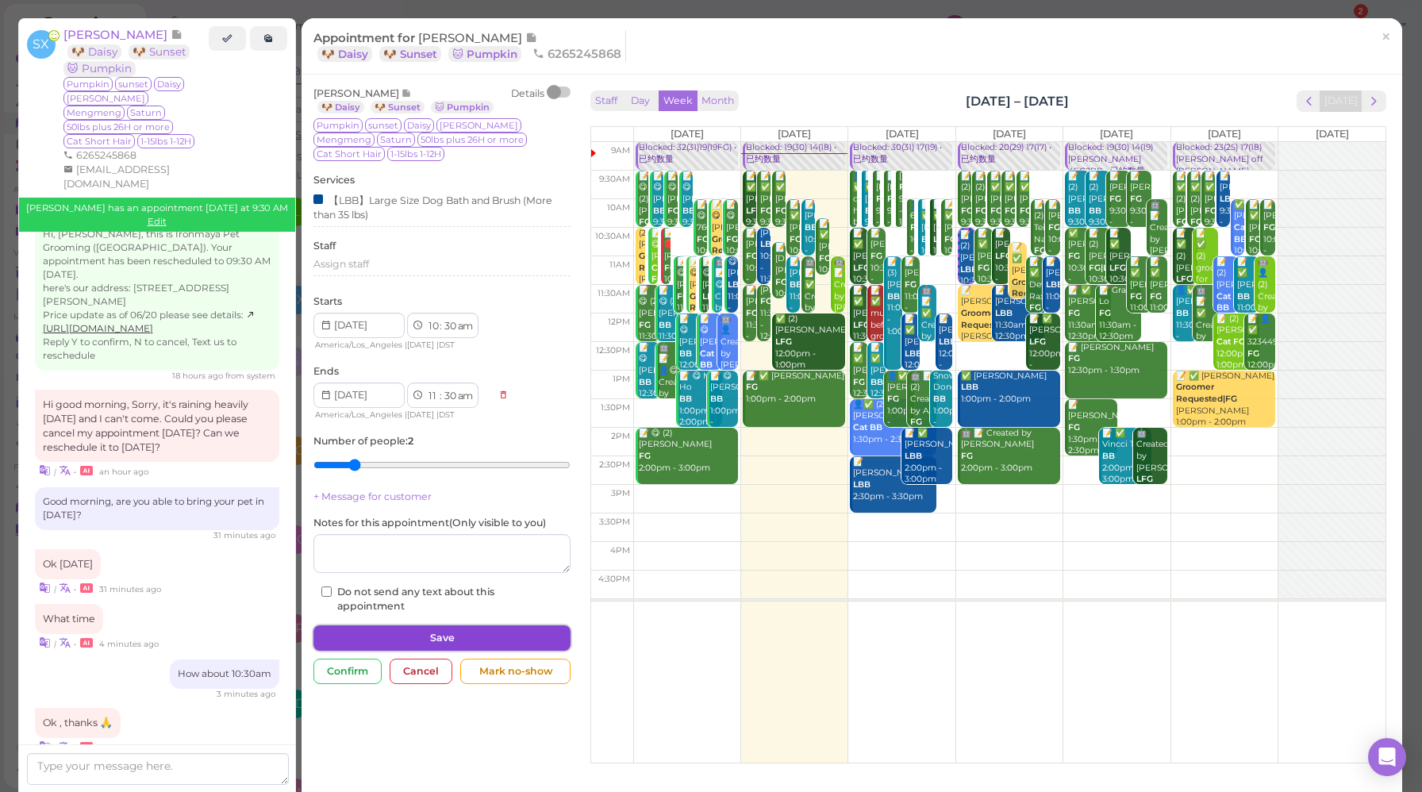
click at [452, 625] on button "Save" at bounding box center [441, 637] width 257 height 25
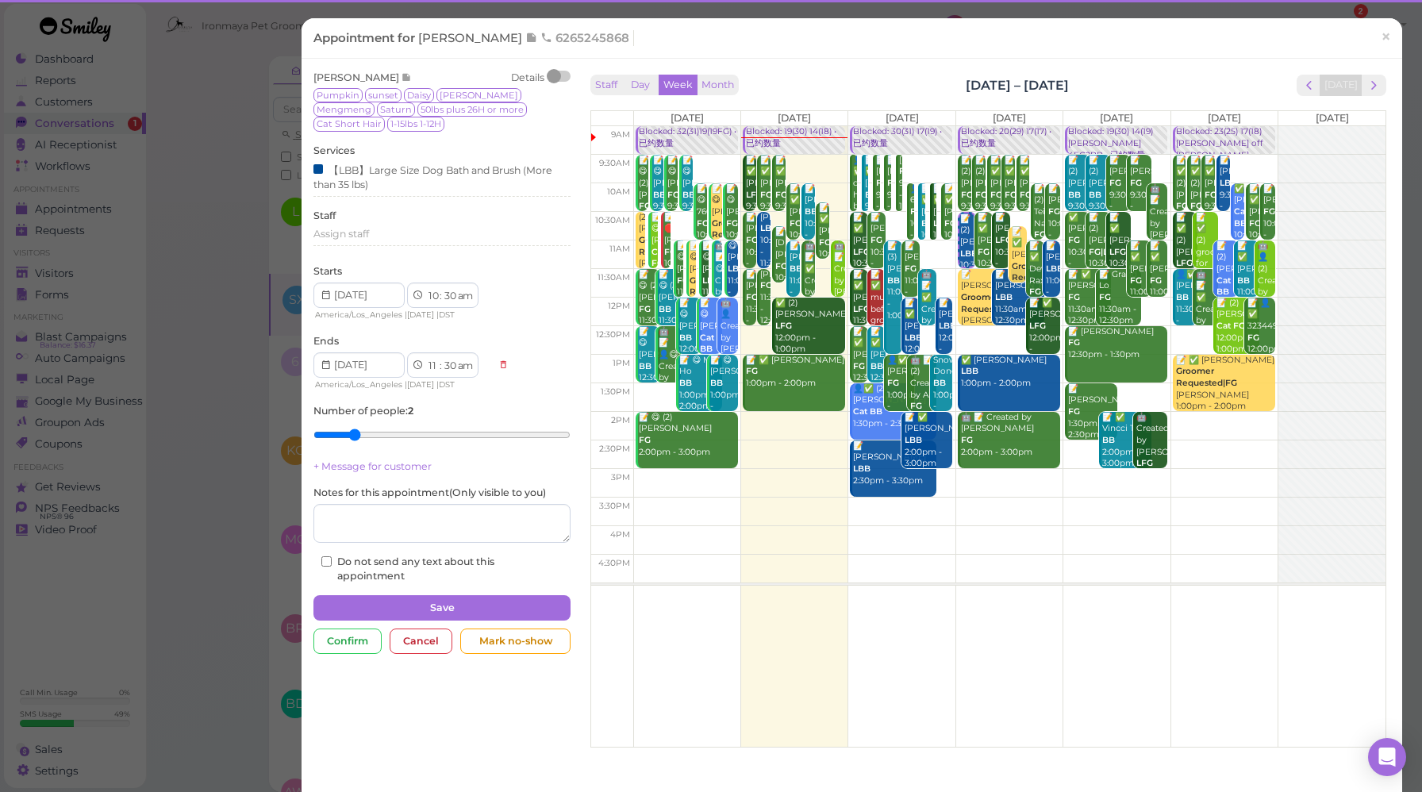
scroll to position [2244, 0]
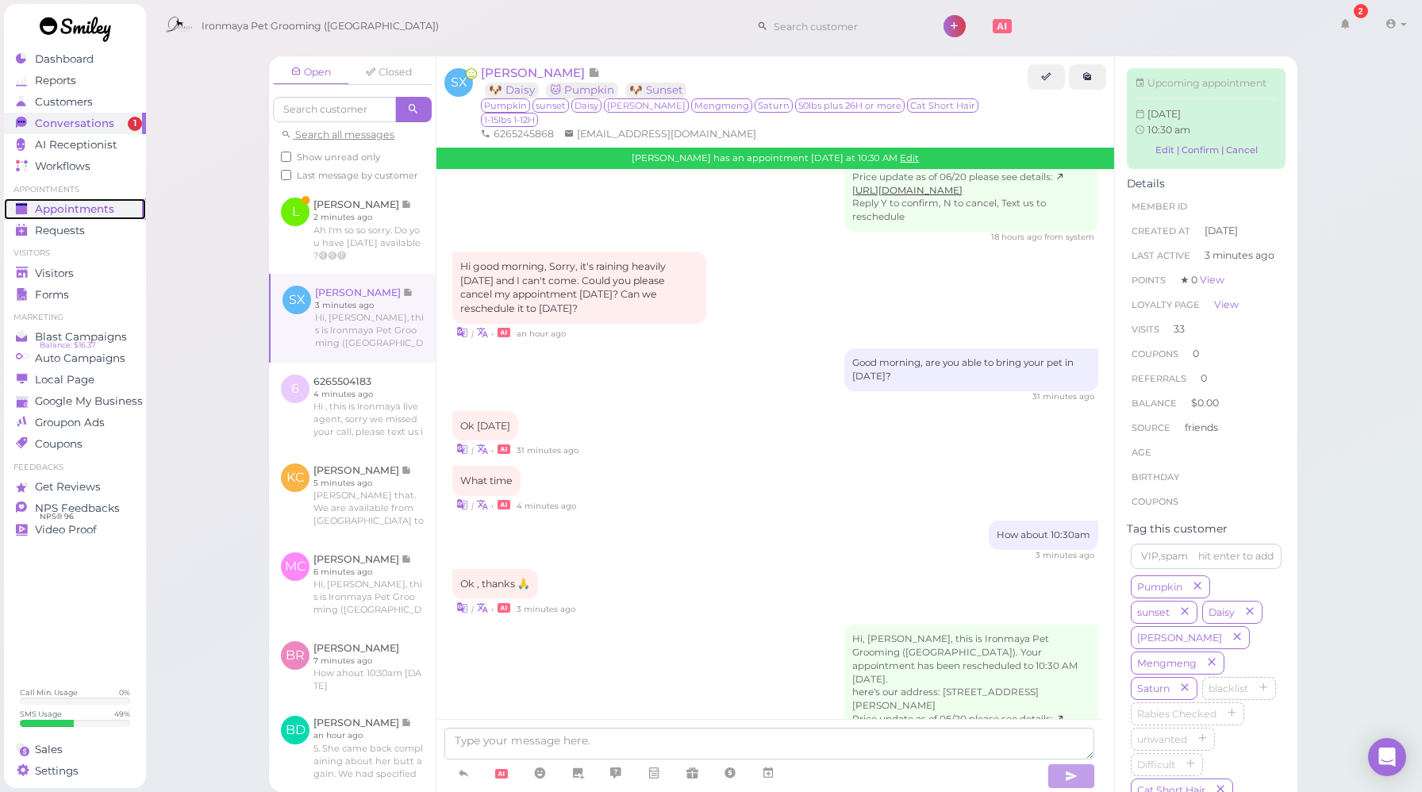
click at [48, 209] on span "Appointments" at bounding box center [74, 208] width 79 height 13
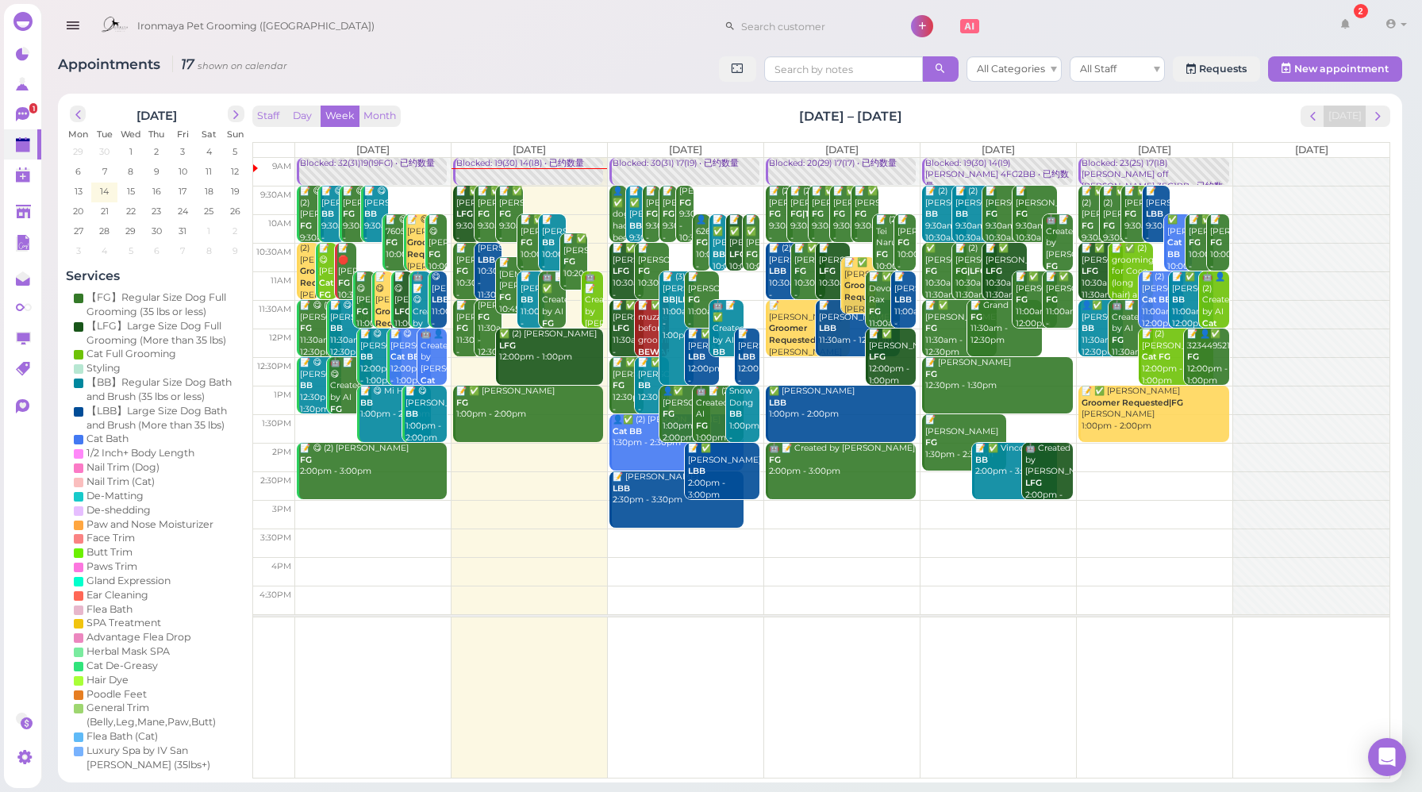
click at [504, 176] on link "Blocked: 19(30) 14(18) • 已约数量" at bounding box center [528, 172] width 150 height 28
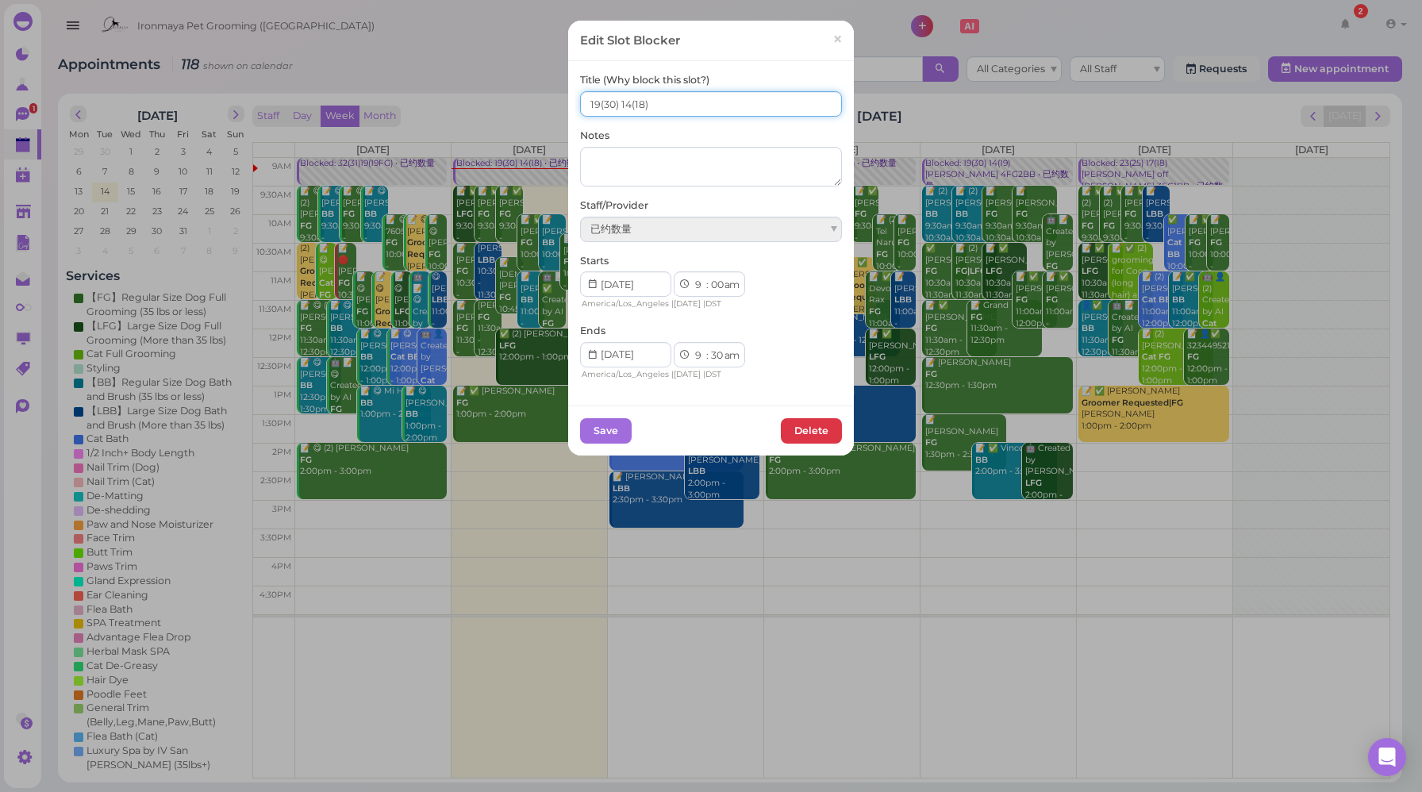
click at [592, 102] on input "19(30) 14(18)" at bounding box center [711, 103] width 262 height 25
type input "17(30) 14(18)"
click at [603, 428] on button "Save" at bounding box center [606, 430] width 52 height 25
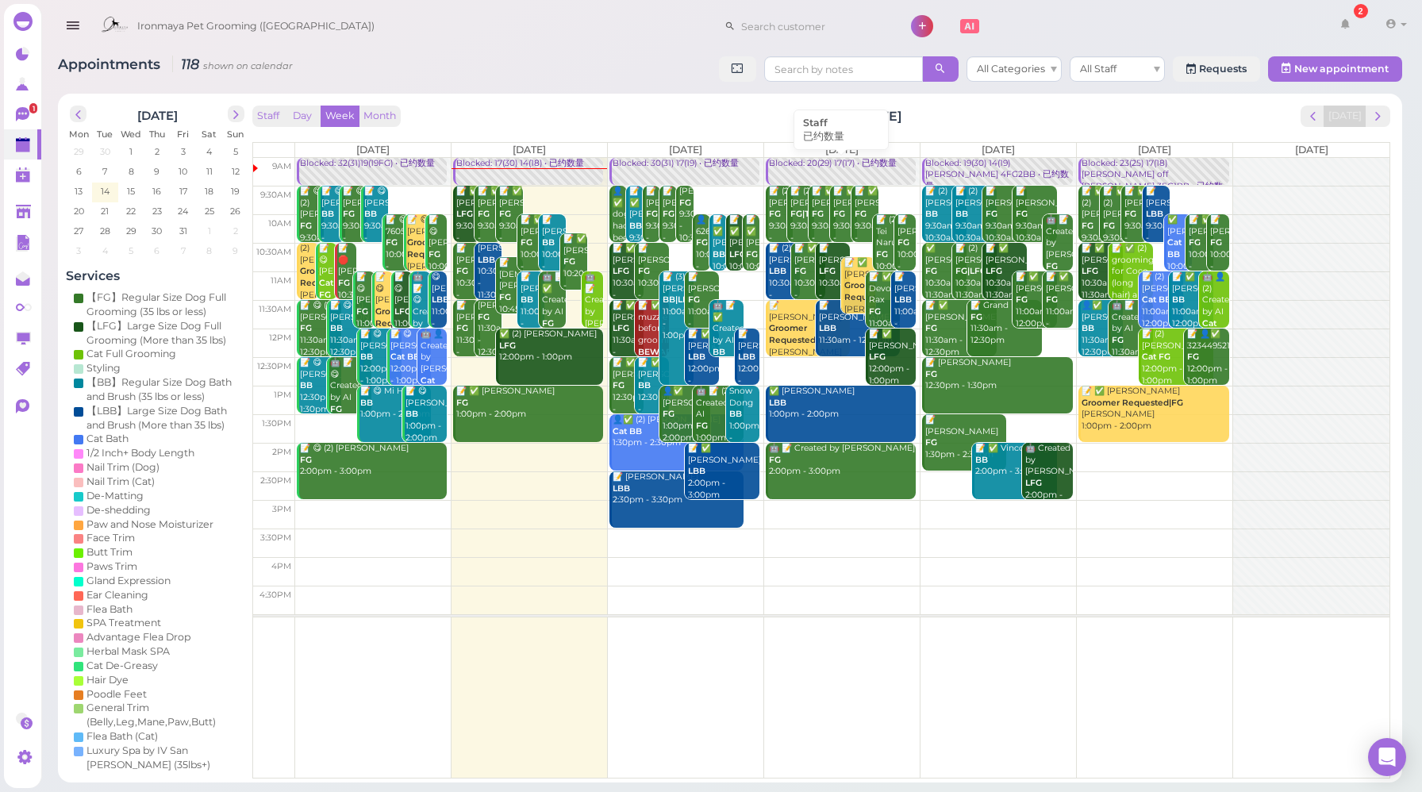
click at [807, 167] on div "Blocked: 20(29) 17(17) • 已约数量" at bounding box center [842, 164] width 148 height 12
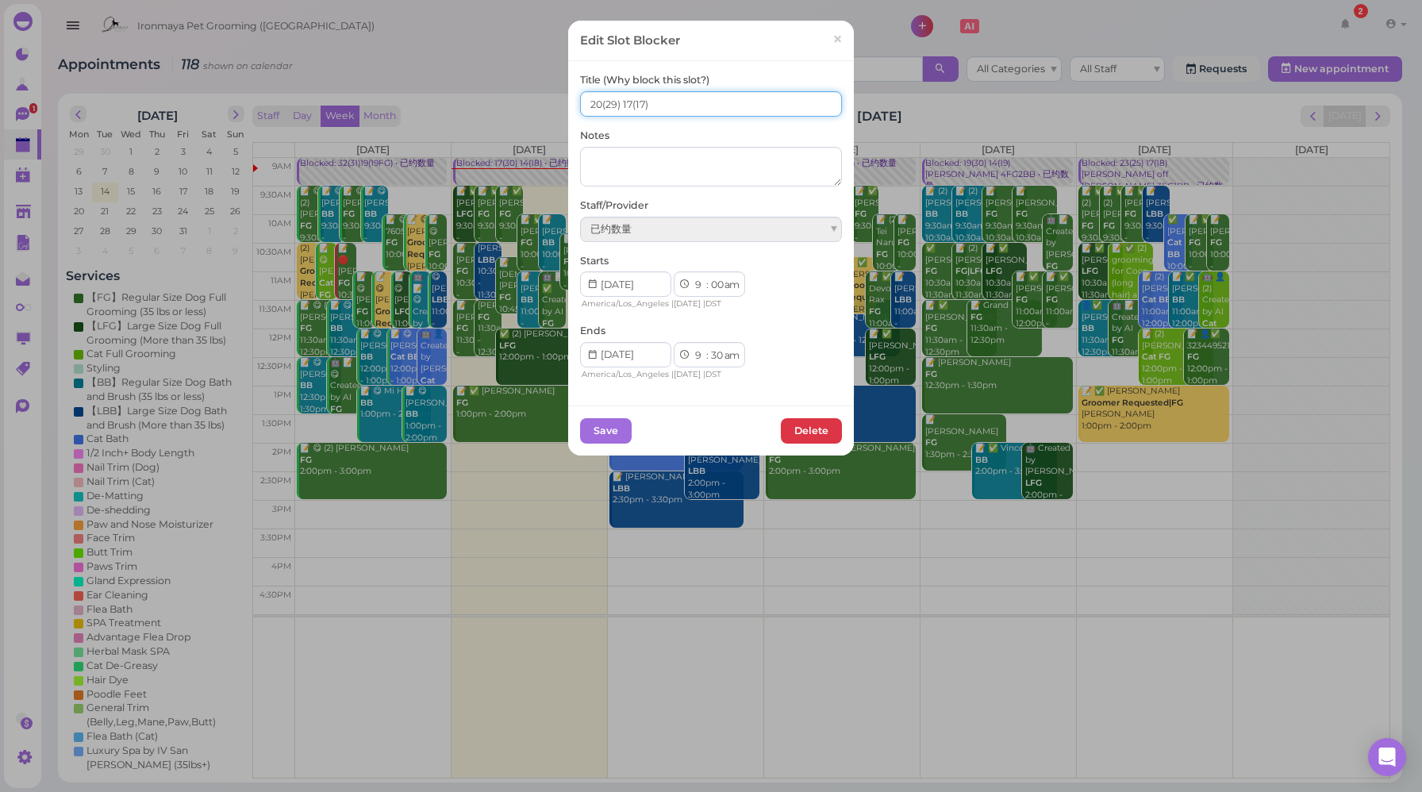
click at [590, 103] on input "20(29) 17(17)" at bounding box center [711, 103] width 262 height 25
type input "22(29) 17(17)"
click at [621, 430] on button "Save" at bounding box center [606, 430] width 52 height 25
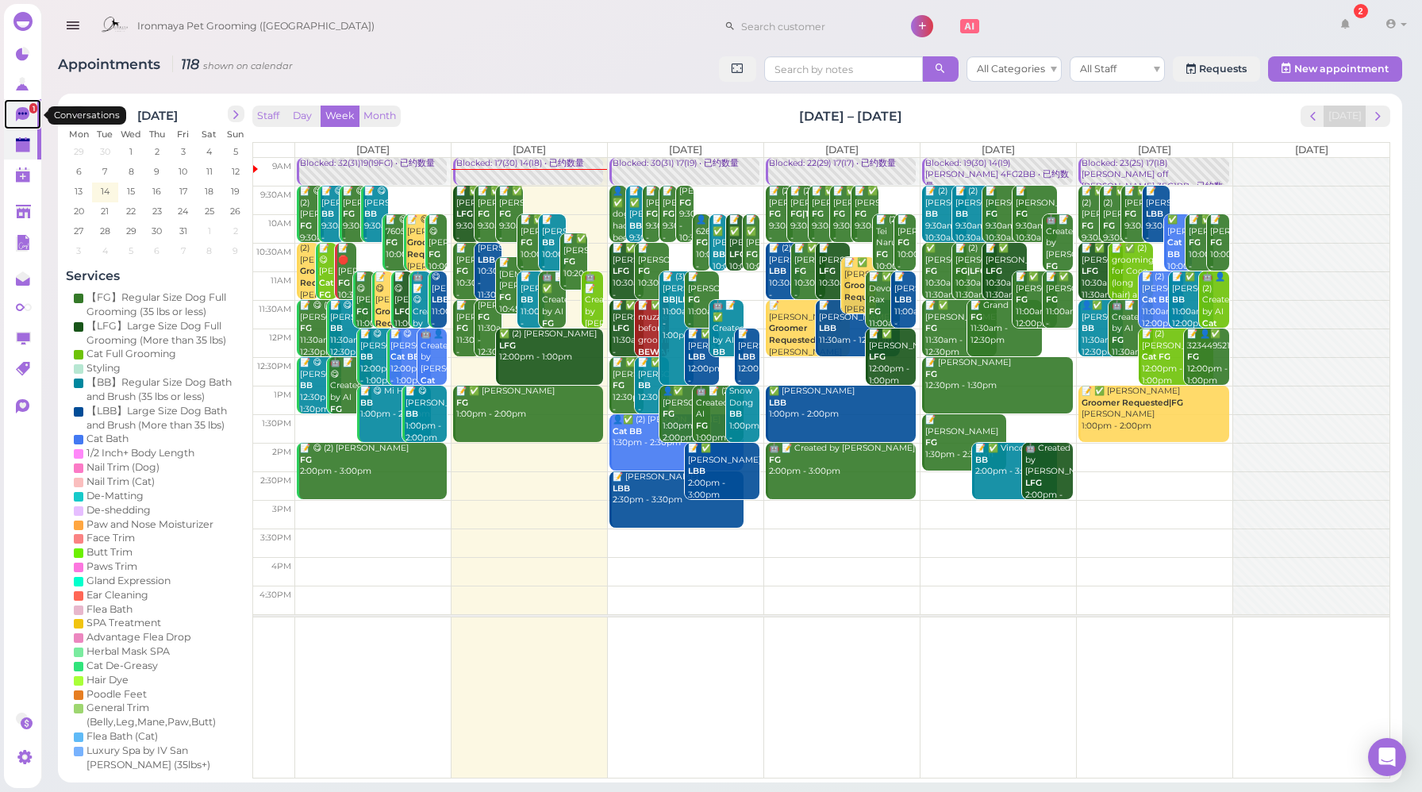
click at [25, 116] on icon at bounding box center [22, 114] width 13 height 14
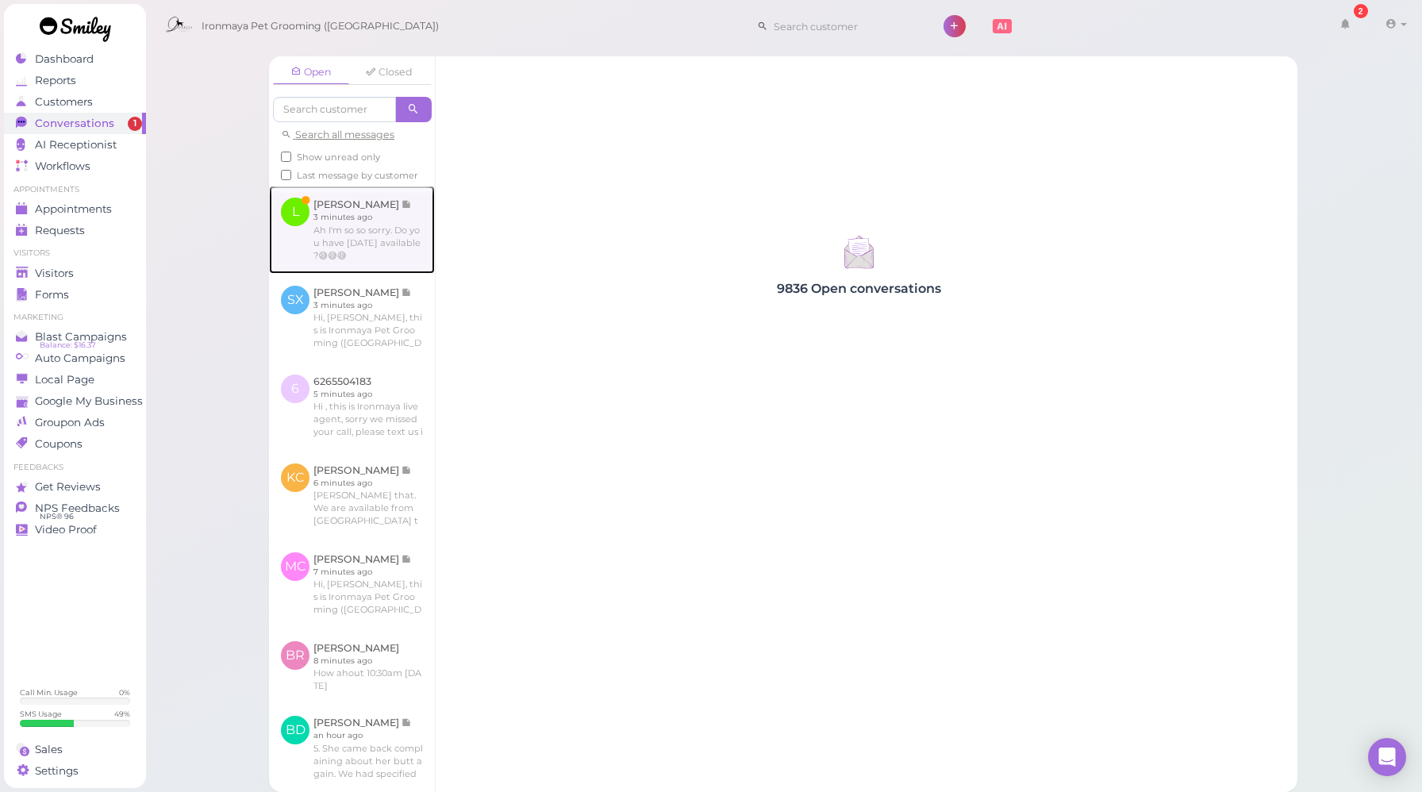
click at [379, 271] on link at bounding box center [352, 229] width 166 height 87
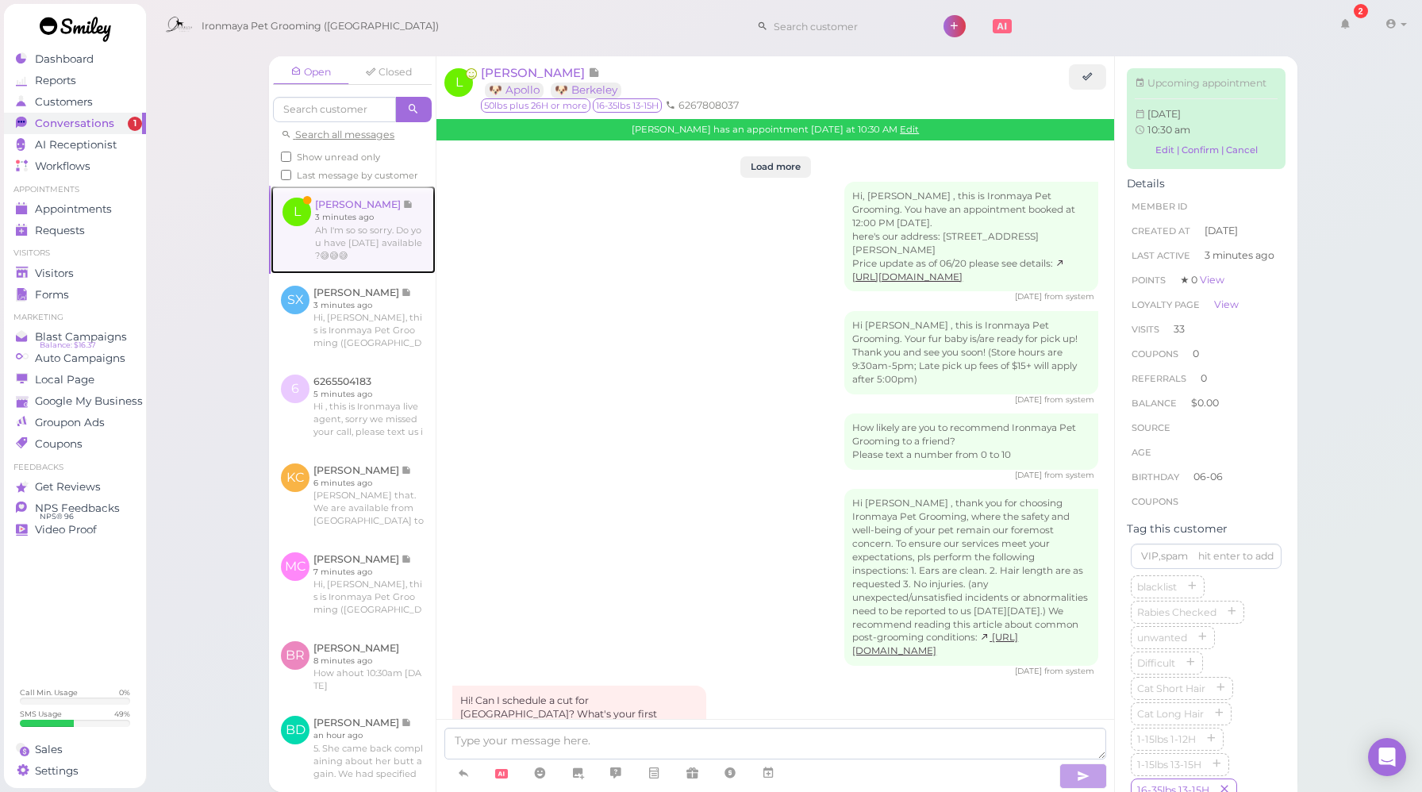
scroll to position [2382, 0]
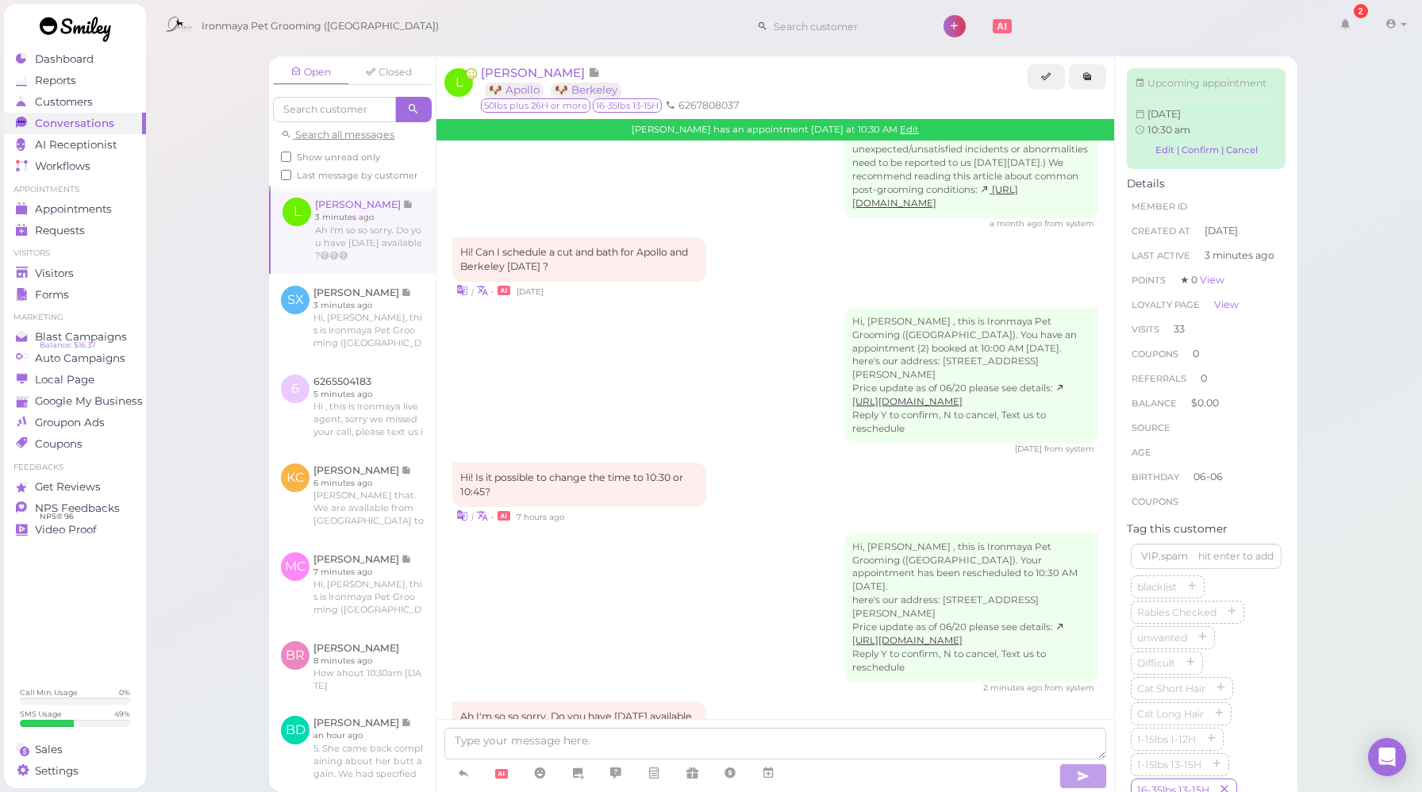
click at [684, 352] on div "Hi, [PERSON_NAME] , this is Ironmaya Pet Grooming ([GEOGRAPHIC_DATA]). You have…" at bounding box center [775, 381] width 646 height 148
click at [727, 357] on div "Hi, [PERSON_NAME] , this is Ironmaya Pet Grooming ([GEOGRAPHIC_DATA]). You have…" at bounding box center [775, 381] width 646 height 148
click at [747, 369] on div "Hi, [PERSON_NAME] , this is Ironmaya Pet Grooming ([GEOGRAPHIC_DATA]). You have…" at bounding box center [775, 381] width 646 height 148
click at [671, 378] on div "Hi, [PERSON_NAME] , this is Ironmaya Pet Grooming ([GEOGRAPHIC_DATA]). You have…" at bounding box center [775, 381] width 646 height 148
click at [759, 773] on link at bounding box center [768, 773] width 38 height 28
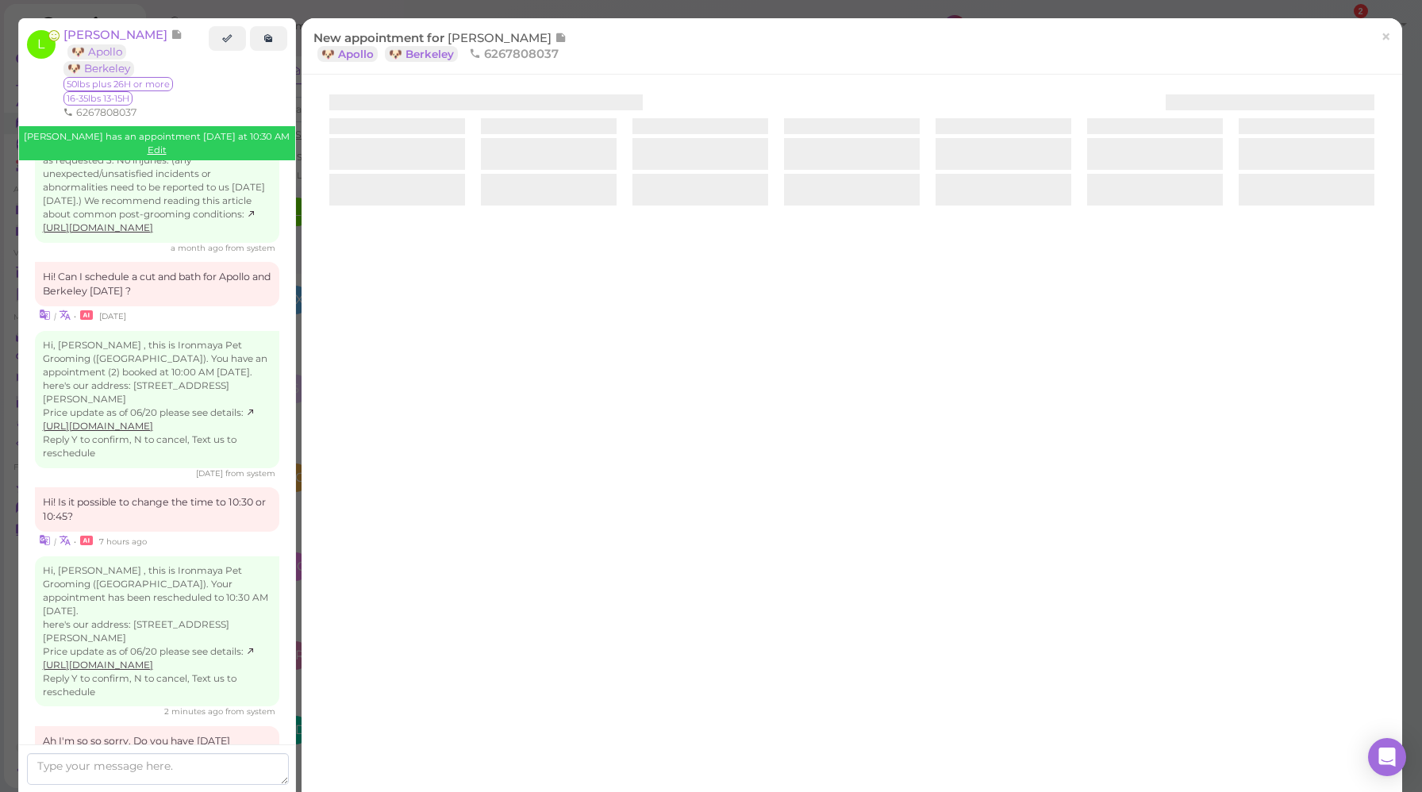
scroll to position [2504, 0]
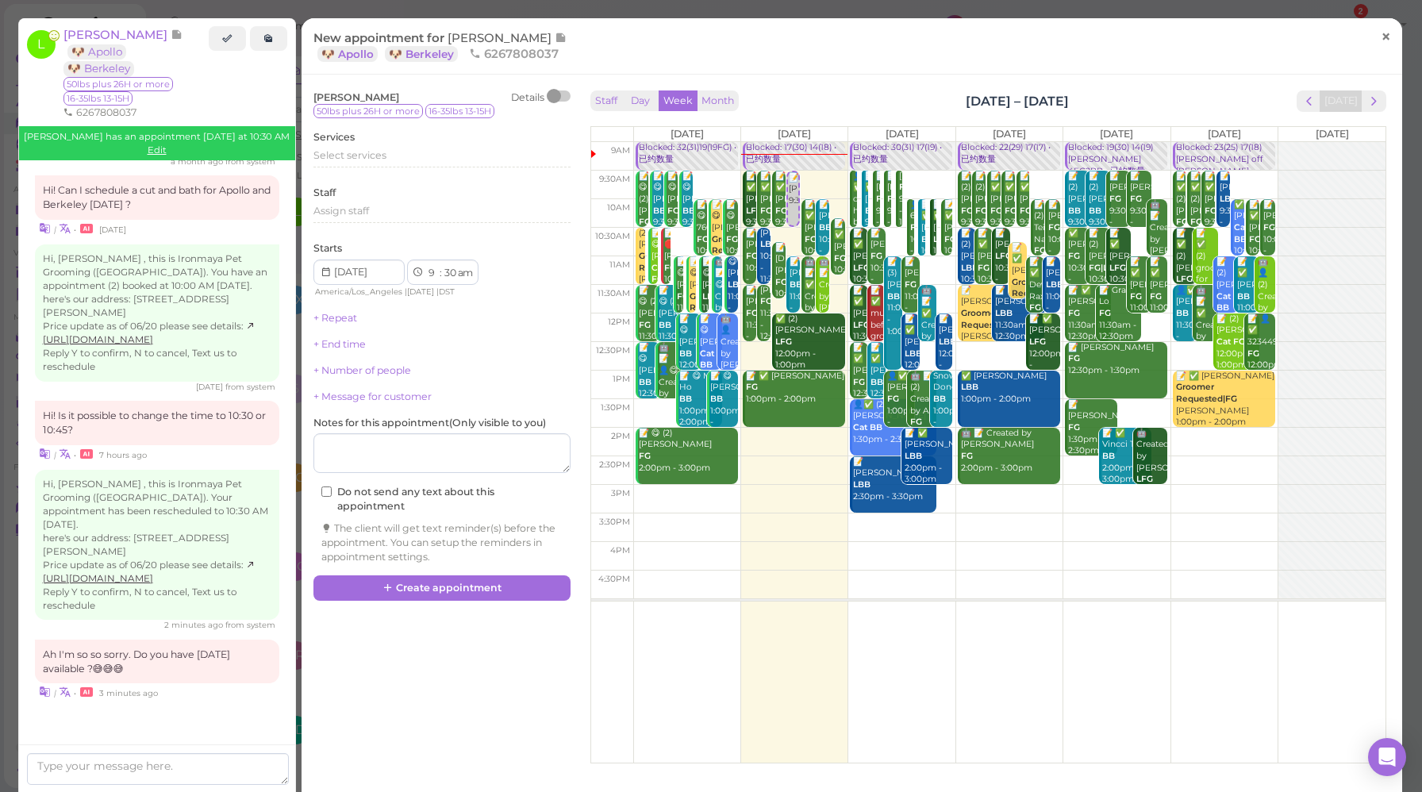
click at [1381, 41] on span "×" at bounding box center [1386, 36] width 10 height 22
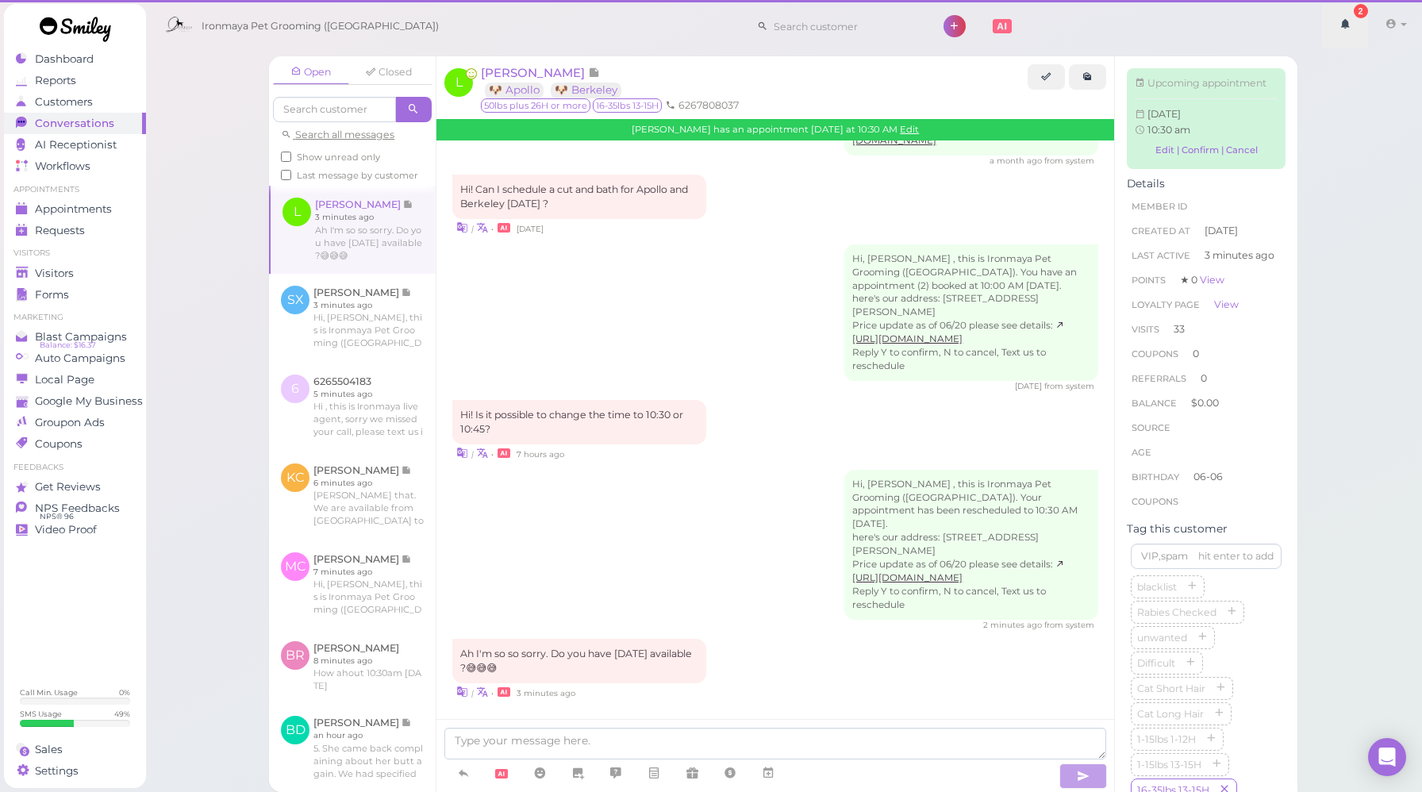
scroll to position [2382, 0]
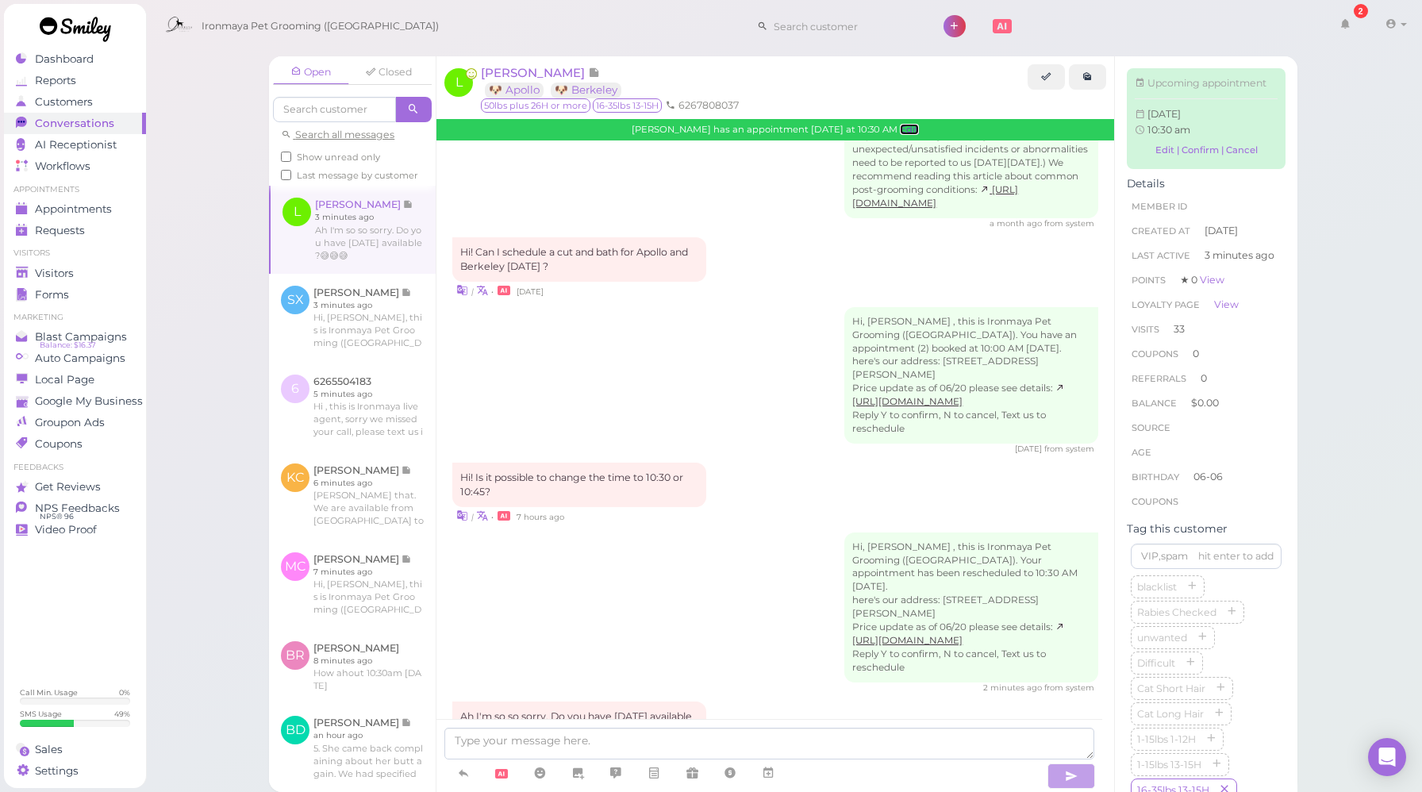
click at [900, 130] on link "Edit" at bounding box center [909, 129] width 19 height 11
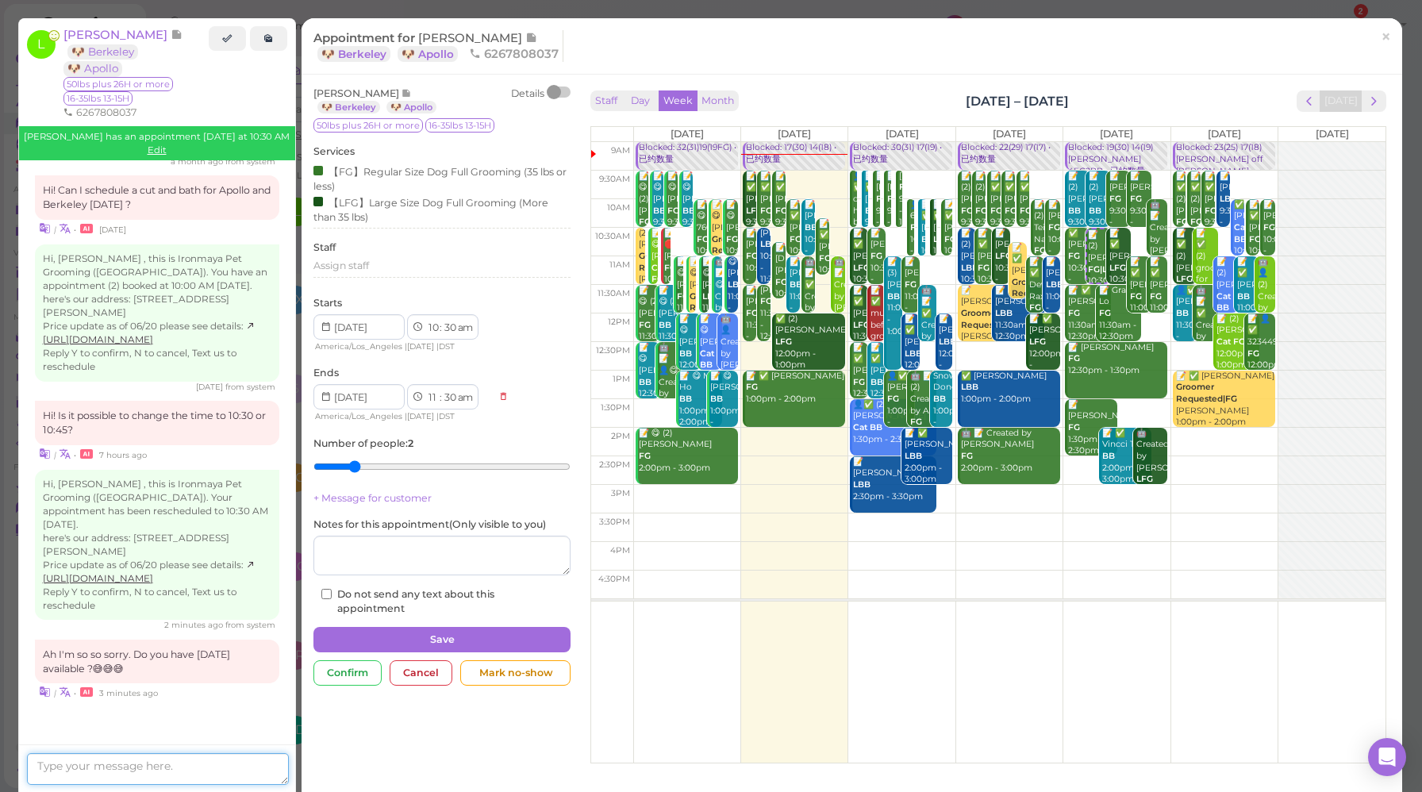
click at [255, 777] on textarea at bounding box center [158, 769] width 262 height 32
type textarea "Yes. Same time [DATE]?"
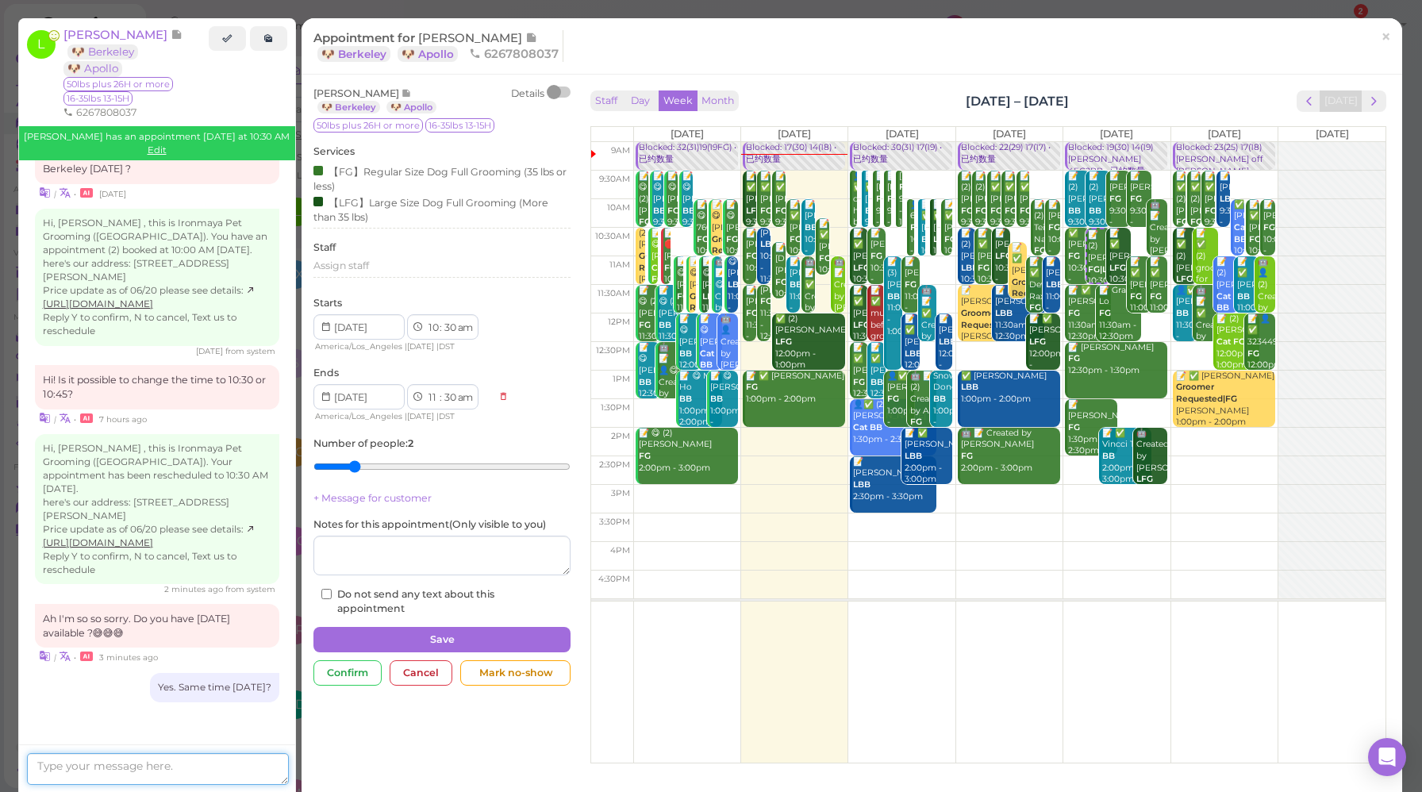
scroll to position [2542, 0]
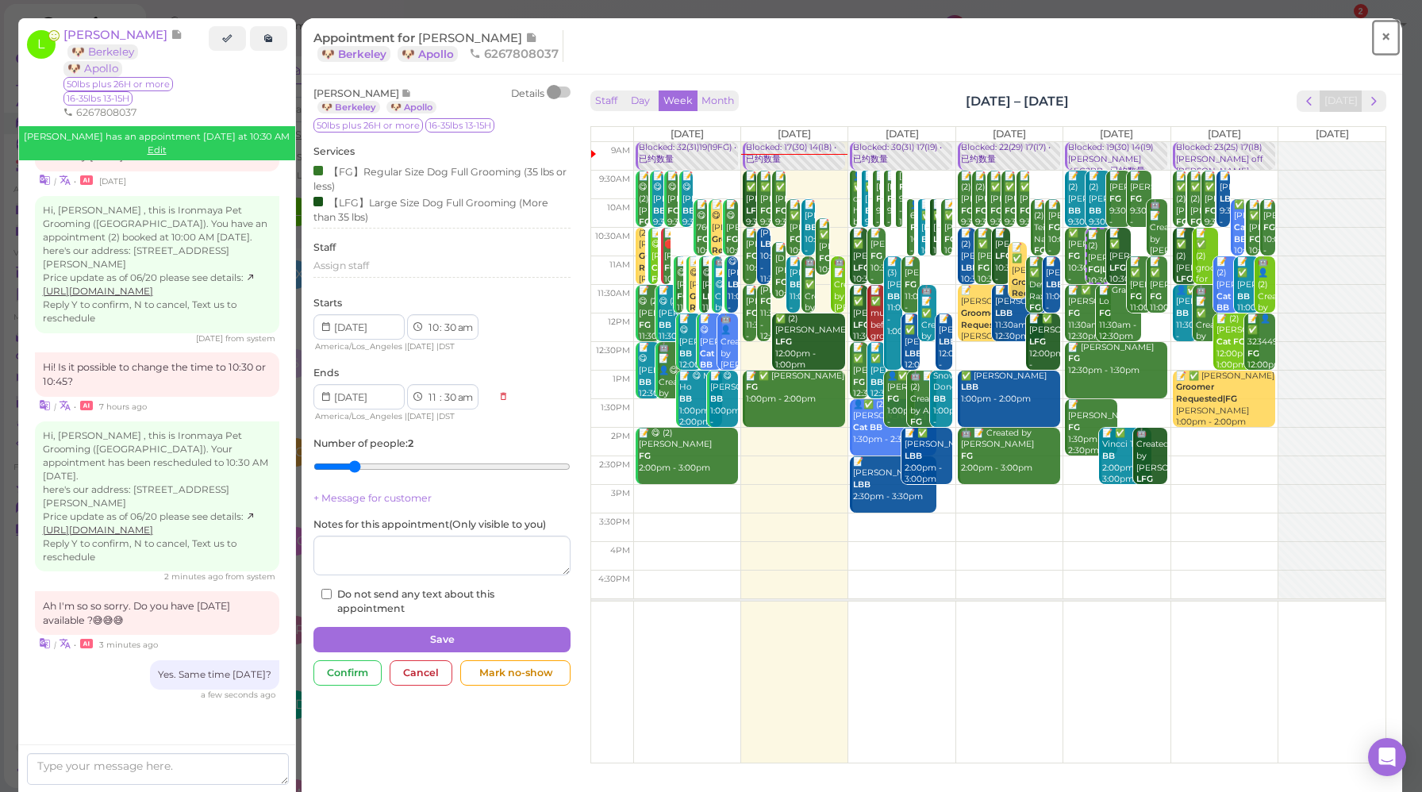
click at [1381, 43] on span "×" at bounding box center [1386, 36] width 10 height 22
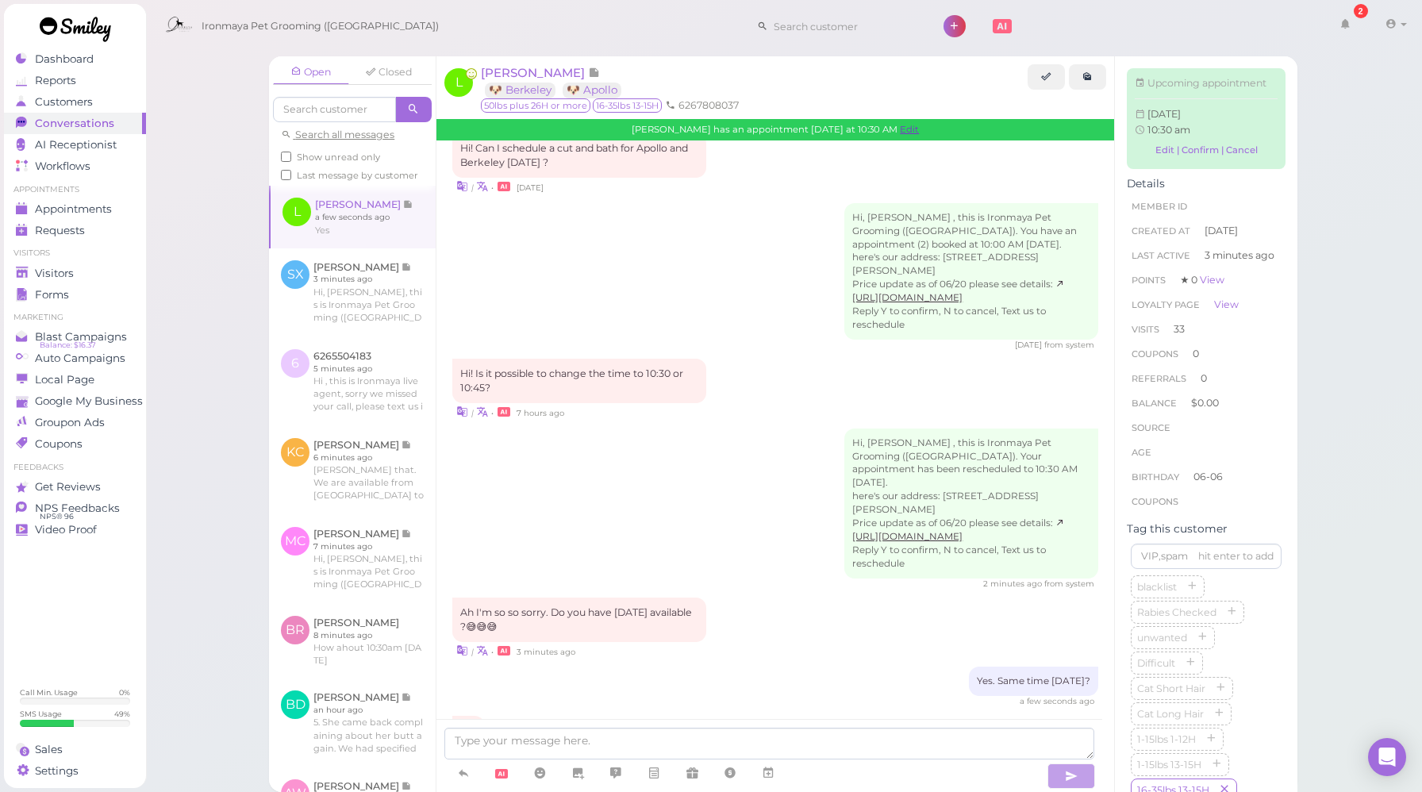
scroll to position [2477, 0]
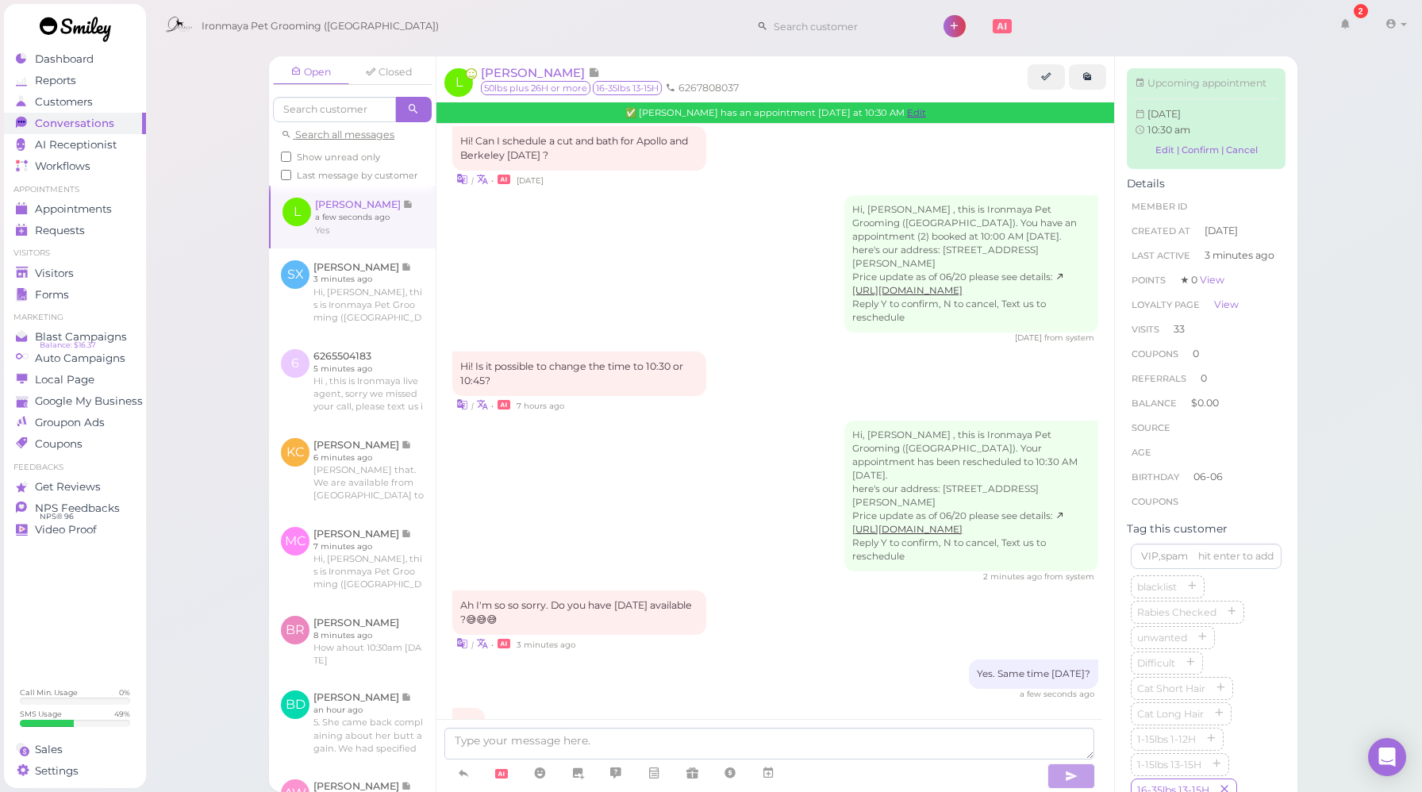
click at [891, 171] on div "| • [DATE]" at bounding box center [775, 179] width 646 height 17
click at [907, 116] on link "Edit" at bounding box center [916, 112] width 19 height 11
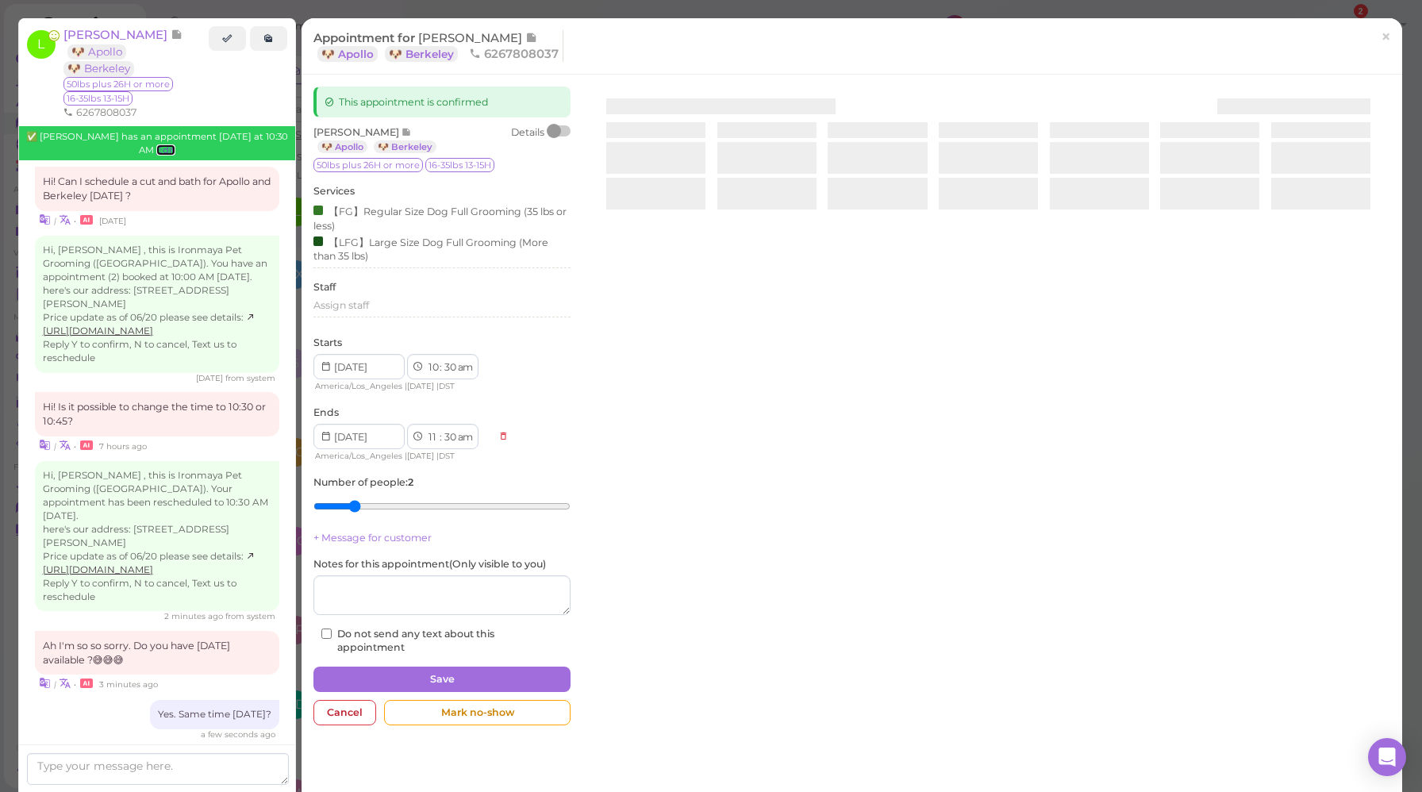
scroll to position [2608, 0]
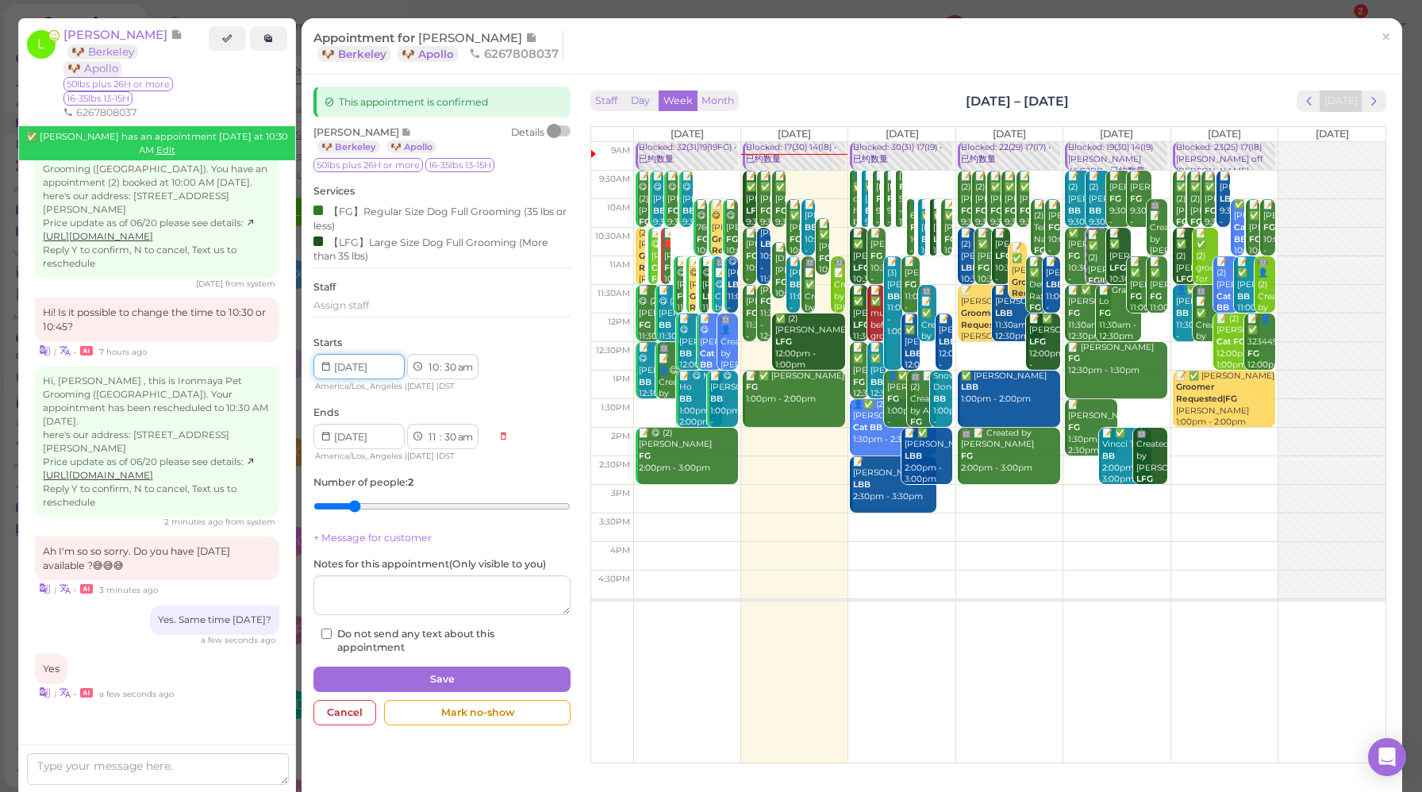
click at [380, 370] on input at bounding box center [358, 366] width 91 height 25
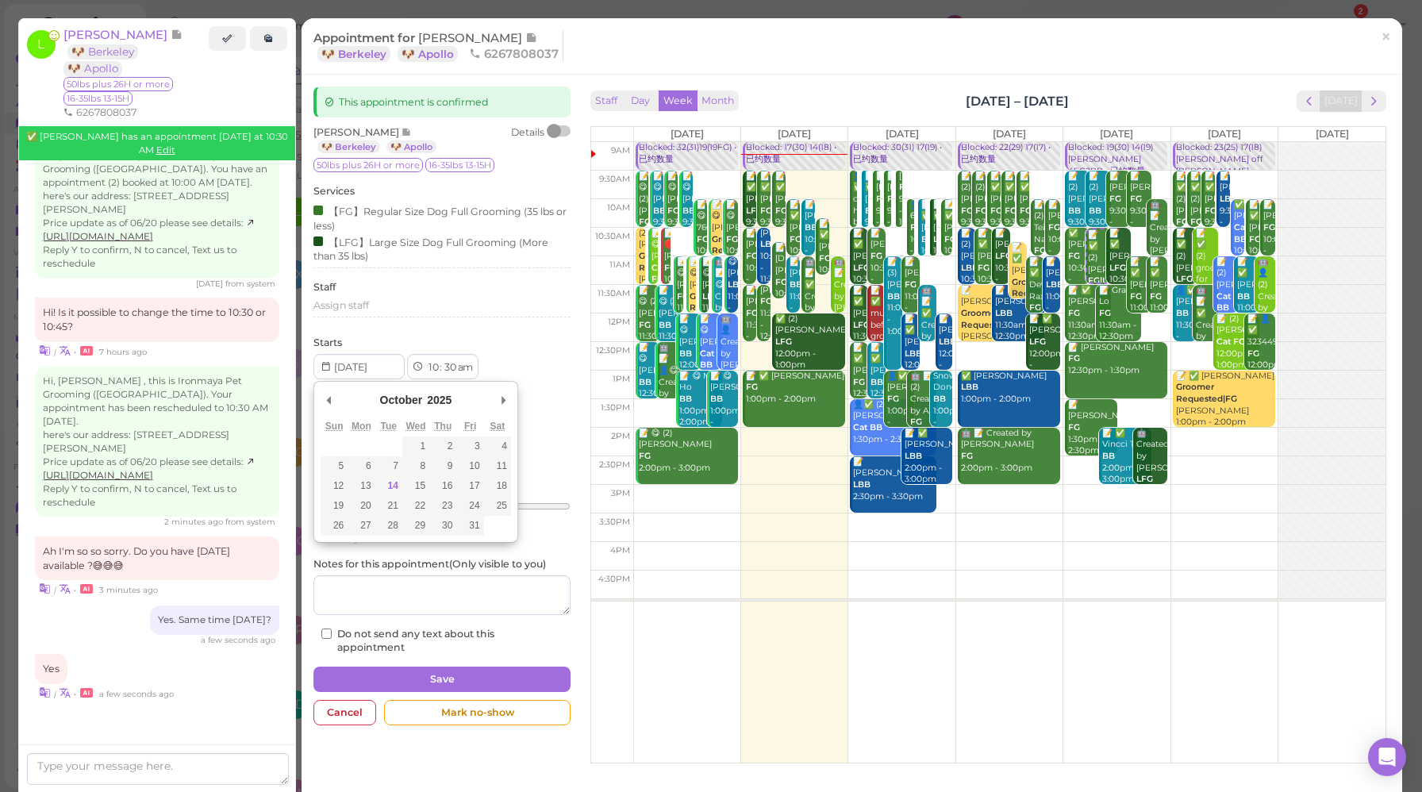
click at [514, 341] on div "Starts 1 2 3 4 5 6 7 8 9 10 11 12 : 00 05 10 15 20 25 30 35 40 45 50 55 am pm A…" at bounding box center [441, 365] width 257 height 58
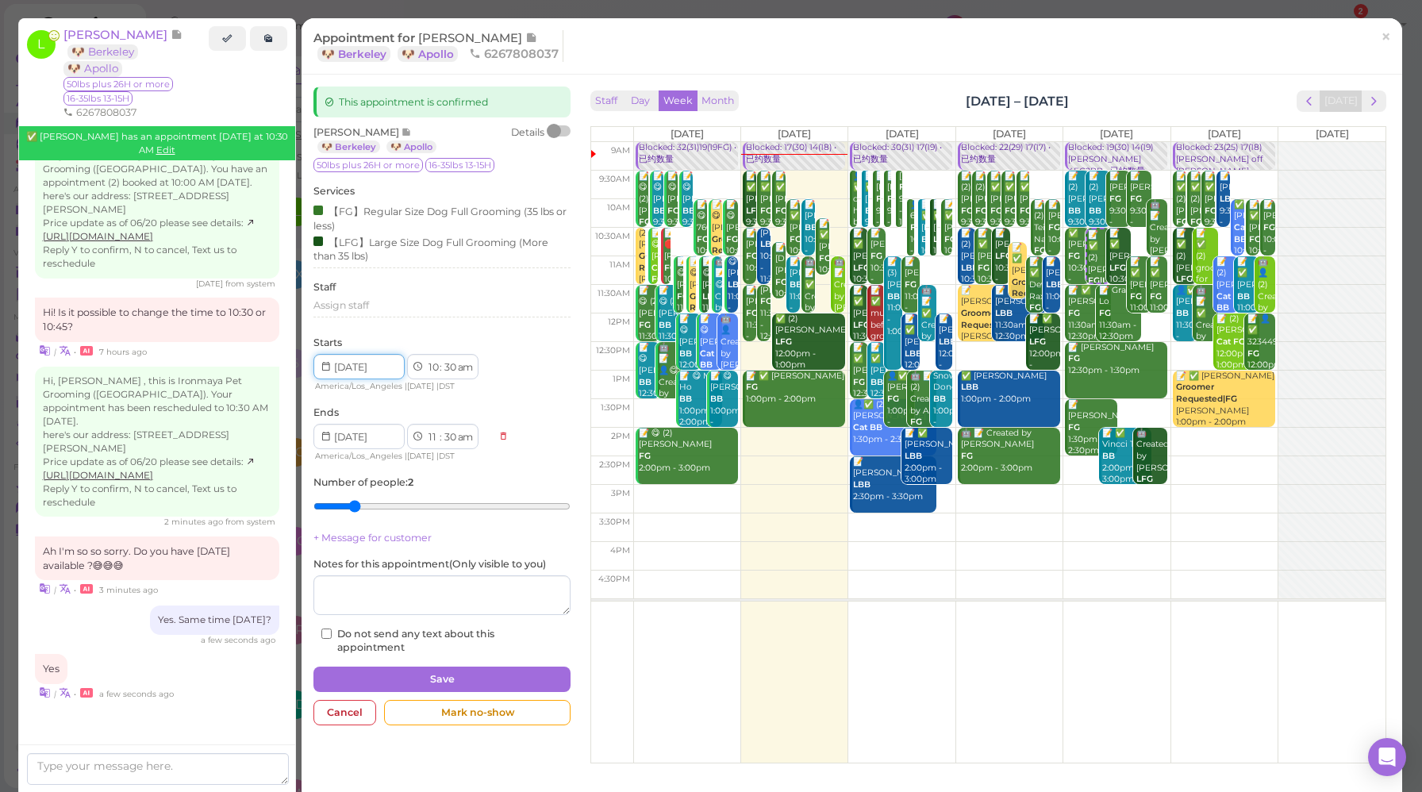
click at [382, 367] on input "Use the arrow keys to pick a date" at bounding box center [358, 366] width 91 height 25
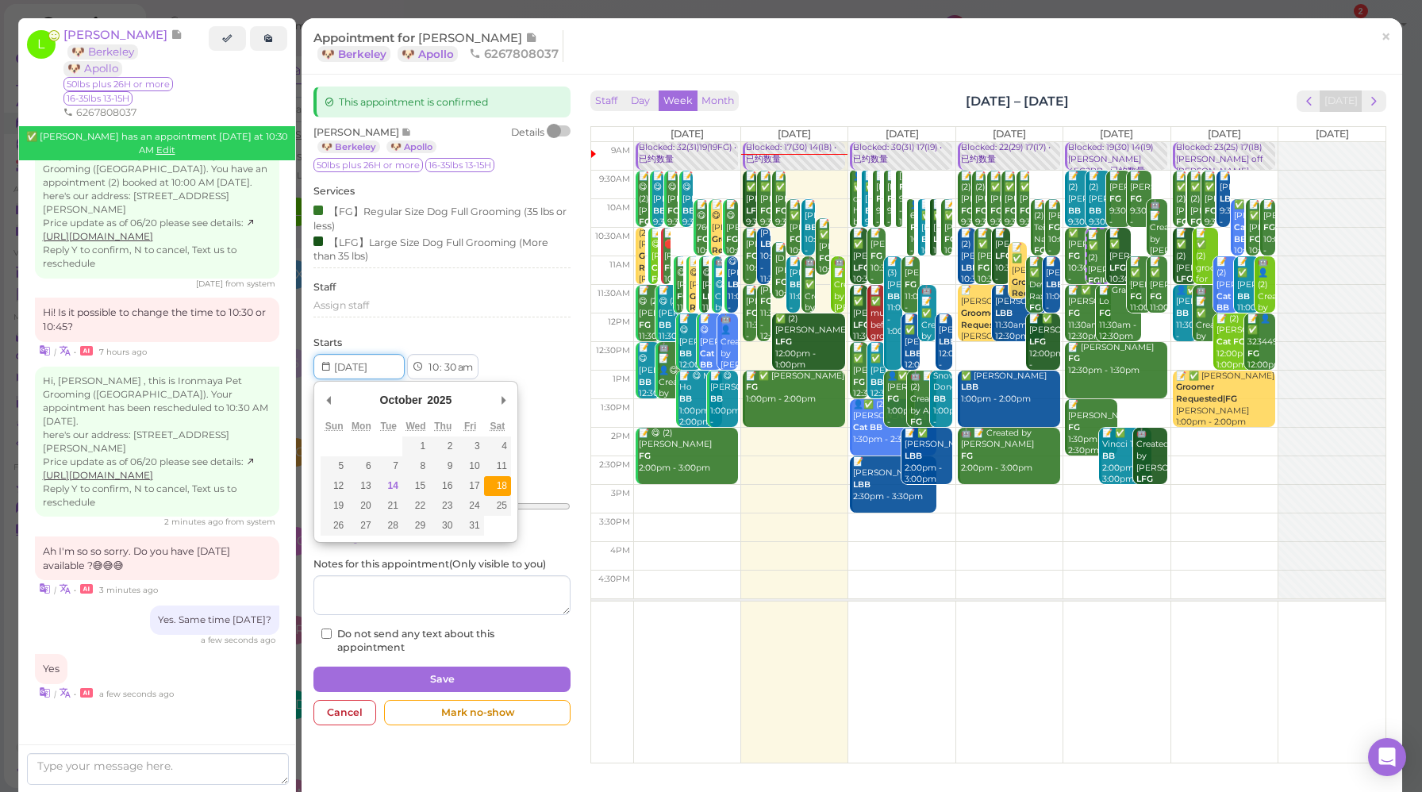
type input "[DATE]"
select select "12"
select select "pm"
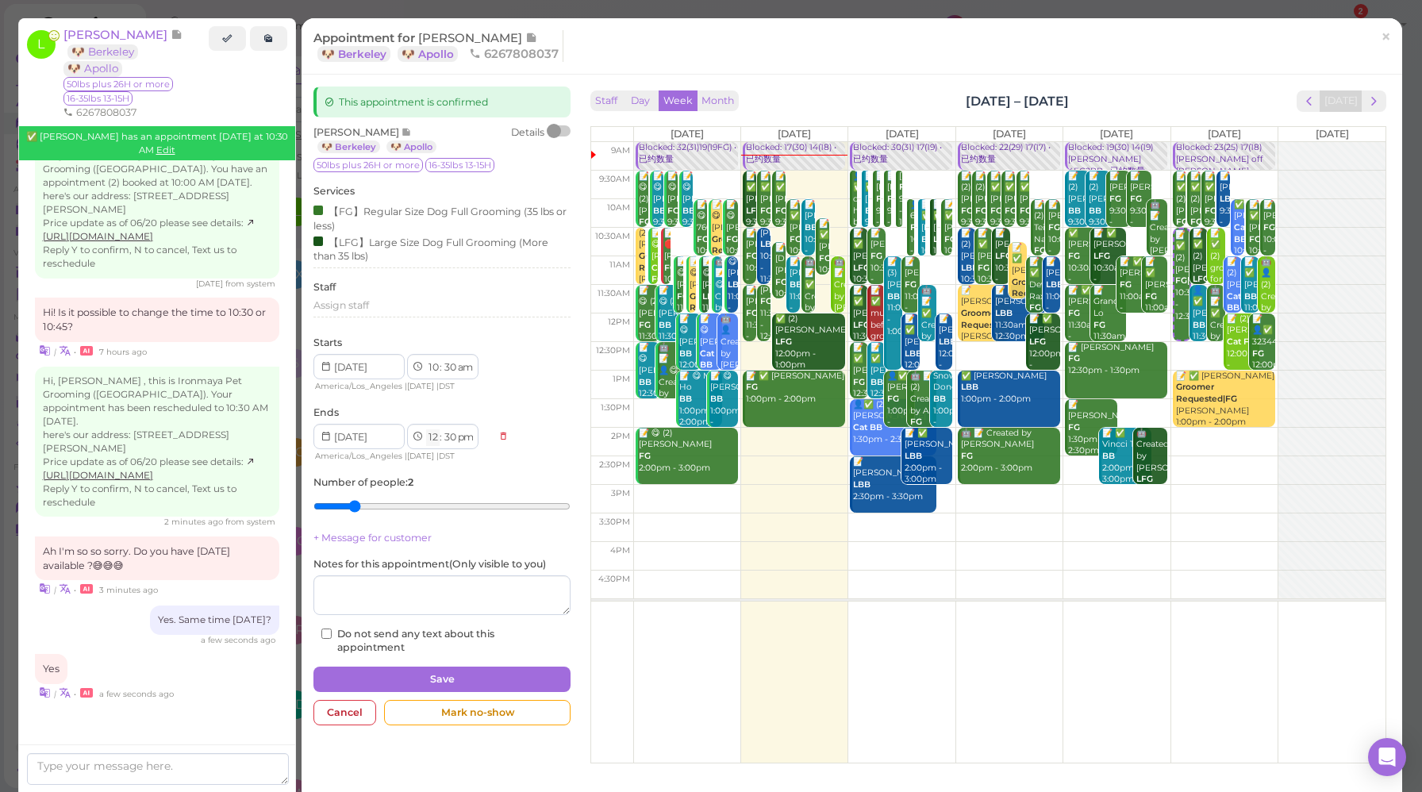
click at [433, 440] on select "1 2 3 4 5 6 7 8 9 10 11 12" at bounding box center [432, 437] width 13 height 17
select select "11"
click at [426, 431] on select "1 2 3 4 5 6 7 8 9 10 11 12" at bounding box center [432, 437] width 13 height 17
click at [471, 437] on select "am pm" at bounding box center [464, 437] width 18 height 17
select select "am"
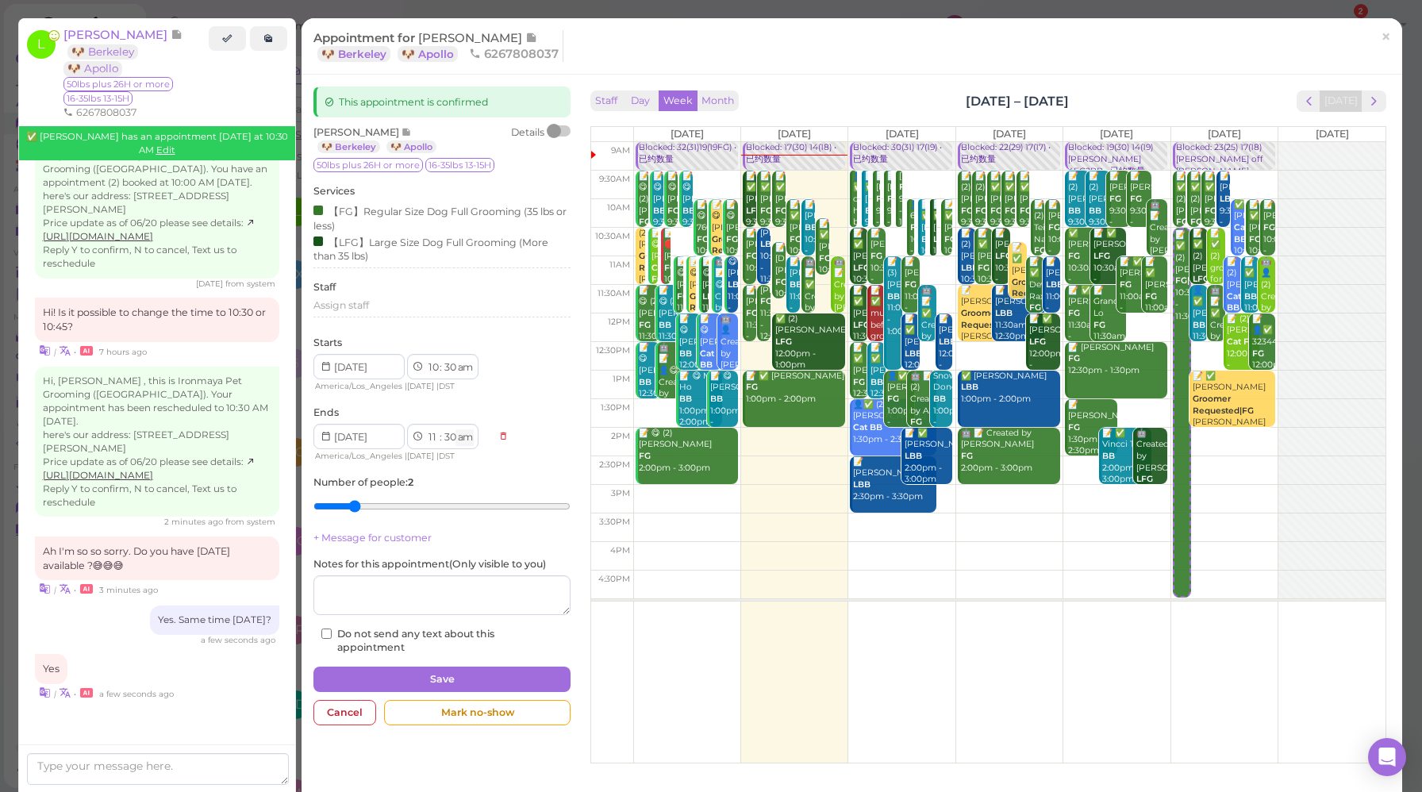
click at [456, 431] on select "am pm" at bounding box center [464, 437] width 18 height 17
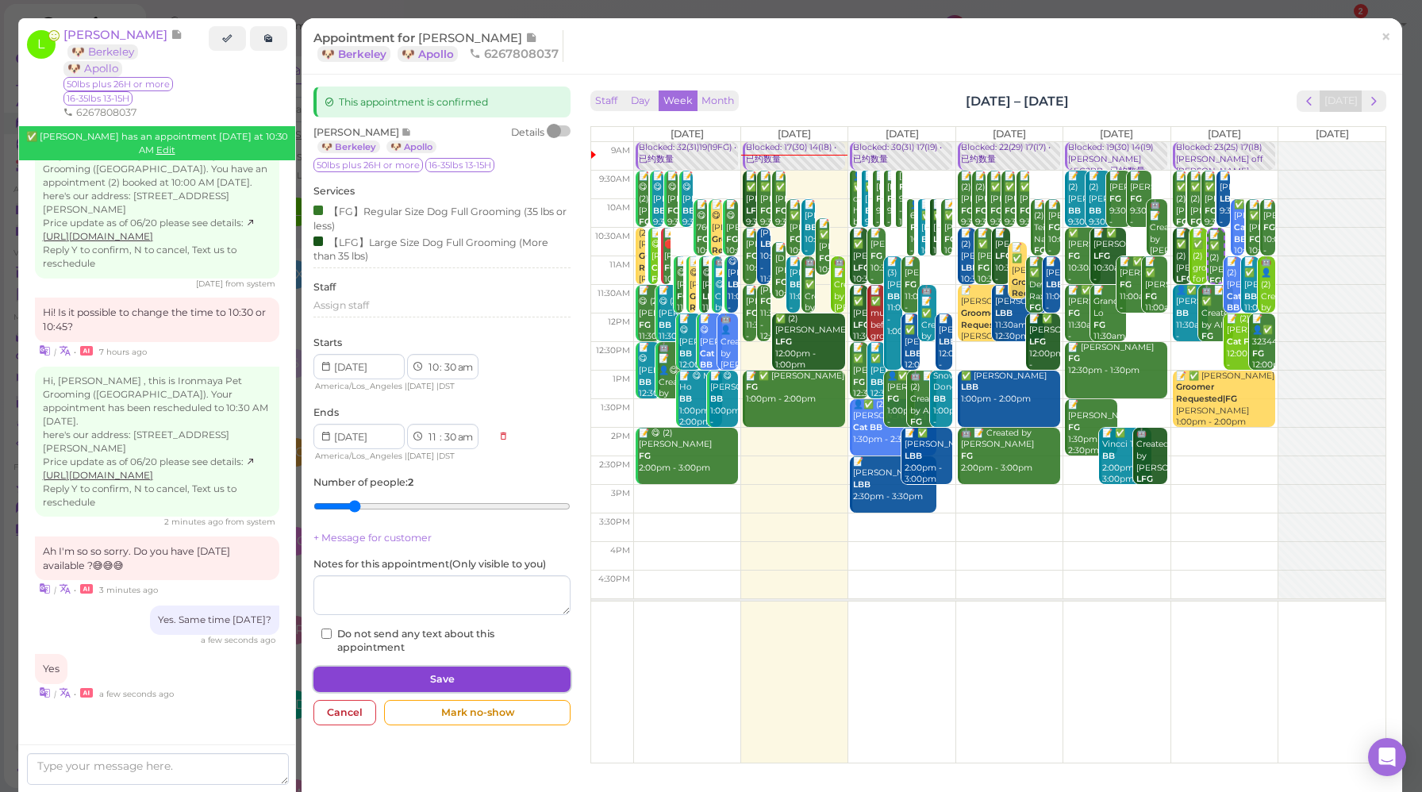
click at [440, 675] on button "Save" at bounding box center [441, 679] width 257 height 25
select select "12"
select select "pm"
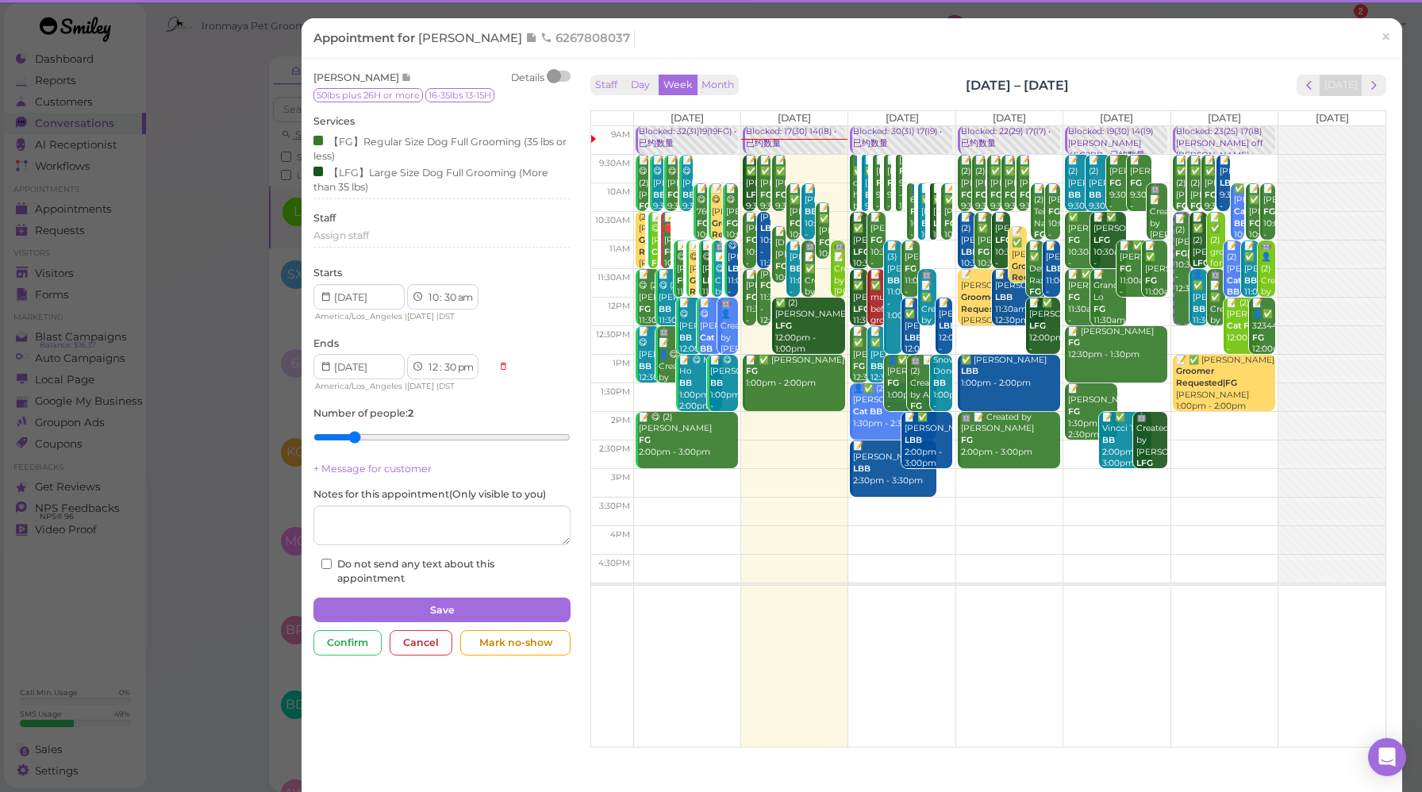
scroll to position [2634, 0]
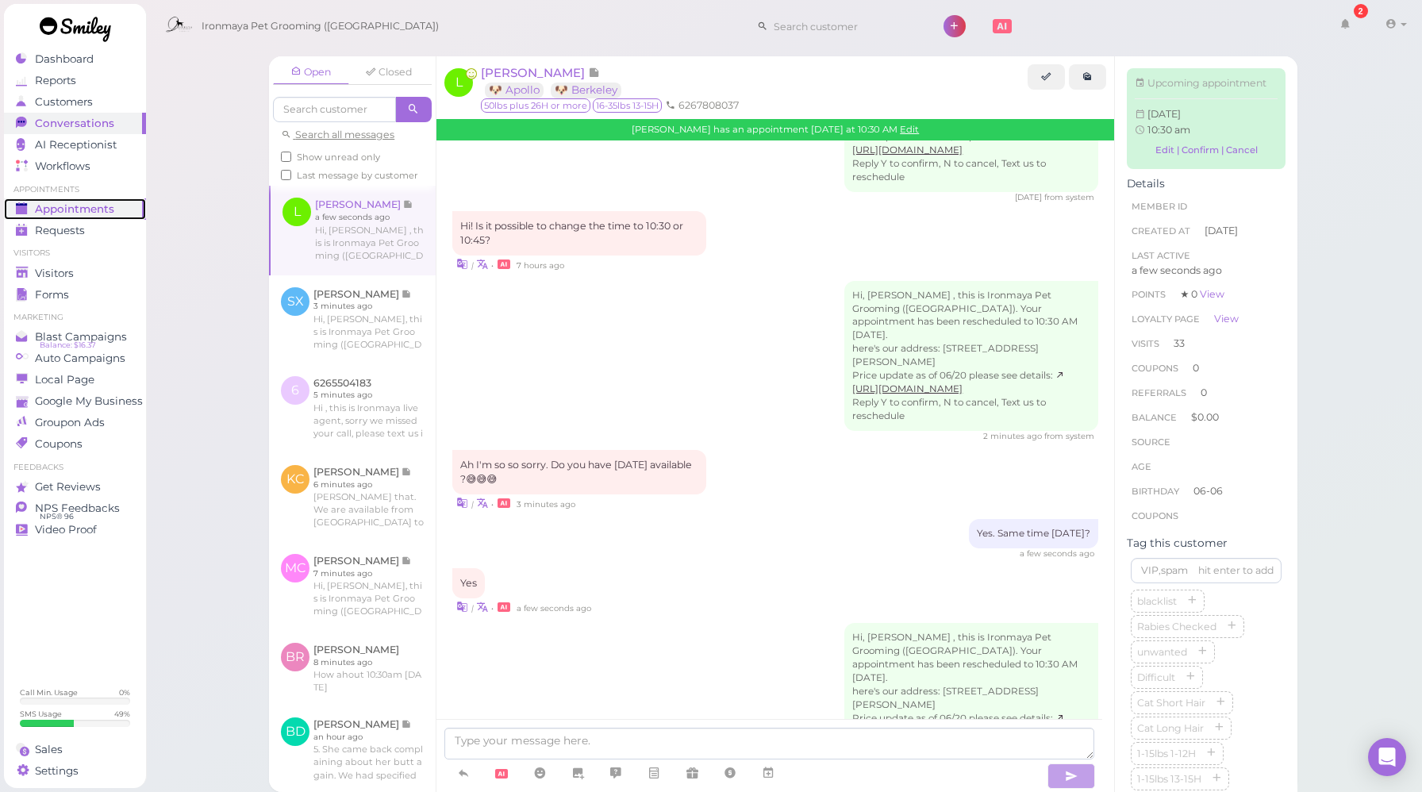
click at [103, 203] on span "Appointments" at bounding box center [74, 208] width 79 height 13
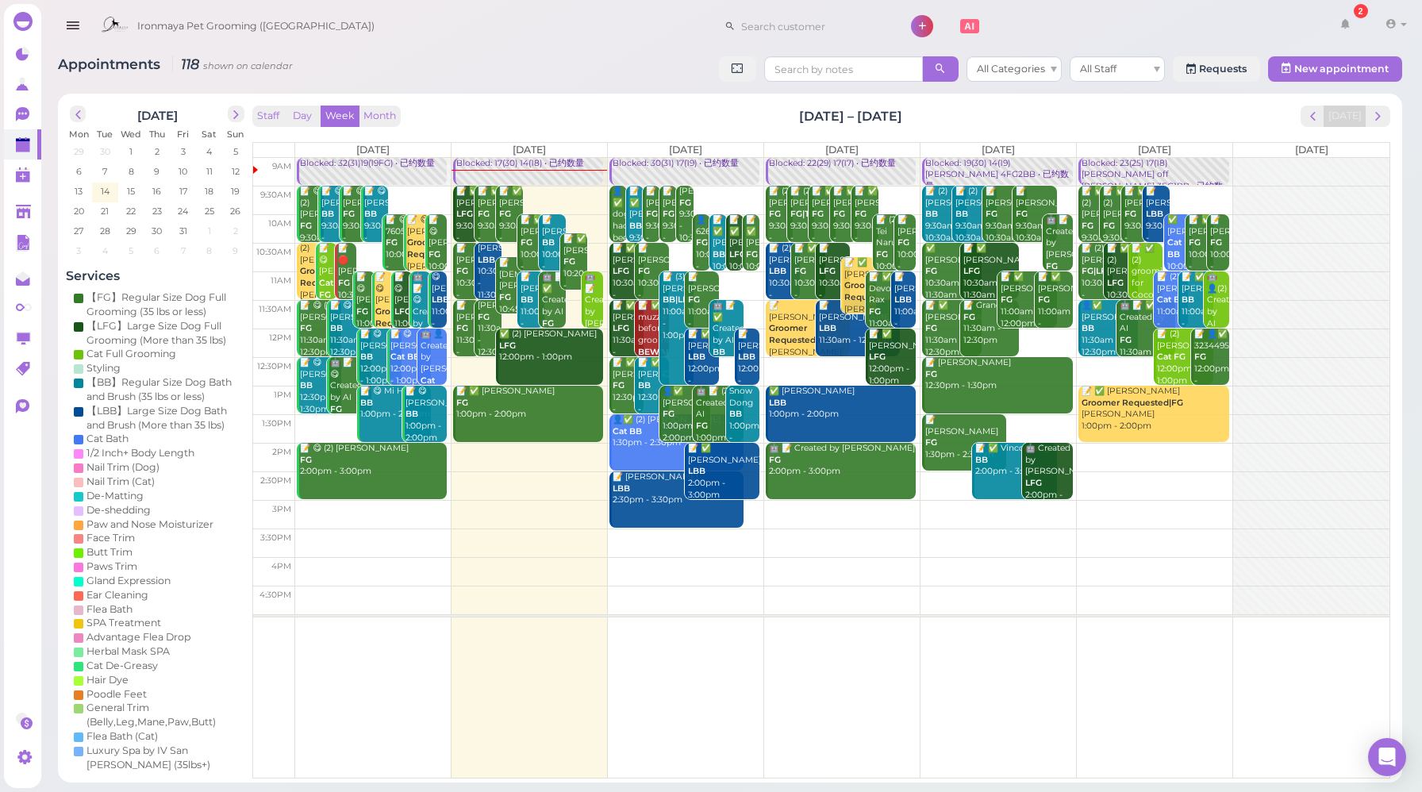
click at [991, 165] on div "Blocked: 19(30) 14(19)[PERSON_NAME] 4FG2BB • 已约数量" at bounding box center [998, 175] width 148 height 35
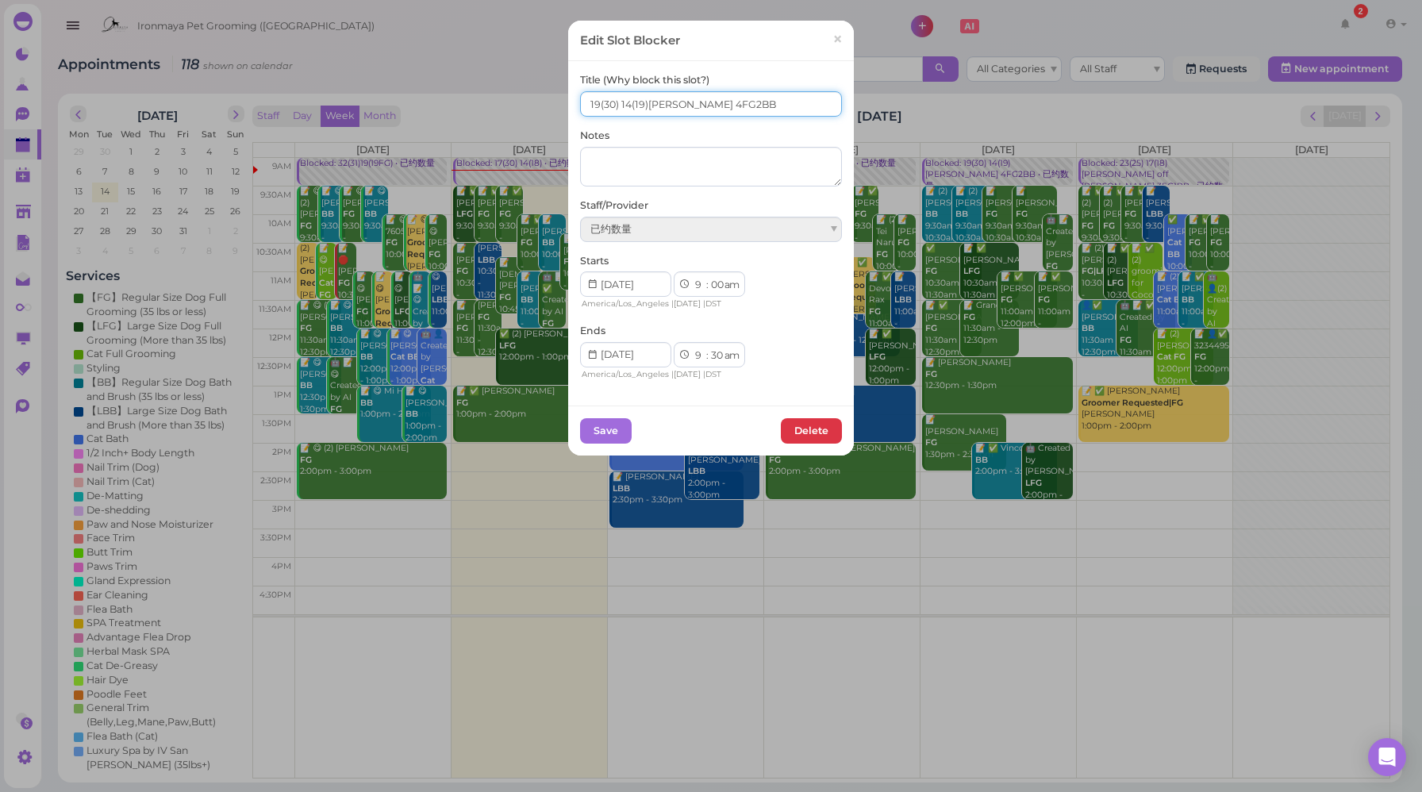
click at [587, 106] on input "19(30) 14(19)[PERSON_NAME] 4FG2BB" at bounding box center [711, 103] width 262 height 25
click at [624, 103] on input "17(30) 14(19)[PERSON_NAME] 4FG2BB" at bounding box center [711, 103] width 262 height 25
type input "17(30) 12(19)[PERSON_NAME] 4FG2BB"
click at [598, 430] on button "Save" at bounding box center [606, 430] width 52 height 25
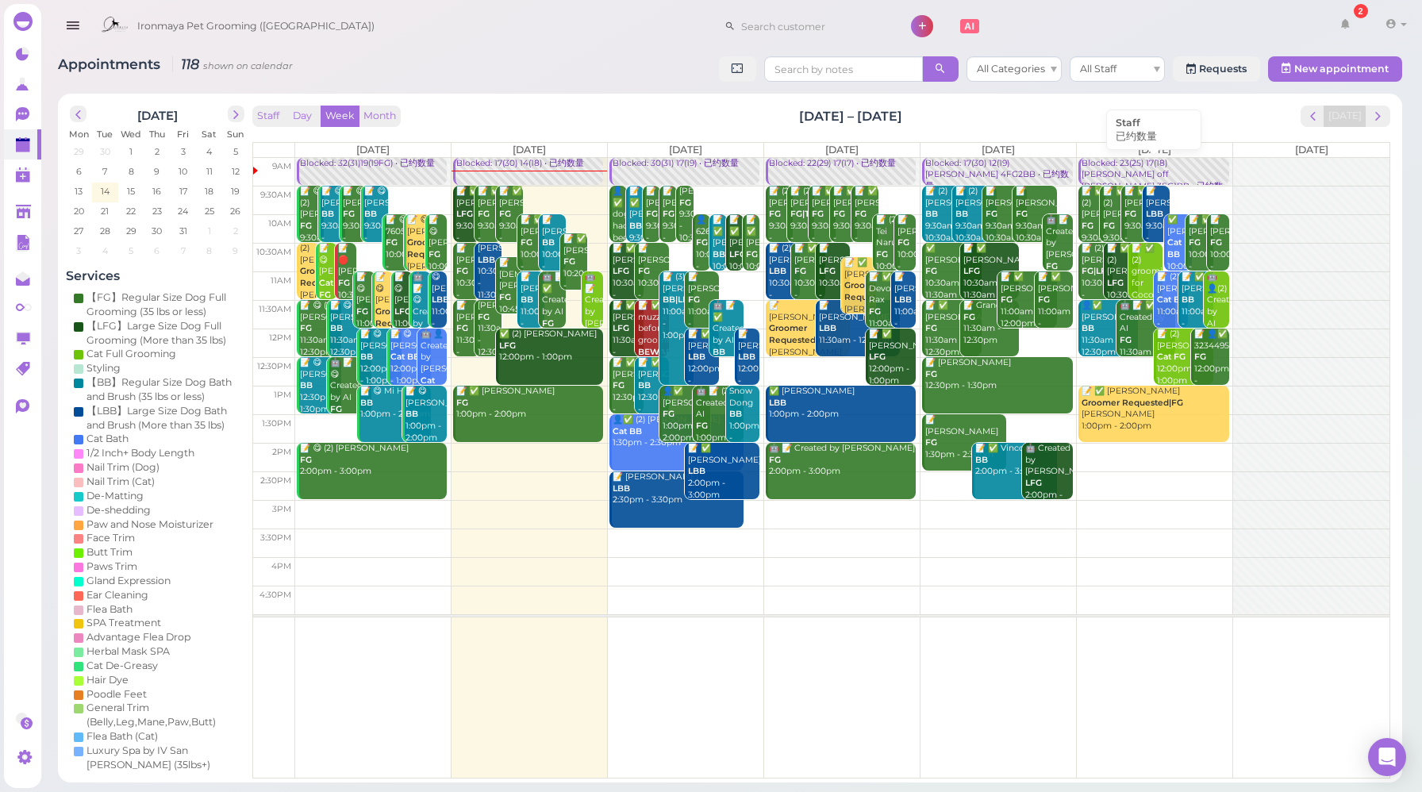
click at [1121, 165] on div "Blocked: 23(25) 17(18)[PERSON_NAME] off [PERSON_NAME] 3FG1BB • 已约数量" at bounding box center [1155, 181] width 148 height 47
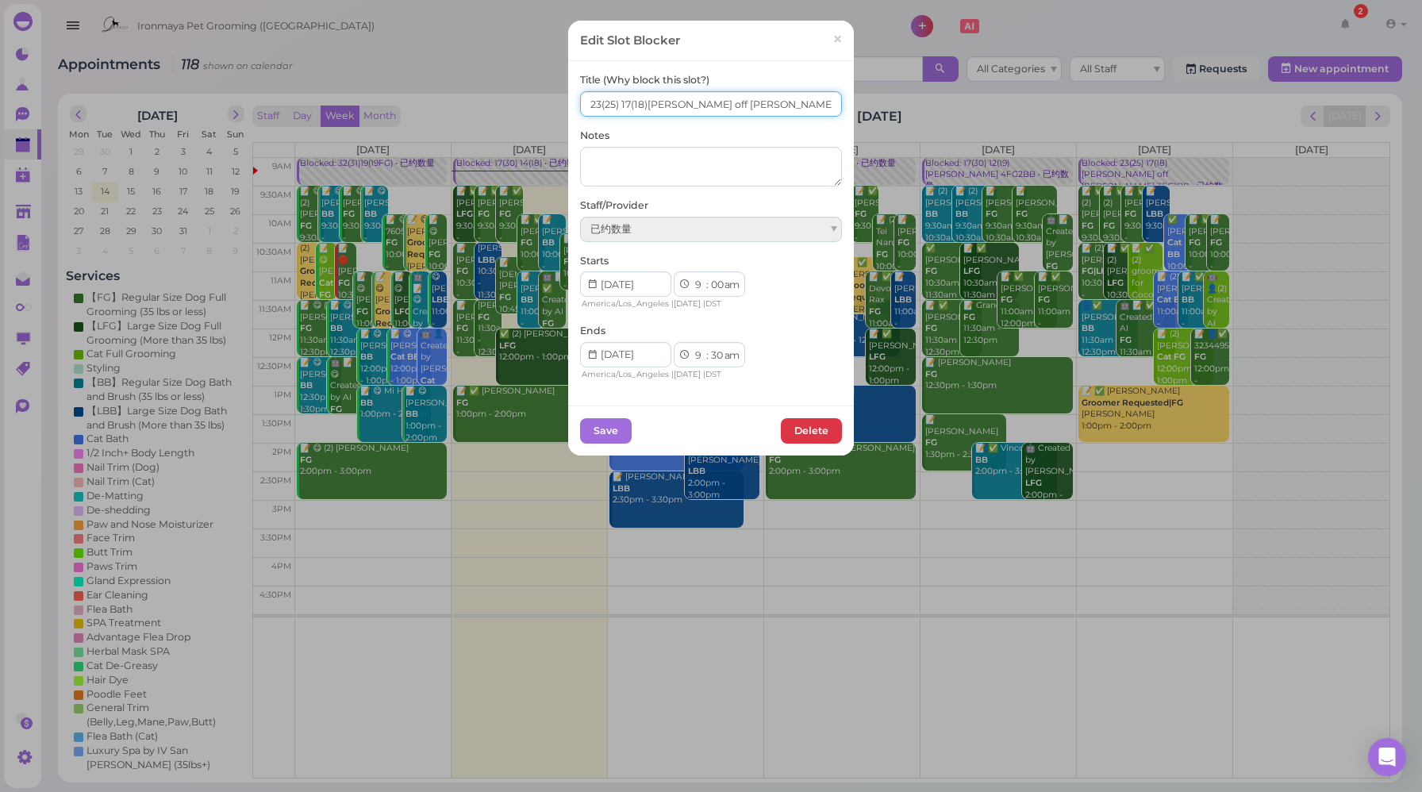
click at [624, 101] on input "23(25) 17(18)[PERSON_NAME] off [PERSON_NAME] 3FG1BB" at bounding box center [711, 103] width 262 height 25
click at [594, 101] on input "23(25) 19(18)[PERSON_NAME] off [PERSON_NAME] 3FG1BB" at bounding box center [711, 103] width 262 height 25
type input "25(25) 19(18)[PERSON_NAME] off [PERSON_NAME] 3FG1BB"
click at [600, 431] on button "Save" at bounding box center [606, 430] width 52 height 25
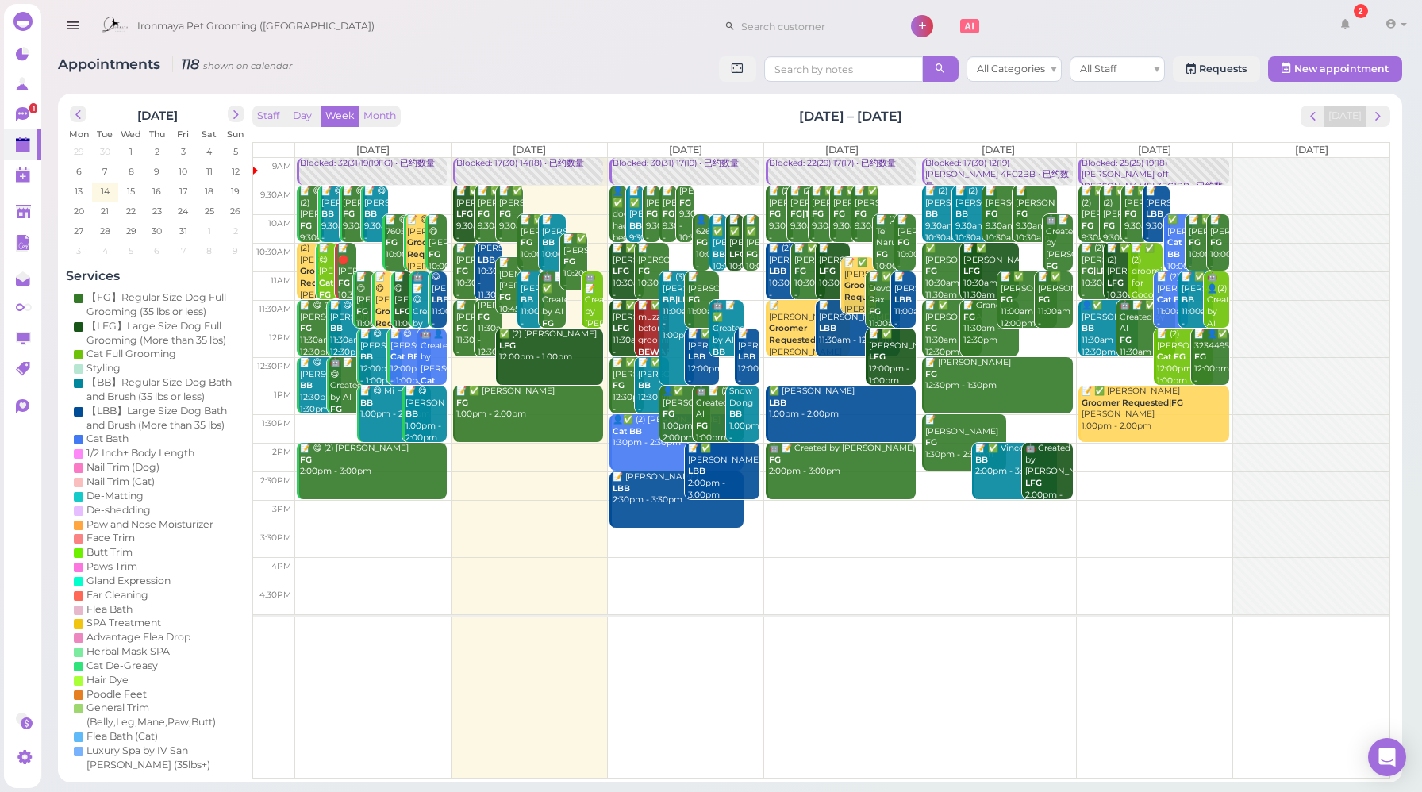
click at [1137, 172] on div "Blocked: 25(25) 19(18)[PERSON_NAME] off [PERSON_NAME] 3FG1BB • 已约数量" at bounding box center [1155, 181] width 148 height 47
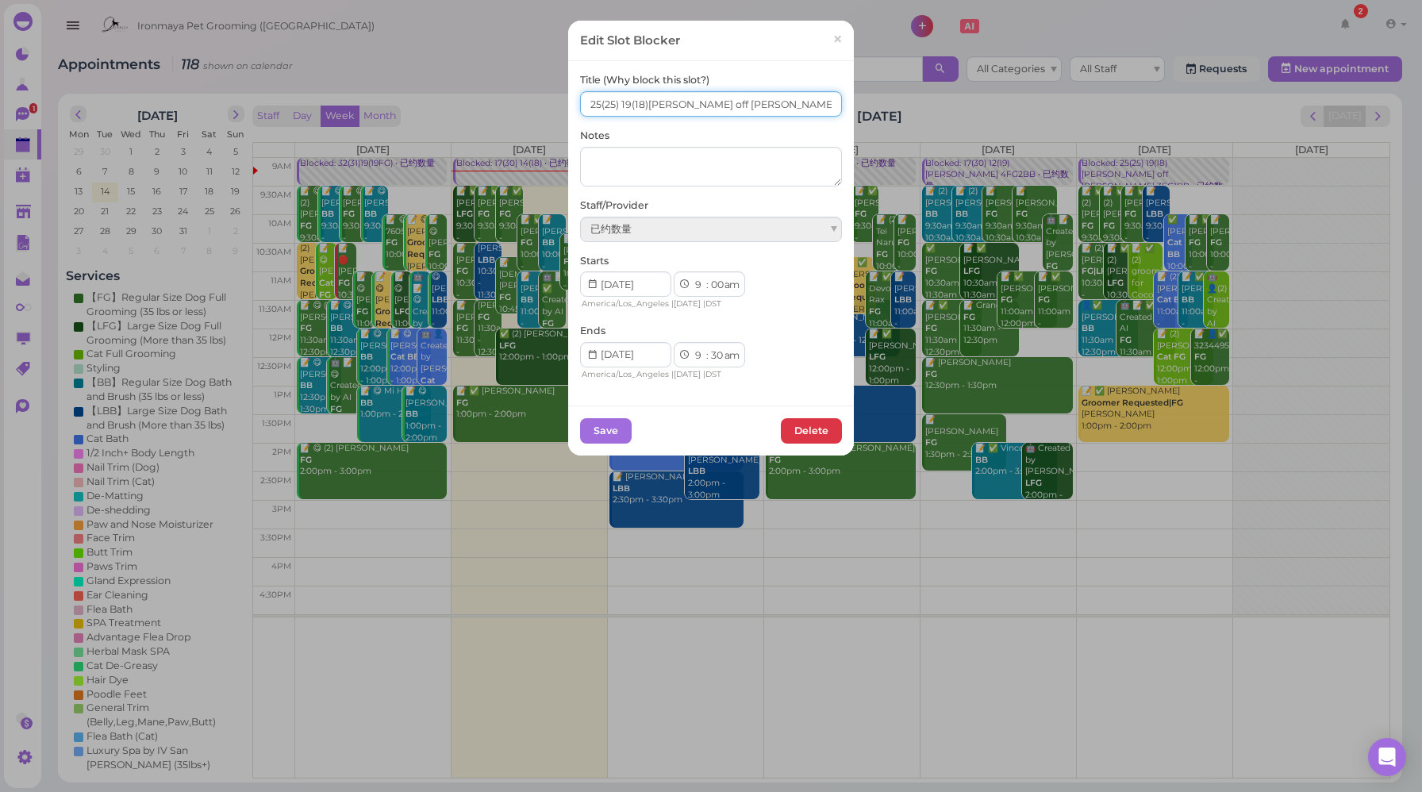
click at [596, 100] on input "25(25) 19(18)[PERSON_NAME] off [PERSON_NAME] 3FG1BB" at bounding box center [711, 103] width 262 height 25
type input "26(25) 19(18)[PERSON_NAME] off [PERSON_NAME] 3FG1BB"
click at [609, 432] on button "Save" at bounding box center [606, 430] width 52 height 25
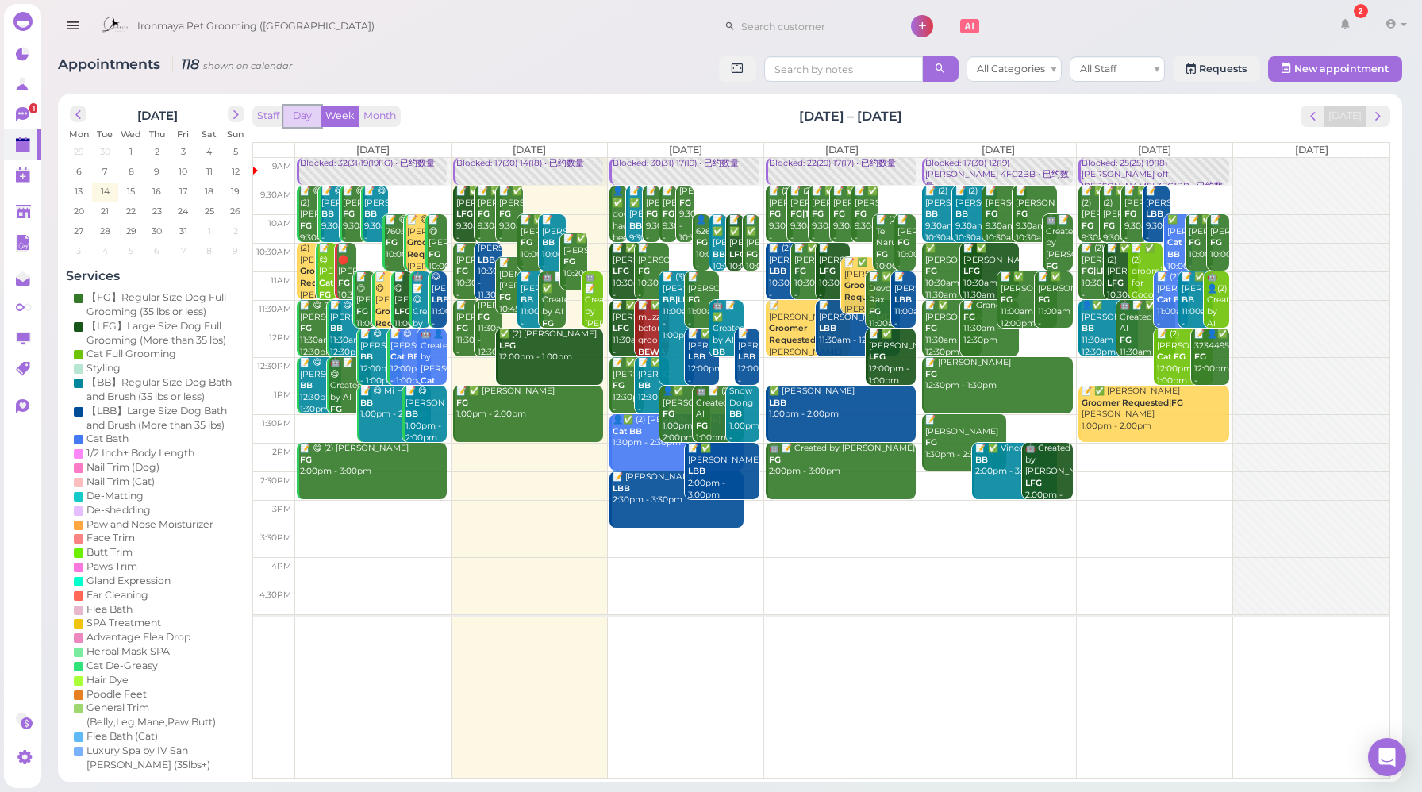
click at [296, 111] on button "Day" at bounding box center [302, 116] width 38 height 21
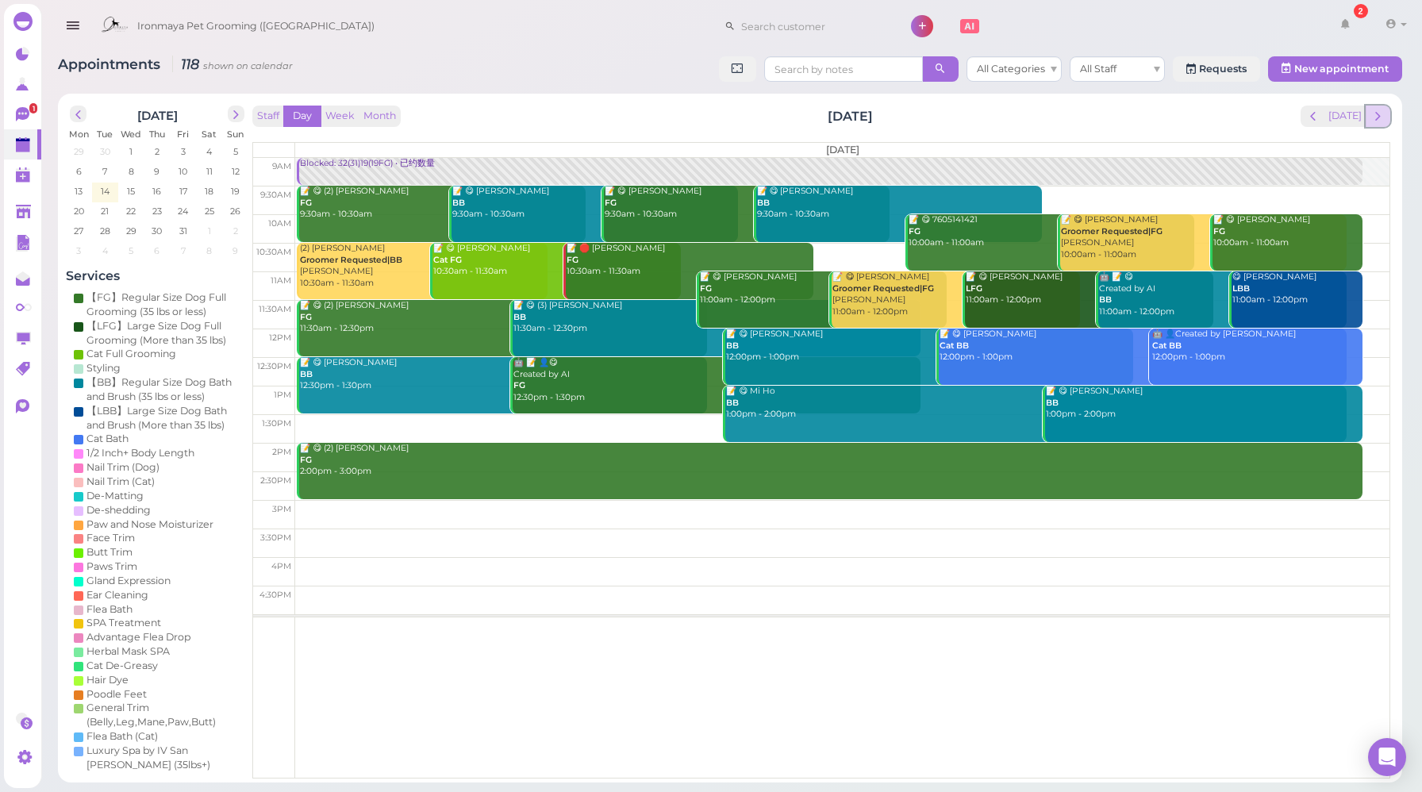
click at [1382, 116] on span "next" at bounding box center [1377, 116] width 15 height 15
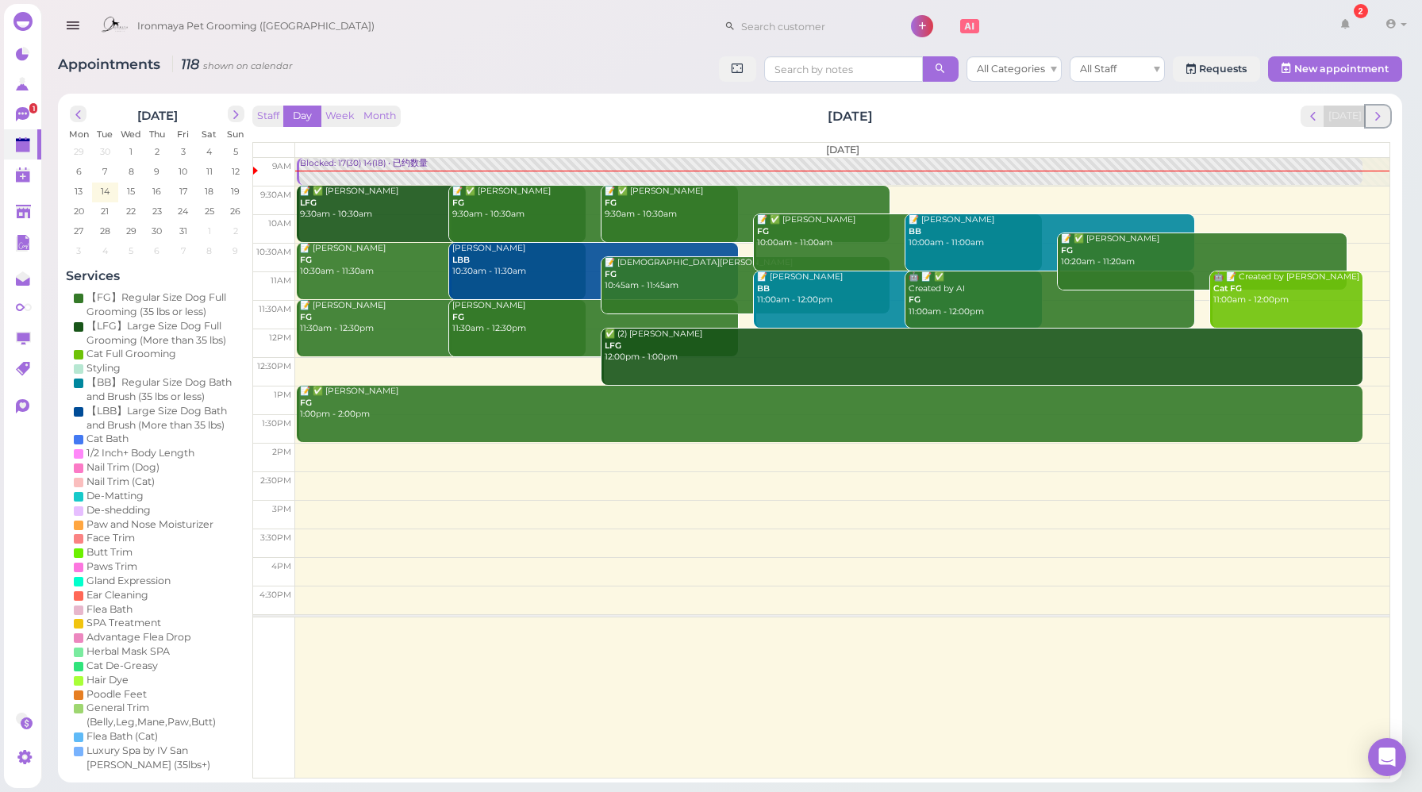
click at [1382, 116] on span "next" at bounding box center [1377, 116] width 15 height 15
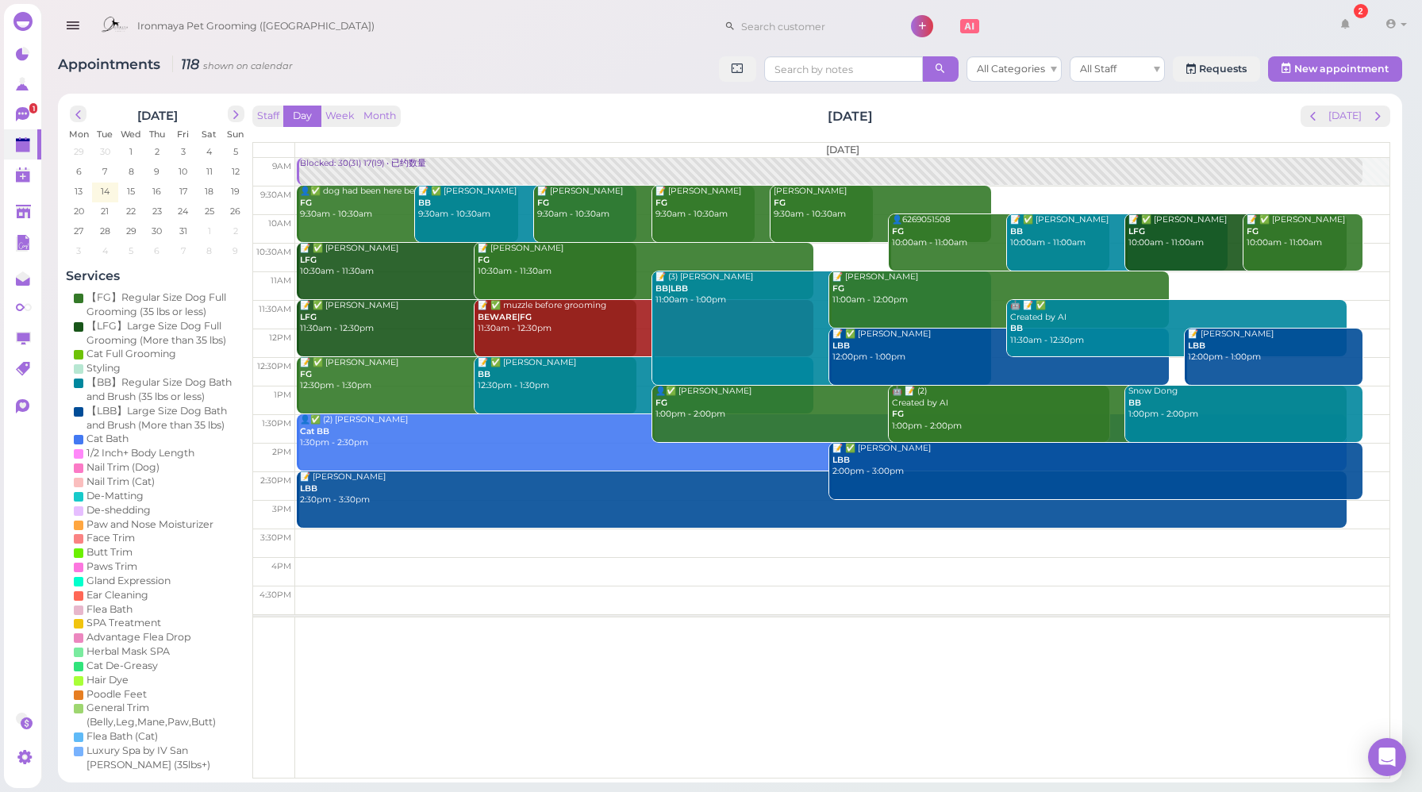
click at [1382, 116] on span "next" at bounding box center [1377, 116] width 15 height 15
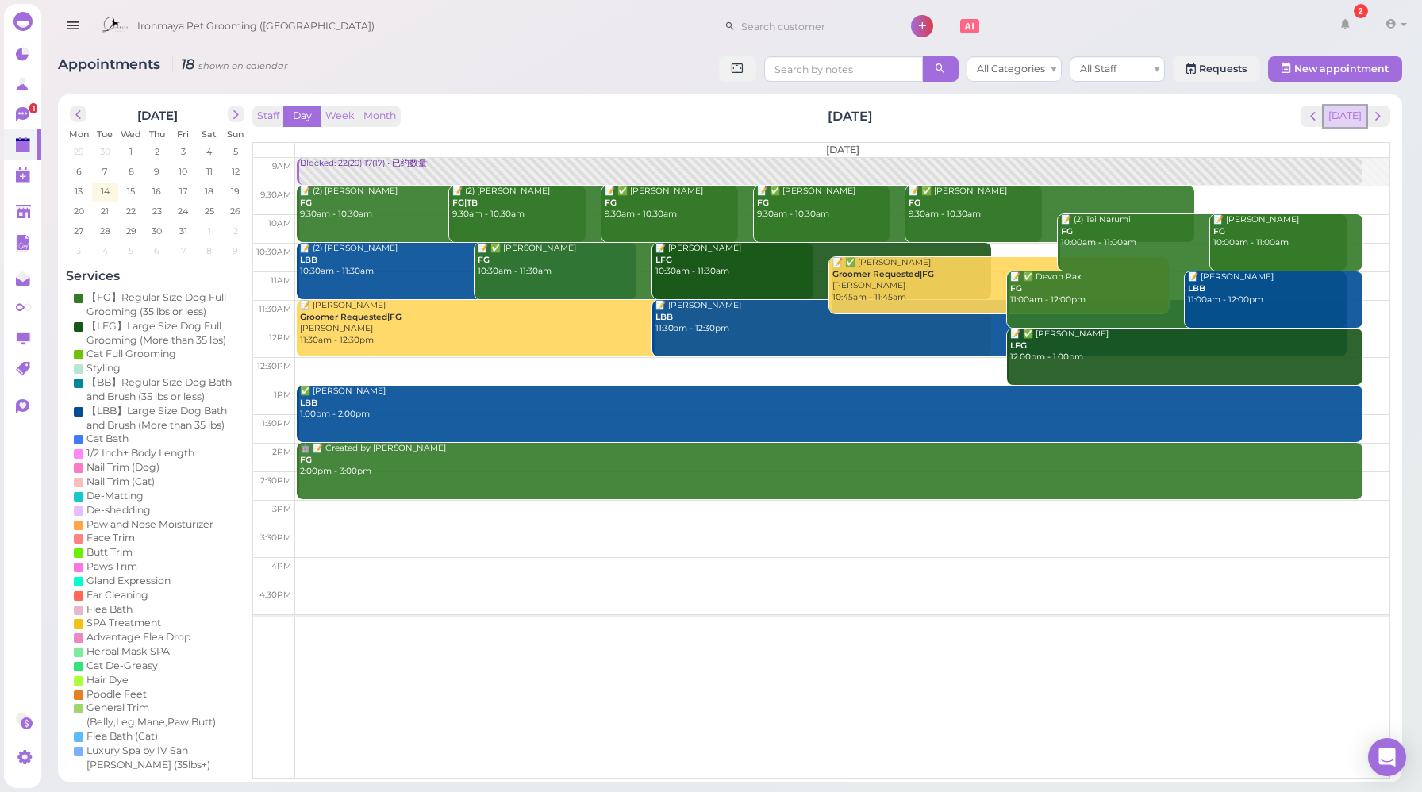
click at [1355, 115] on button "[DATE]" at bounding box center [1345, 116] width 43 height 21
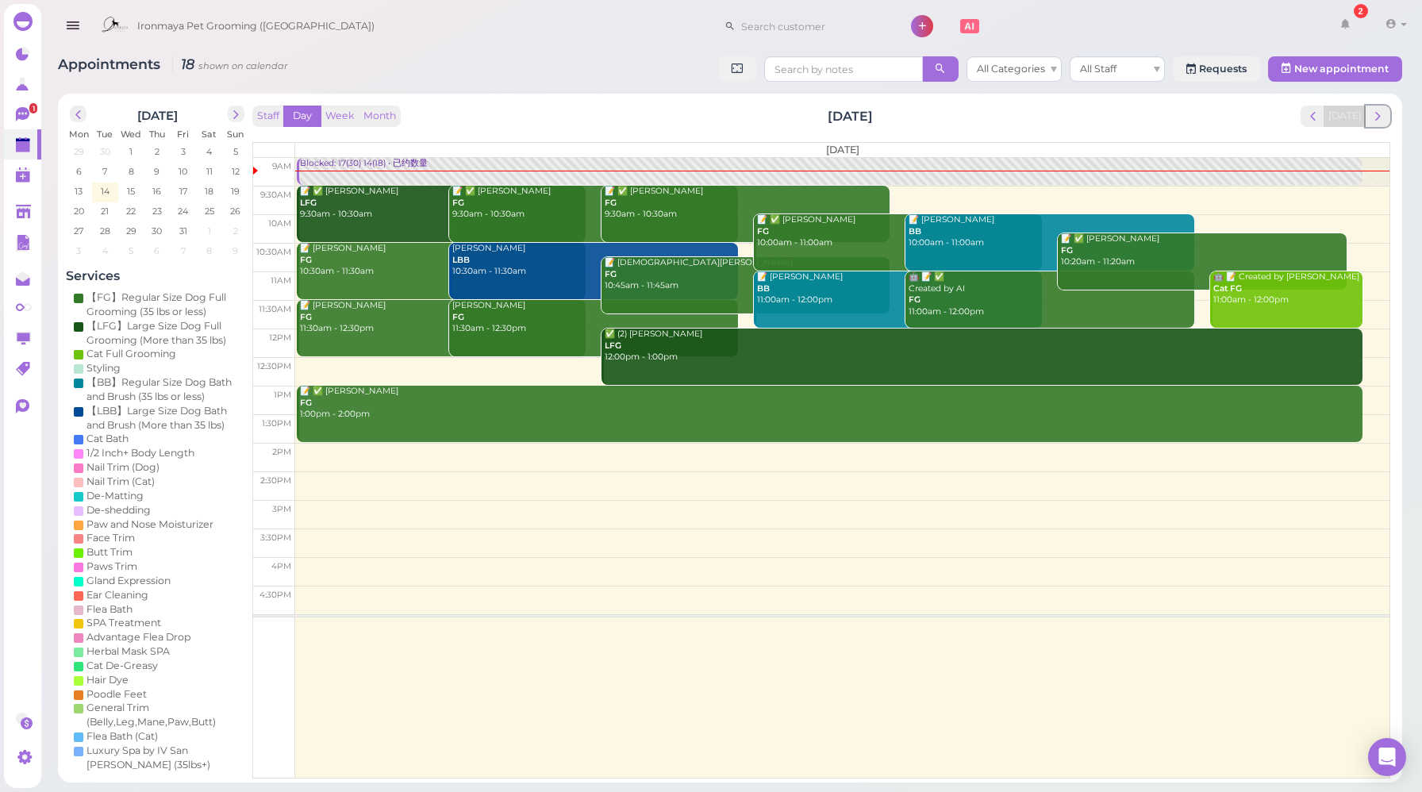
click at [1378, 117] on span "next" at bounding box center [1377, 116] width 15 height 15
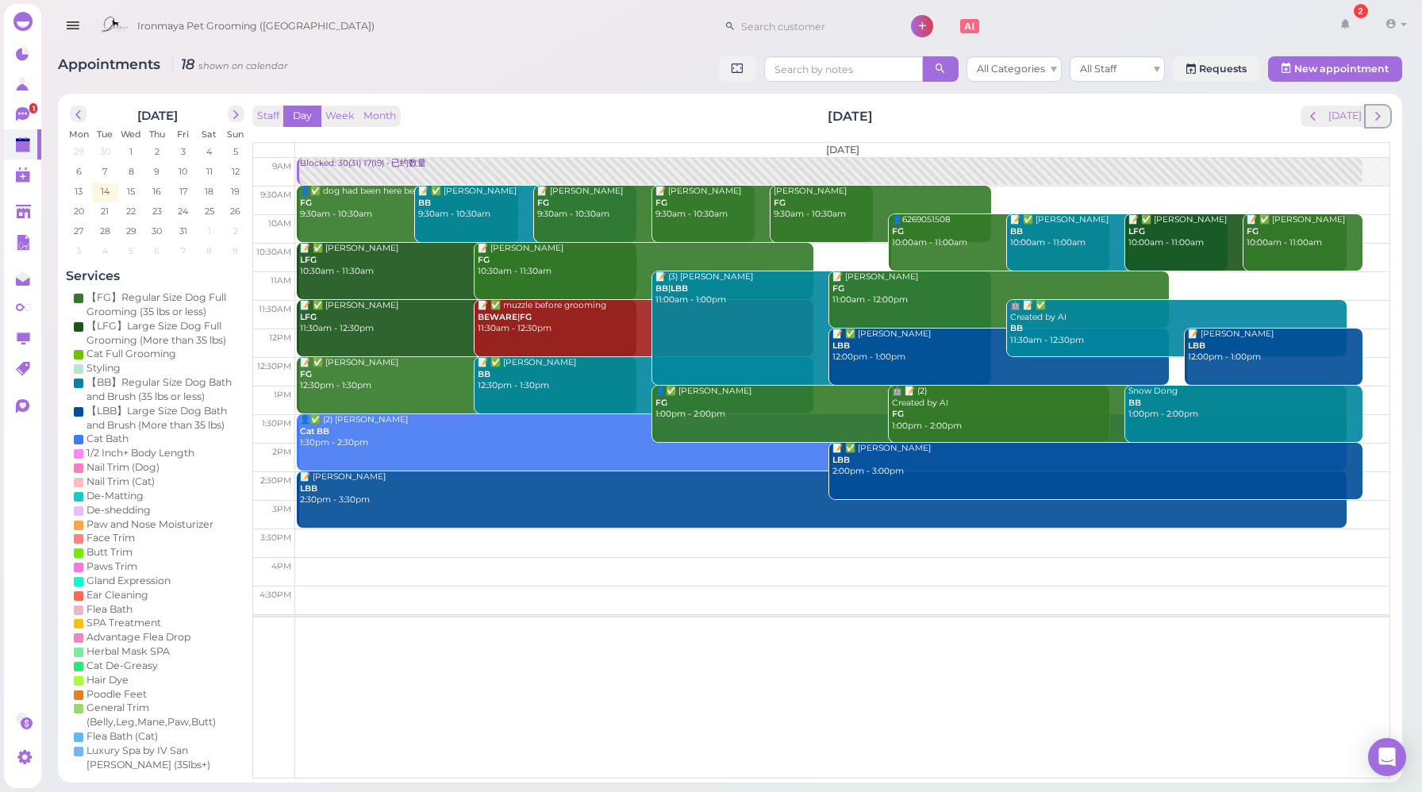
click at [1378, 117] on span "next" at bounding box center [1377, 116] width 15 height 15
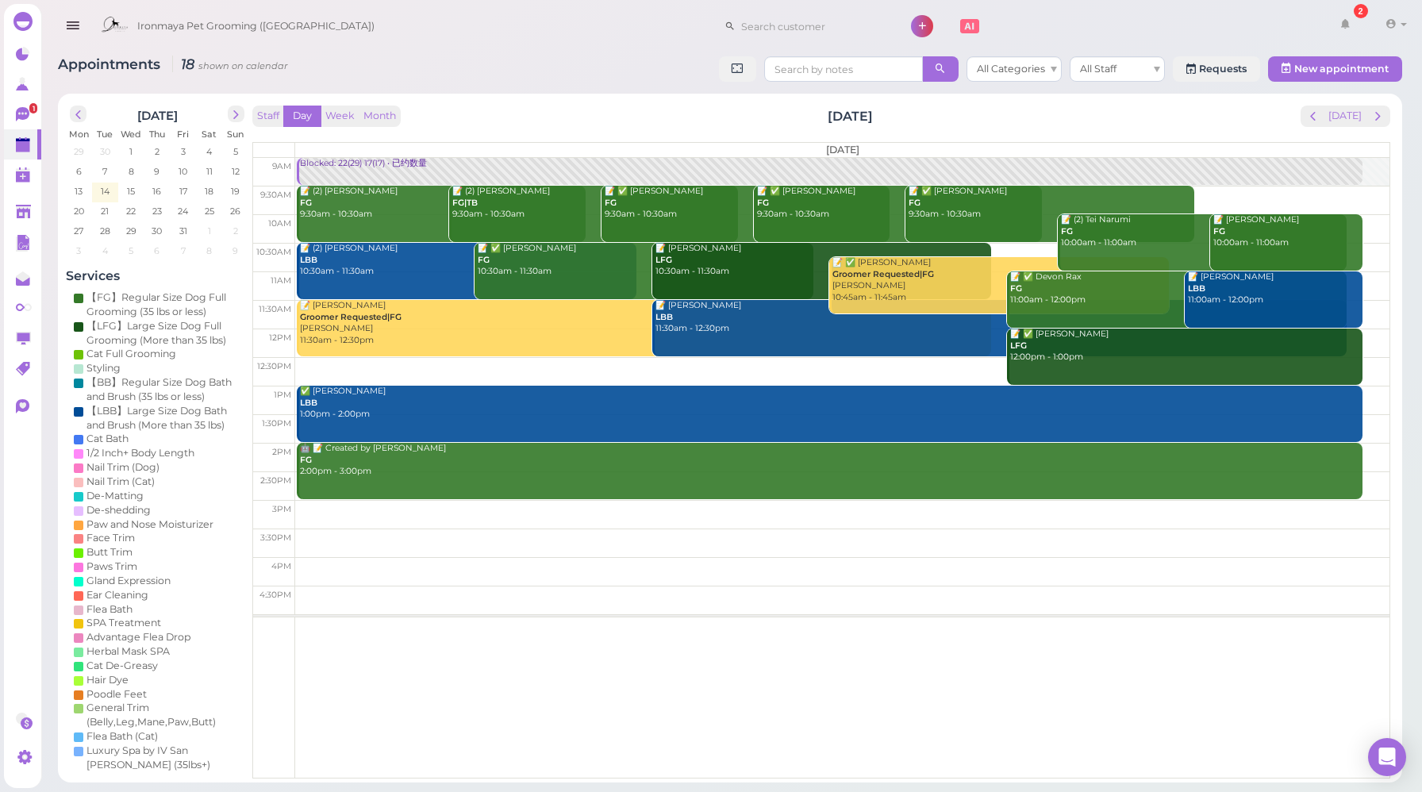
click at [1378, 117] on span "next" at bounding box center [1377, 116] width 15 height 15
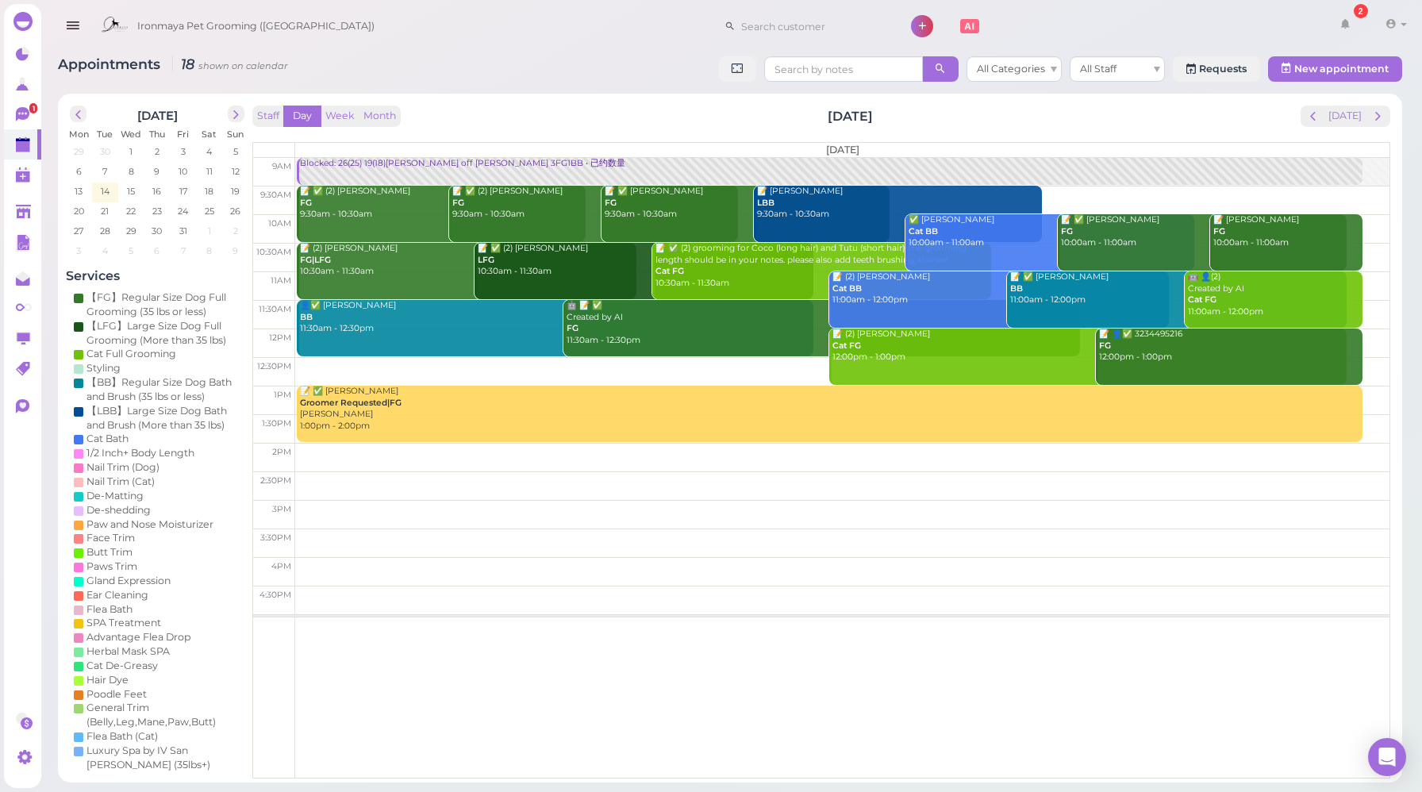
click at [473, 126] on div "Staff Day Week Month [DATE] [DATE]" at bounding box center [821, 116] width 1138 height 21
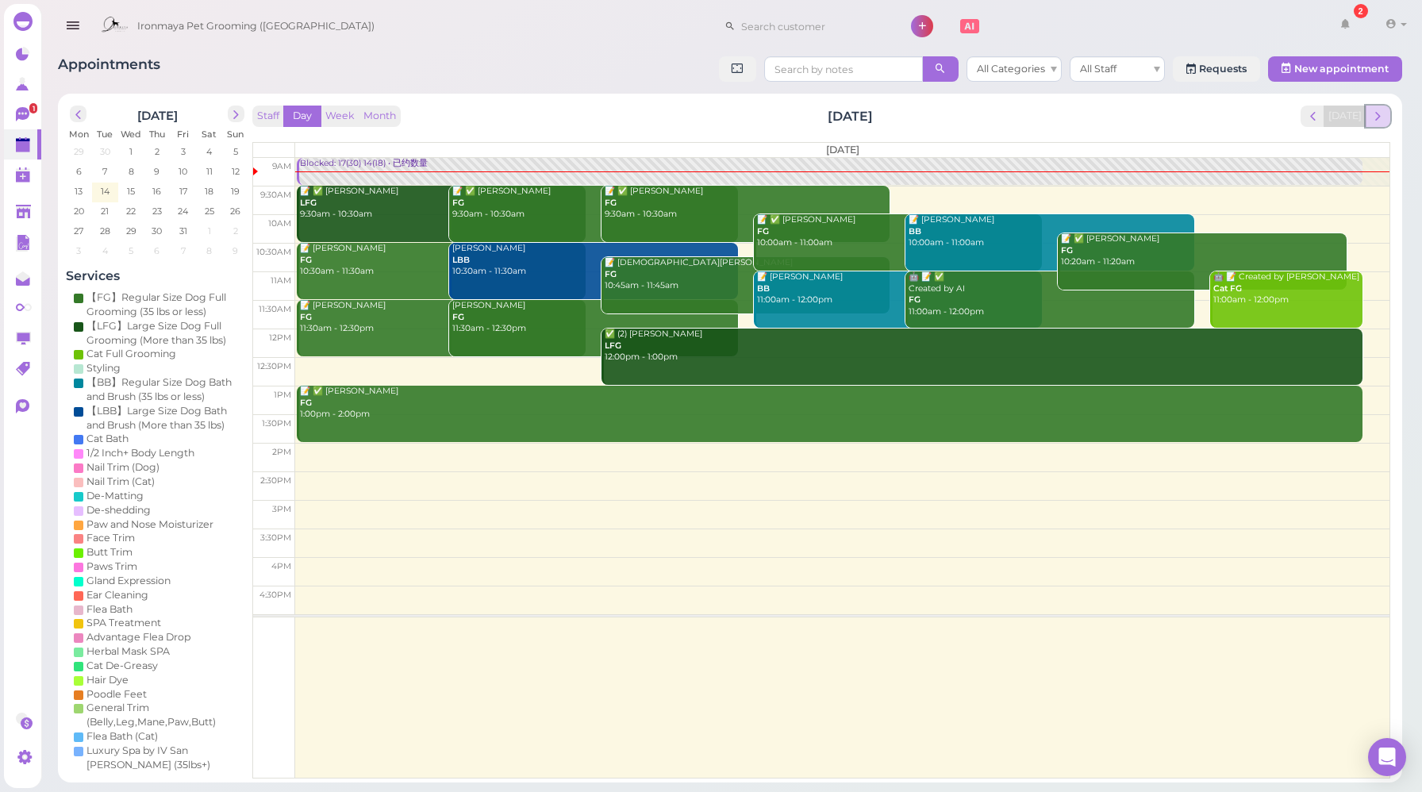
click at [1381, 121] on span "next" at bounding box center [1377, 116] width 15 height 15
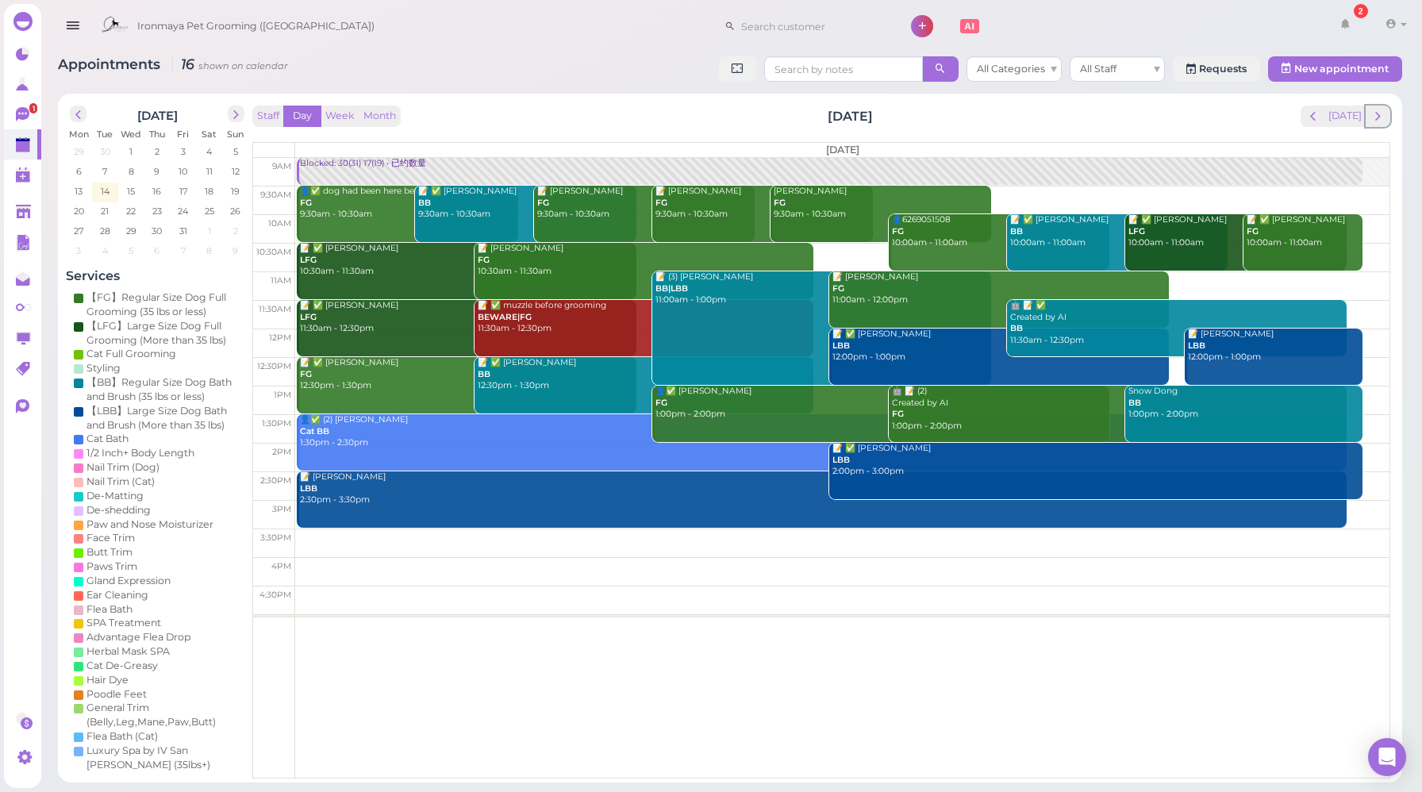
click at [1381, 121] on span "next" at bounding box center [1377, 116] width 15 height 15
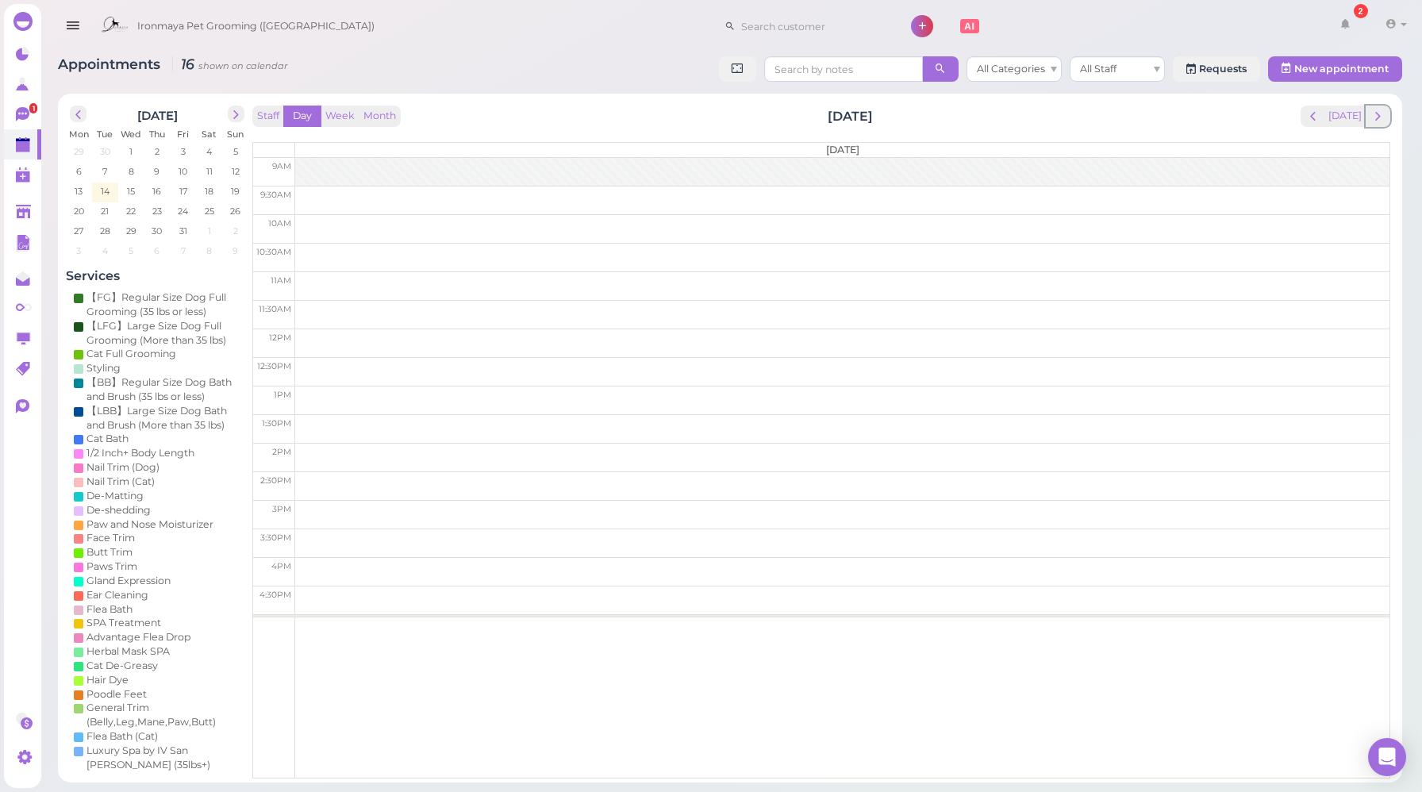
click at [1381, 121] on span "next" at bounding box center [1377, 116] width 15 height 15
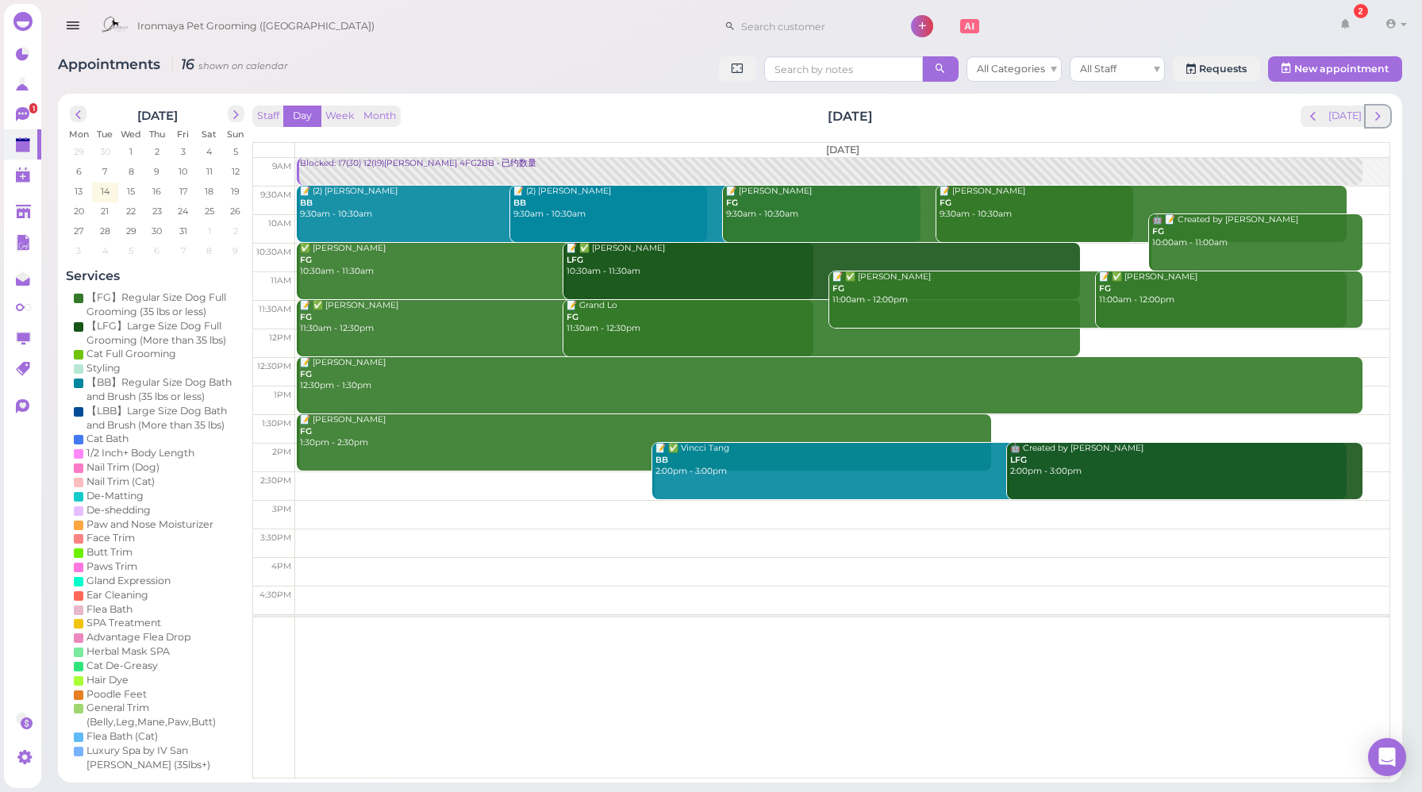
click at [1381, 121] on span "next" at bounding box center [1377, 116] width 15 height 15
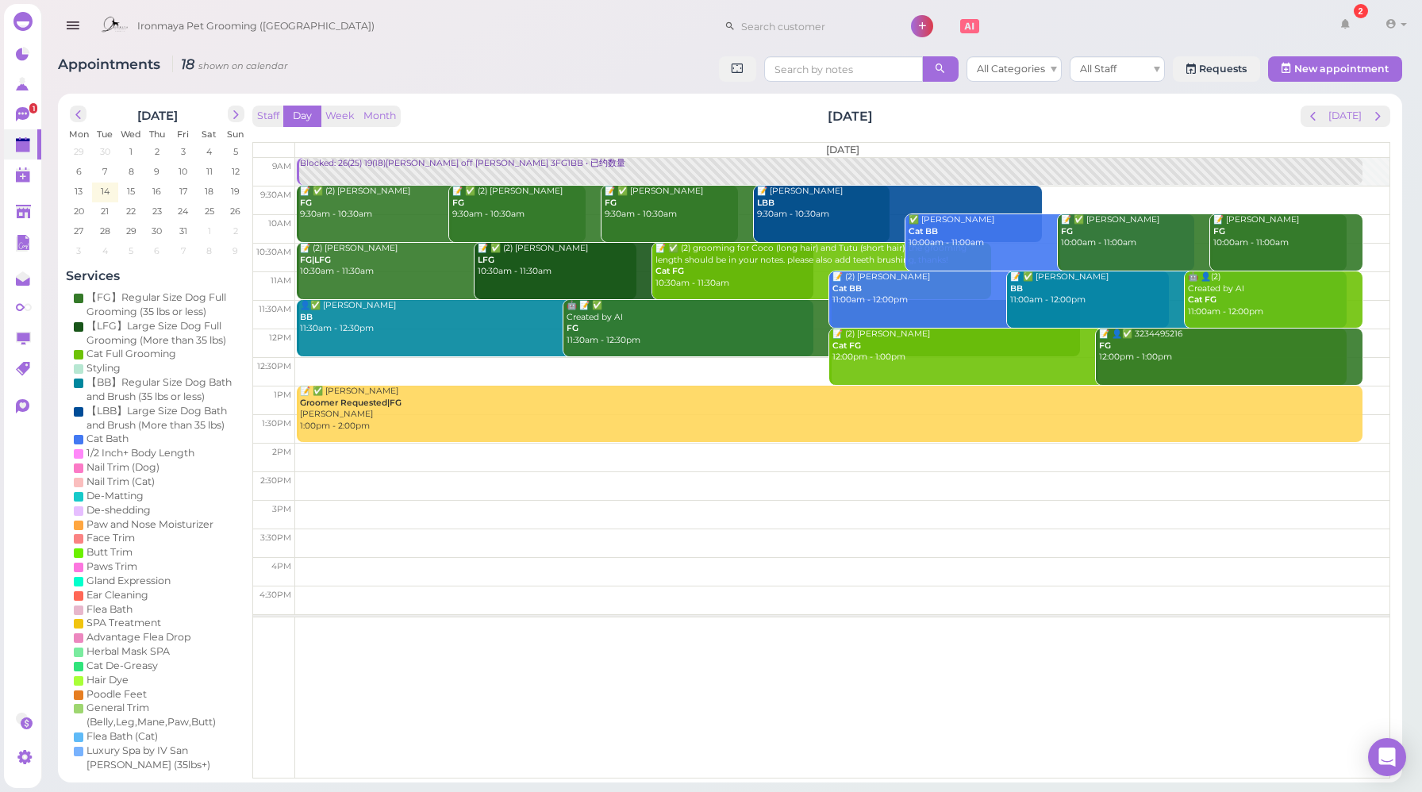
click at [390, 163] on div "Blocked: 26(25) 19(18)[PERSON_NAME] off [PERSON_NAME] 3FG1BB • 已约数量" at bounding box center [830, 164] width 1063 height 12
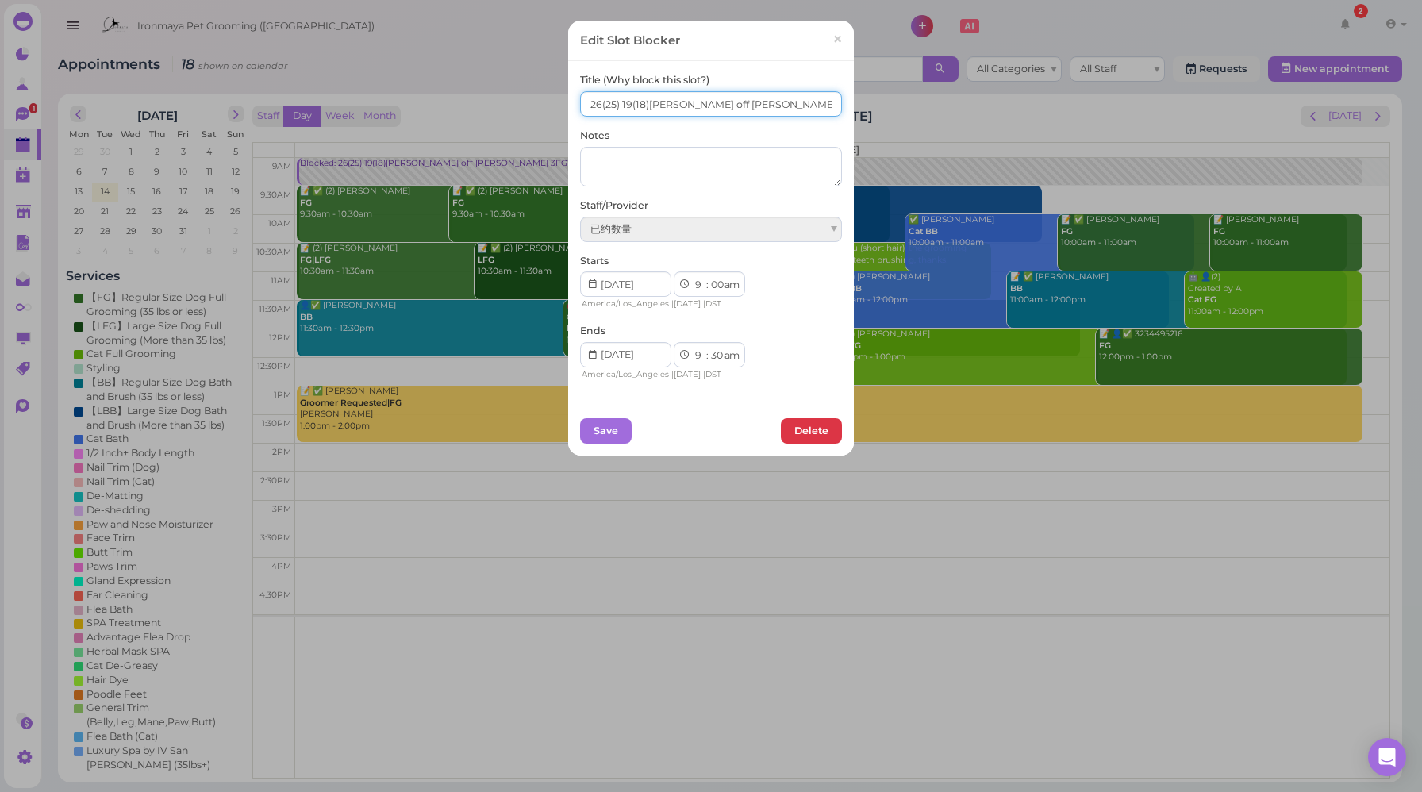
click at [595, 102] on input "26(25) 19(18)[PERSON_NAME] off [PERSON_NAME] 3FG1BB" at bounding box center [711, 103] width 262 height 25
type input "25(25) 19(18)[PERSON_NAME] off [PERSON_NAME] 3FG1BB"
click at [589, 428] on button "Save" at bounding box center [606, 430] width 52 height 25
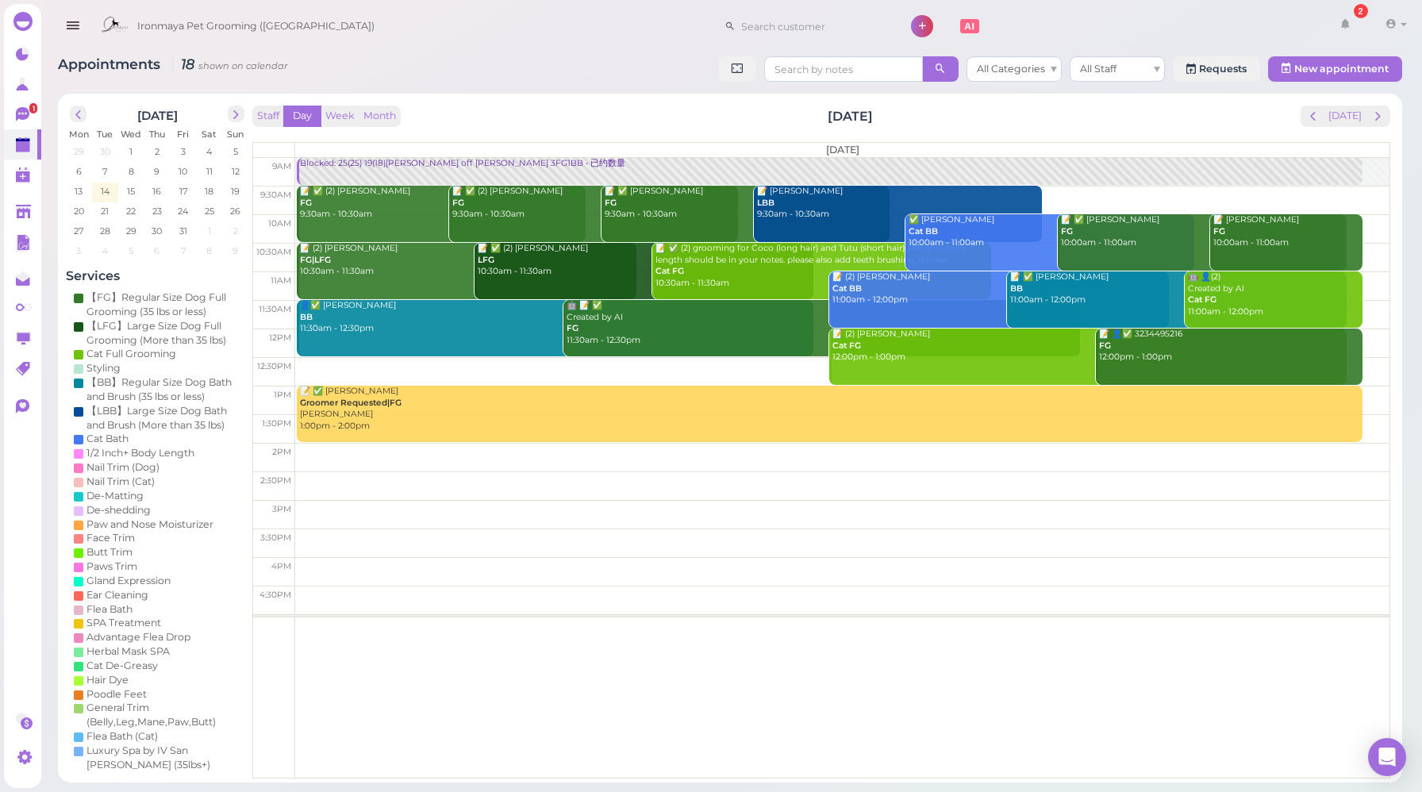
click at [703, 134] on div "Staff Day Week Month Saturday, Oct 18 Today Saturday 9am 9:30am 10am 10:30am 11…" at bounding box center [821, 442] width 1138 height 673
click at [551, 122] on div "Staff Day Week Month [DATE] [DATE]" at bounding box center [821, 116] width 1138 height 21
click at [512, 103] on div "Staff Day Week Month Saturday, Oct 18 Today Saturday 9am 9:30am 10am 10:30am 11…" at bounding box center [821, 438] width 1146 height 673
click at [1360, 118] on button "[DATE]" at bounding box center [1345, 116] width 43 height 21
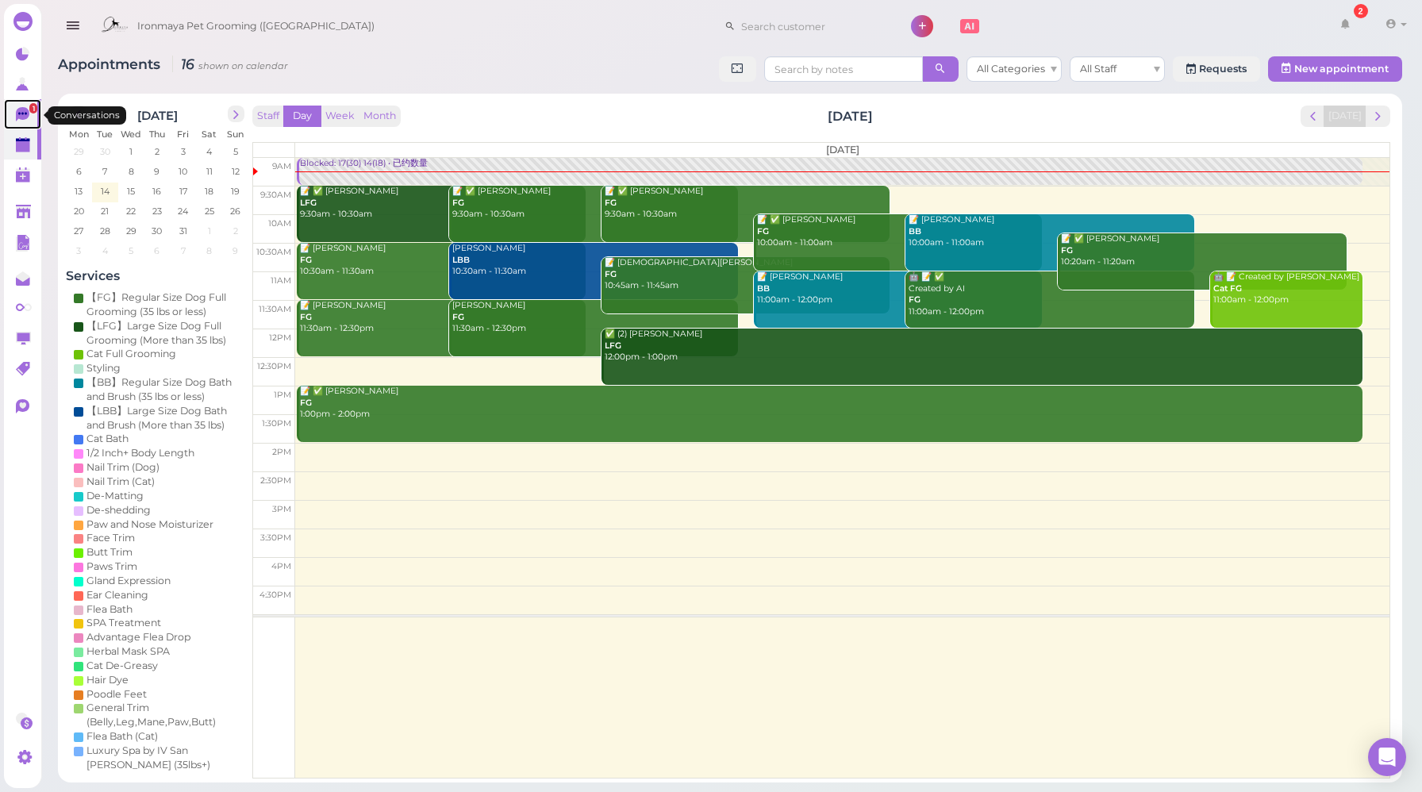
click at [34, 116] on link "1" at bounding box center [22, 114] width 37 height 30
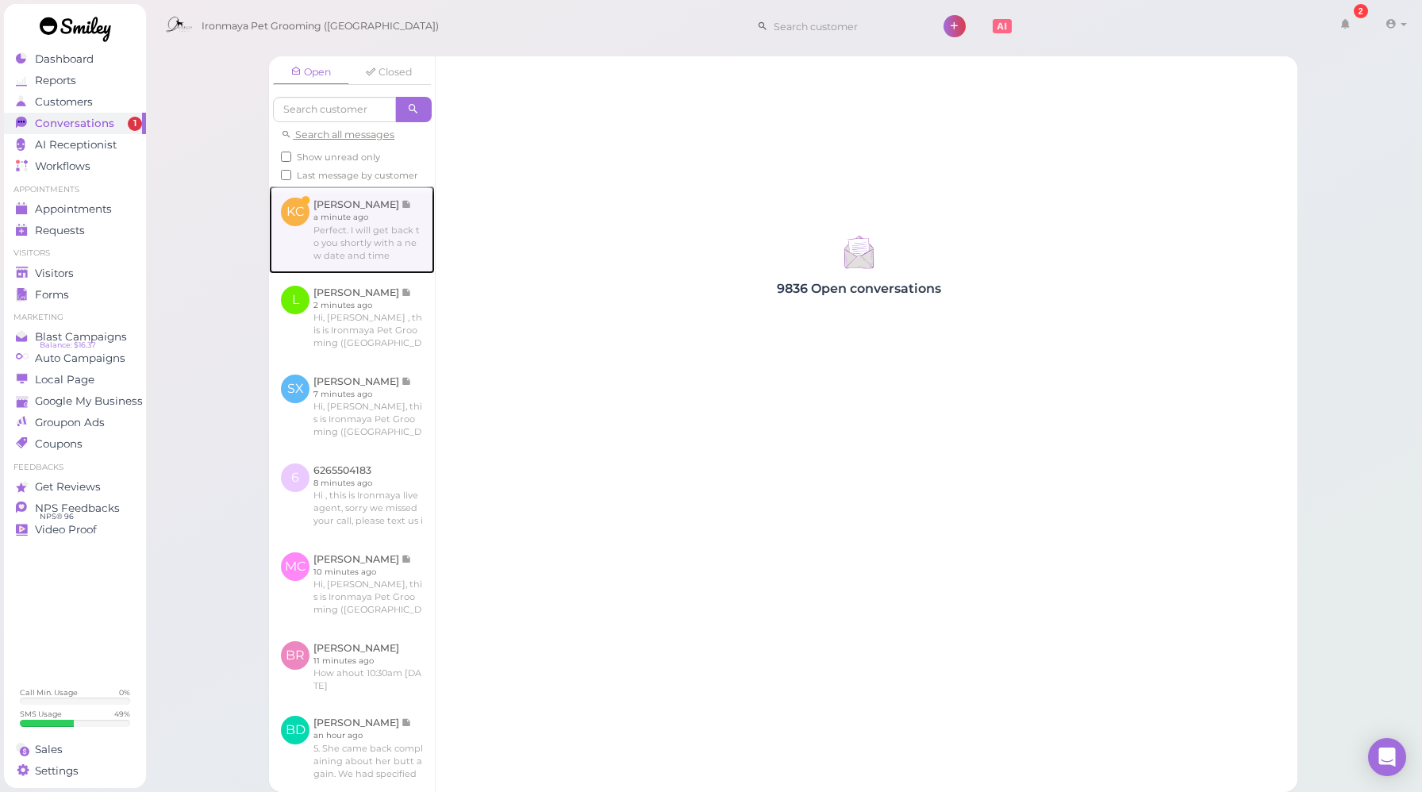
click at [377, 271] on link at bounding box center [352, 229] width 166 height 87
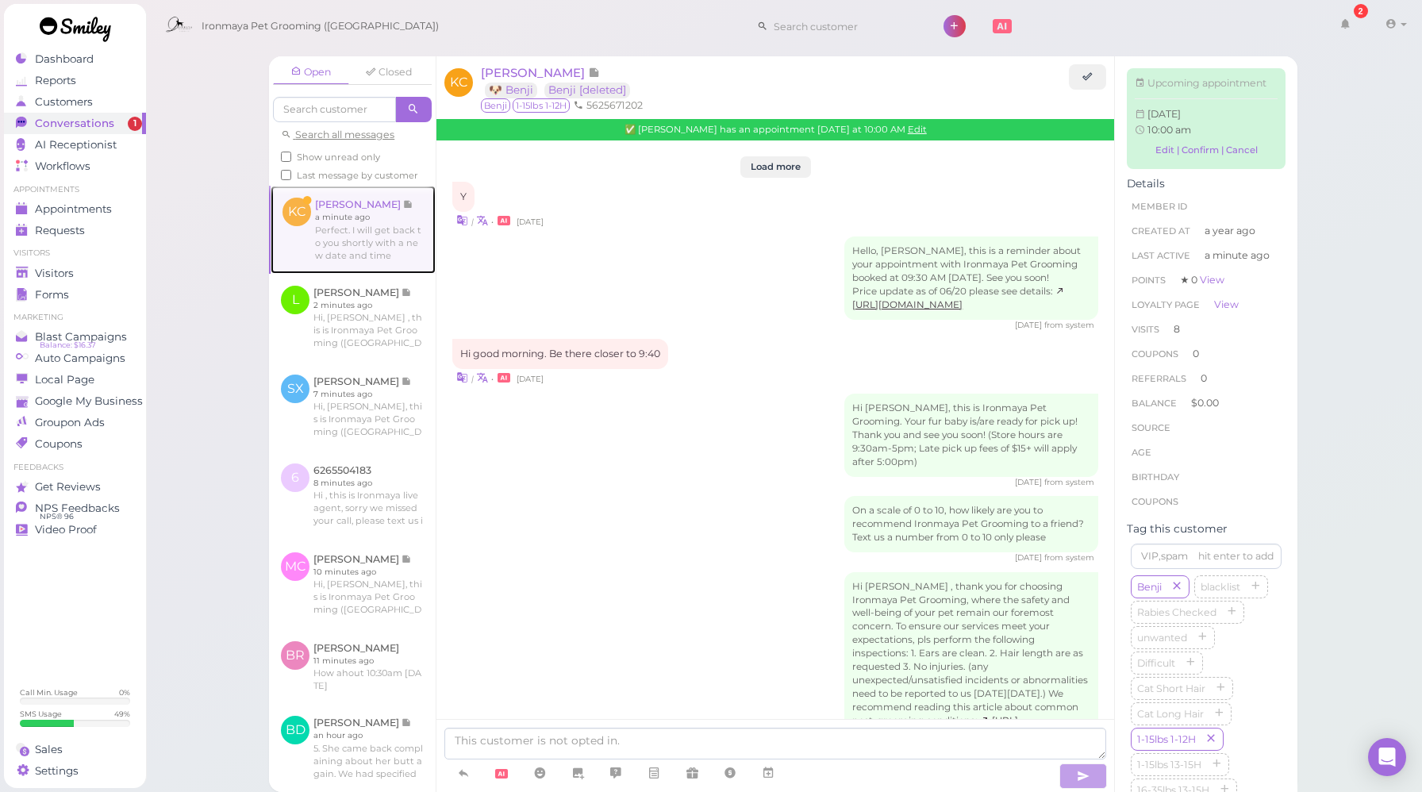
scroll to position [2187, 0]
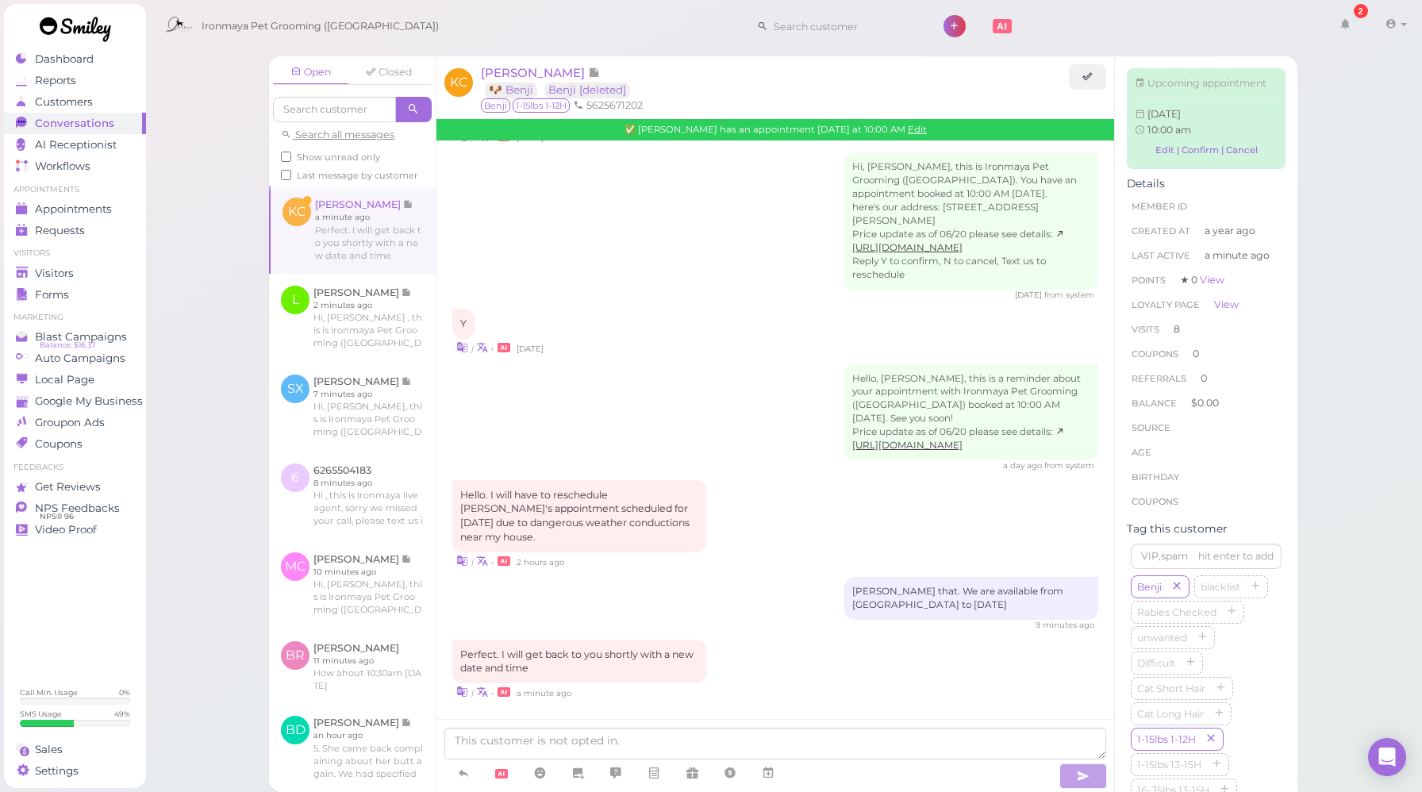
click at [767, 509] on div "Hello. I will have to reschedule Benji's appointment scheduled for today due to…" at bounding box center [775, 525] width 646 height 90
click at [767, 772] on icon at bounding box center [768, 773] width 13 height 16
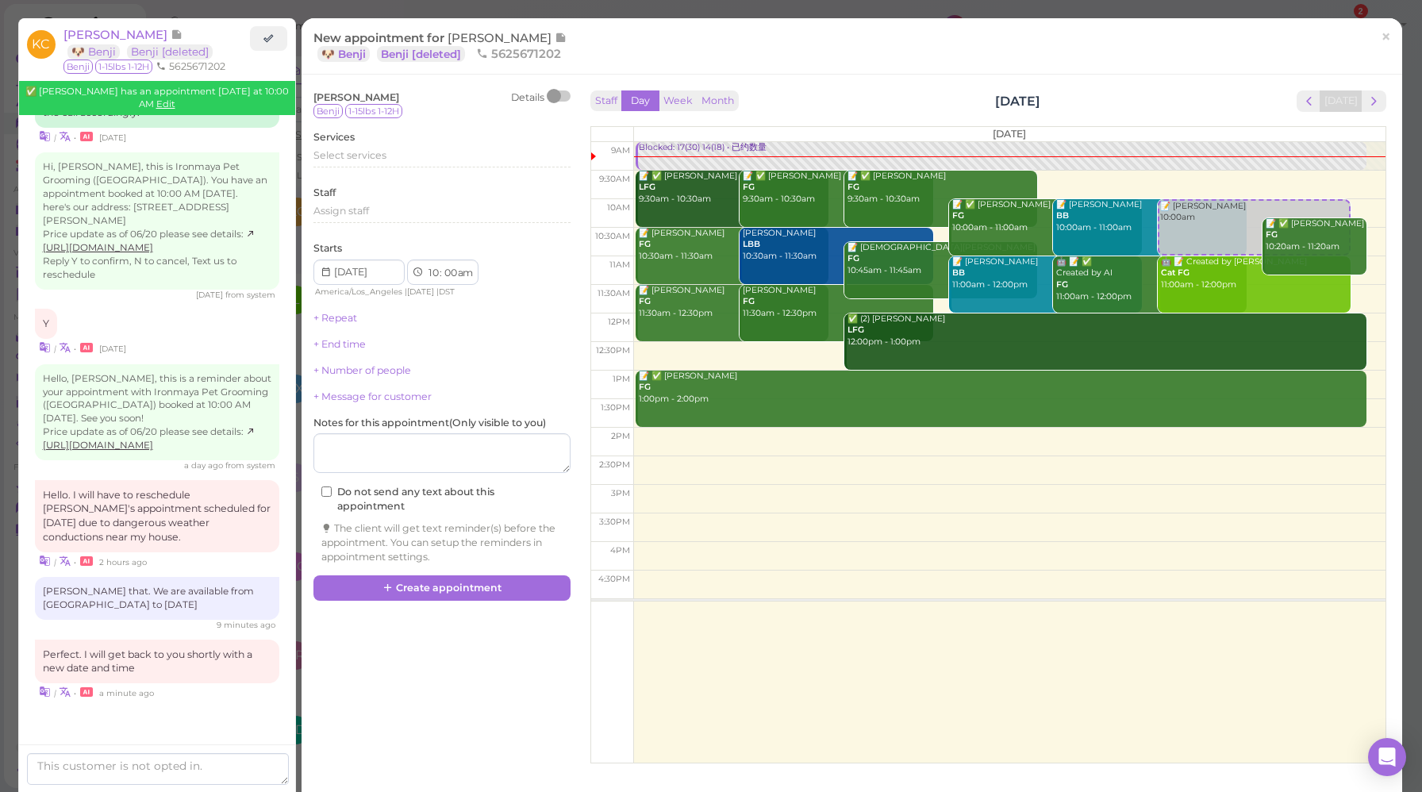
click at [681, 114] on div "Staff Day Week Month Tuesday, Oct 14 Today Tuesday 9am 9:30am 10am 10:30am 11am…" at bounding box center [988, 426] width 796 height 673
click at [678, 103] on button "Week" at bounding box center [678, 100] width 39 height 21
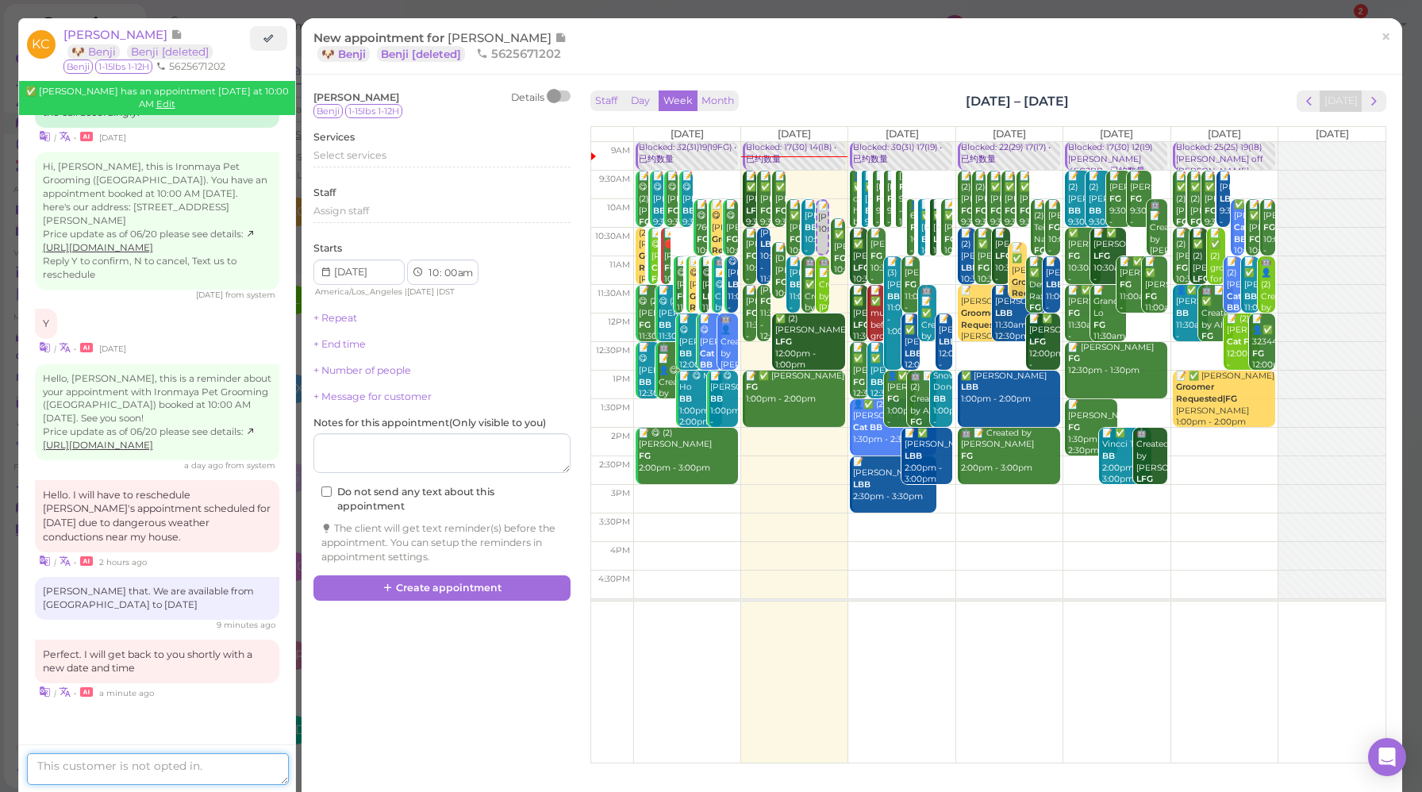
click at [163, 778] on textarea at bounding box center [158, 769] width 262 height 32
type textarea "Update, we are only available from Thursday and Friday now."
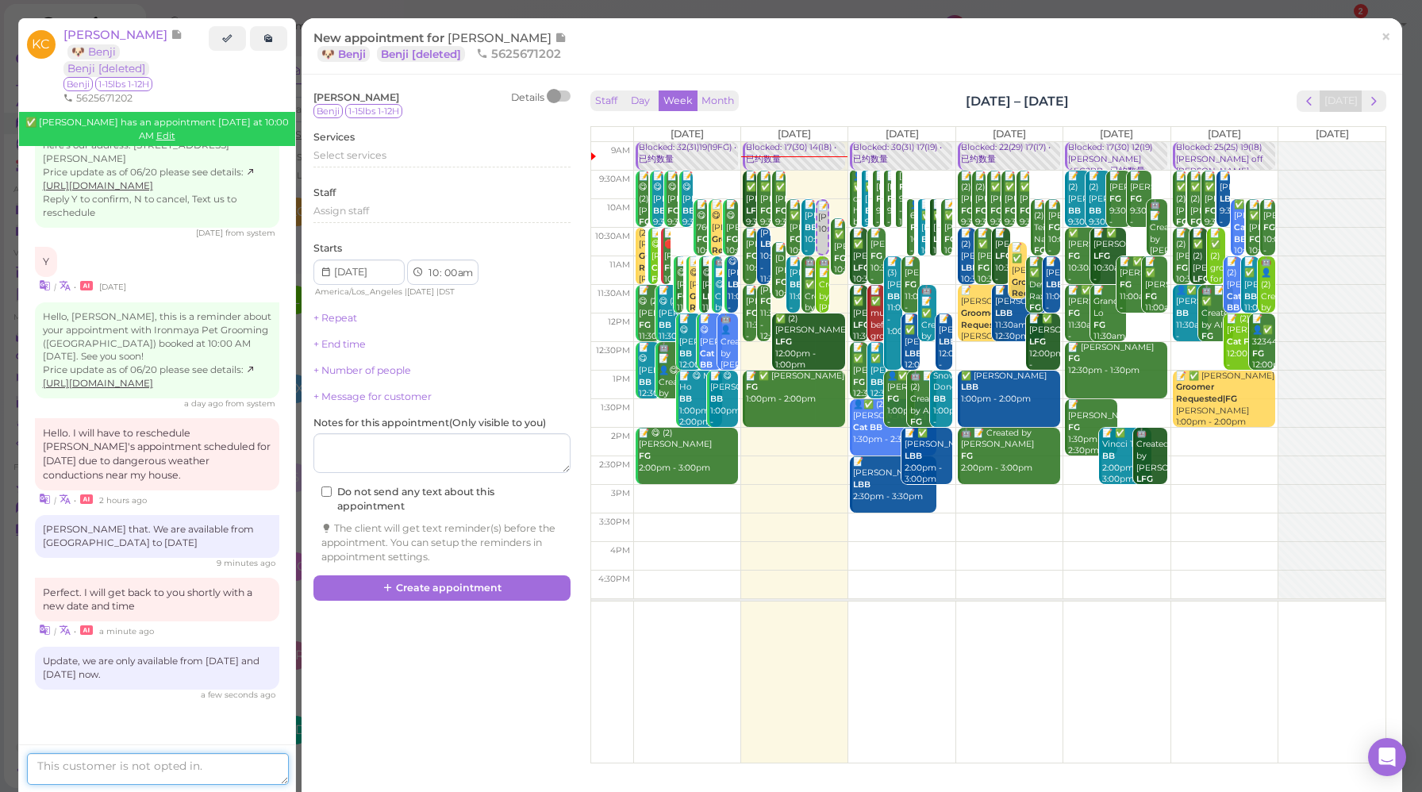
click at [181, 768] on textarea at bounding box center [158, 769] width 262 height 32
click at [1381, 44] on span "×" at bounding box center [1386, 36] width 10 height 22
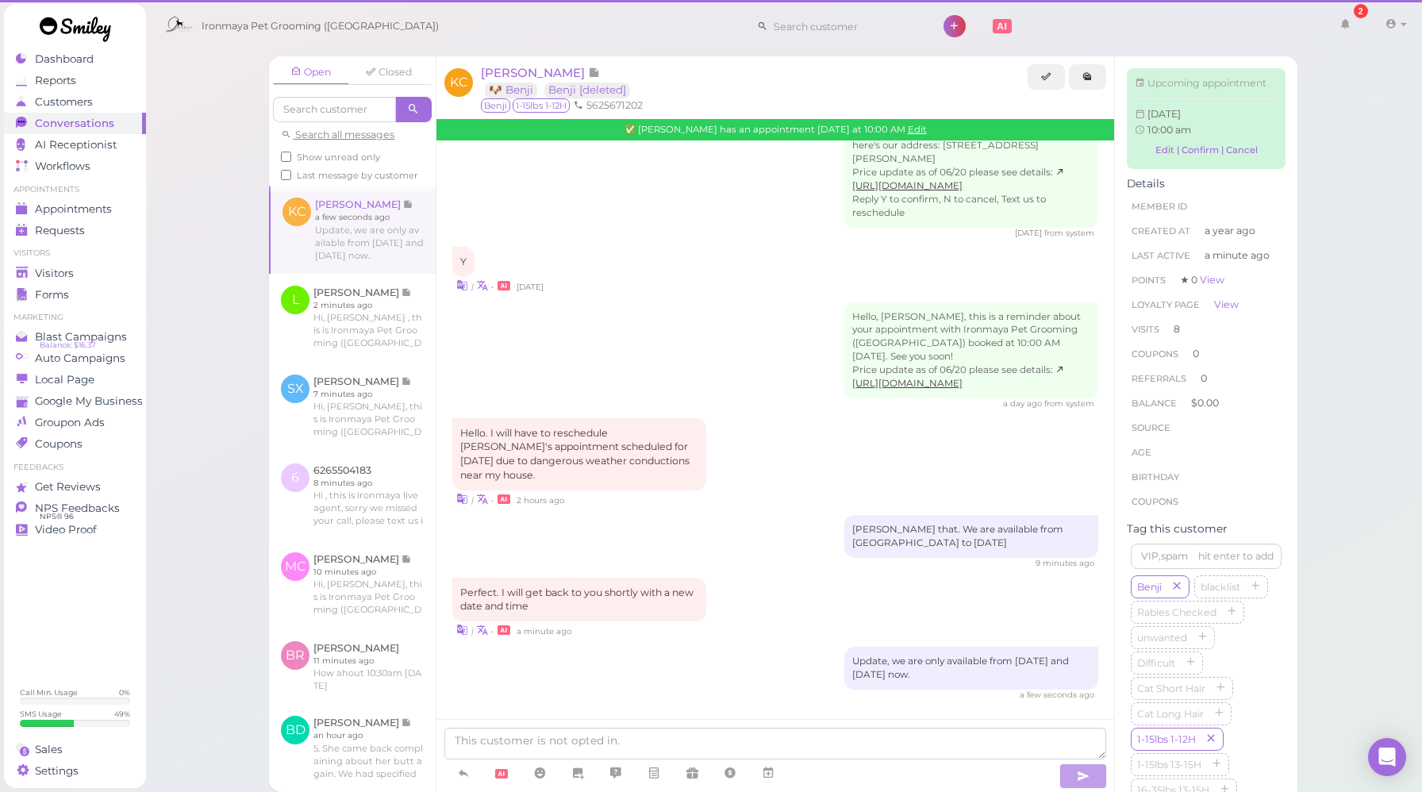
scroll to position [2236, 0]
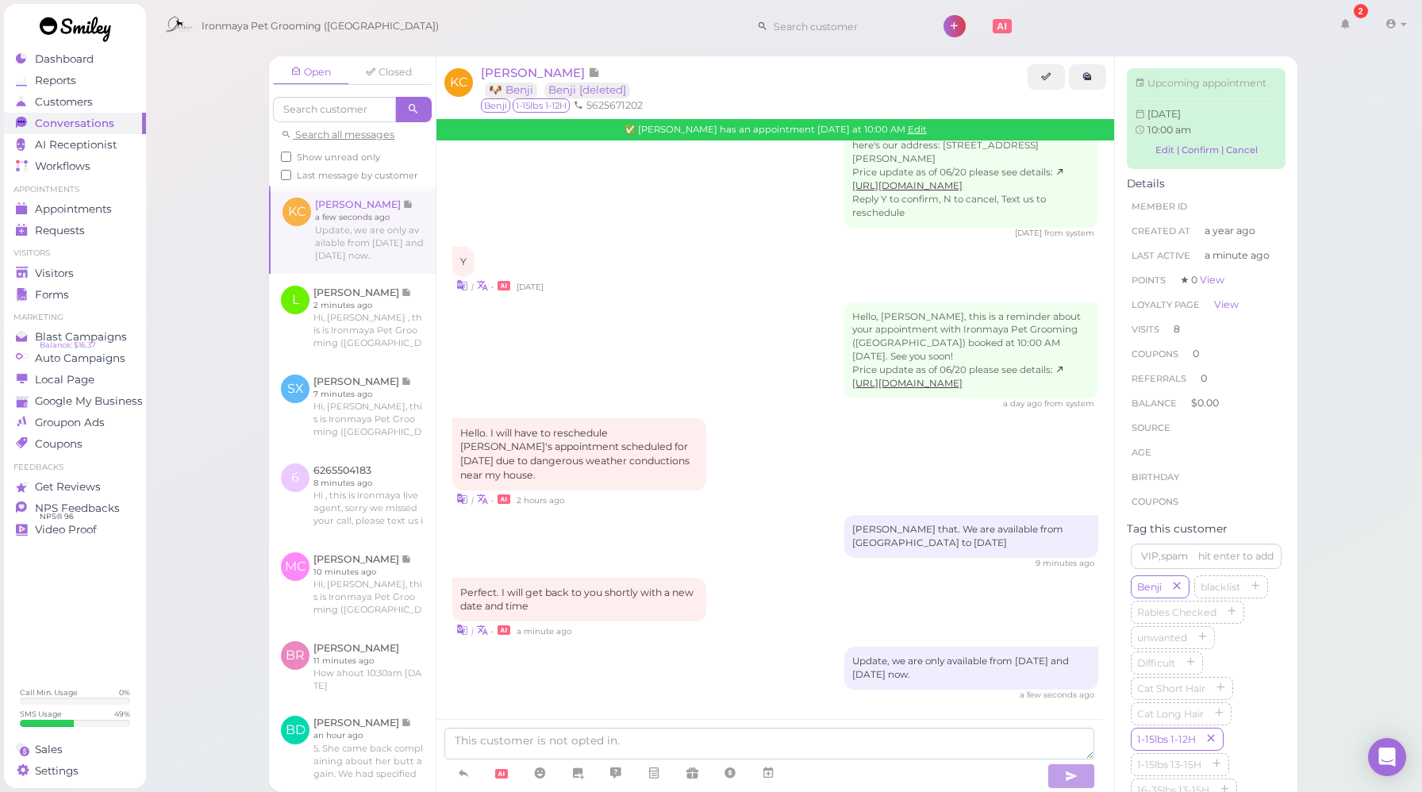
click at [642, 271] on div "Y | • 5 days ago" at bounding box center [775, 270] width 646 height 47
click at [714, 75] on div "Kristina Castro 🐶 Benji Benji [deleted]" at bounding box center [754, 81] width 547 height 34
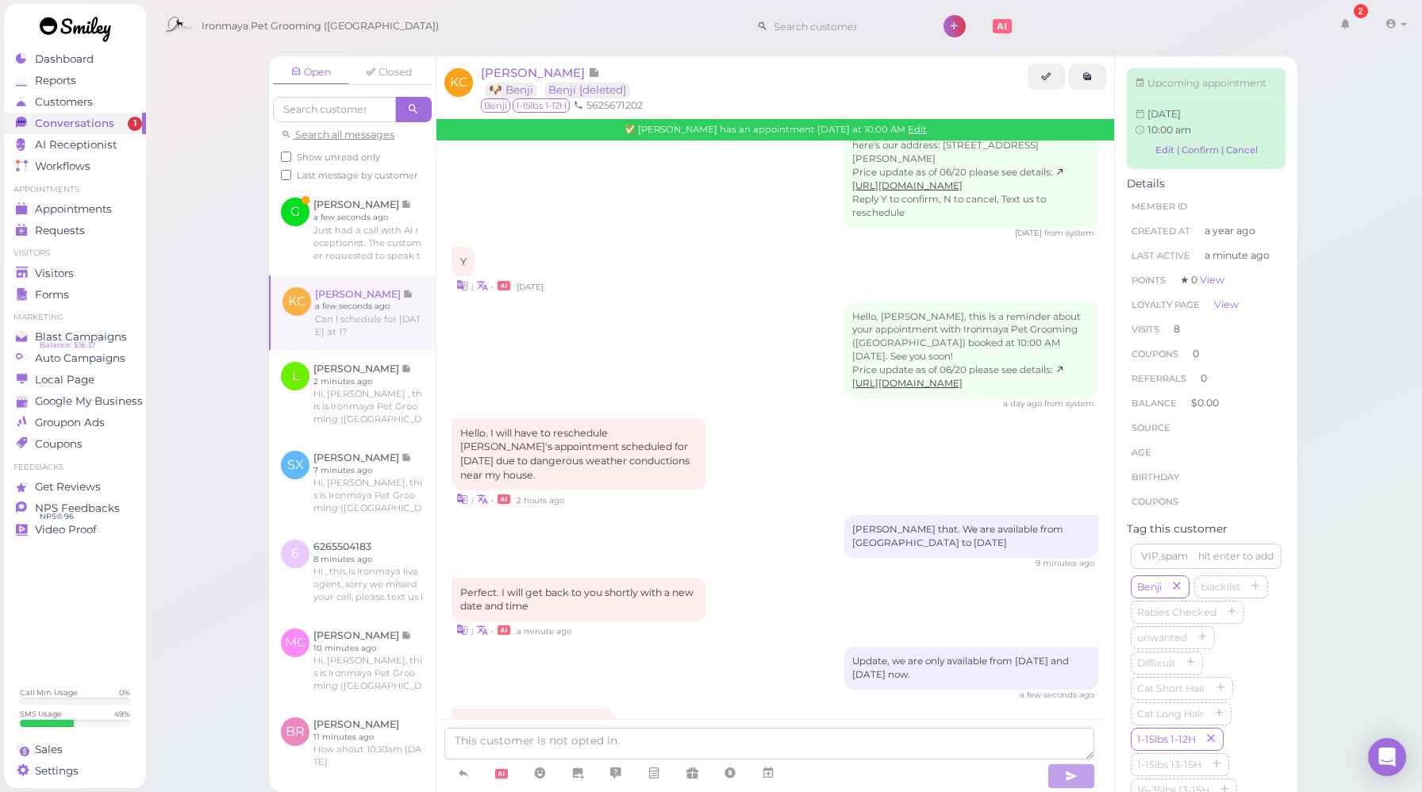
scroll to position [2304, 0]
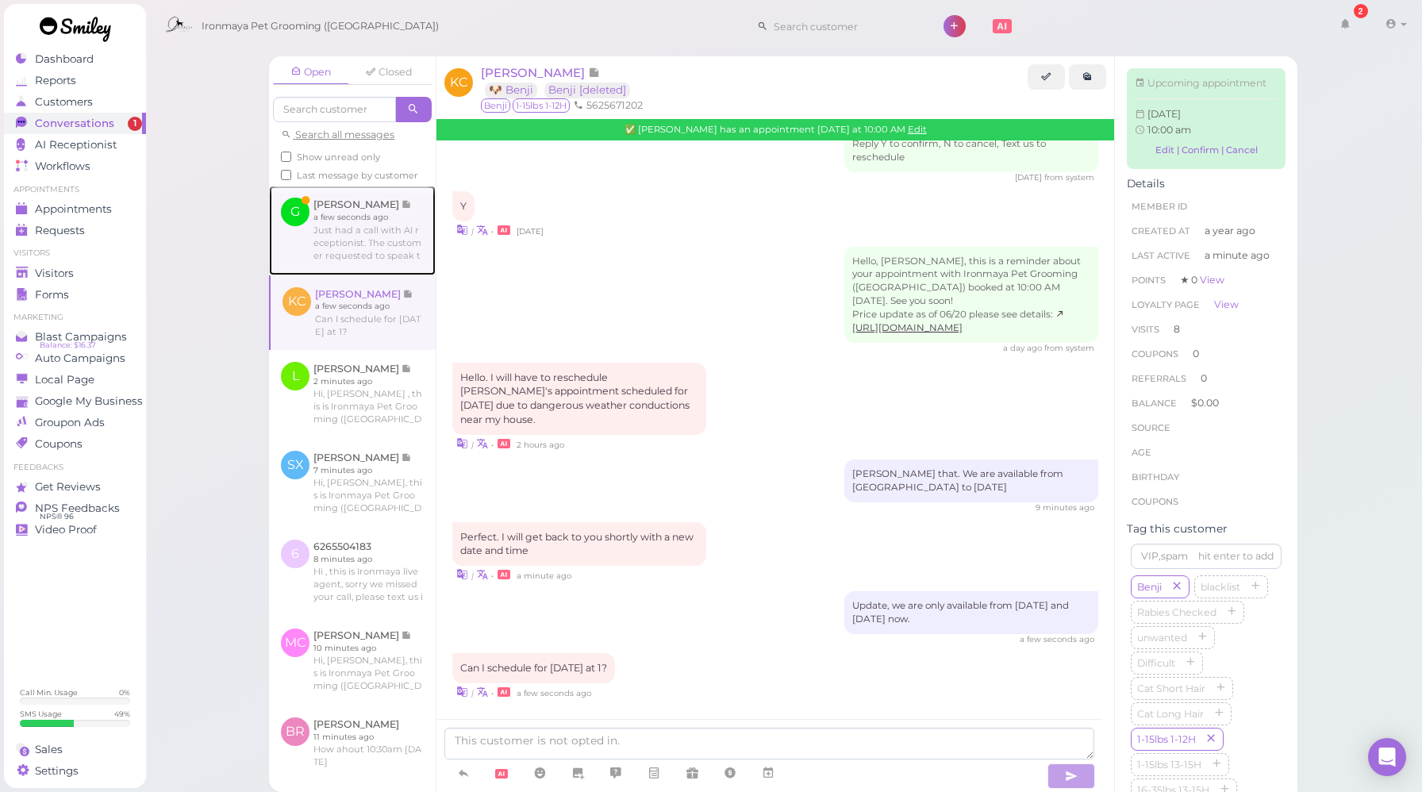
click at [340, 234] on link at bounding box center [352, 230] width 167 height 89
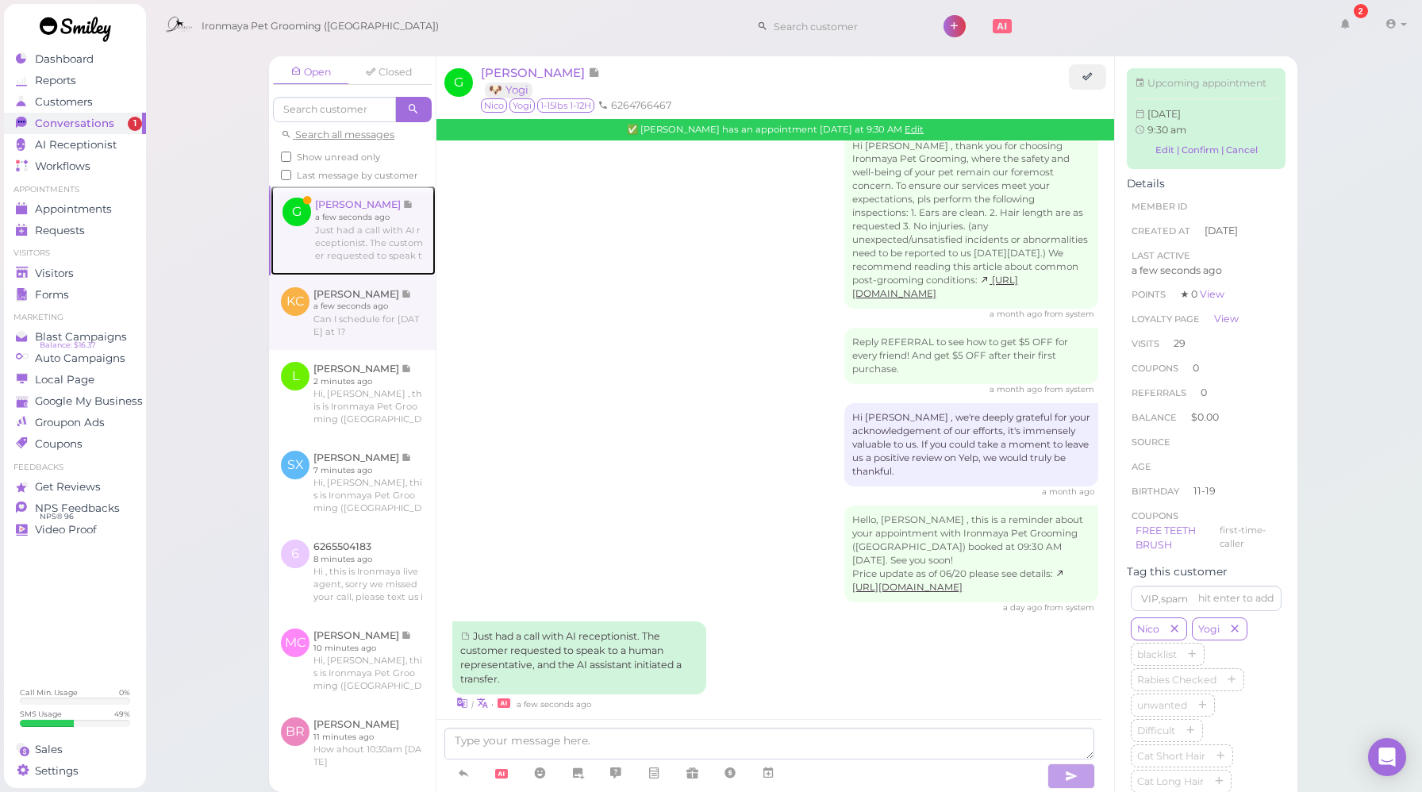
scroll to position [2321, 0]
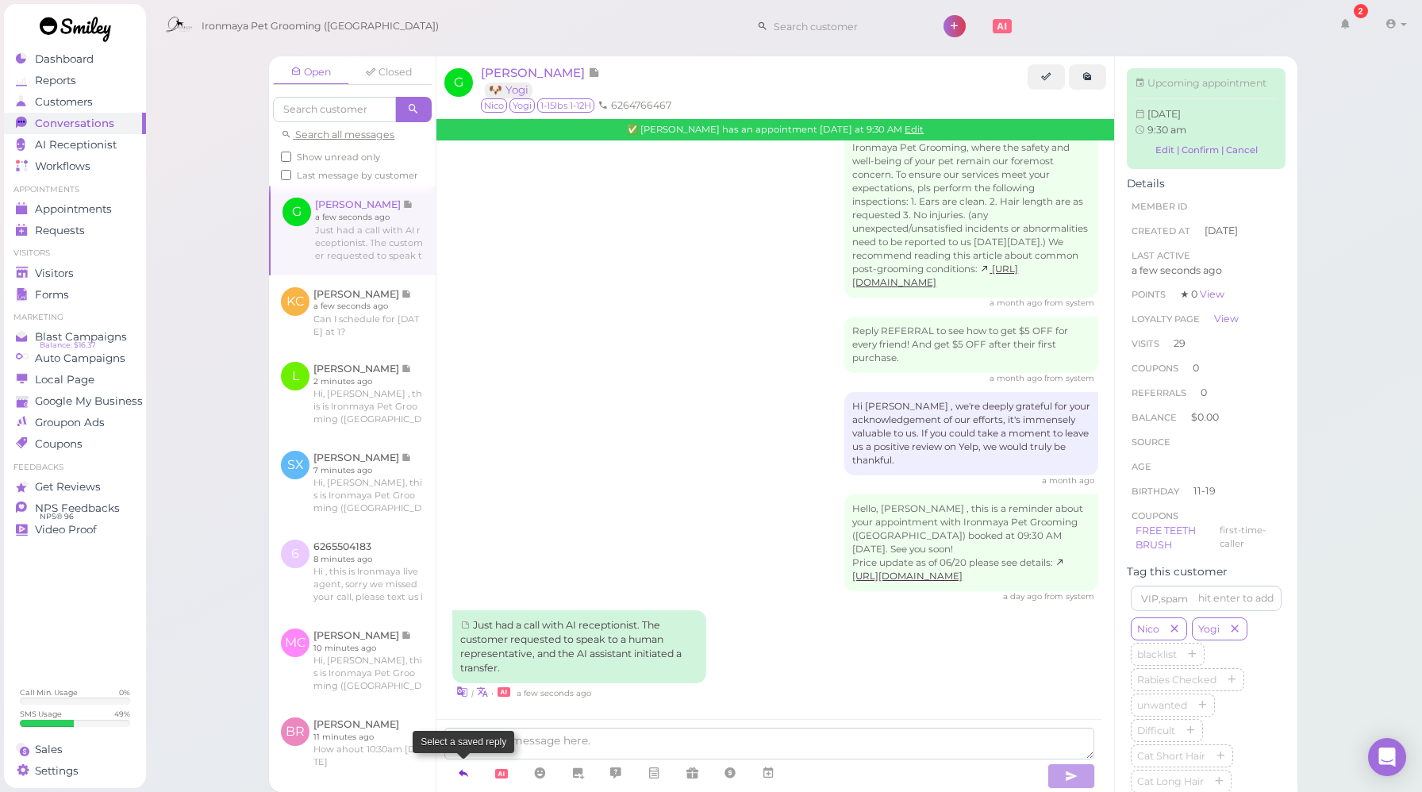
click at [466, 777] on icon at bounding box center [463, 773] width 13 height 16
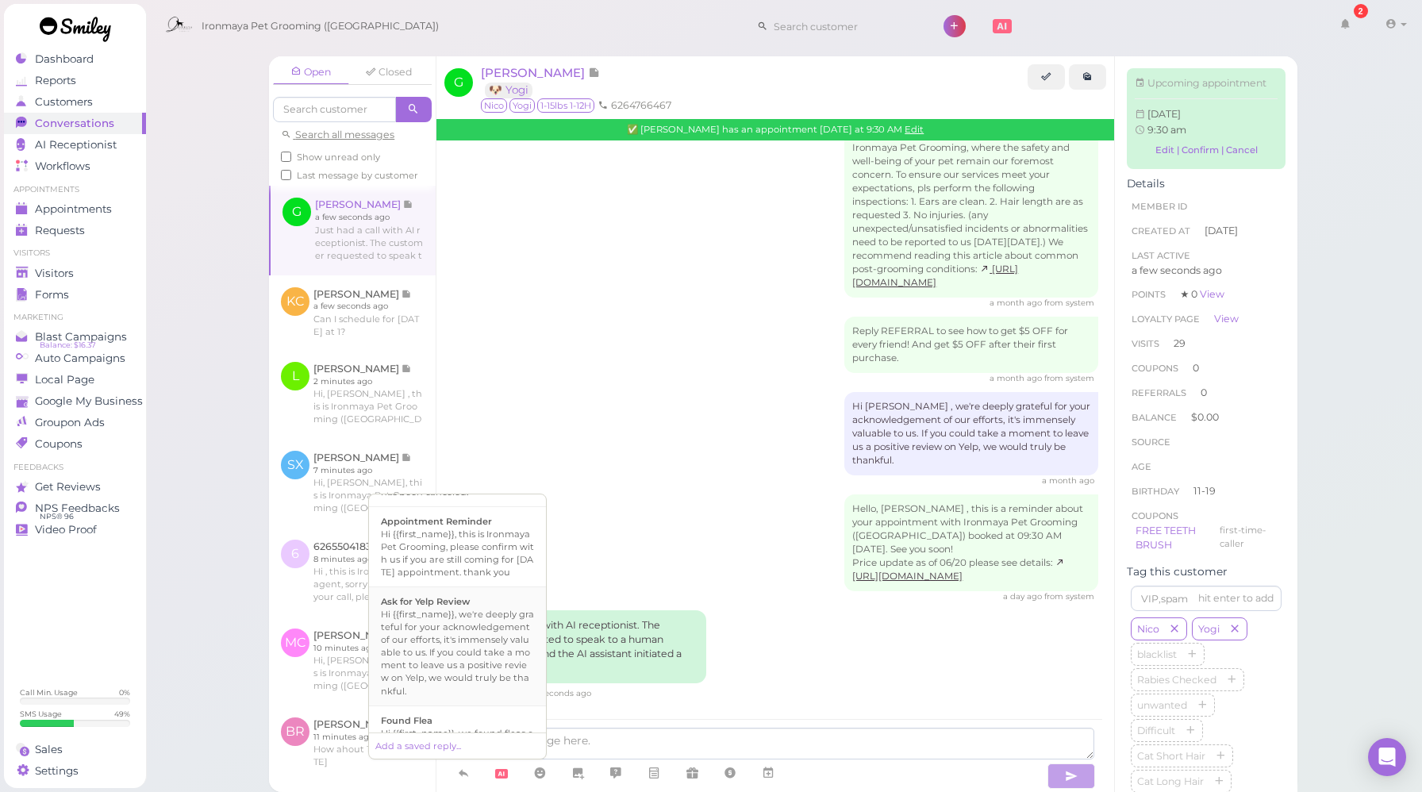
scroll to position [548, 0]
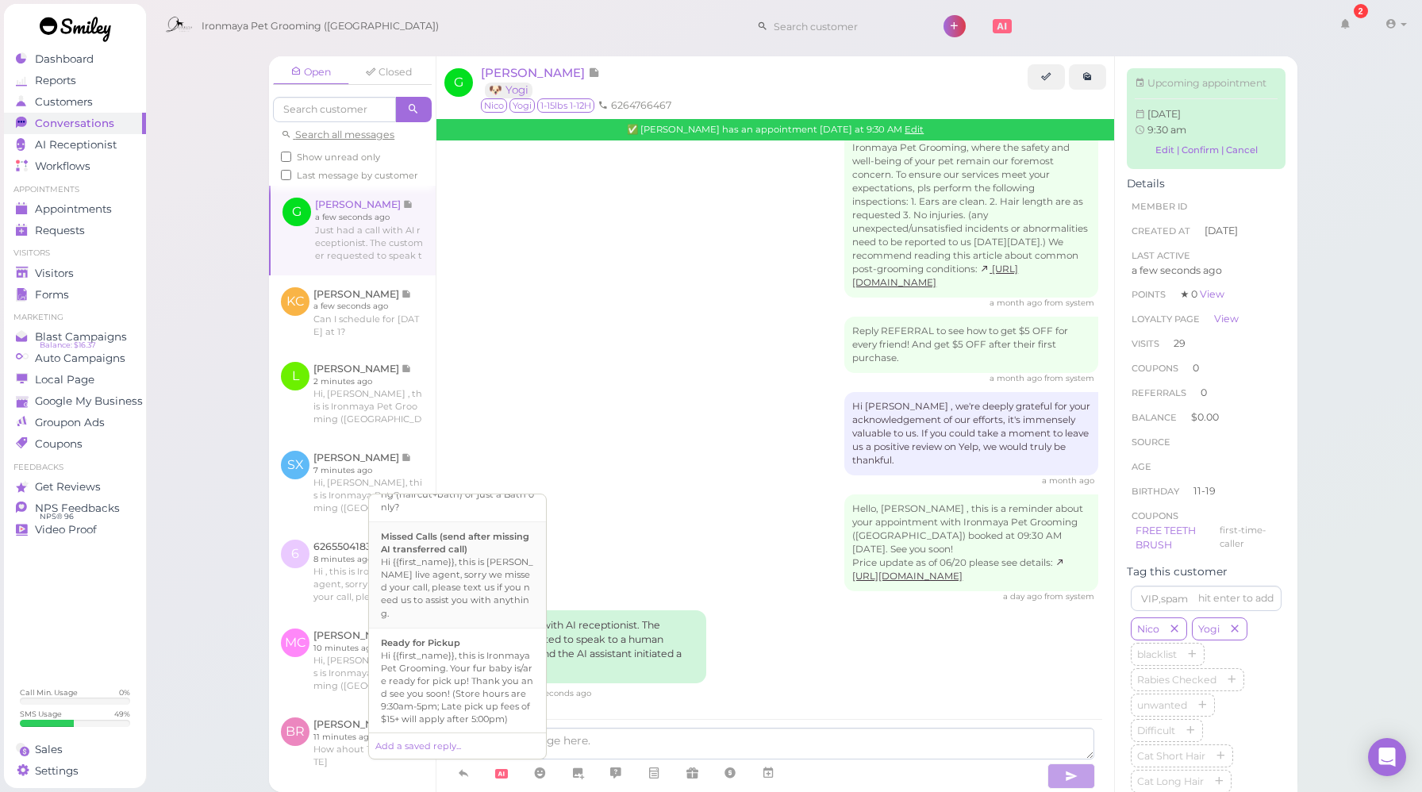
click at [482, 619] on div "Hi {{first_name}}, this is [PERSON_NAME] live agent, sorry we missed your call,…" at bounding box center [457, 586] width 153 height 63
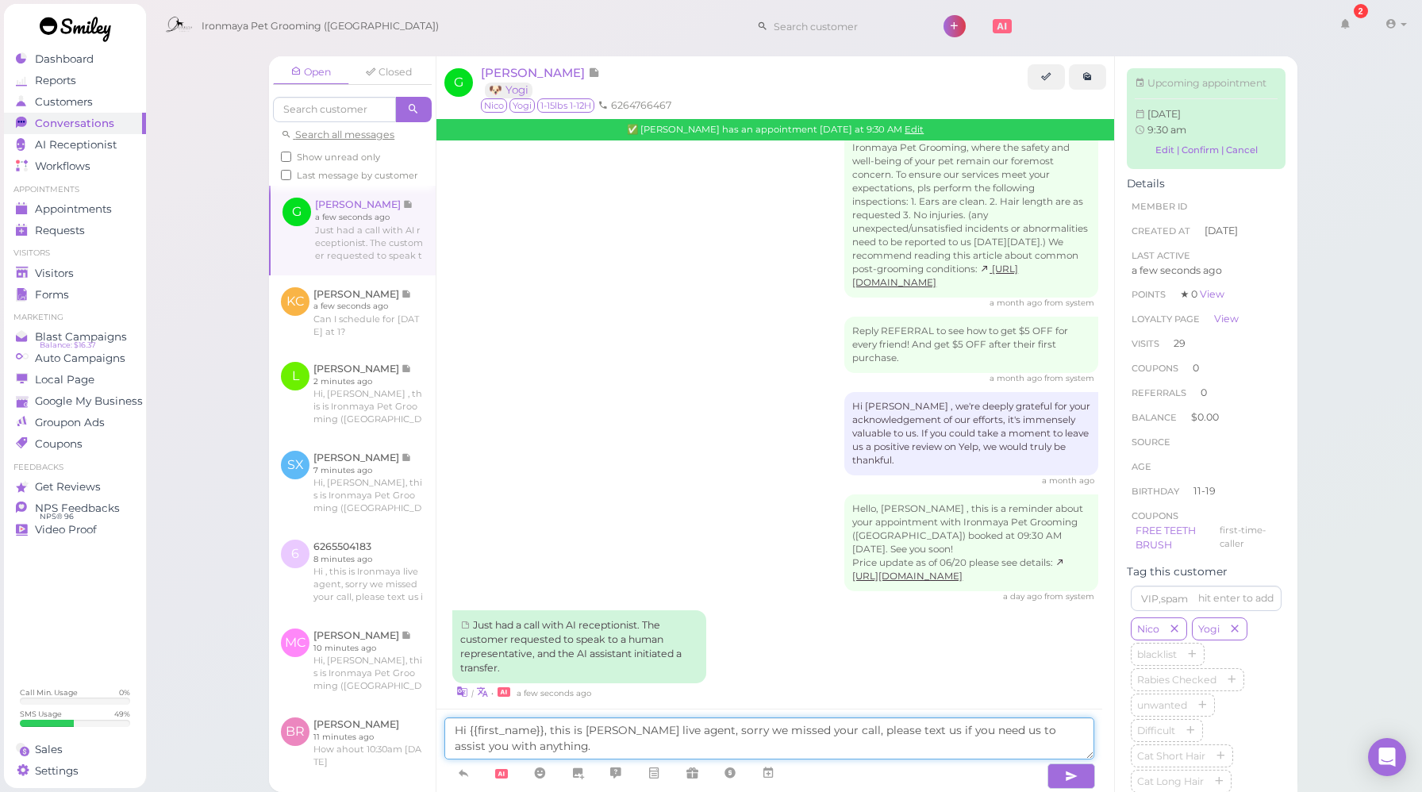
drag, startPoint x: 701, startPoint y: 732, endPoint x: 724, endPoint y: 731, distance: 23.1
click at [724, 731] on textarea "Hi {{first_name}}, this is [PERSON_NAME] live agent, sorry we missed your call,…" at bounding box center [769, 738] width 650 height 42
click at [715, 727] on textarea "Hi {{first_name}}, this is Ironmaya live agent, we missed your call, please tex…" at bounding box center [769, 738] width 650 height 42
click at [779, 729] on textarea "Hi {{first_name}}, this is Ironmaya live agent, we couldn't asnwer your missed …" at bounding box center [769, 738] width 650 height 42
click at [769, 730] on textarea "Hi {{first_name}}, this is Ironmaya live agent, we couldn't aswer your missed y…" at bounding box center [769, 738] width 650 height 42
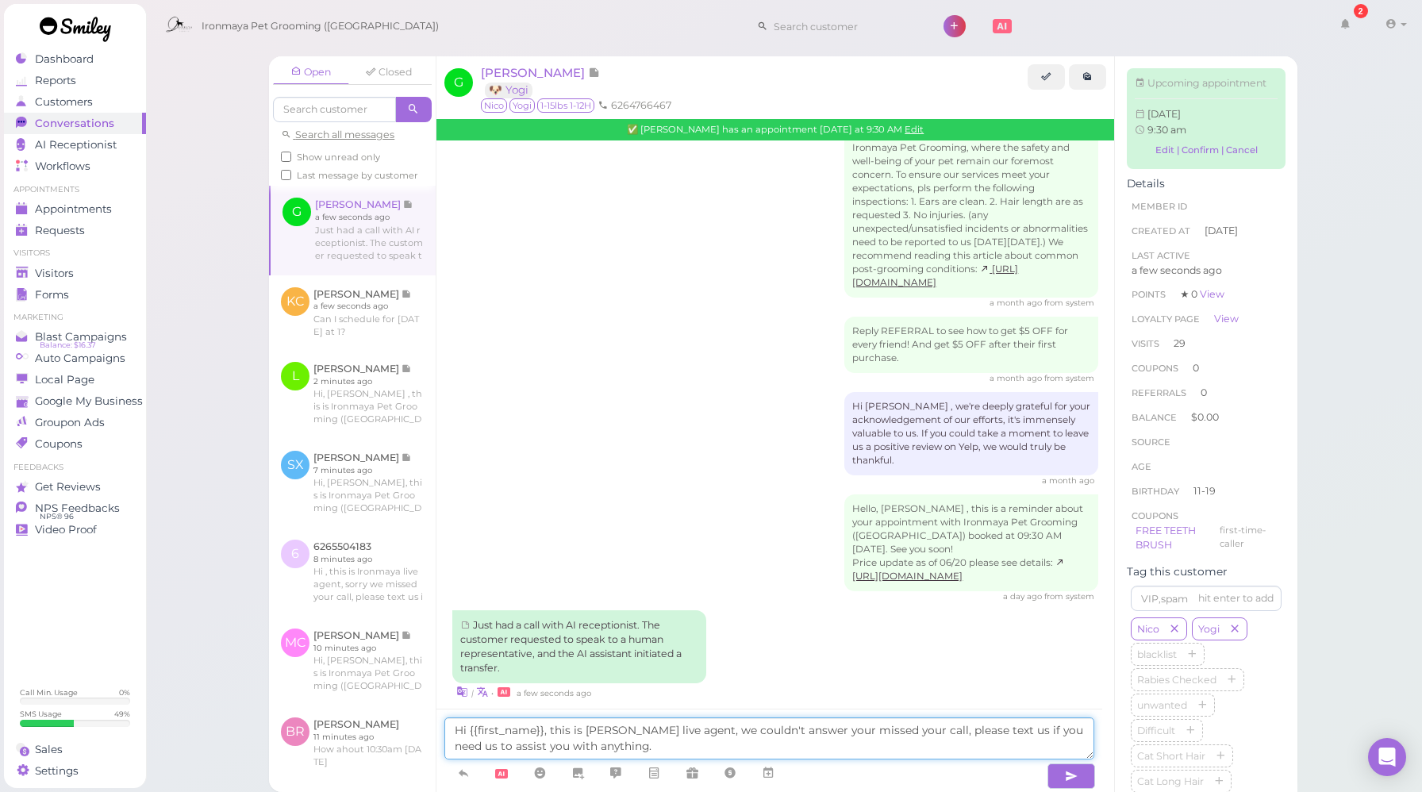
drag, startPoint x: 832, startPoint y: 733, endPoint x: 898, endPoint y: 732, distance: 66.7
click at [898, 732] on textarea "Hi {{first_name}}, this is Ironmaya live agent, we couldn't answer your missed …" at bounding box center [769, 738] width 650 height 42
click at [850, 728] on textarea "Hi {{first_name}}, this is Ironmaya live agent, we couldn't answer your call, p…" at bounding box center [769, 738] width 650 height 42
drag, startPoint x: 951, startPoint y: 731, endPoint x: 986, endPoint y: 728, distance: 35.0
click at [986, 728] on textarea "Hi {{first_name}}, this is Ironmaya live agent, we couldn't answer your call no…" at bounding box center [769, 738] width 650 height 42
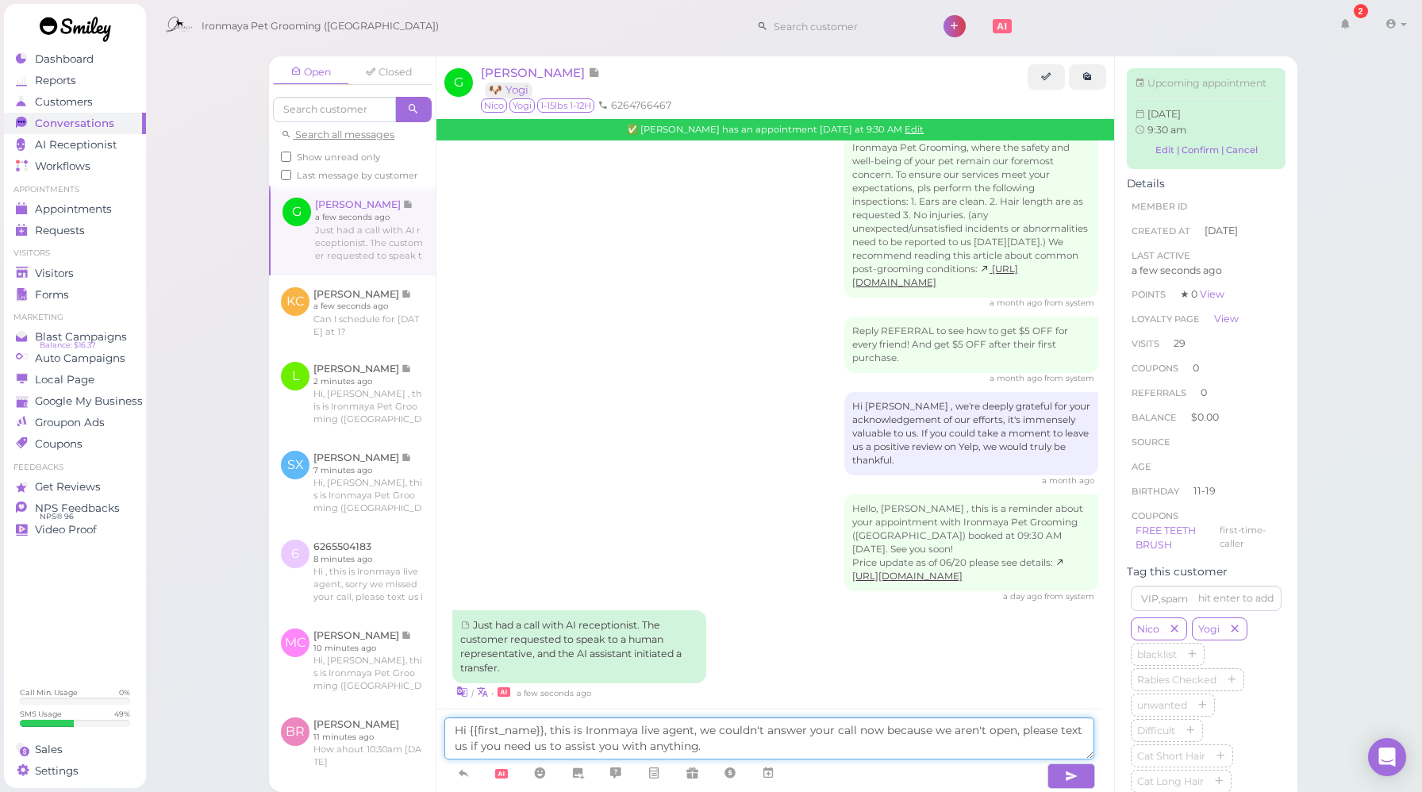
click at [1009, 728] on textarea "Hi {{first_name}}, this is Ironmaya live agent, we couldn't answer your call no…" at bounding box center [769, 738] width 650 height 42
click at [737, 744] on textarea "Hi {{first_name}}, this is Ironmaya live agent, we couldn't answer your call no…" at bounding box center [769, 738] width 650 height 42
type textarea "Hi {{first_name}}, this is Ironmaya live agent, we couldn't answer your call no…"
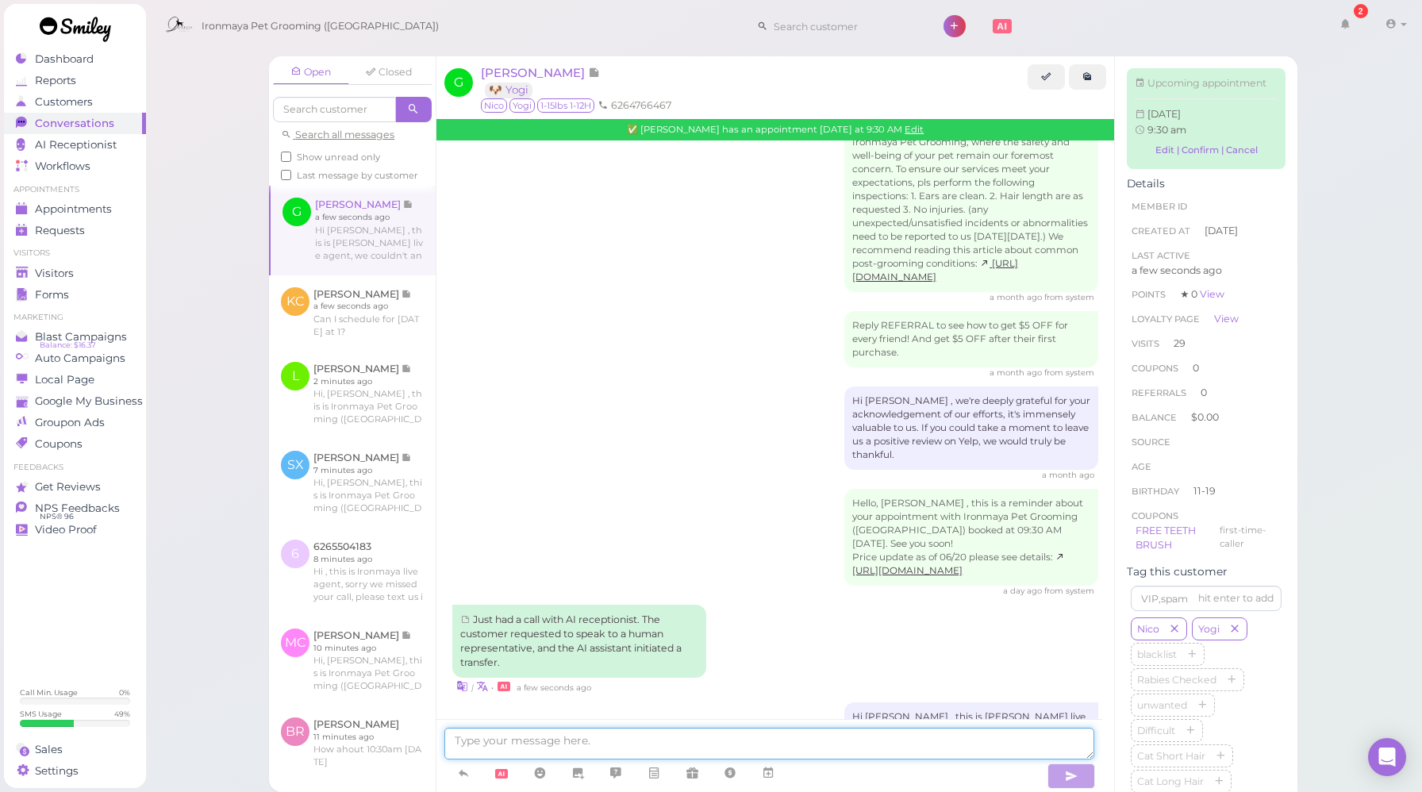
scroll to position [2399, 0]
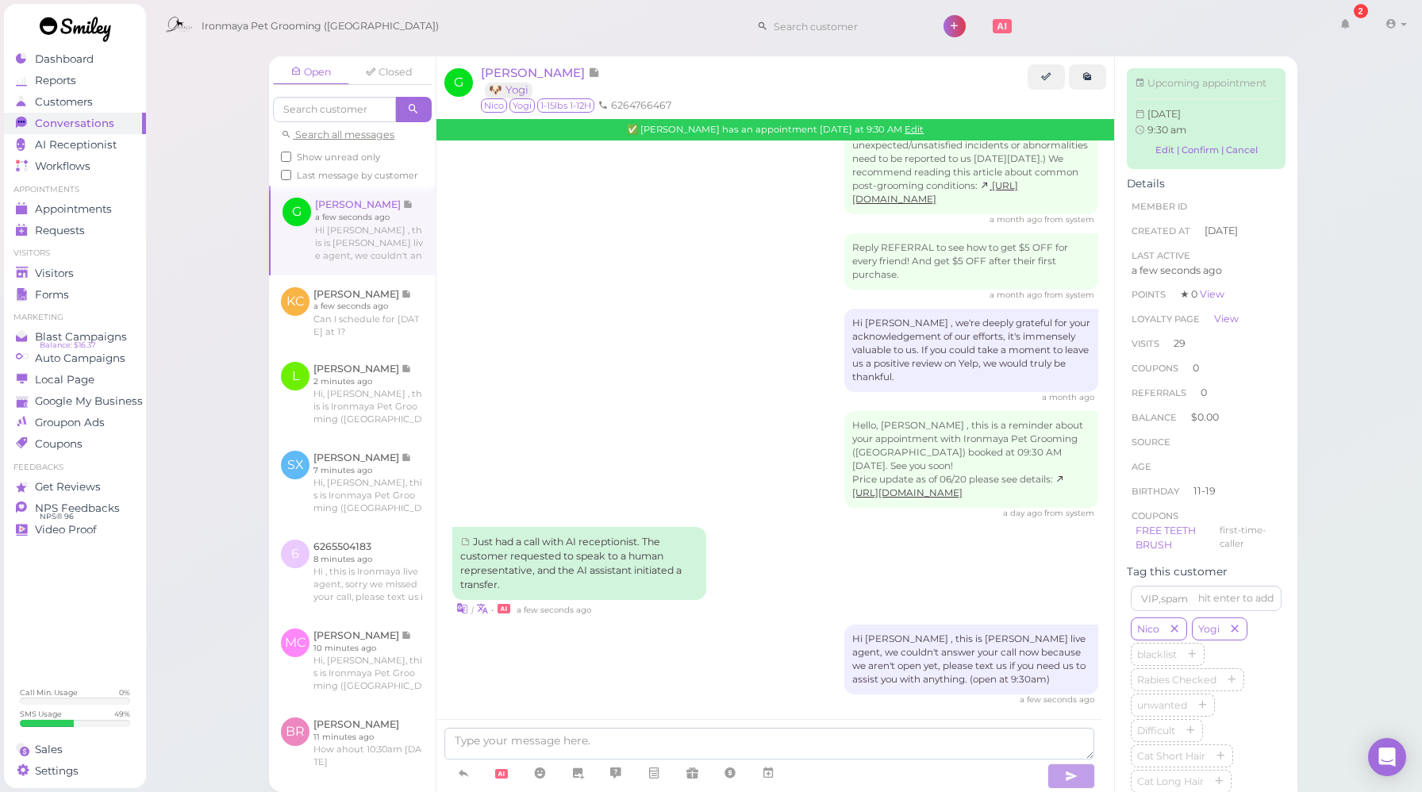
click at [331, 350] on link at bounding box center [352, 312] width 167 height 75
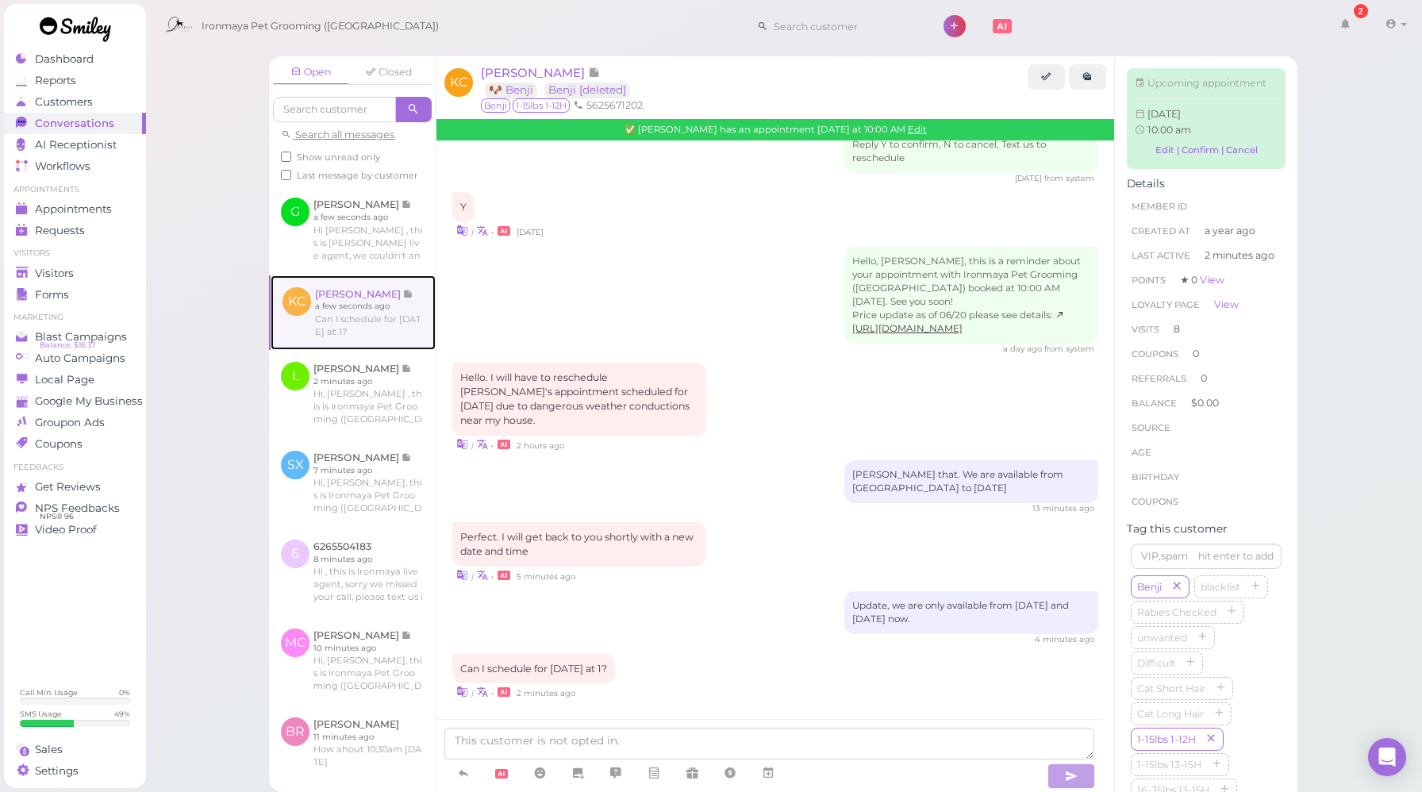
scroll to position [2133, 0]
click at [797, 562] on div "Perfect. I will get back to you shortly with a new date and time | • 5 minutes …" at bounding box center [775, 553] width 646 height 61
click at [908, 133] on link "Edit" at bounding box center [917, 129] width 19 height 11
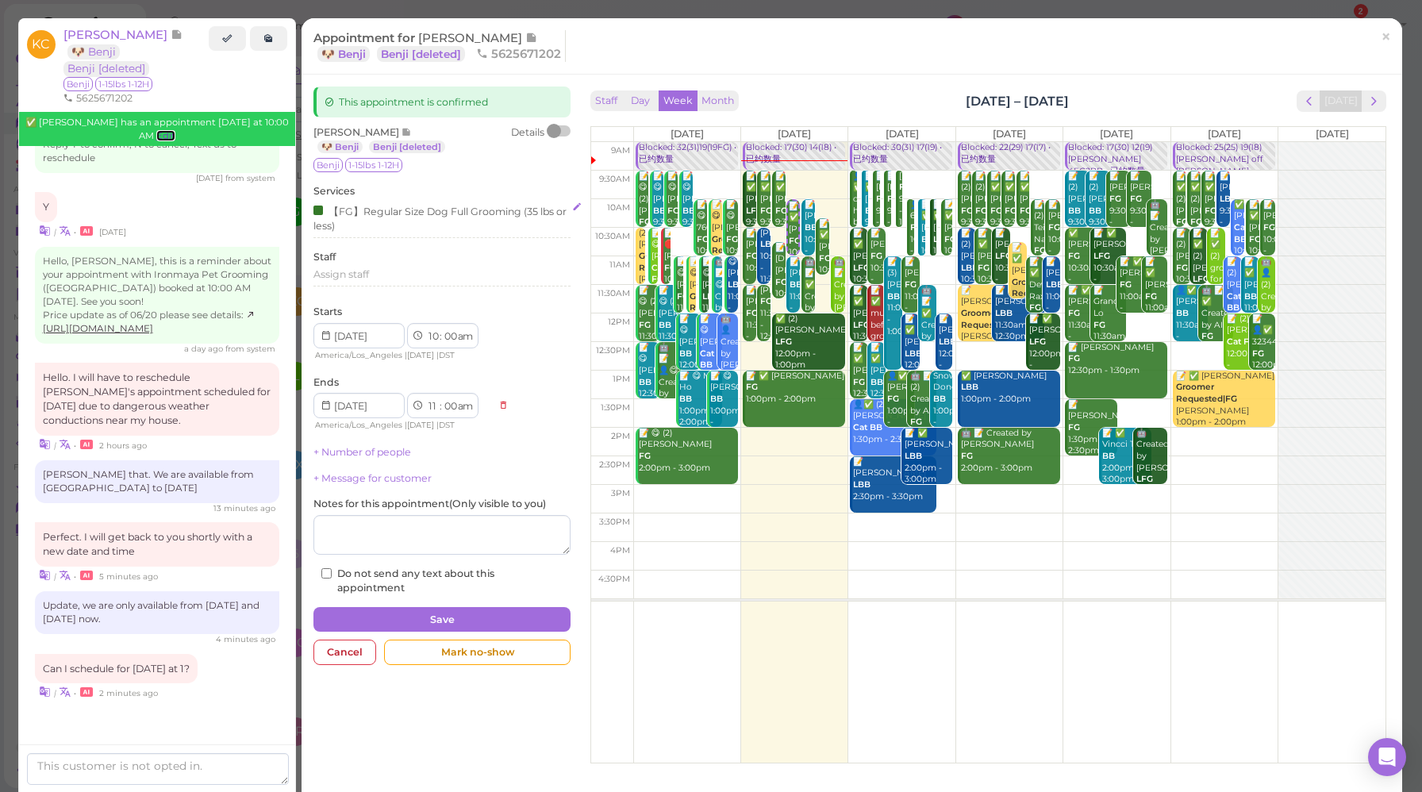
scroll to position [2255, 0]
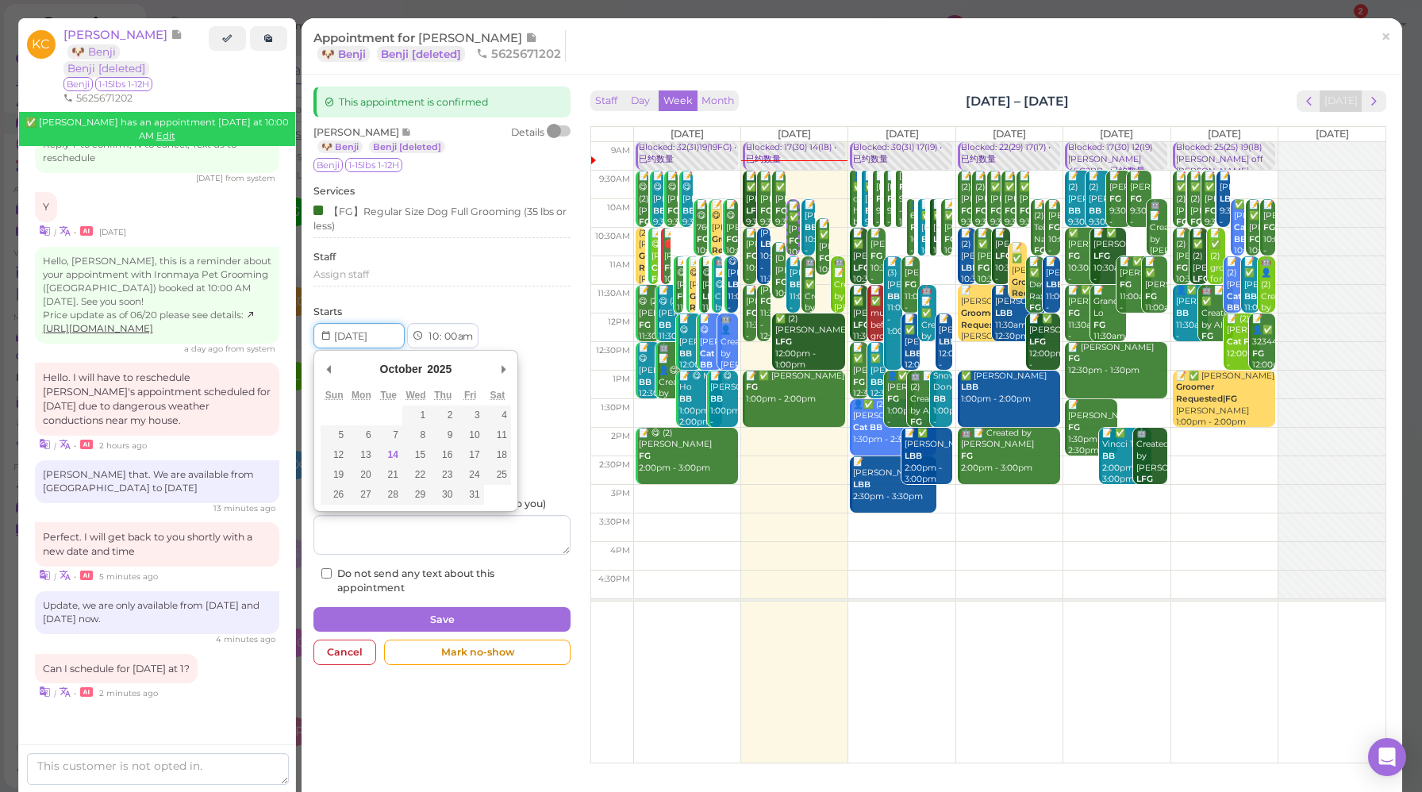
click at [375, 340] on input "Use the arrow keys to pick a date" at bounding box center [358, 335] width 91 height 25
type input "[DATE]"
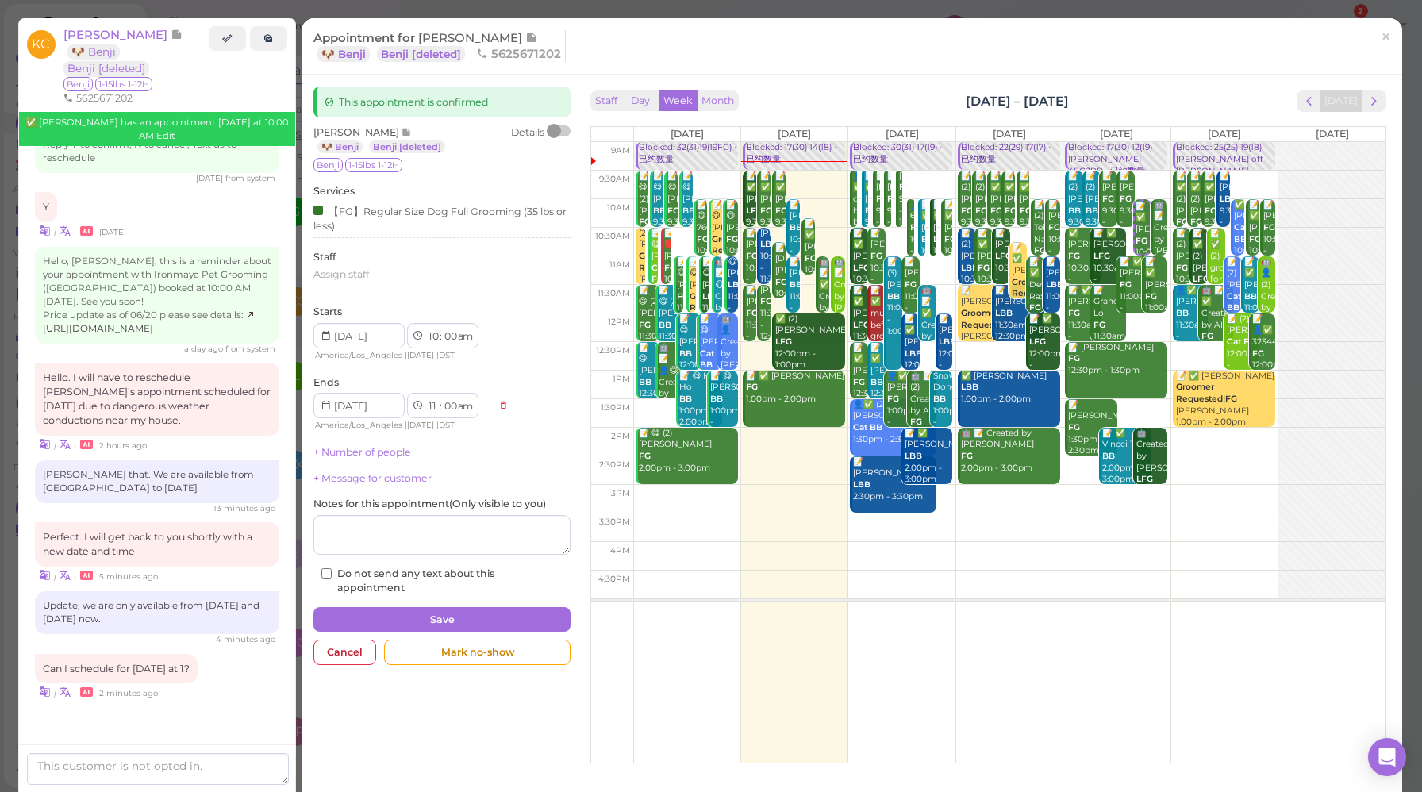
click at [436, 336] on select "1 2 3 4 5 6 7 8 9 10 11 12" at bounding box center [432, 337] width 13 height 17
select select "1"
click at [426, 330] on select "1 2 3 4 5 6 7 8 9 10 11 12" at bounding box center [432, 337] width 13 height 17
select select "pm"
select select "2"
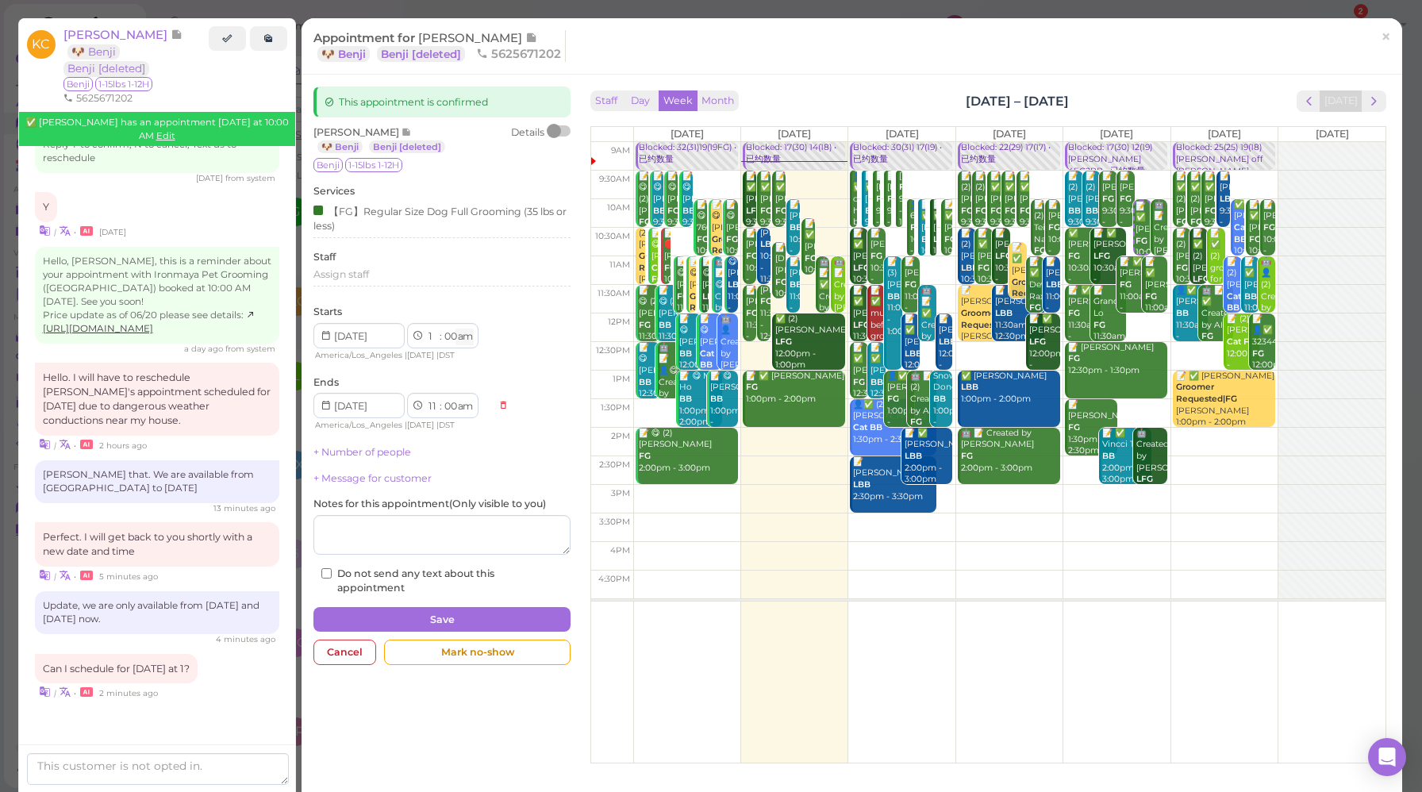
select select "pm"
click at [467, 339] on select "am pm" at bounding box center [464, 337] width 18 height 17
click at [456, 330] on select "am pm" at bounding box center [464, 337] width 18 height 17
click at [525, 344] on div "Starts 1 2 3 4 5 6 7 8 9 10 11 12 : 00 05 10 15 20 25 30 35 40 45 50 55 am pm A…" at bounding box center [441, 334] width 257 height 58
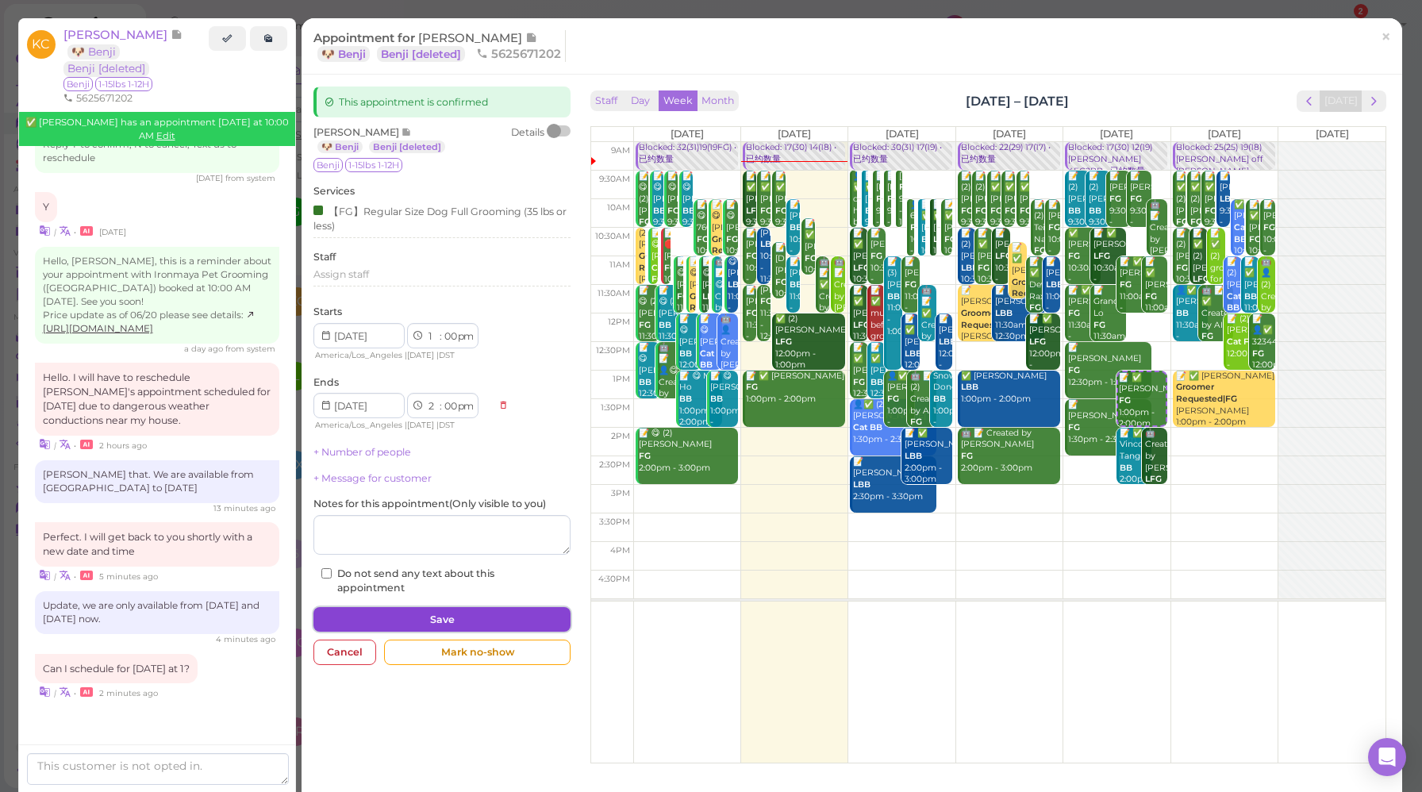
click at [459, 614] on button "Save" at bounding box center [441, 619] width 257 height 25
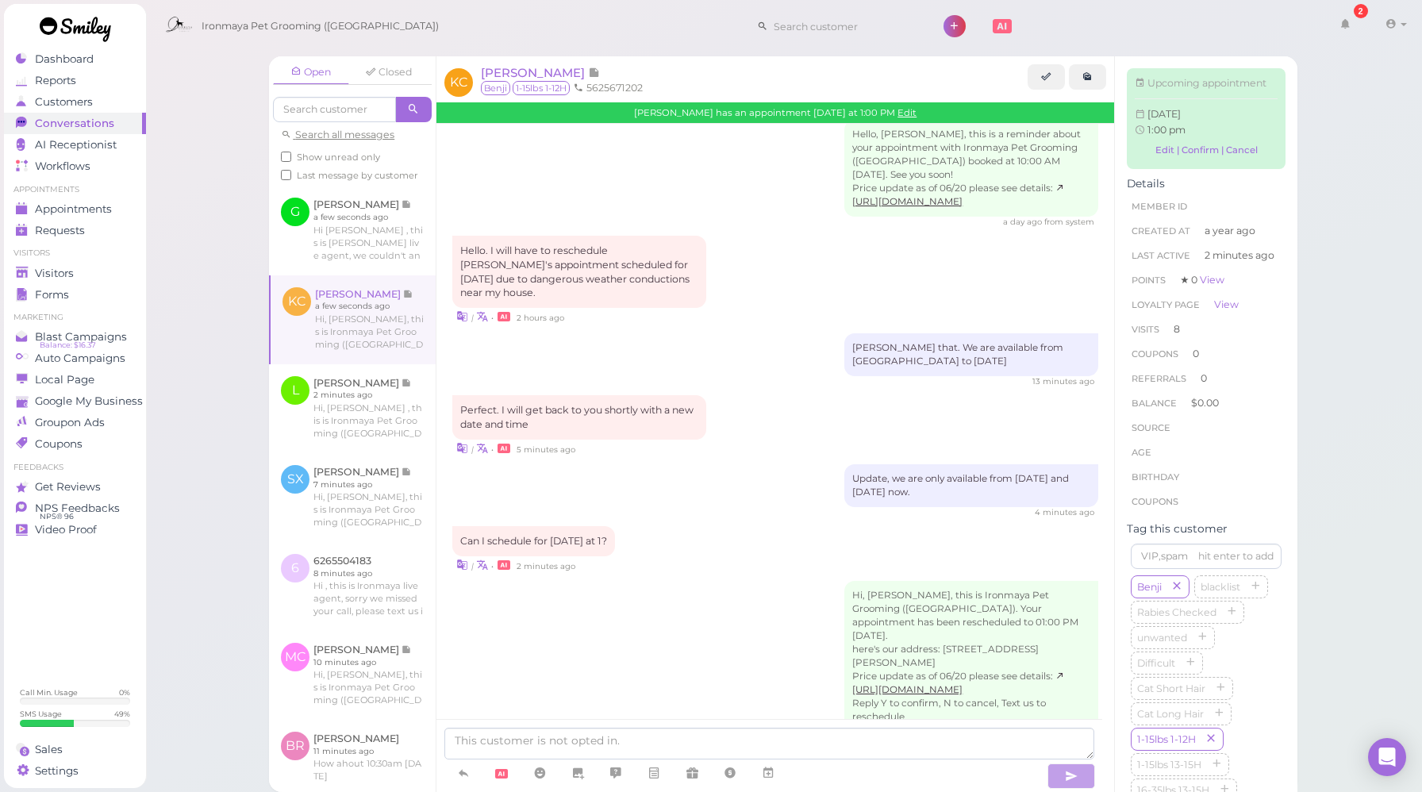
scroll to position [2280, 0]
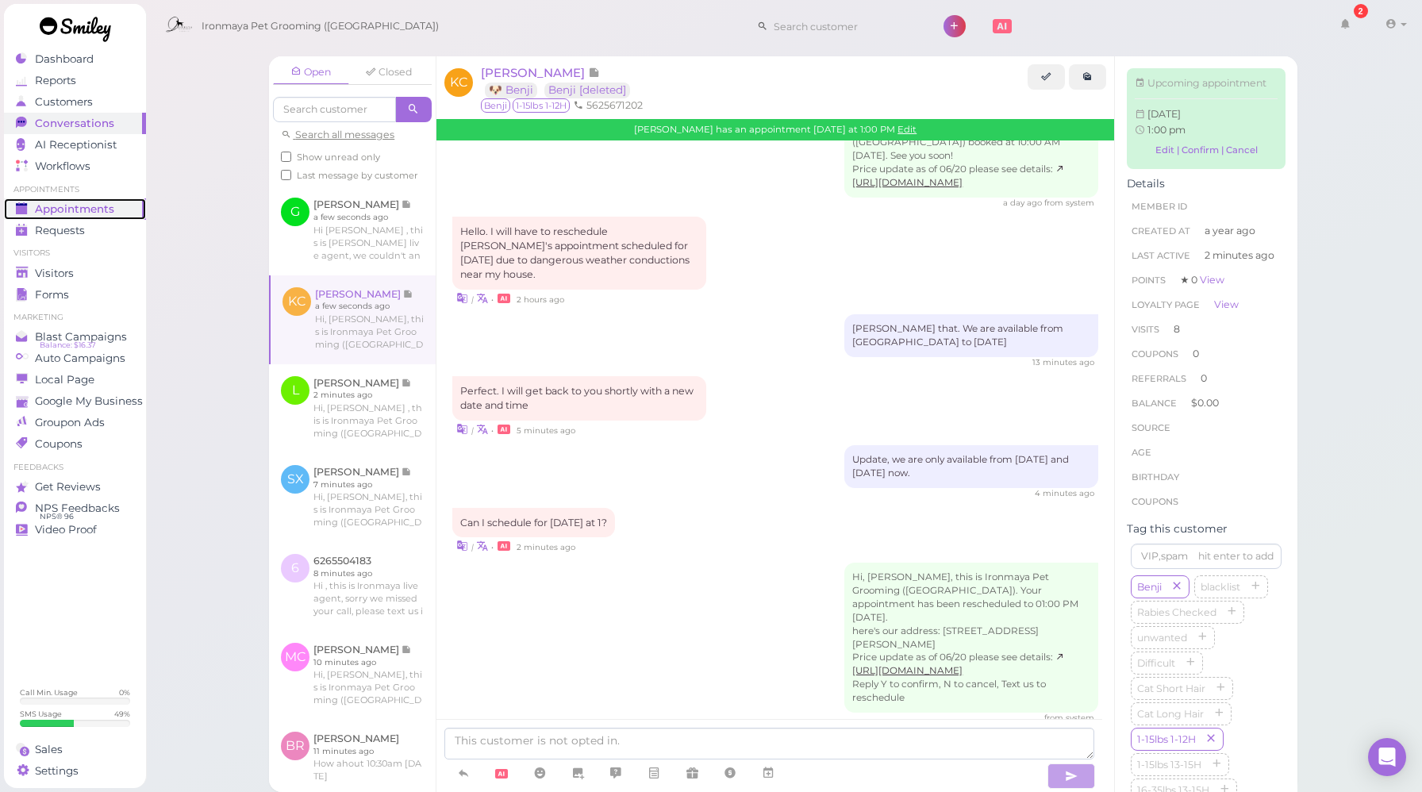
click at [98, 213] on span "Appointments" at bounding box center [74, 208] width 79 height 13
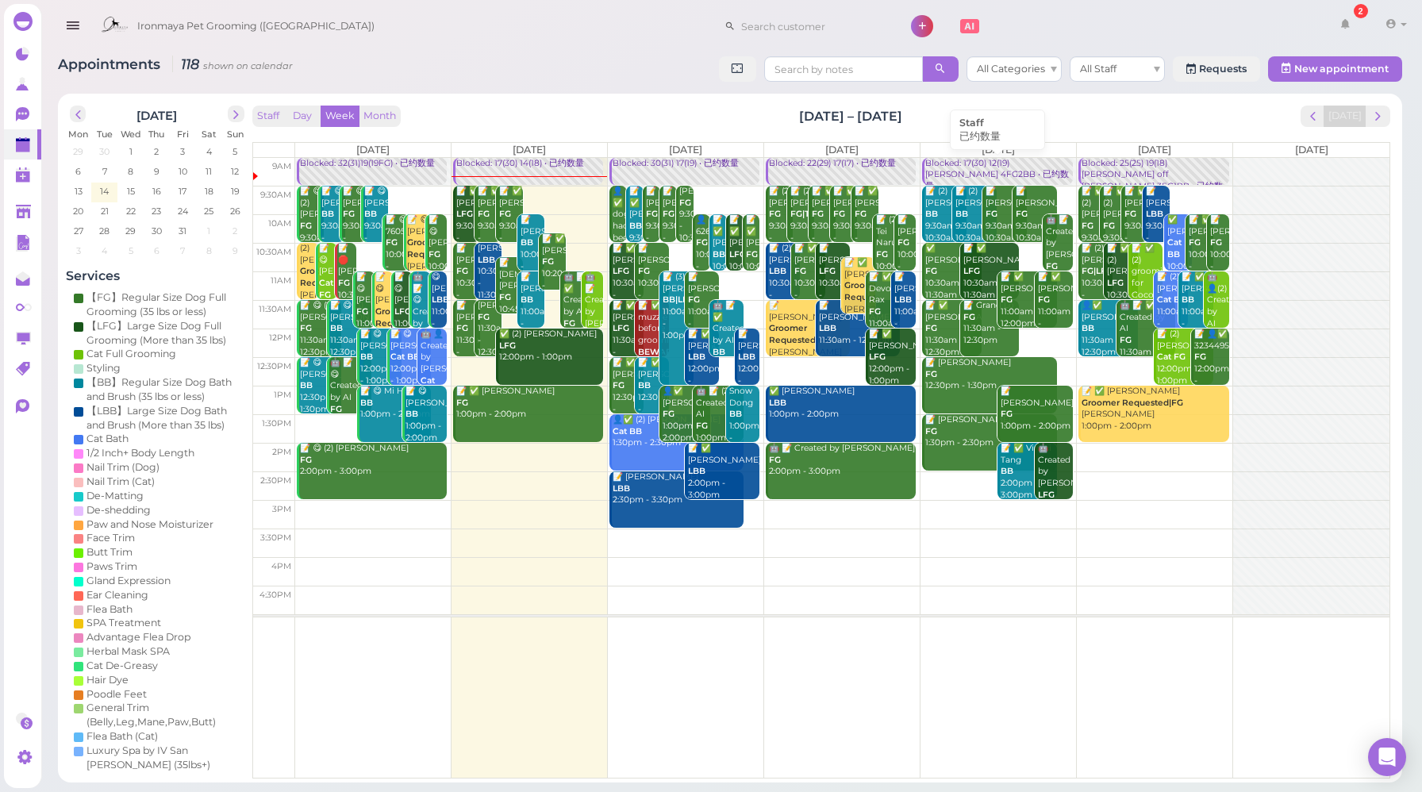
click at [963, 165] on div "Blocked: 17(30) 12(19)[PERSON_NAME] 4FG2BB • 已约数量" at bounding box center [998, 175] width 148 height 35
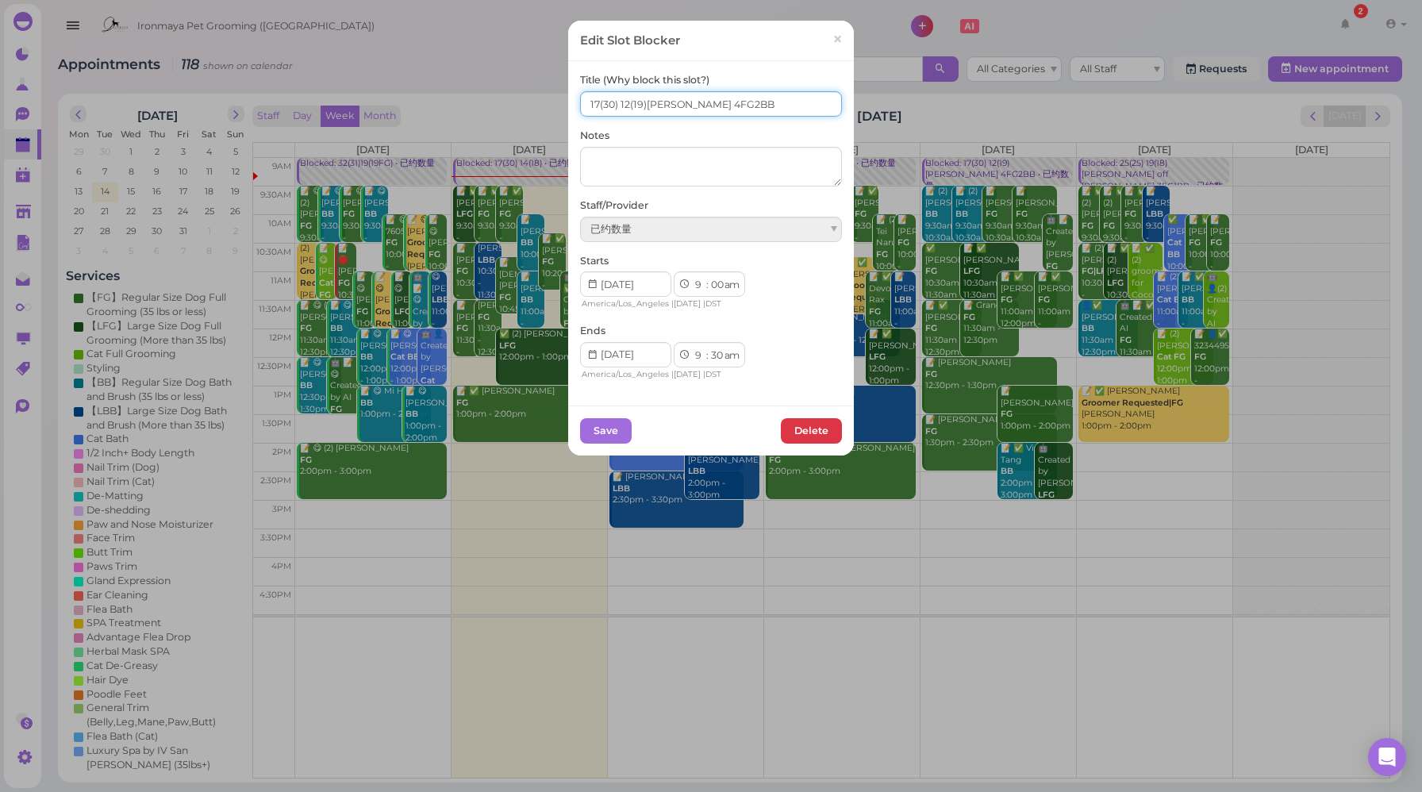
click at [594, 102] on input "17(30) 12(19)[PERSON_NAME] 4FG2BB" at bounding box center [711, 103] width 262 height 25
click at [622, 102] on input "18(30) 12(19)Erin 4FG2BB" at bounding box center [711, 103] width 262 height 25
type input "18(30) 13(19)Erin 4FG2BB"
click at [599, 429] on button "Save" at bounding box center [606, 430] width 52 height 25
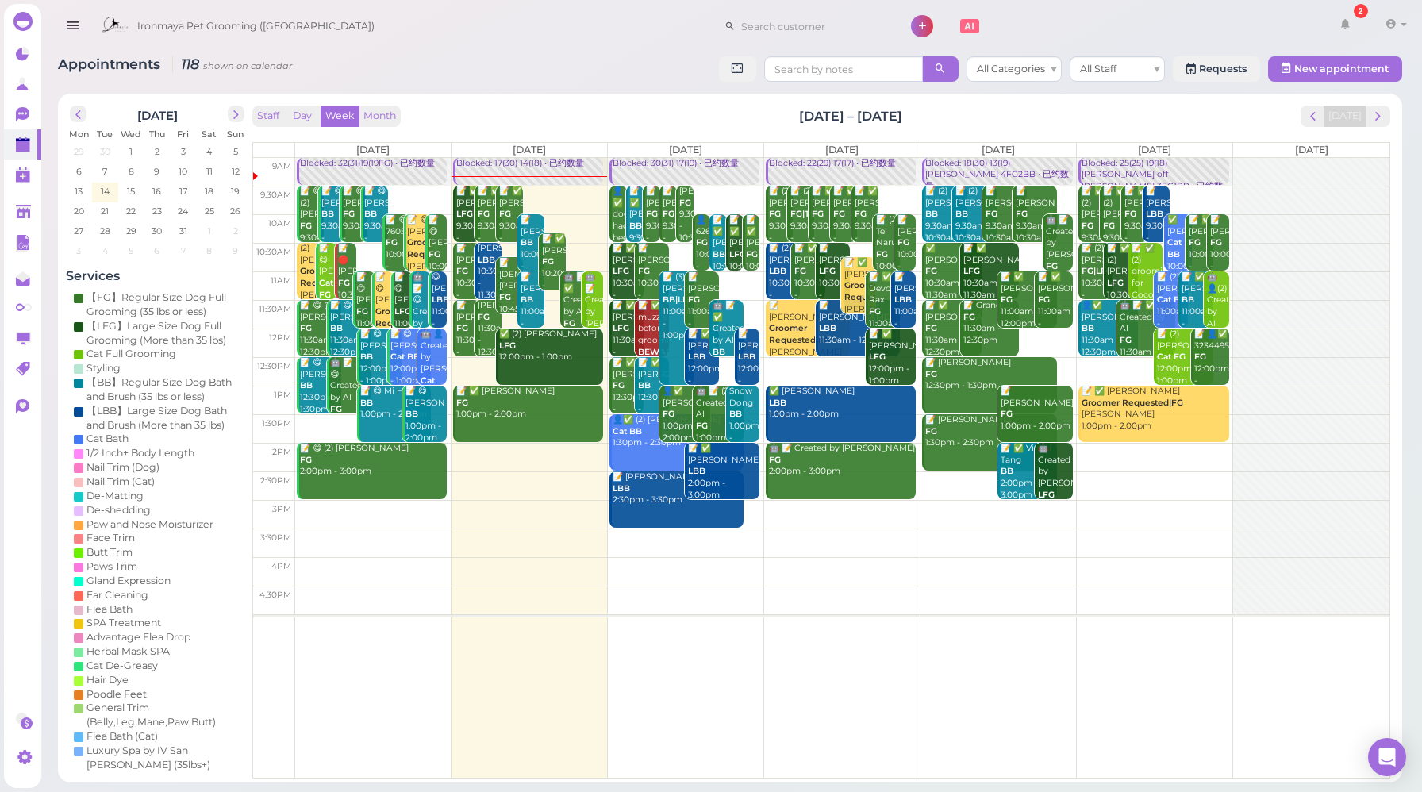
click at [538, 163] on div "Blocked: 17(30) 14(18) • 已约数量" at bounding box center [529, 164] width 148 height 12
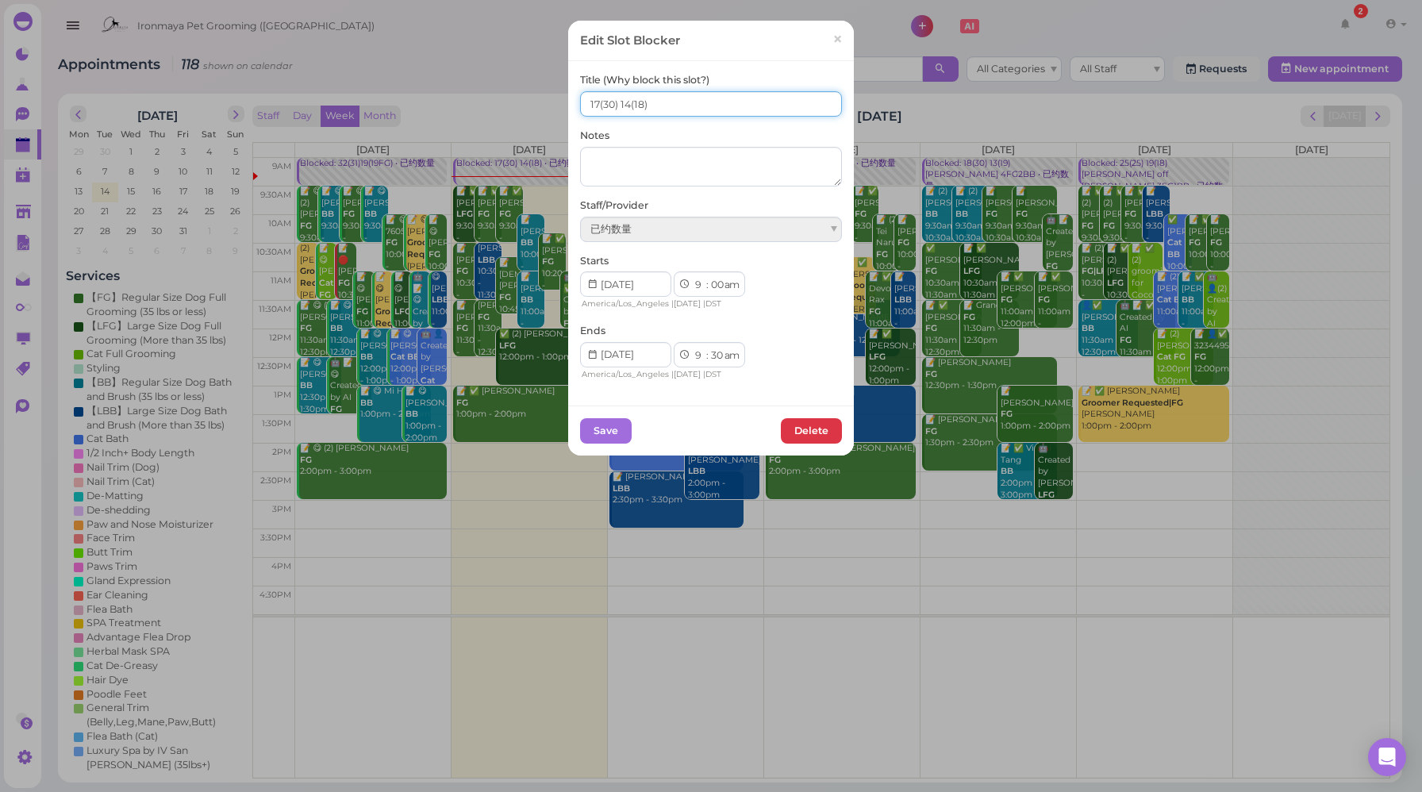
click at [593, 100] on input "17(30) 14(18)" at bounding box center [711, 103] width 262 height 25
click at [624, 102] on input "16(30) 14(18)" at bounding box center [711, 103] width 262 height 25
type input "16(30) 13(18)"
click at [613, 426] on button "Save" at bounding box center [606, 430] width 52 height 25
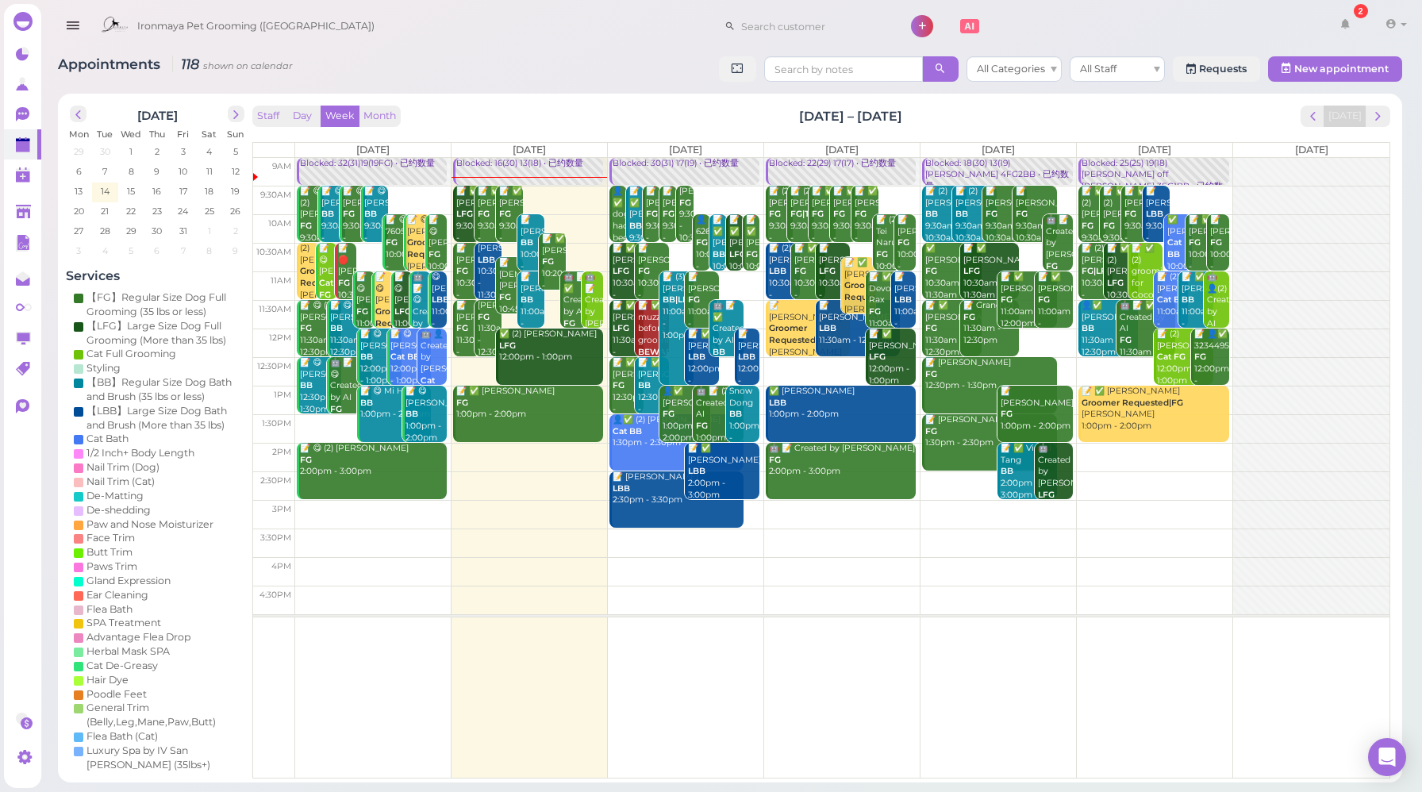
click at [568, 119] on div "Staff Day Week Month Oct 13 – 19, 2025 Today" at bounding box center [821, 116] width 1138 height 21
click at [614, 110] on div "Staff Day Week Month Oct 13 – 19, 2025 Today" at bounding box center [821, 116] width 1138 height 21
click at [1232, 120] on div "Staff Day Week Month Oct 13 – 19, 2025 Today" at bounding box center [821, 116] width 1138 height 21
click at [459, 82] on div "Appointments 118 shown on calendar All Categories All Staff Requests New appoin…" at bounding box center [730, 70] width 1344 height 29
click at [28, 115] on icon at bounding box center [22, 114] width 13 height 14
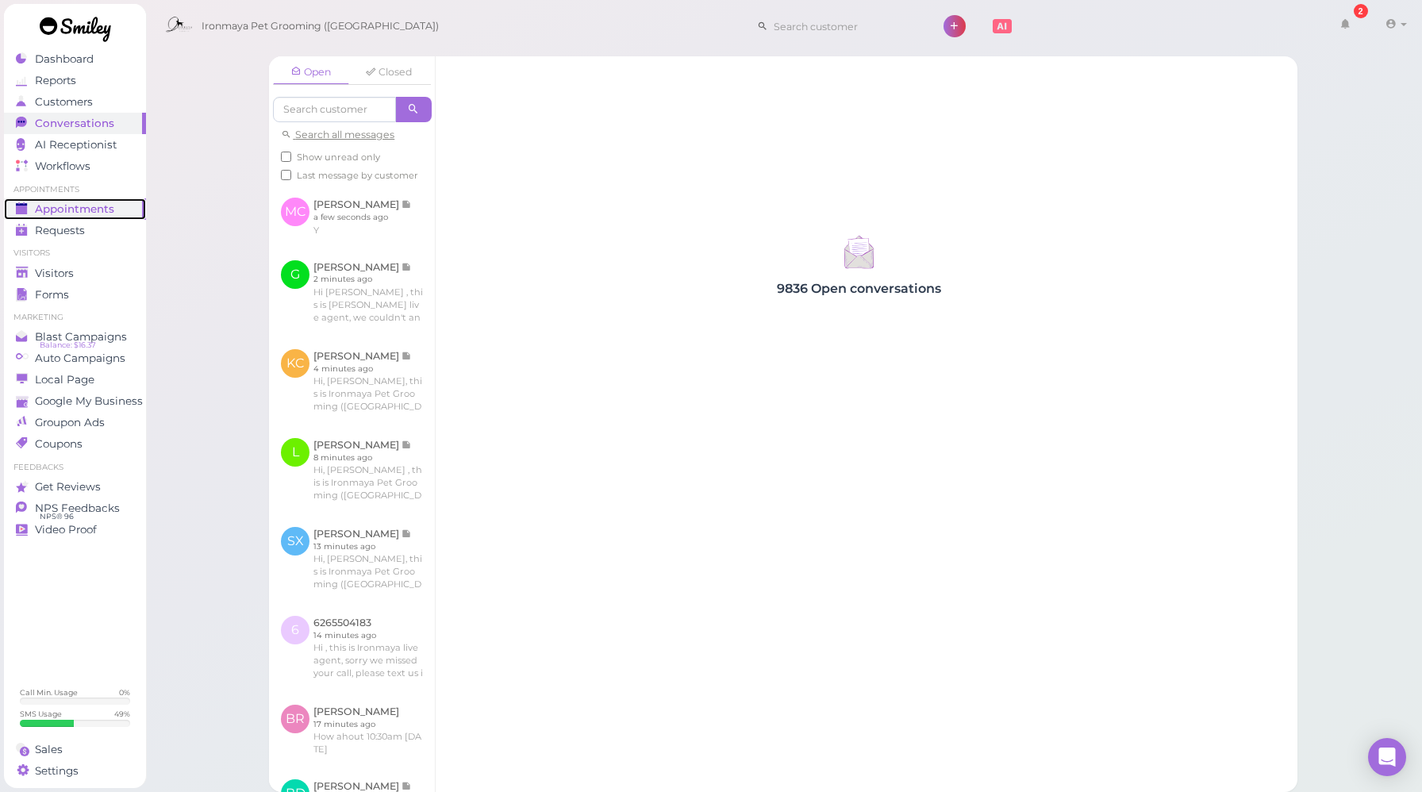
click at [106, 212] on span "Appointments" at bounding box center [74, 208] width 79 height 13
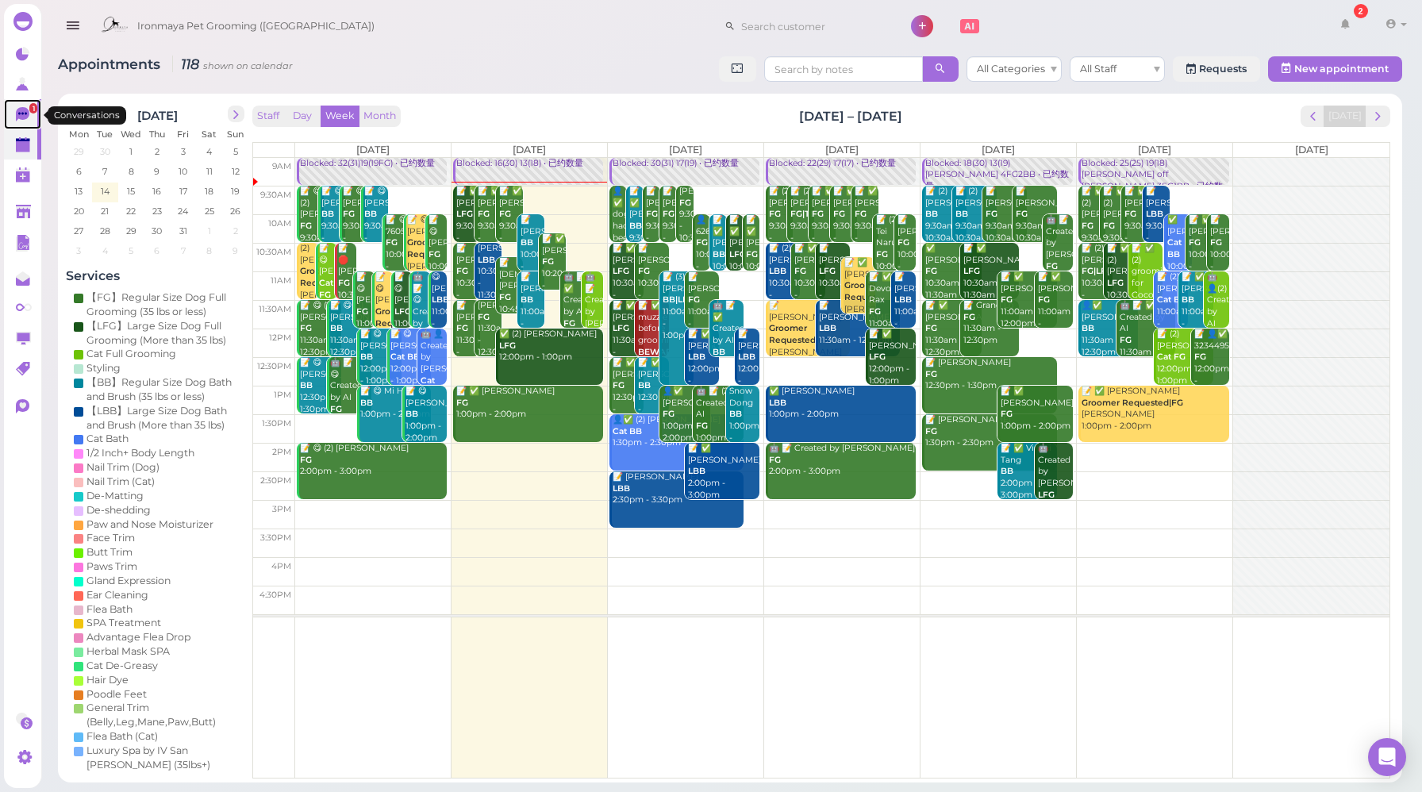
click at [30, 121] on icon at bounding box center [24, 115] width 17 height 17
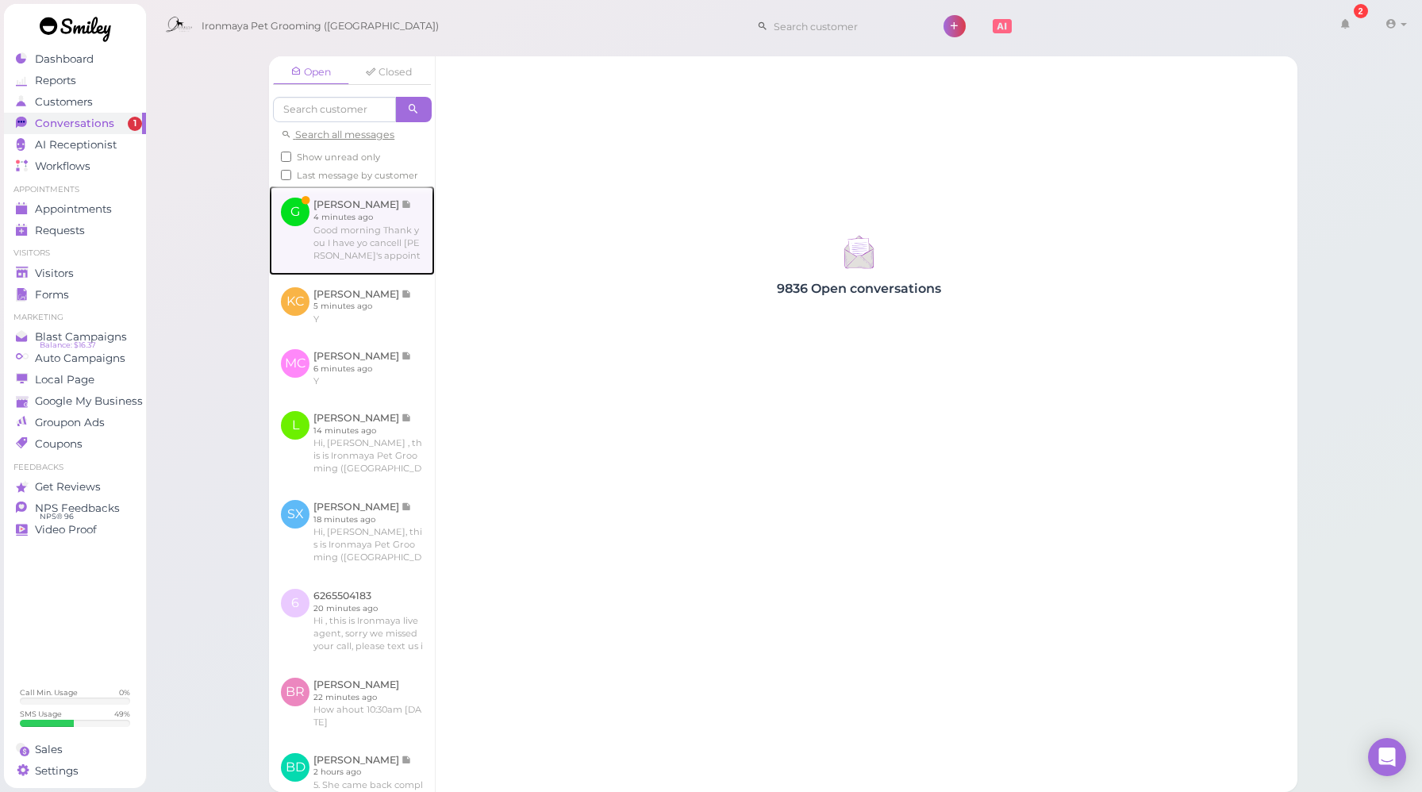
click at [407, 248] on link at bounding box center [352, 230] width 166 height 89
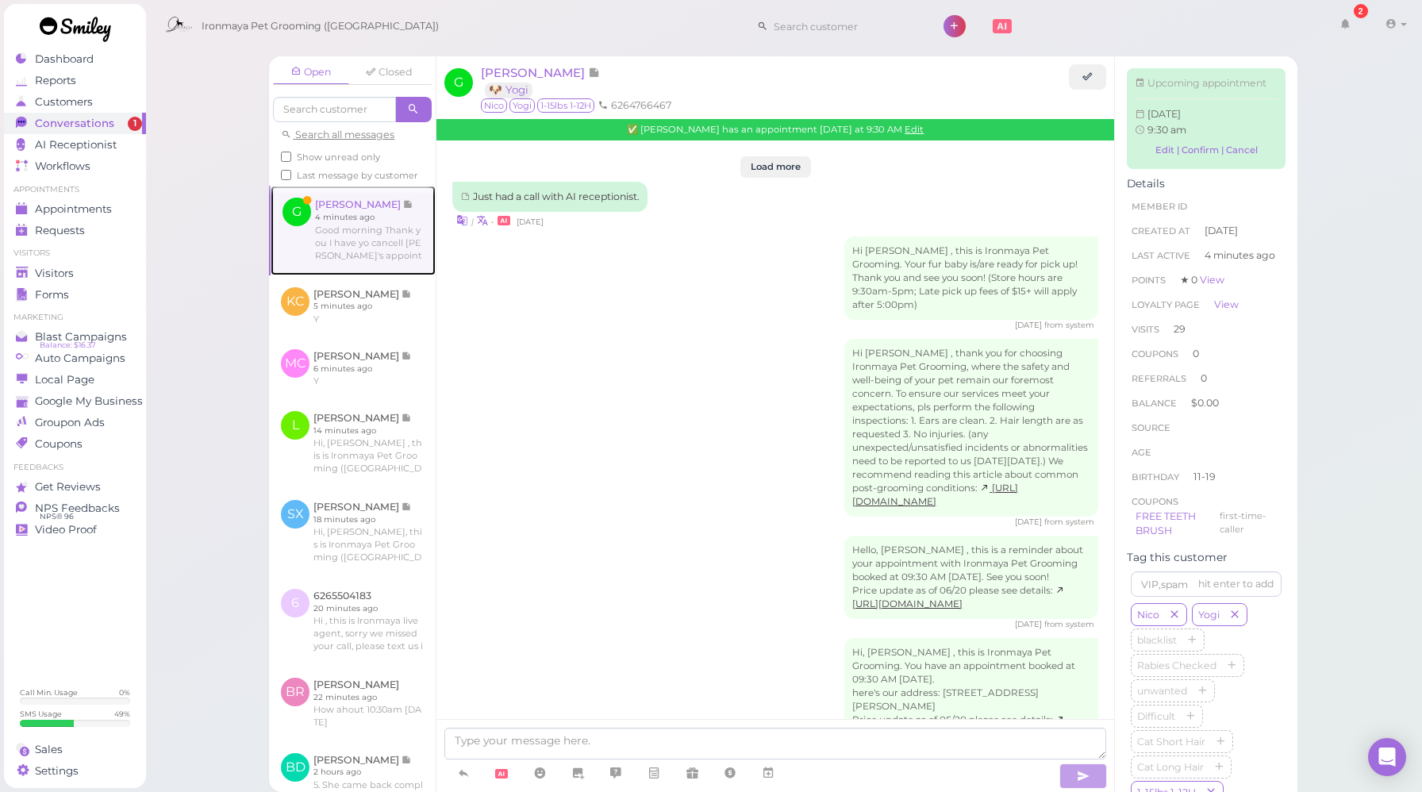
scroll to position [2426, 0]
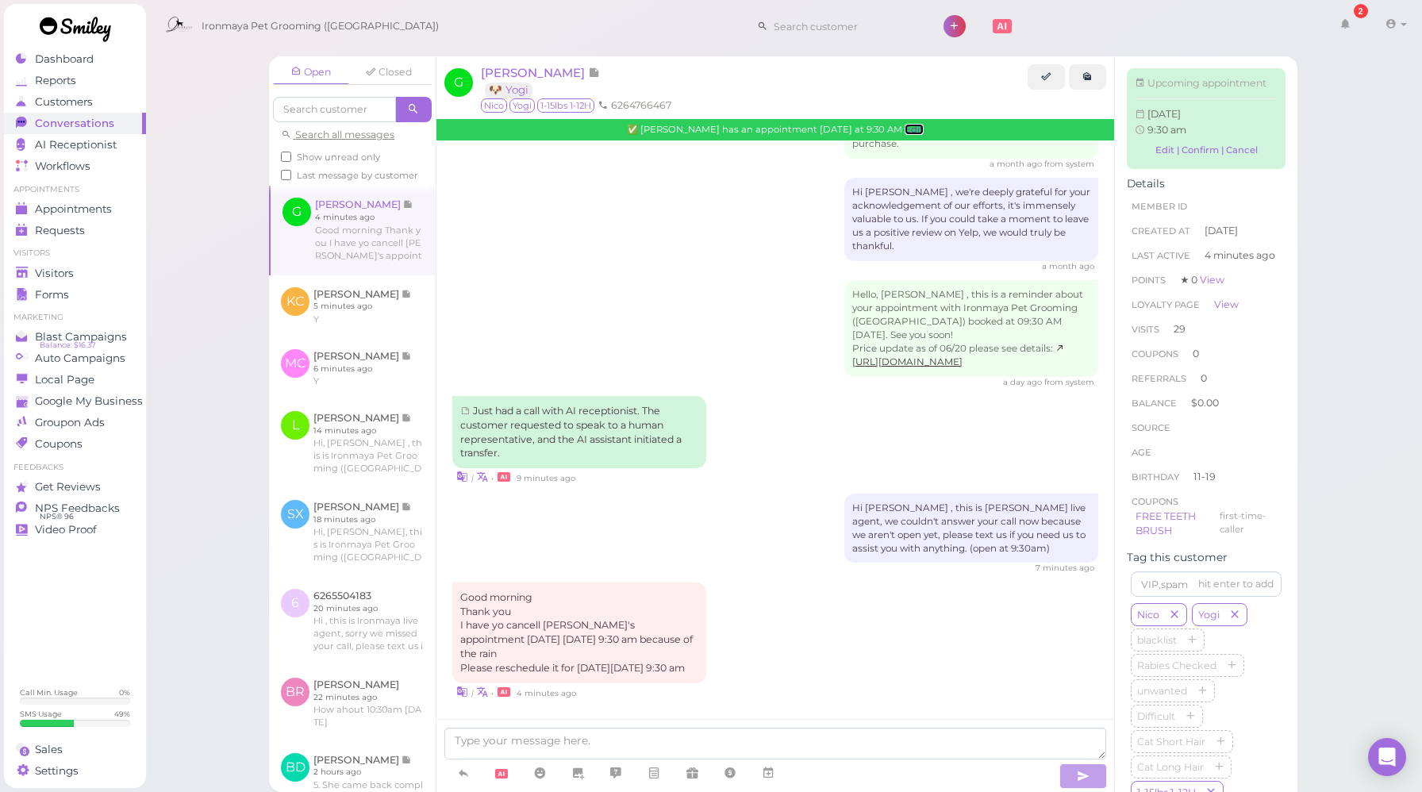
click at [905, 133] on link "Edit" at bounding box center [914, 129] width 19 height 11
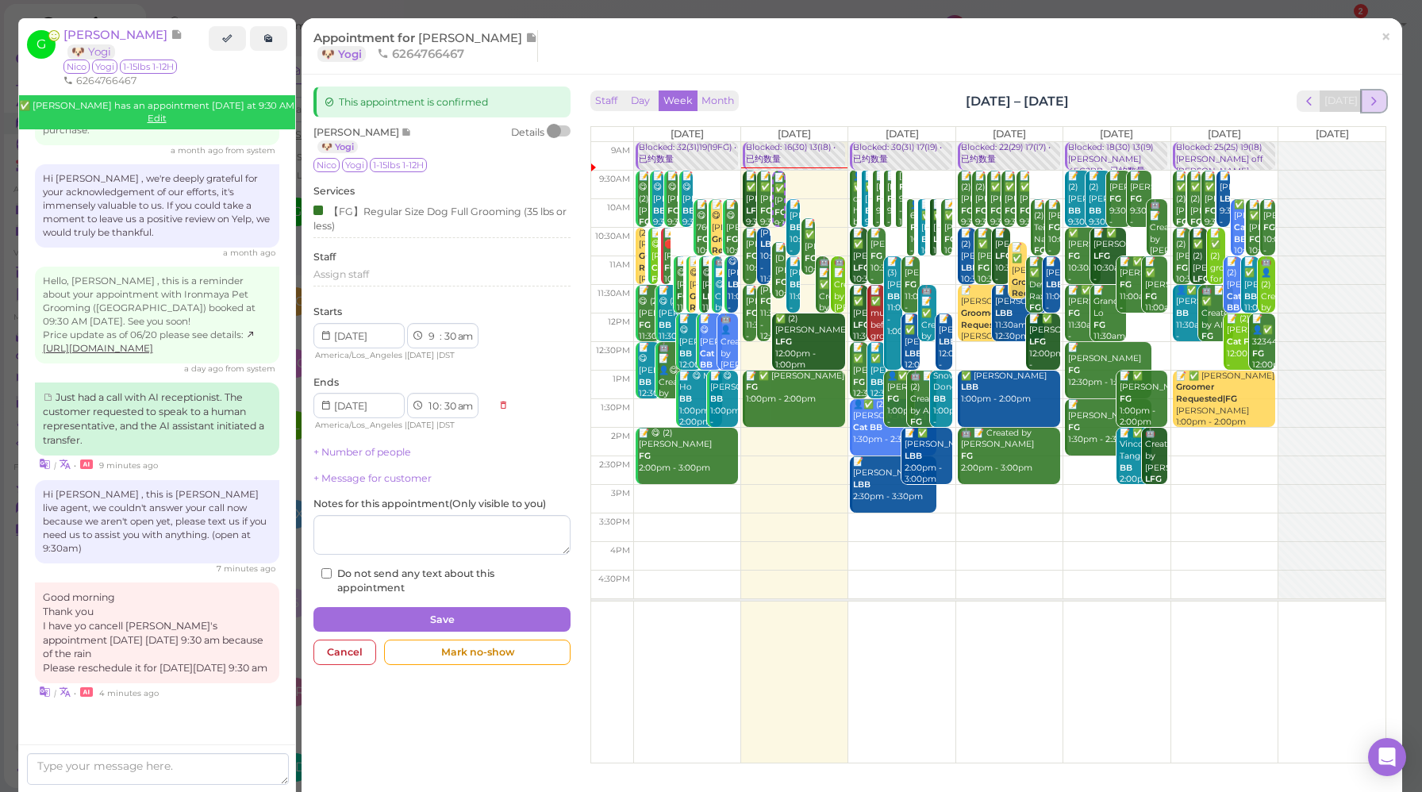
click at [1366, 106] on span "next" at bounding box center [1373, 101] width 15 height 15
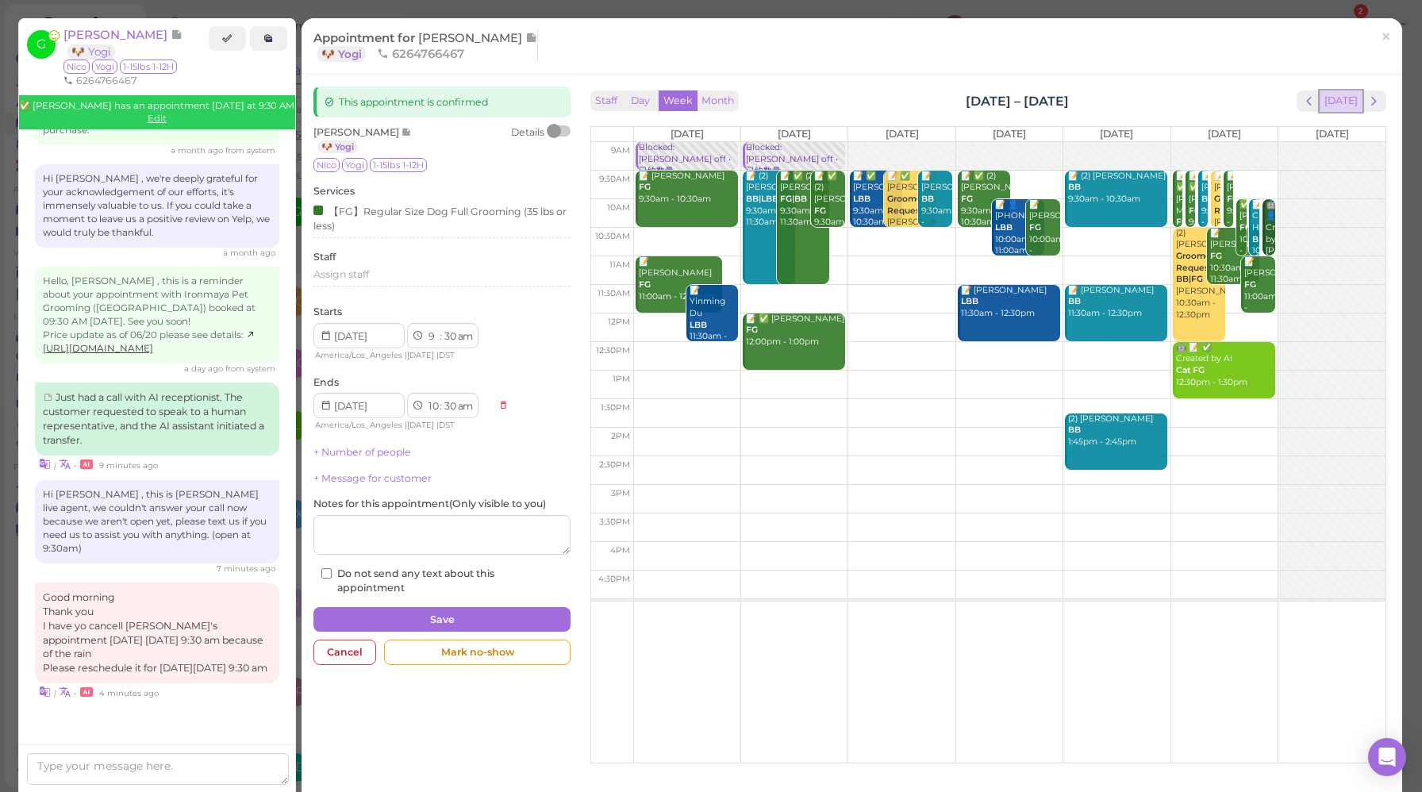
click at [1335, 110] on button "[DATE]" at bounding box center [1341, 100] width 43 height 21
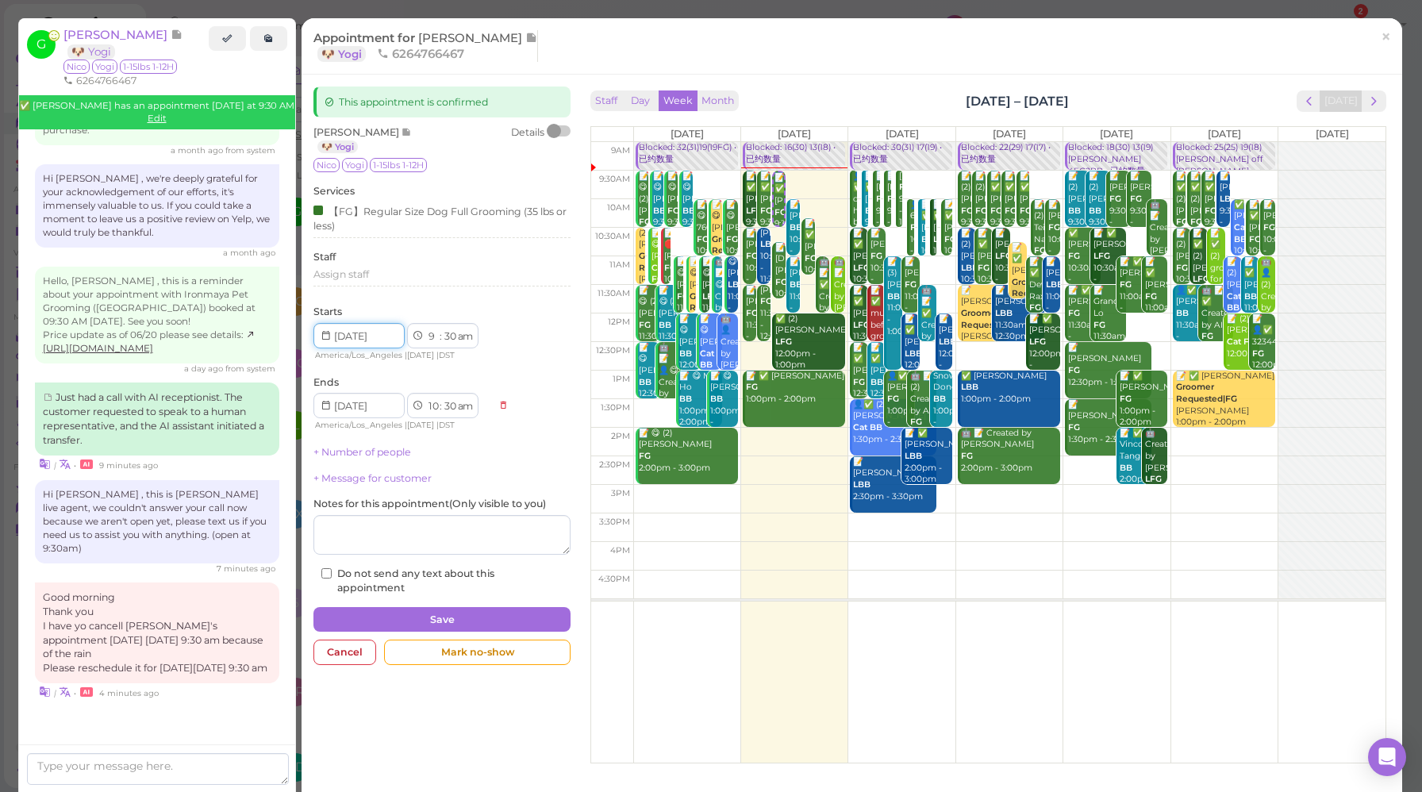
click at [378, 339] on input at bounding box center [358, 335] width 91 height 25
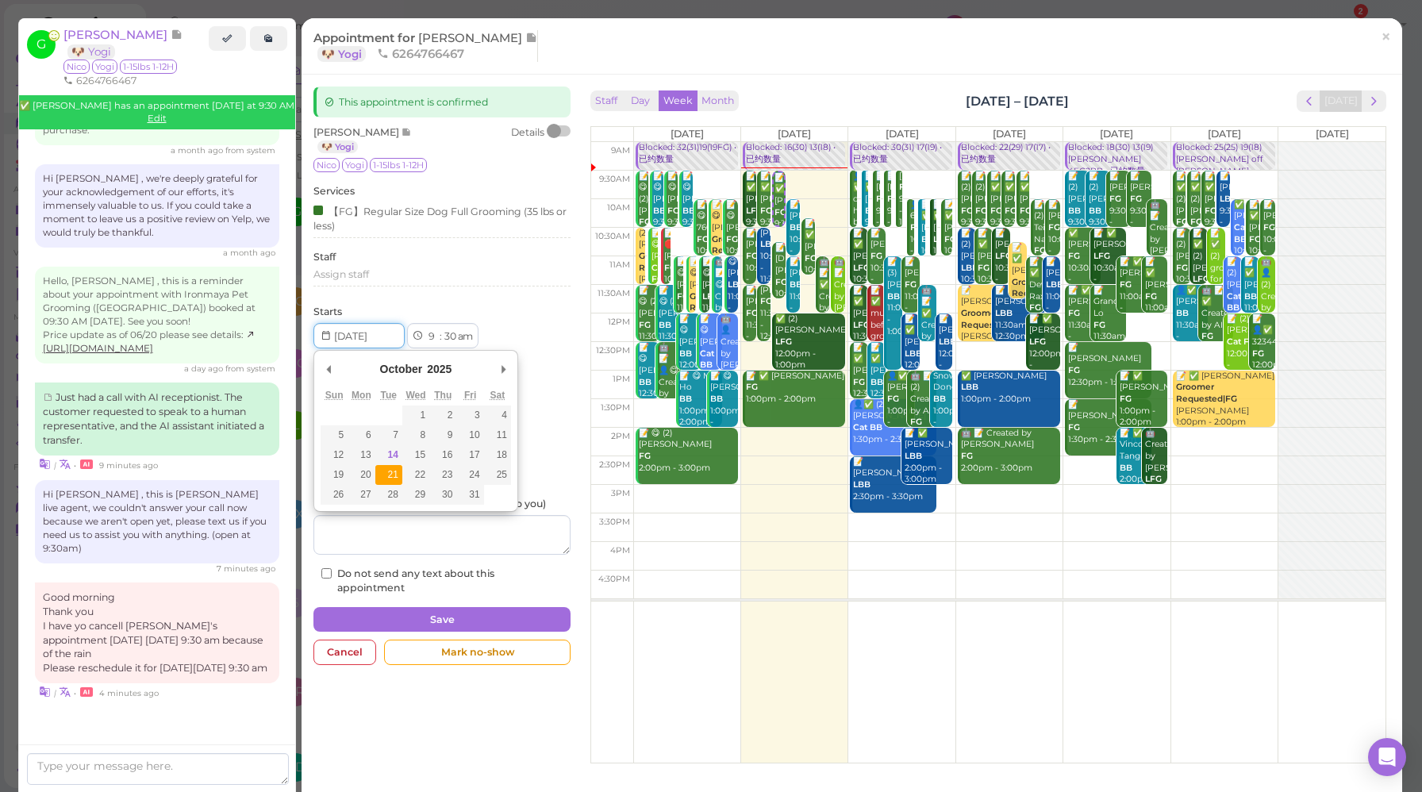
type input "[DATE]"
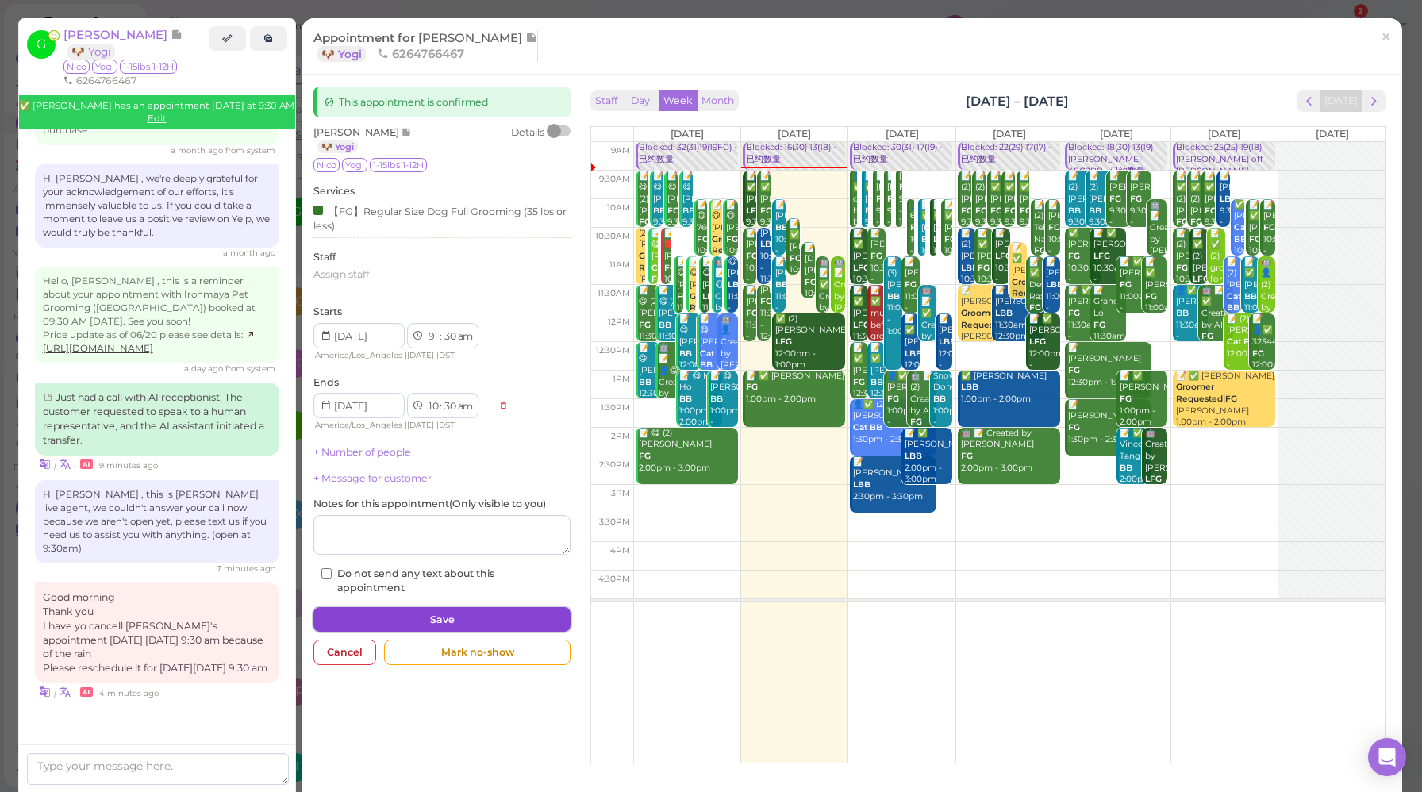
click at [461, 615] on button "Save" at bounding box center [441, 619] width 257 height 25
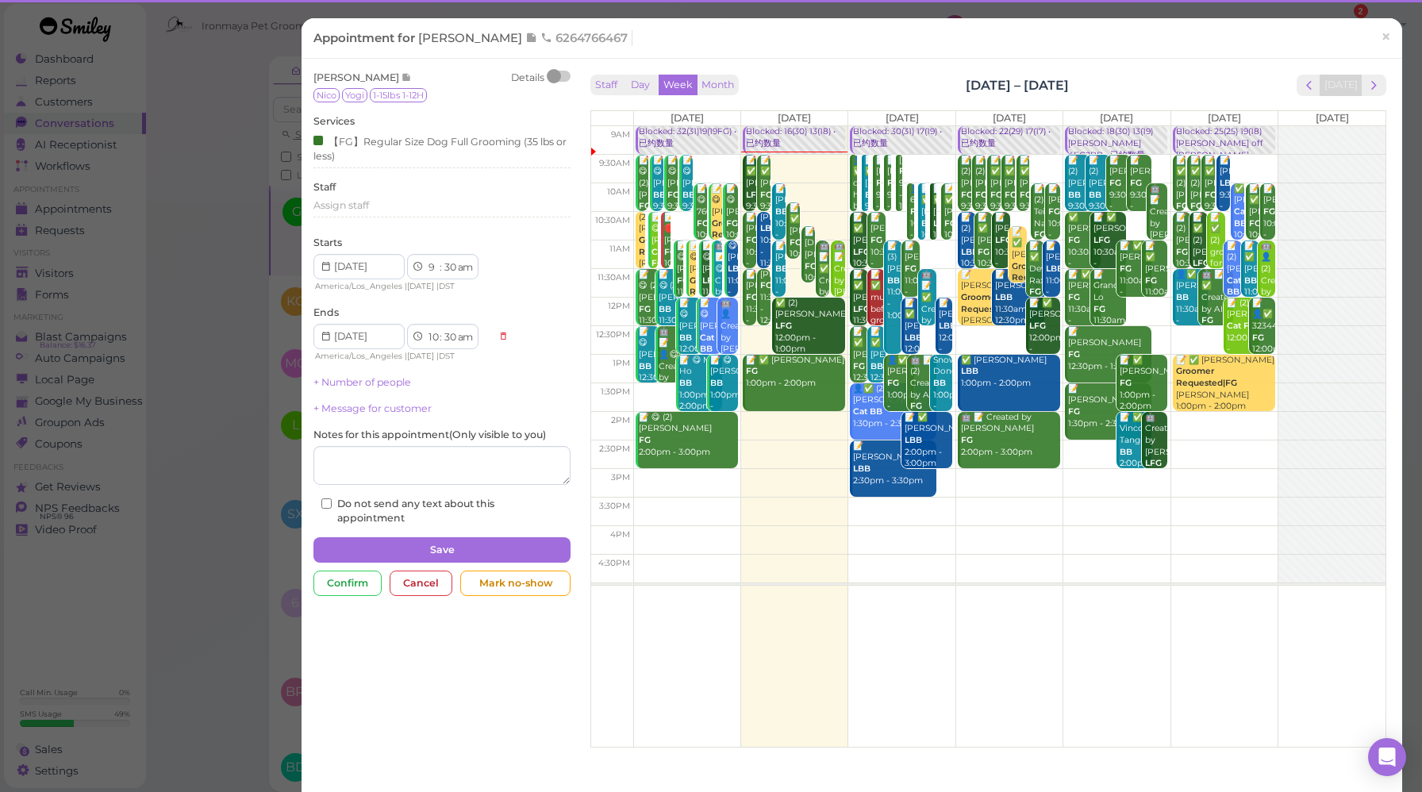
scroll to position [2573, 0]
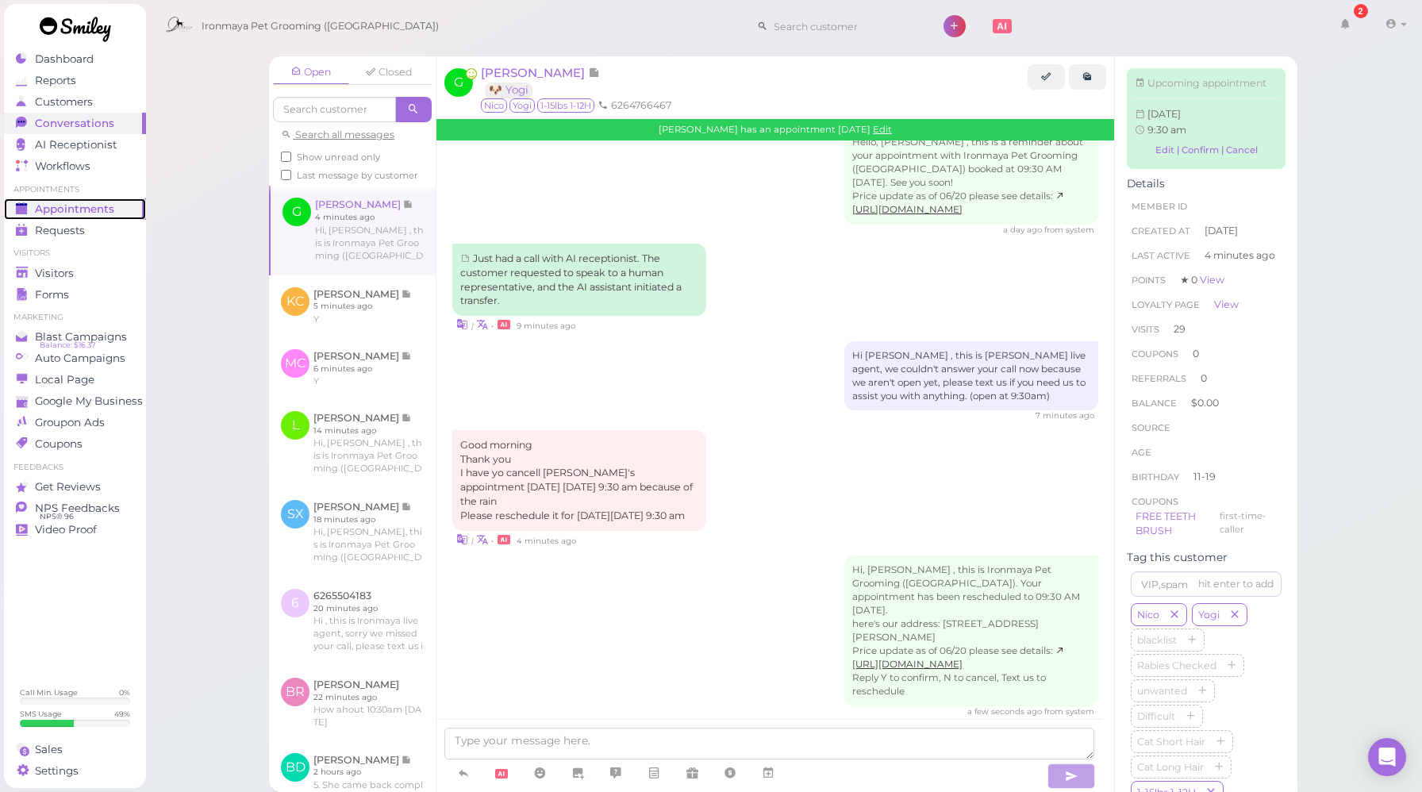
click at [83, 209] on span "Appointments" at bounding box center [74, 208] width 79 height 13
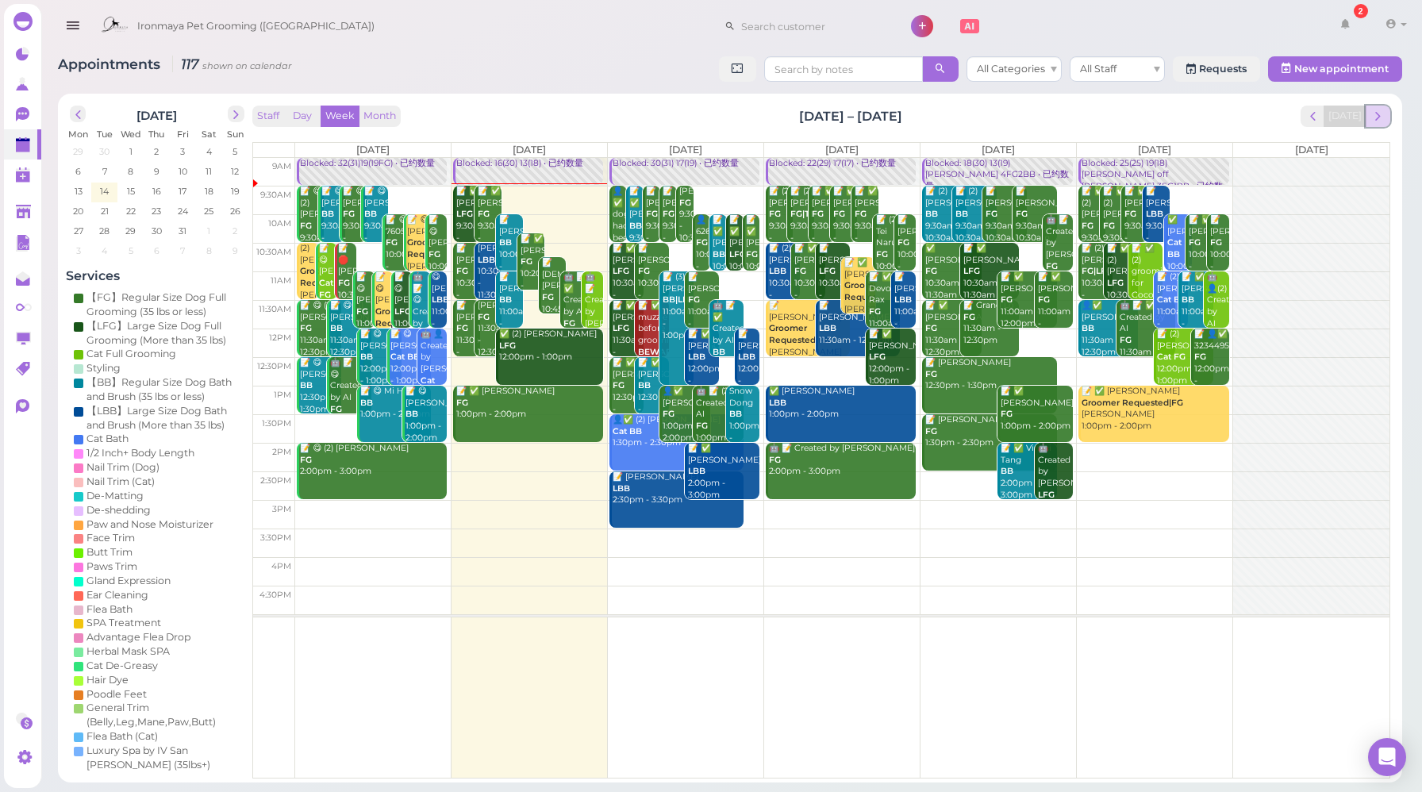
click at [1388, 117] on button "next" at bounding box center [1378, 116] width 25 height 21
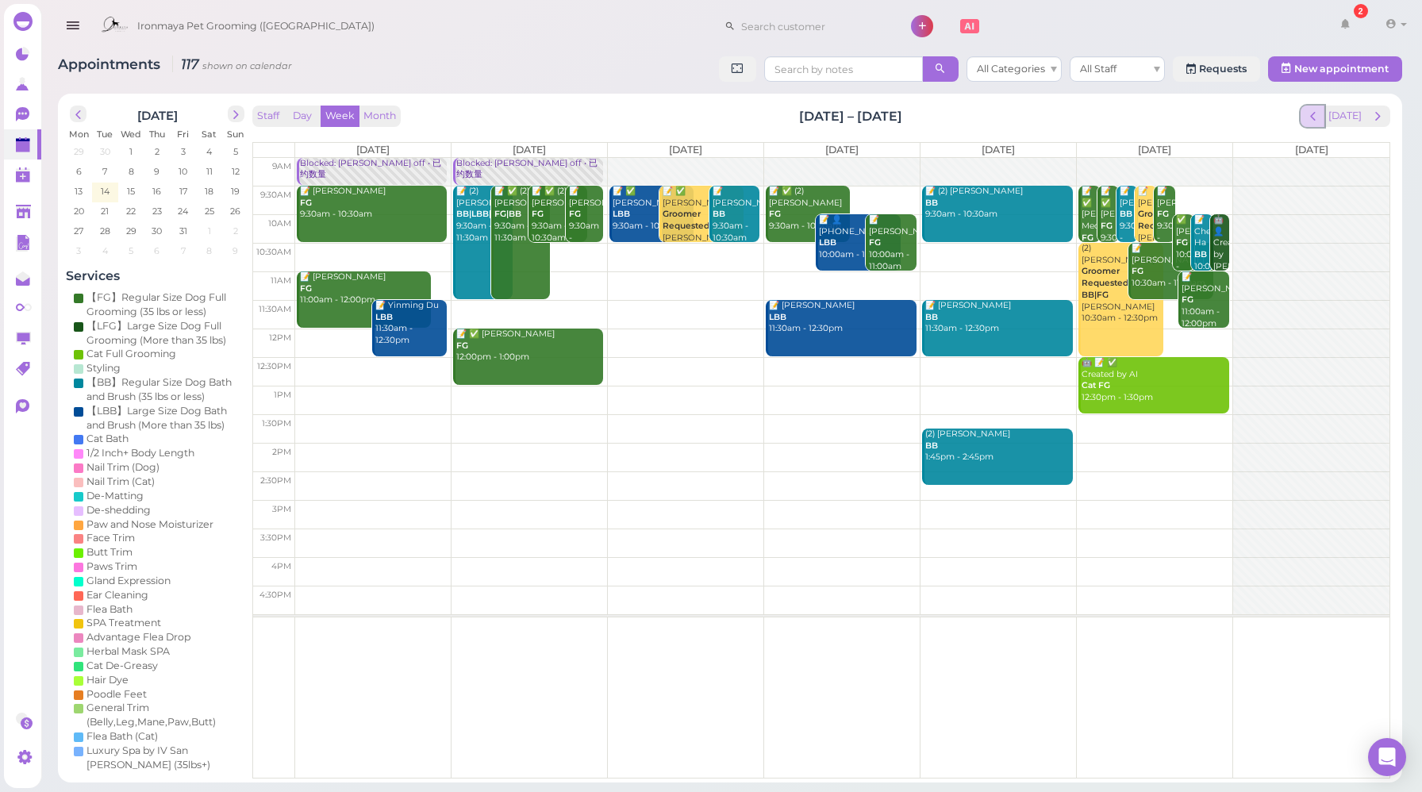
click at [1319, 123] on span "prev" at bounding box center [1312, 116] width 15 height 15
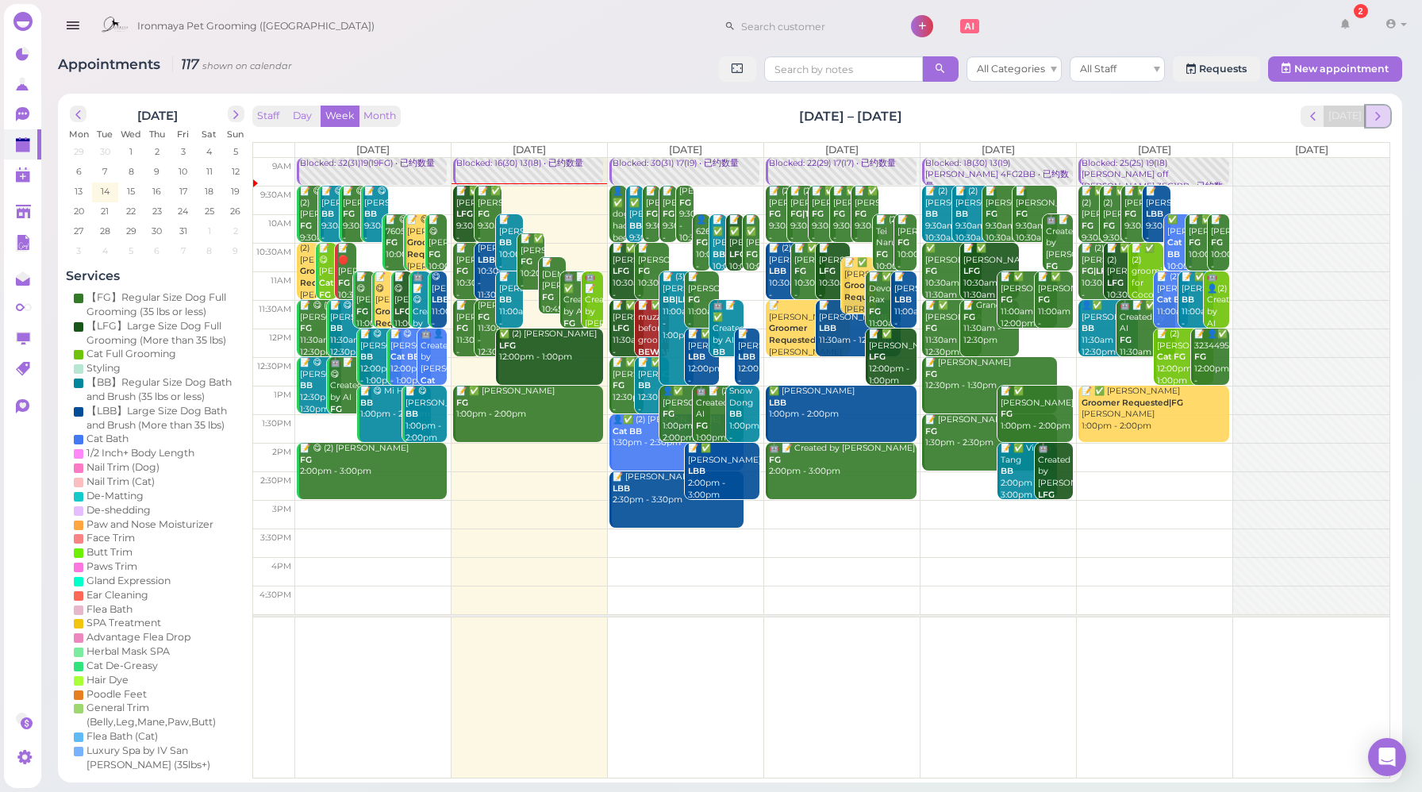
click at [1381, 115] on span "next" at bounding box center [1377, 116] width 15 height 15
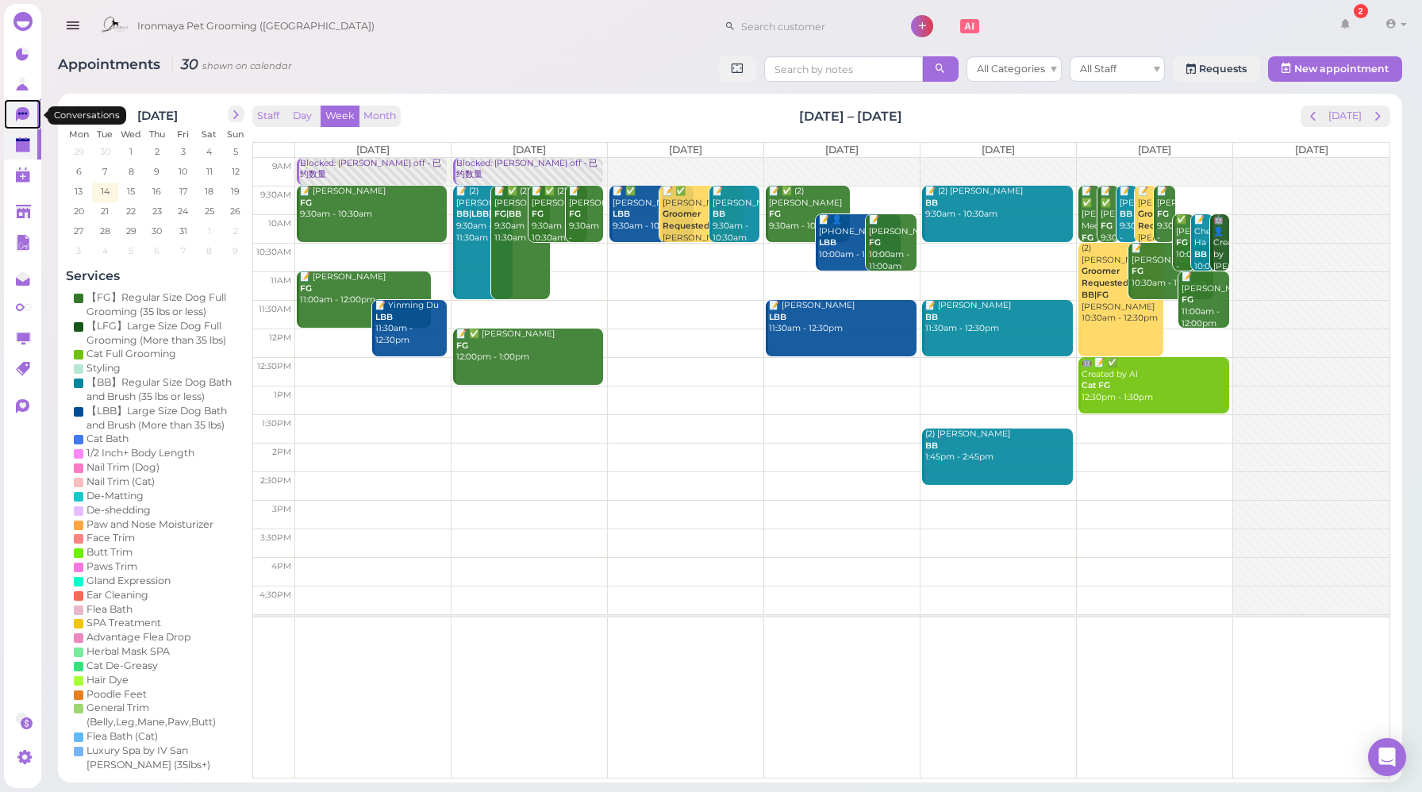
click at [29, 117] on icon at bounding box center [24, 115] width 17 height 17
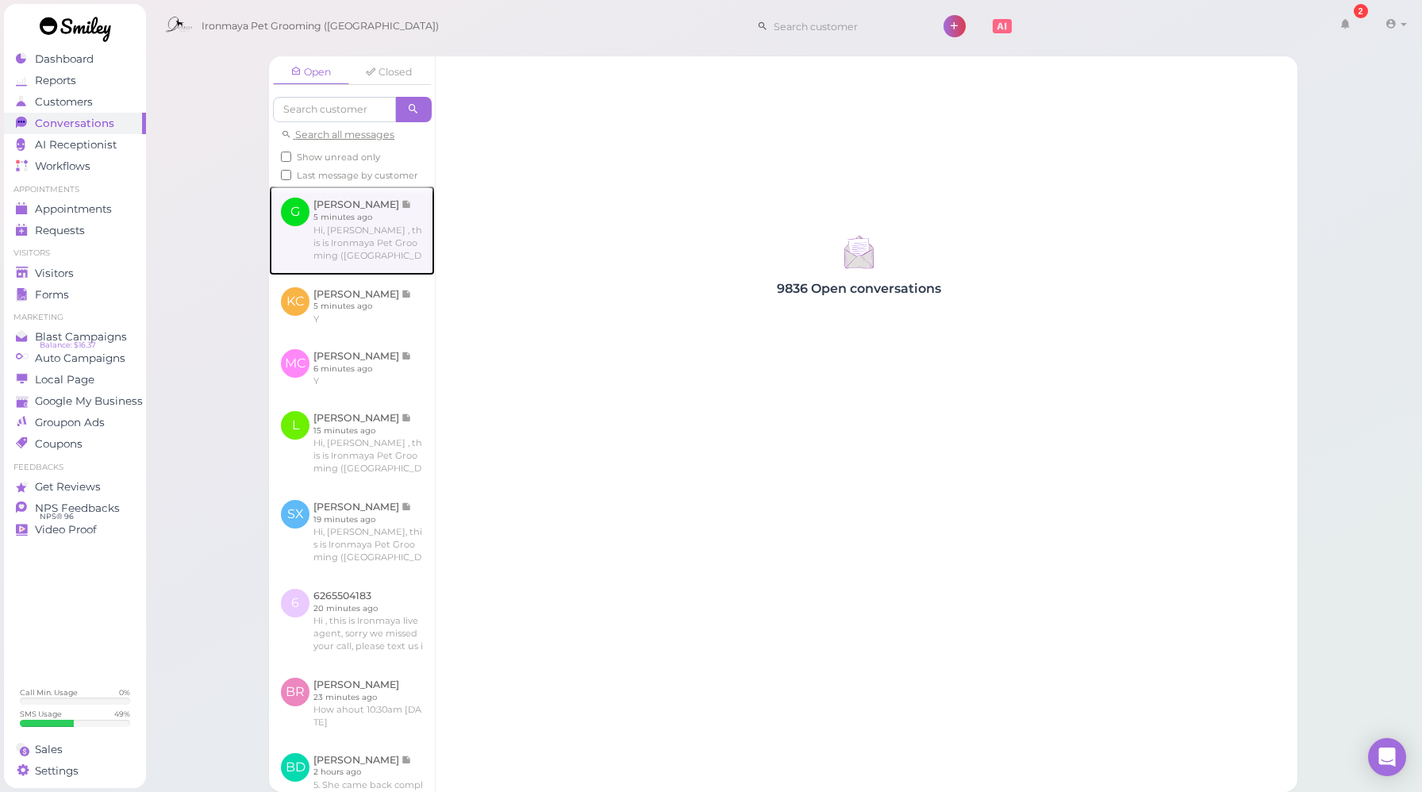
click at [355, 242] on link at bounding box center [352, 230] width 166 height 89
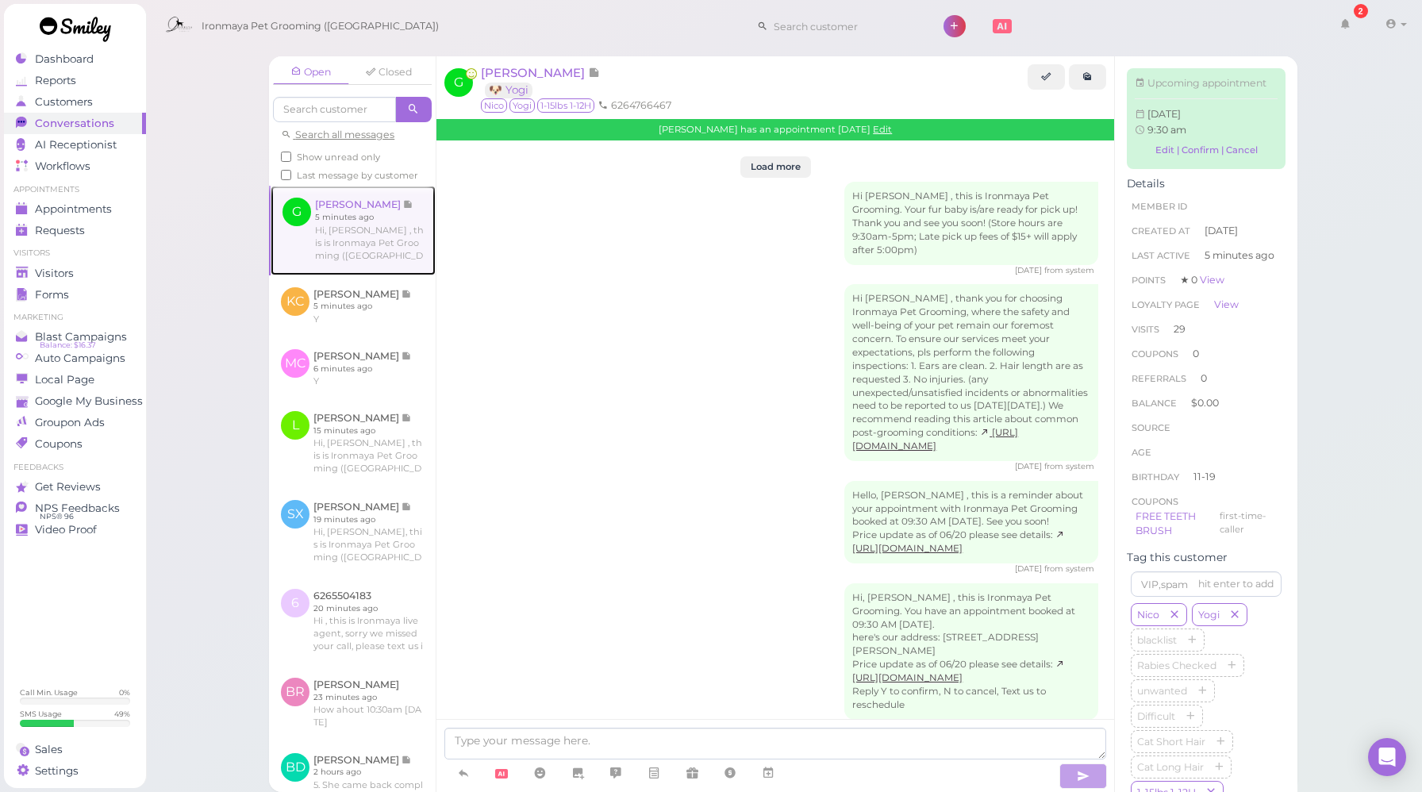
scroll to position [2526, 0]
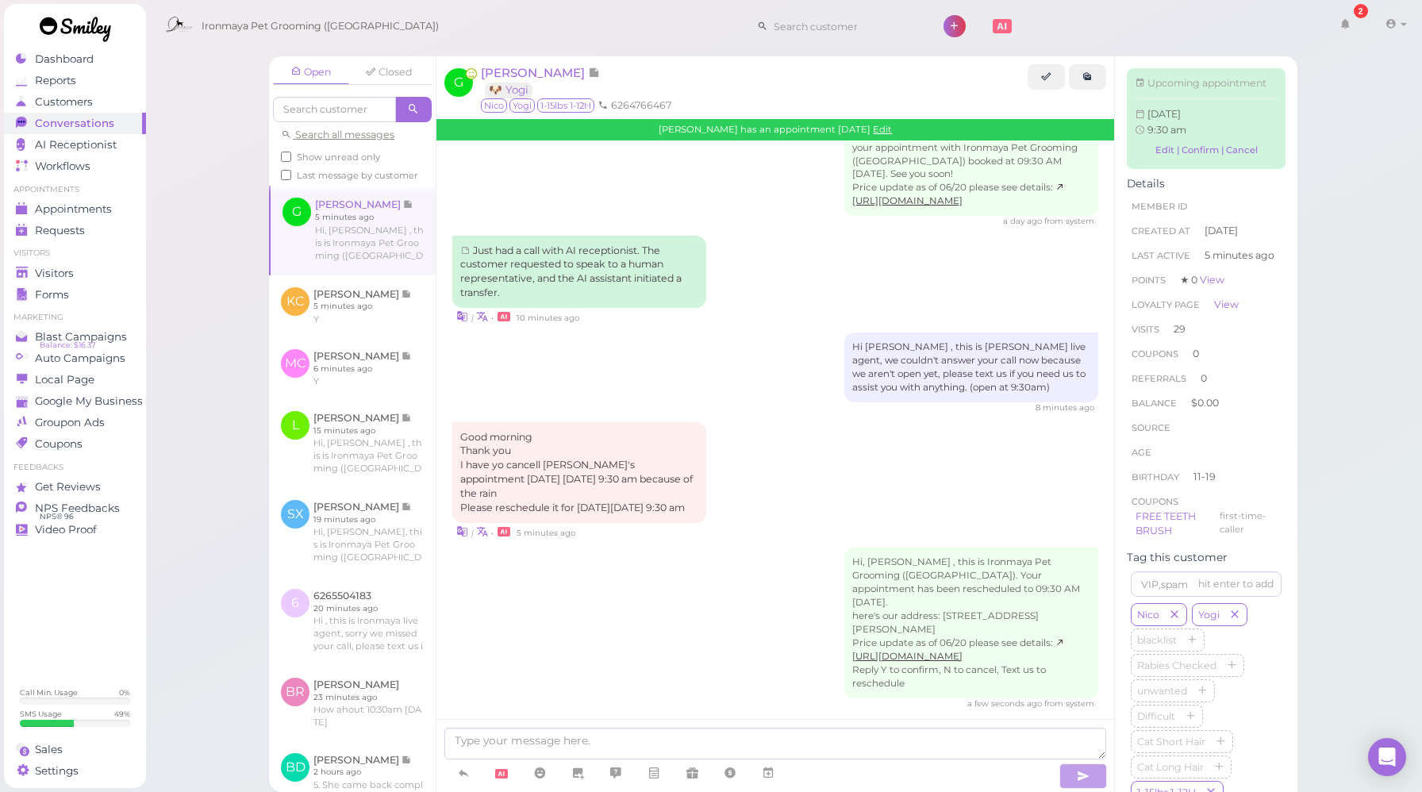
click at [65, 201] on link "Appointments" at bounding box center [75, 208] width 142 height 21
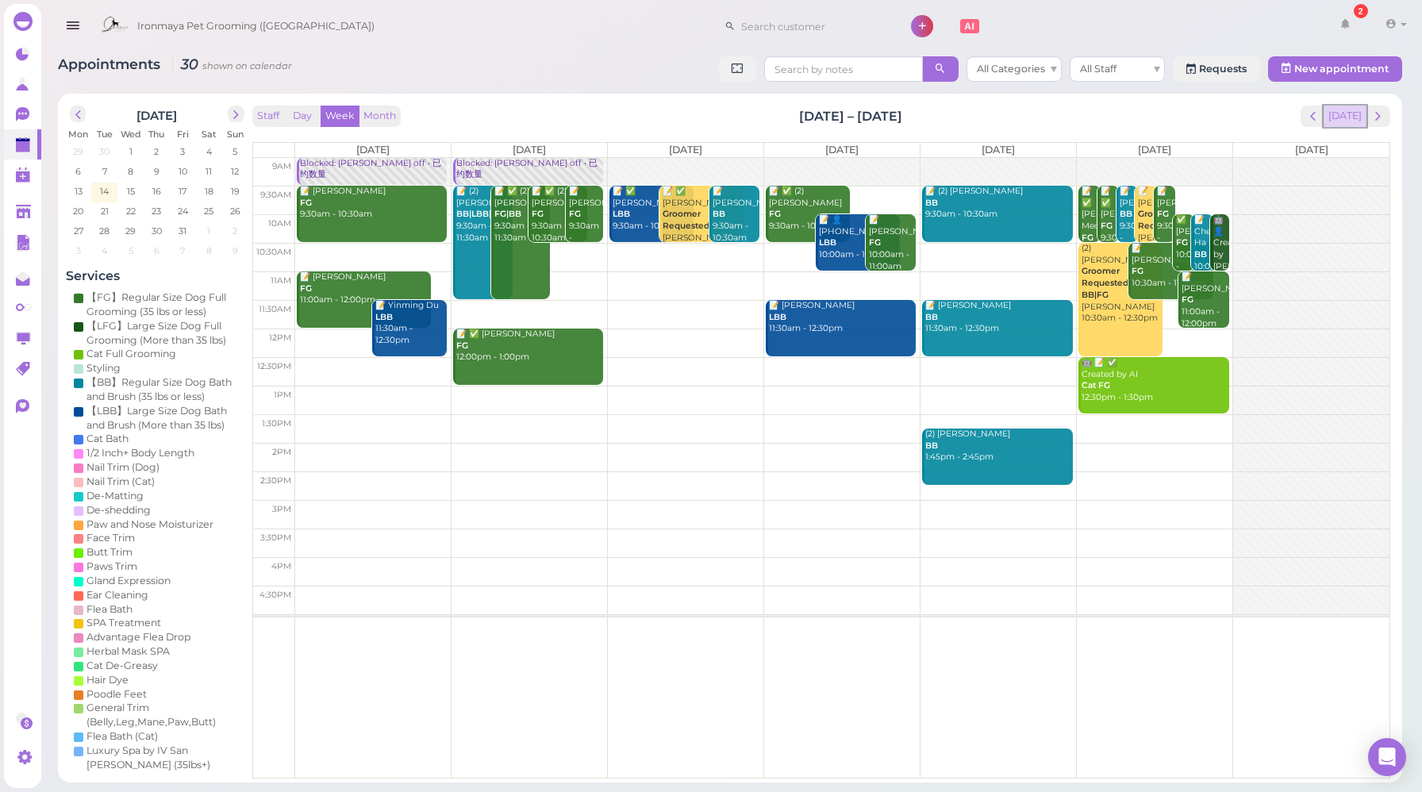
click at [1346, 116] on button "[DATE]" at bounding box center [1345, 116] width 43 height 21
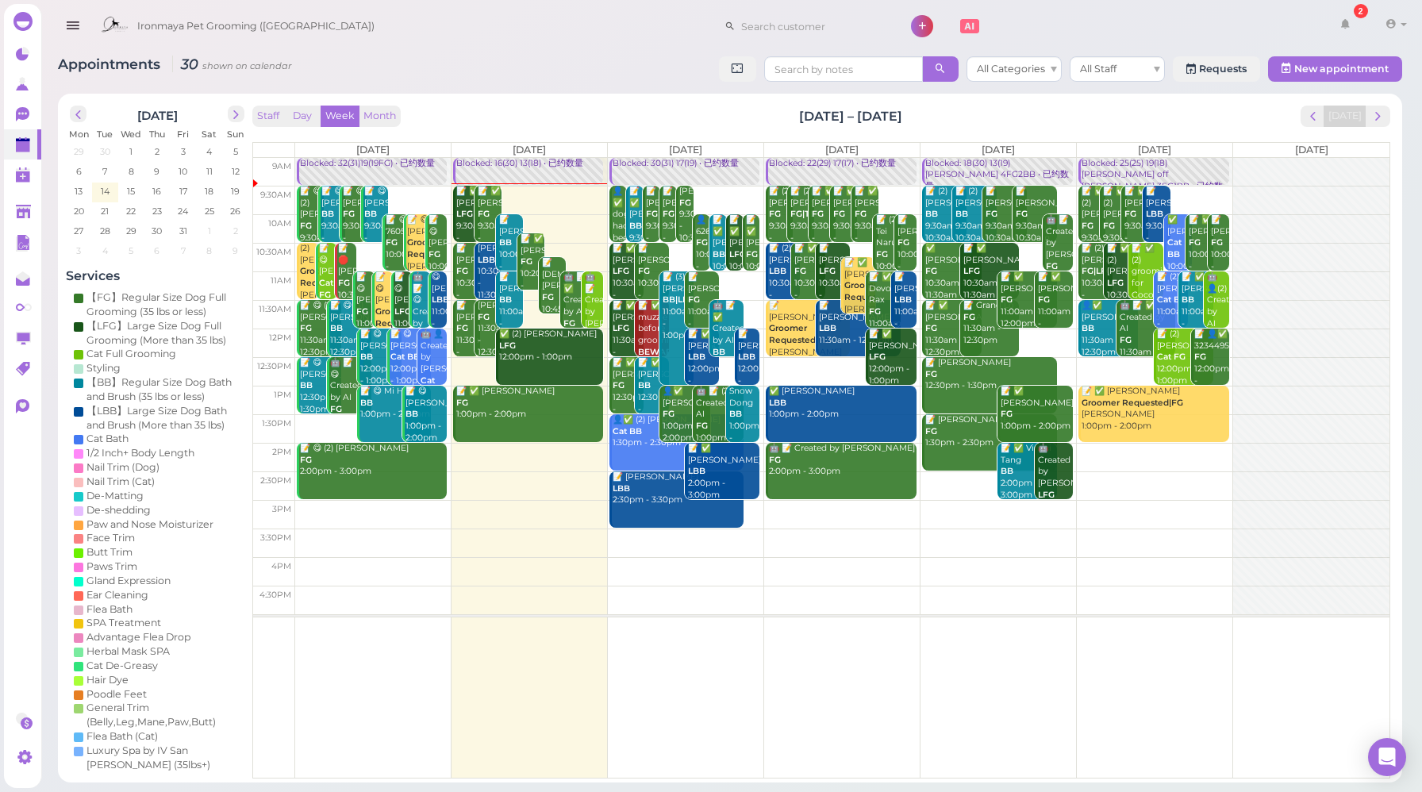
click at [530, 167] on div "Blocked: 16(30) 13(18) • 已约数量" at bounding box center [529, 164] width 148 height 12
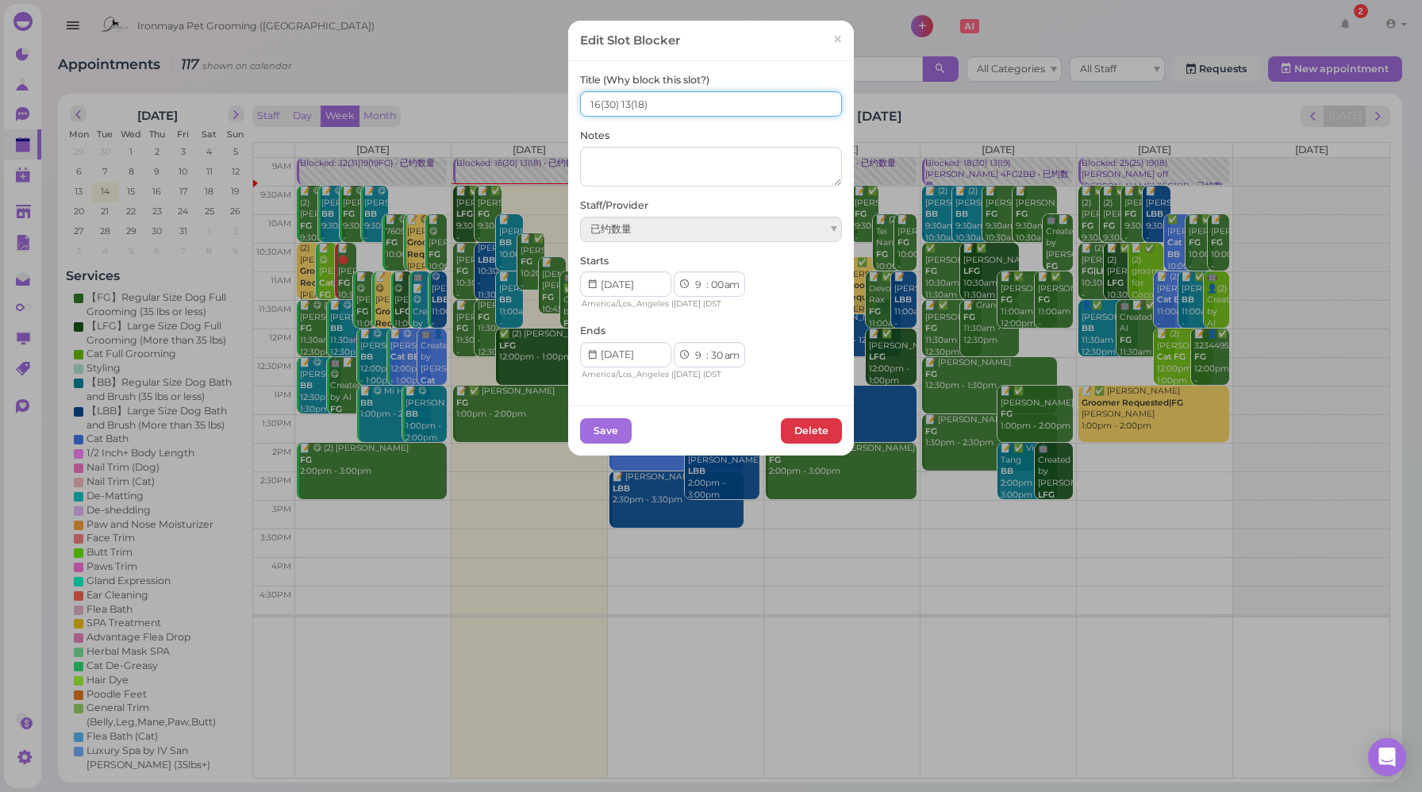
click at [592, 102] on input "16(30) 13(18)" at bounding box center [711, 103] width 262 height 25
click at [623, 101] on input "15(30) 13(18)" at bounding box center [711, 103] width 262 height 25
type input "15(30) 12(18)"
click at [601, 437] on button "Save" at bounding box center [606, 430] width 52 height 25
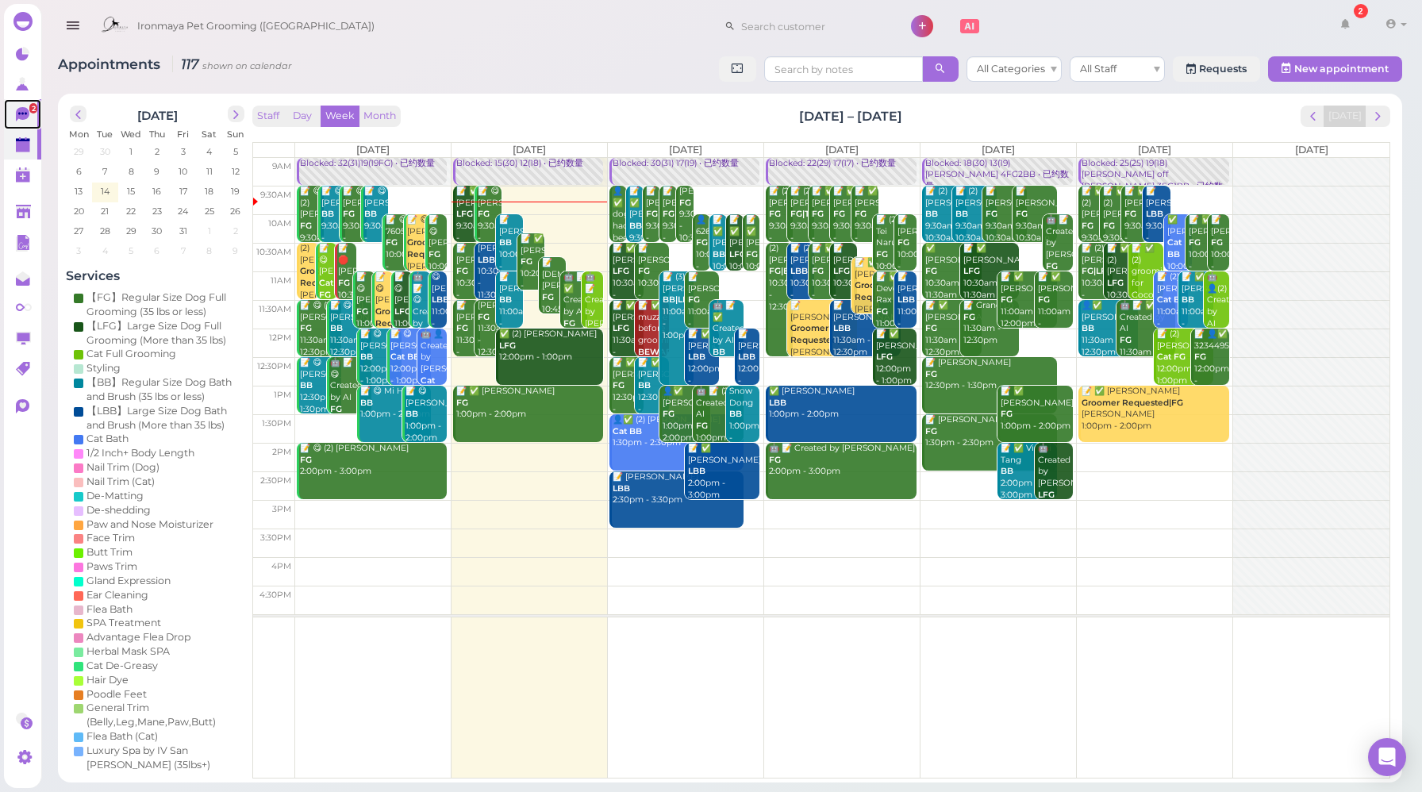
click at [29, 117] on icon at bounding box center [24, 115] width 17 height 17
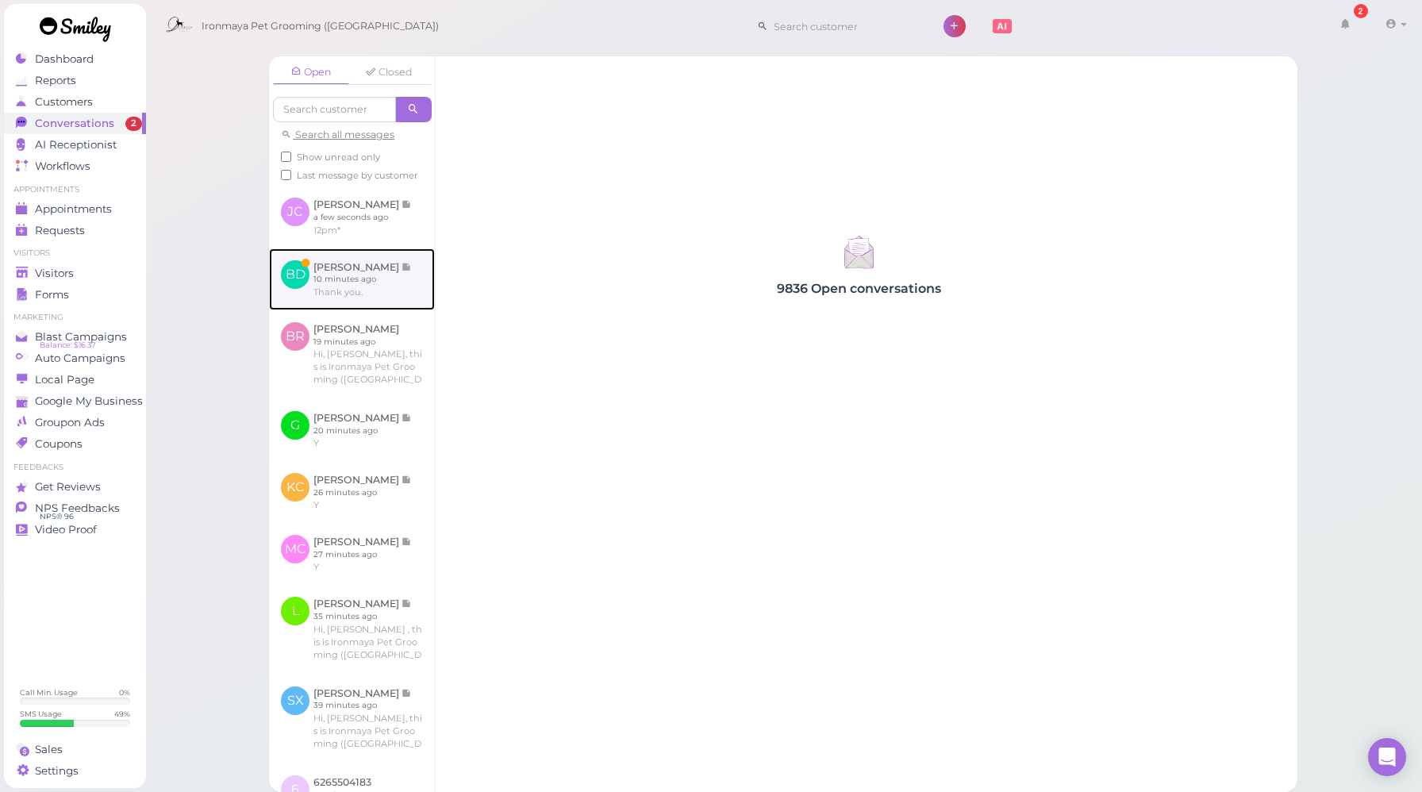
click at [393, 282] on link at bounding box center [352, 279] width 166 height 62
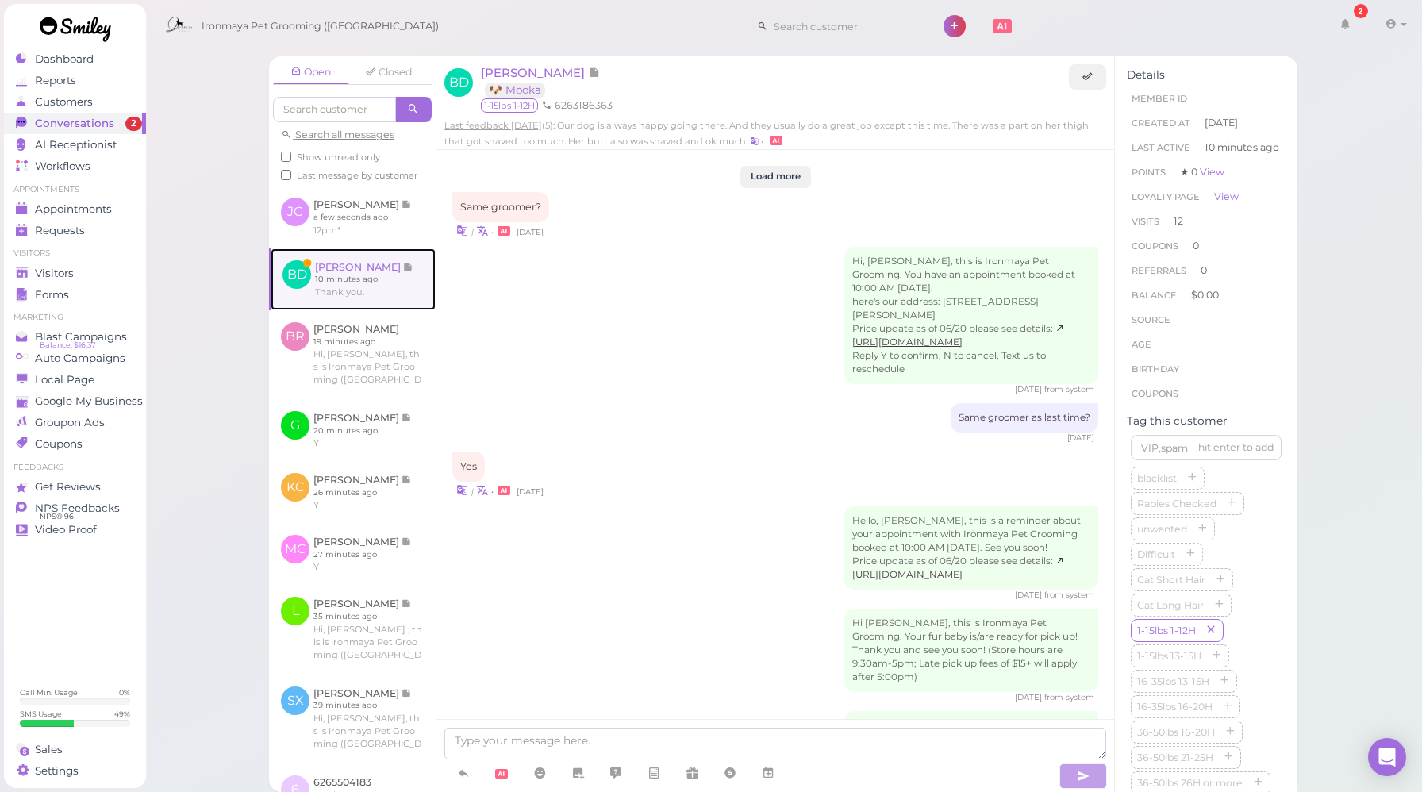
scroll to position [2145, 0]
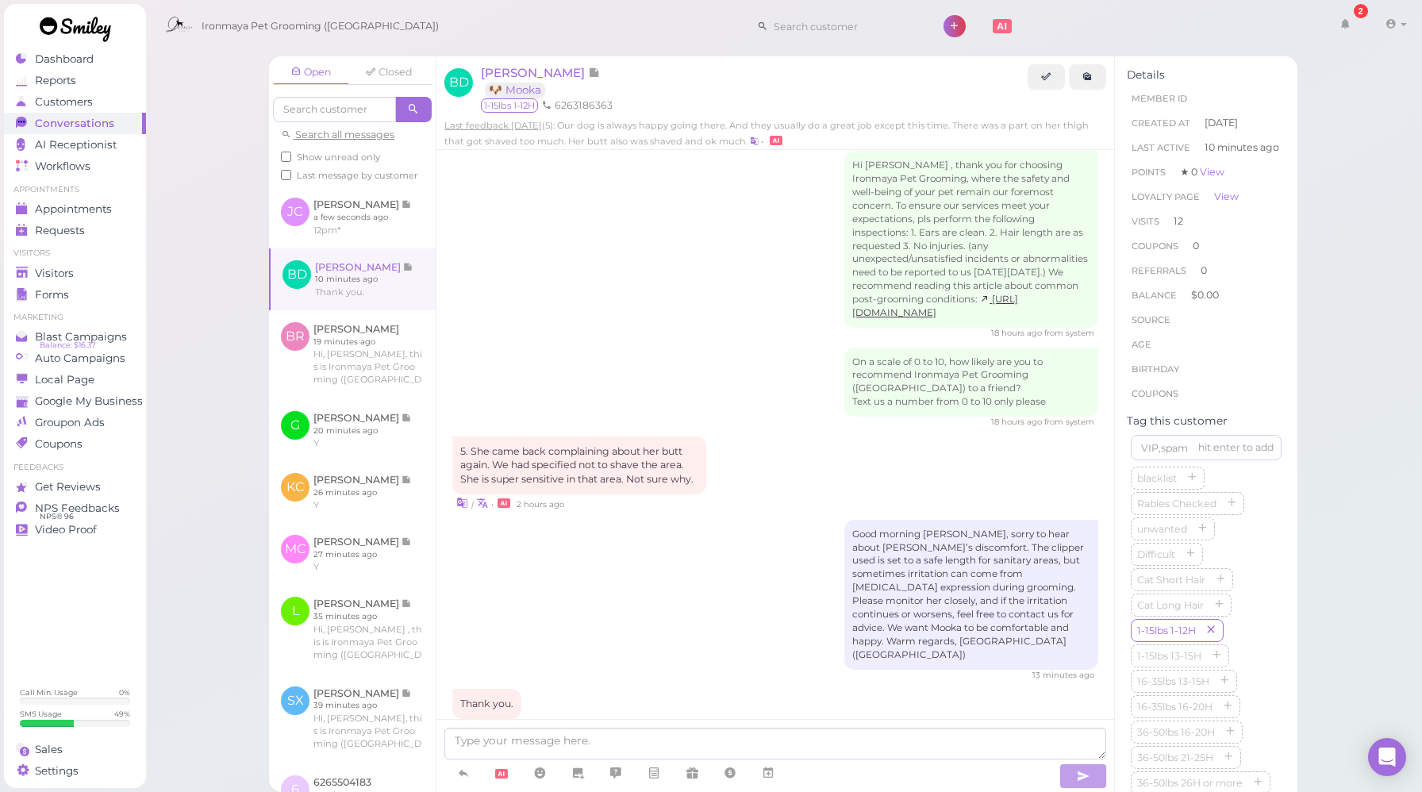
click at [665, 543] on div "Good morning Beryl, sorry to hear about Mooka’s discomfort. The clipper used is…" at bounding box center [775, 601] width 646 height 162
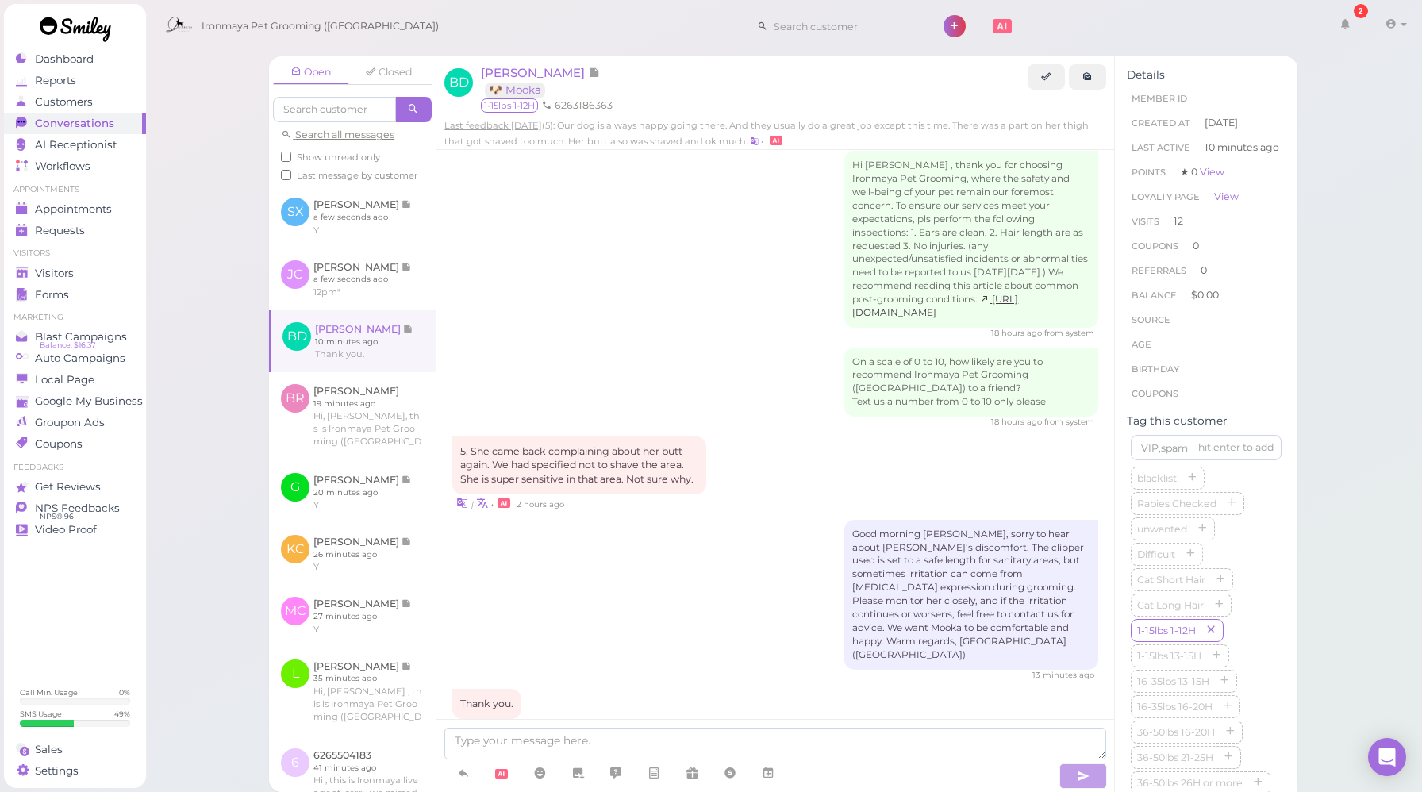
click at [597, 542] on div "Good morning Beryl, sorry to hear about Mooka’s discomfort. The clipper used is…" at bounding box center [775, 601] width 646 height 162
click at [567, 544] on div "Good morning Beryl, sorry to hear about Mooka’s discomfort. The clipper used is…" at bounding box center [775, 601] width 646 height 162
click at [731, 551] on div "Good morning Beryl, sorry to hear about Mooka’s discomfort. The clipper used is…" at bounding box center [775, 601] width 646 height 162
drag, startPoint x: 478, startPoint y: 71, endPoint x: 548, endPoint y: 74, distance: 70.7
click at [548, 74] on div "BD Beryl Deng 🐶 Mooka 1-15lbs 1-12H 6263186363" at bounding box center [775, 91] width 662 height 55
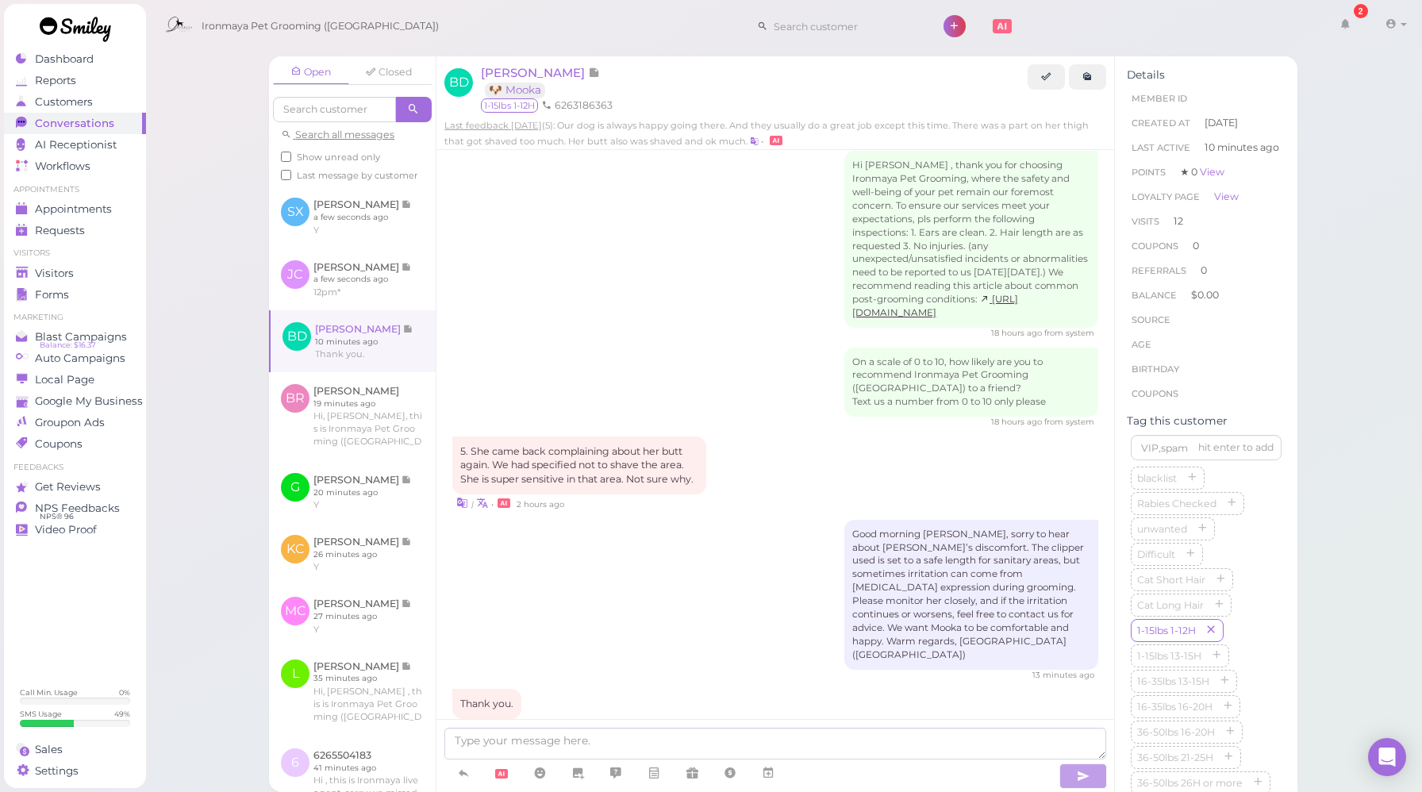
click at [528, 186] on div "Hi Beryl , thank you for choosing Ironmaya Pet Grooming, where the safety and w…" at bounding box center [775, 245] width 646 height 189
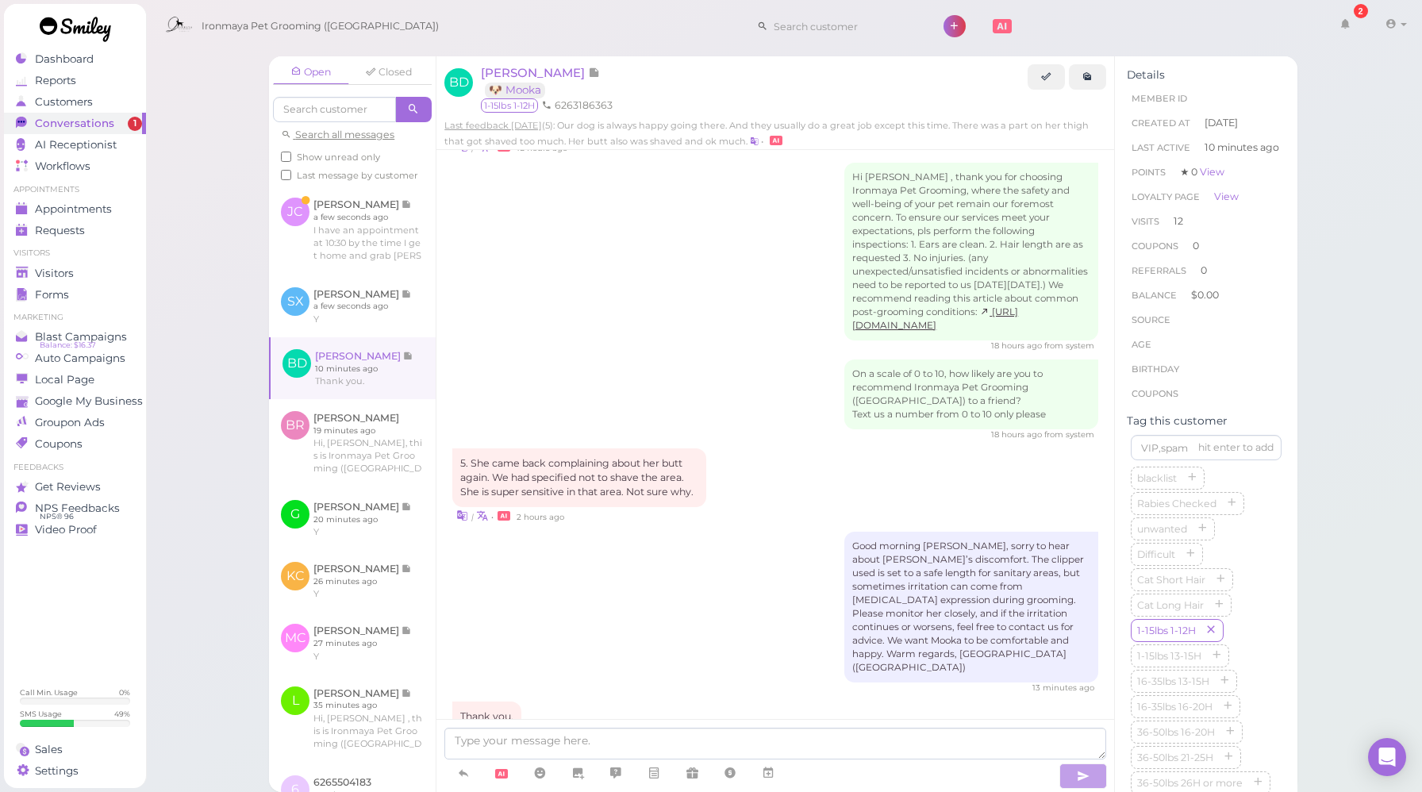
scroll to position [2048, 0]
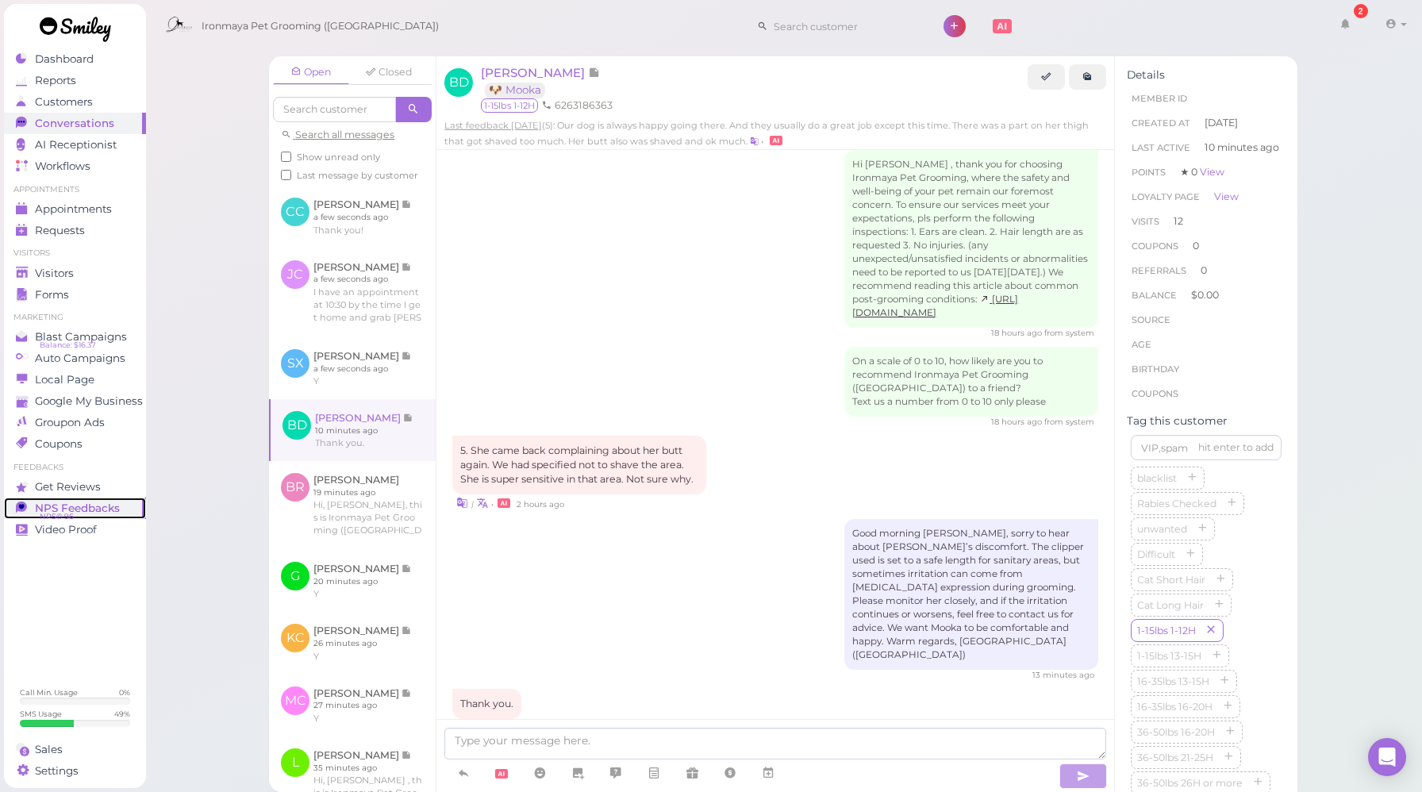
click at [97, 507] on span "NPS Feedbacks" at bounding box center [77, 507] width 85 height 13
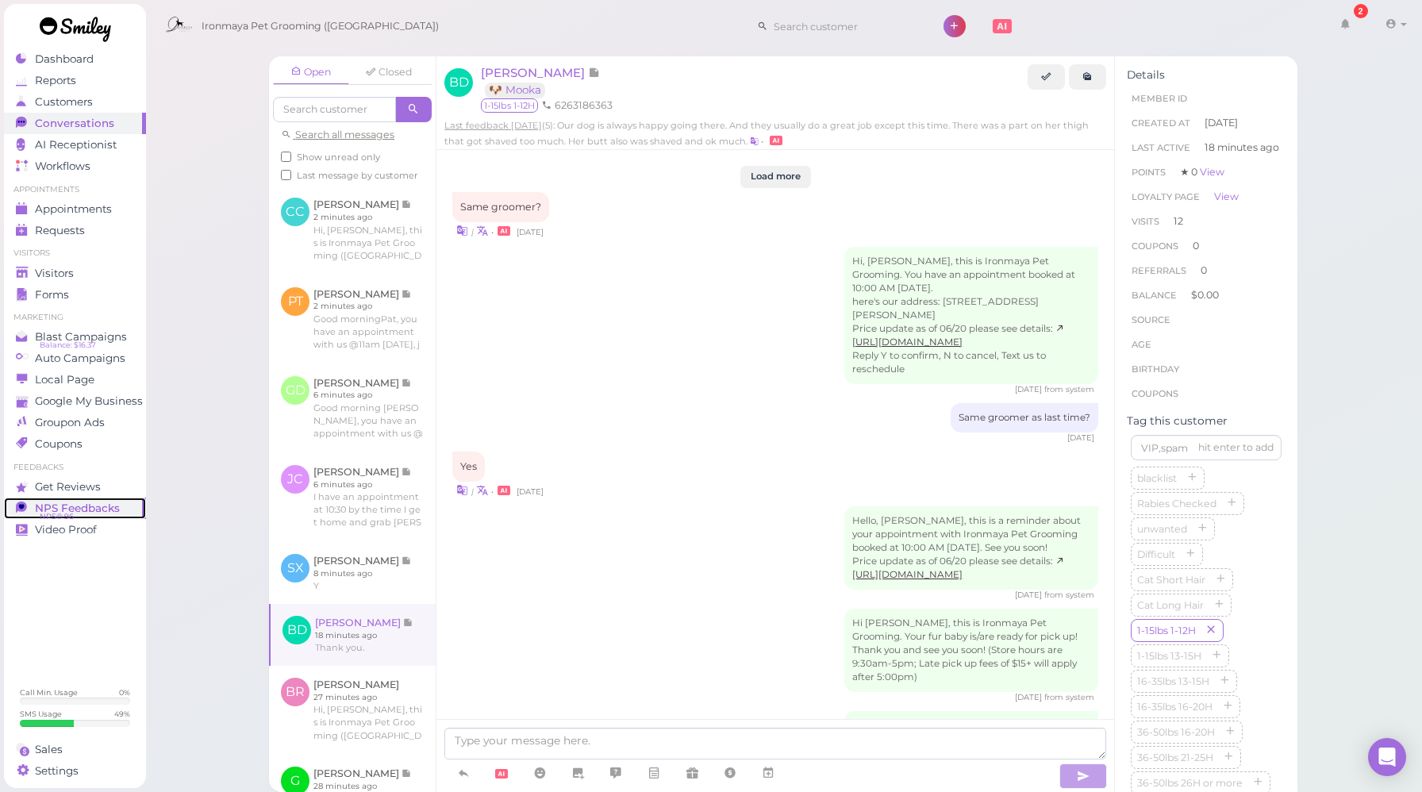
scroll to position [2145, 0]
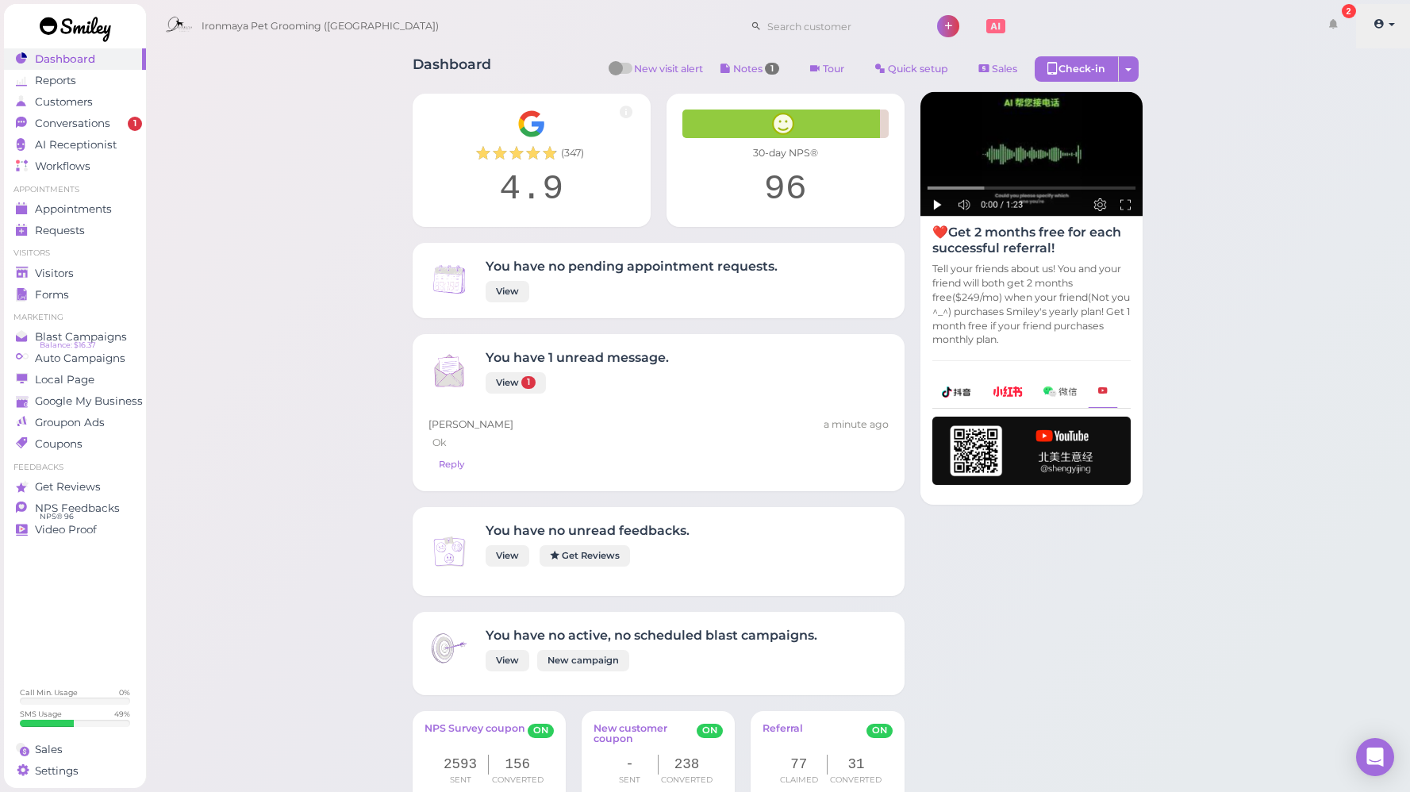
click at [1382, 34] on link at bounding box center [1384, 26] width 56 height 44
click at [1327, 123] on link "Logout" at bounding box center [1356, 119] width 110 height 19
